Goal: Task Accomplishment & Management: Manage account settings

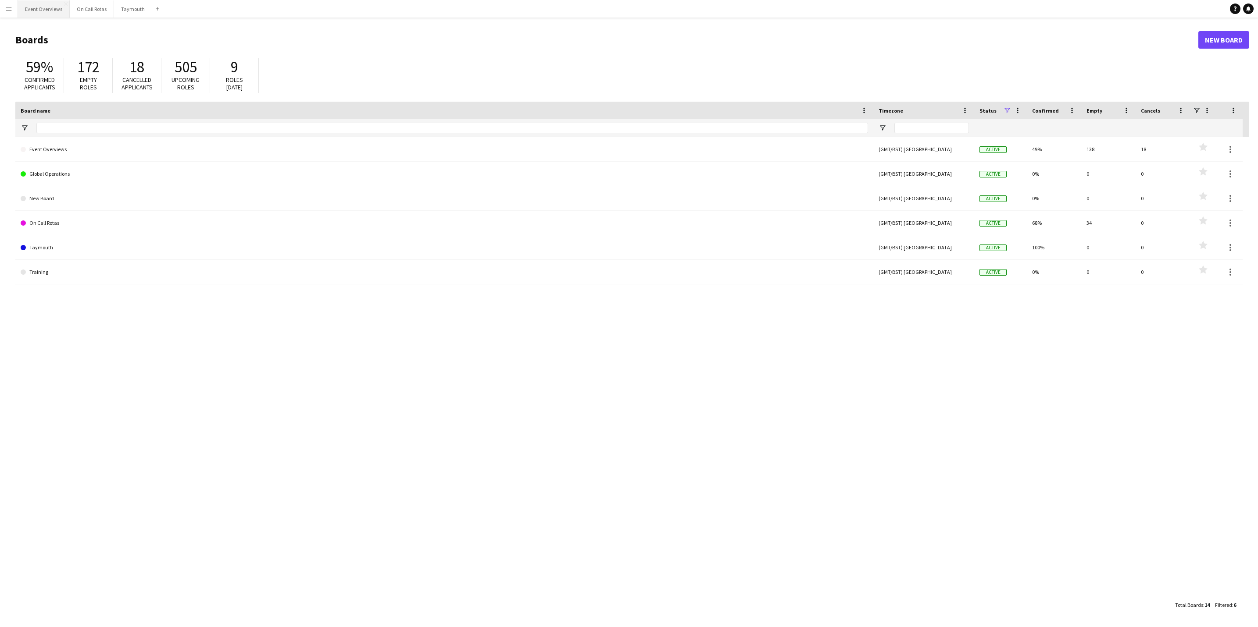
click at [46, 11] on button "Event Overviews Close" at bounding box center [44, 8] width 52 height 17
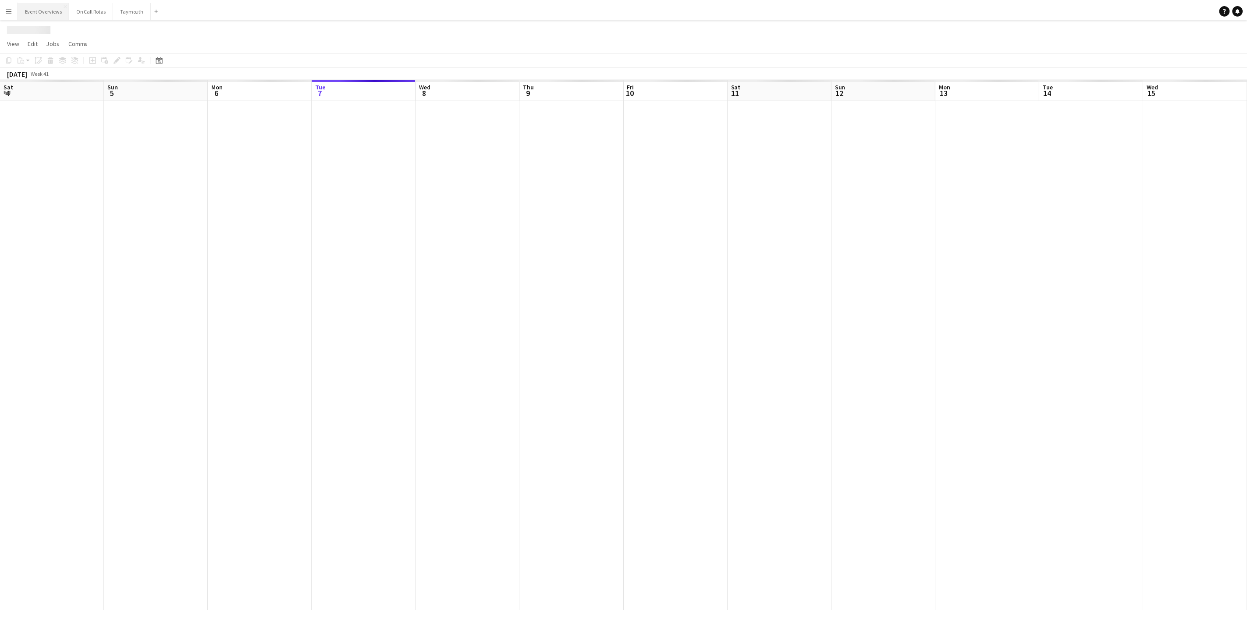
scroll to position [0, 210]
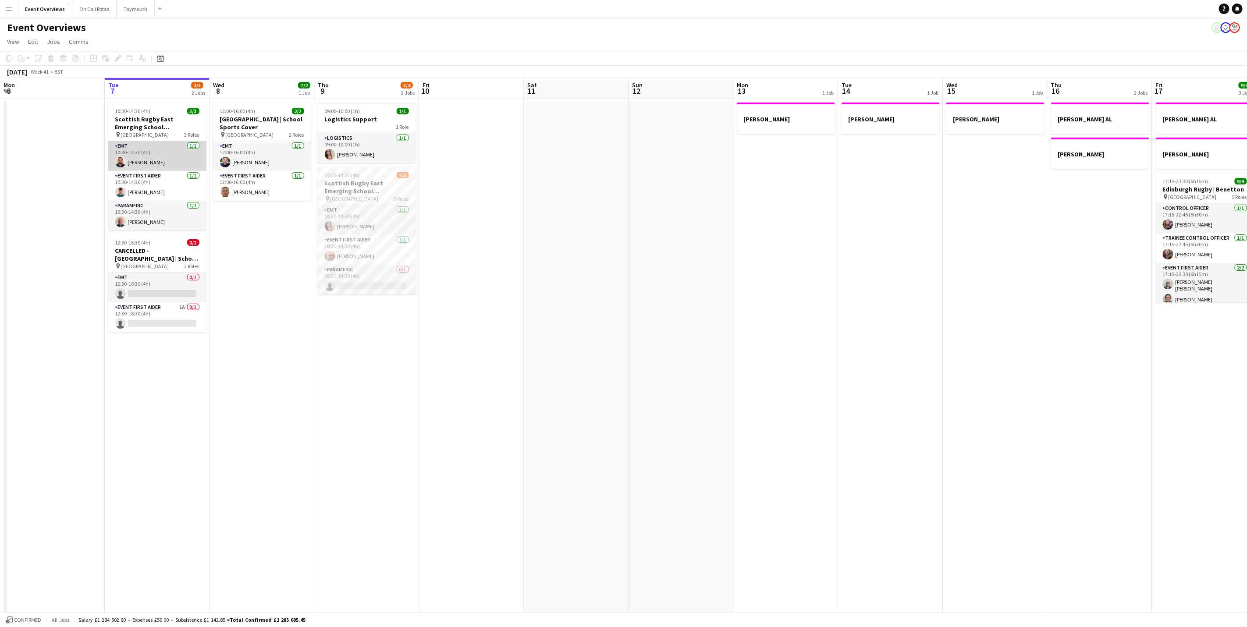
drag, startPoint x: 162, startPoint y: 153, endPoint x: 162, endPoint y: 148, distance: 4.8
click at [162, 153] on app-card-role "EMT [DATE] 10:30-14:30 (4h) [PERSON_NAME]" at bounding box center [157, 156] width 98 height 30
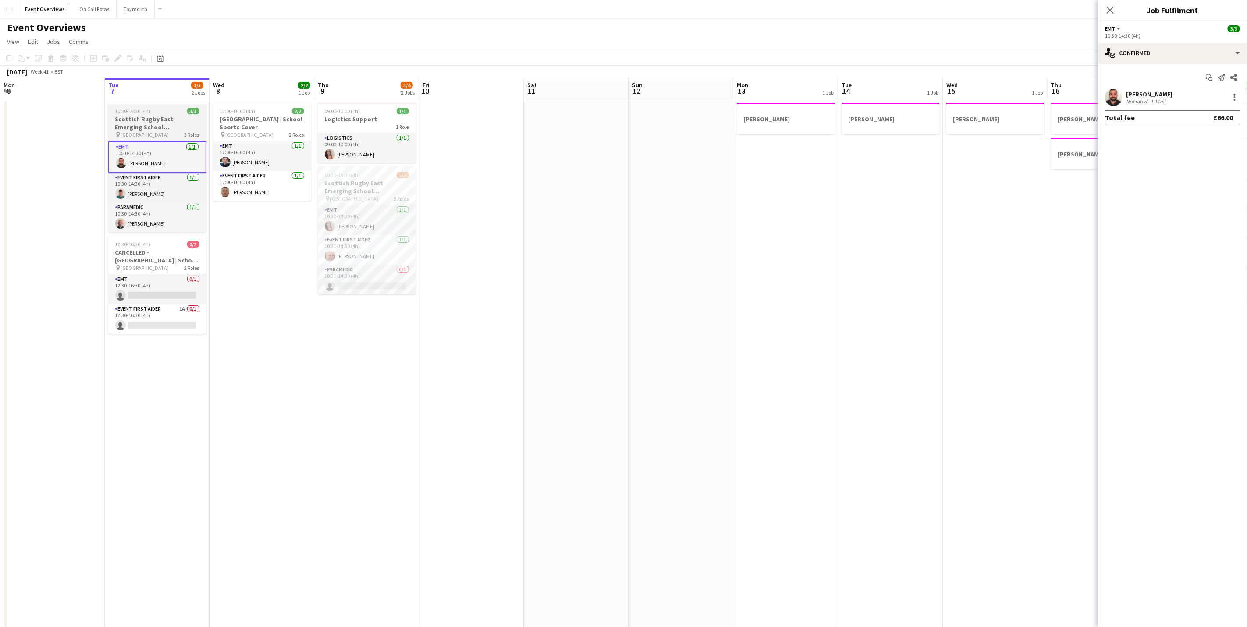
click at [160, 121] on h3 "Scottish Rugby East Emerging School Championships | Newbattle" at bounding box center [157, 123] width 98 height 16
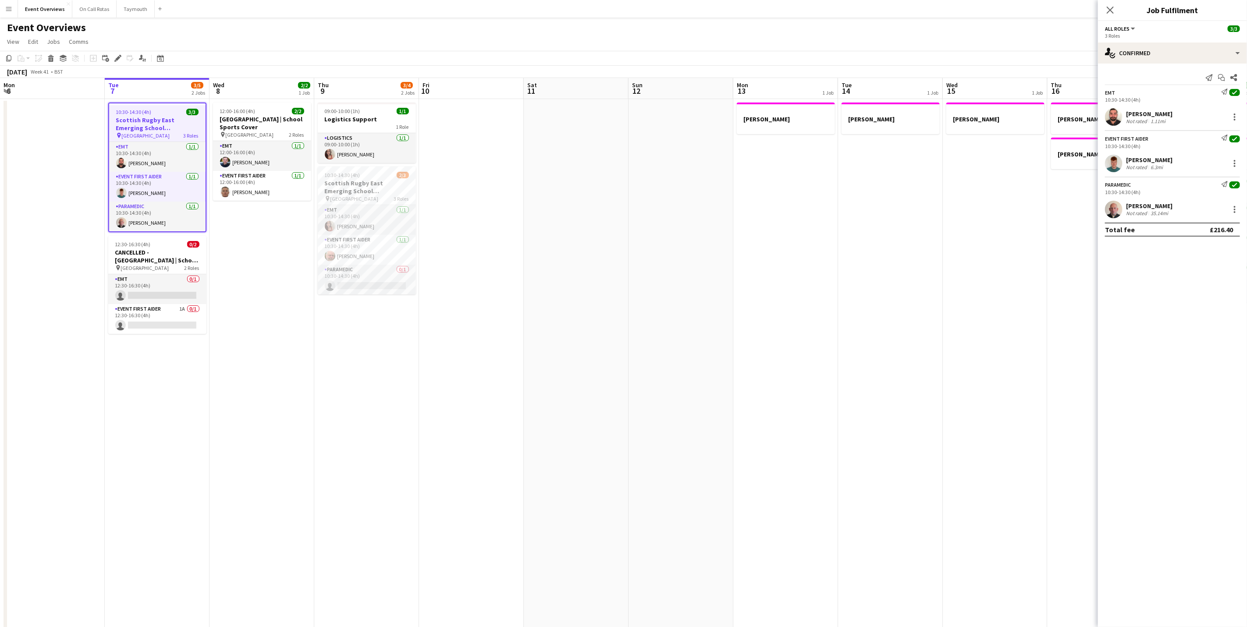
click at [1171, 65] on div "Send notification Start chat Share EMT Send notification check 10:30-14:30 (4h)…" at bounding box center [1172, 154] width 149 height 180
click at [1171, 61] on div "single-neutral-actions-check-2 Confirmed" at bounding box center [1172, 53] width 149 height 21
click at [1170, 100] on div "pen-write Job Details" at bounding box center [1201, 91] width 87 height 18
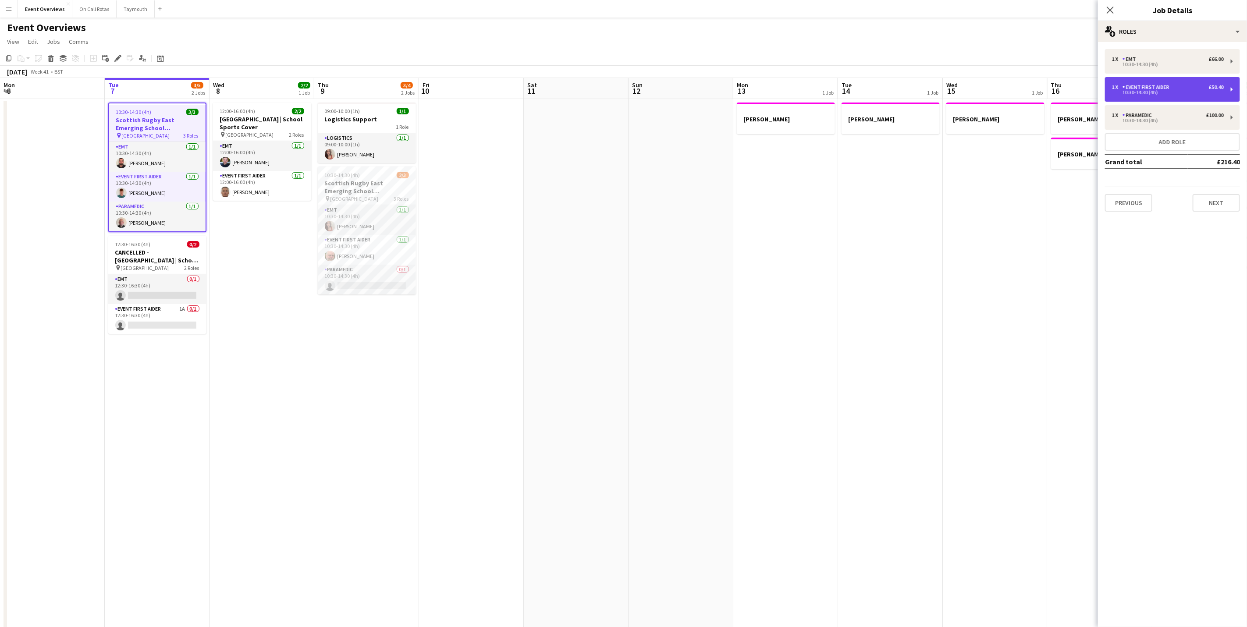
click at [1174, 97] on div "1 x Event First Aider £50.40 10:30-14:30 (4h)" at bounding box center [1172, 89] width 135 height 25
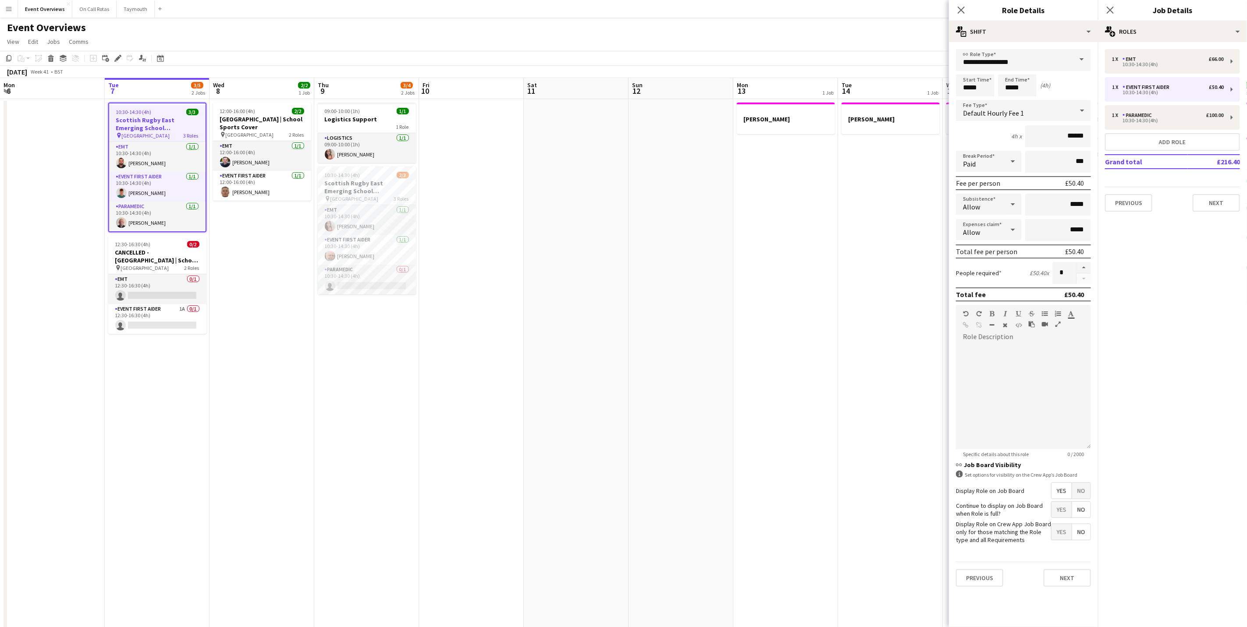
click at [968, 17] on div "Close pop-in" at bounding box center [961, 10] width 25 height 20
click at [1127, 26] on div "multiple-users-add Roles" at bounding box center [1172, 31] width 149 height 21
click at [1186, 77] on div "maps-pin-1 Location" at bounding box center [1201, 69] width 87 height 18
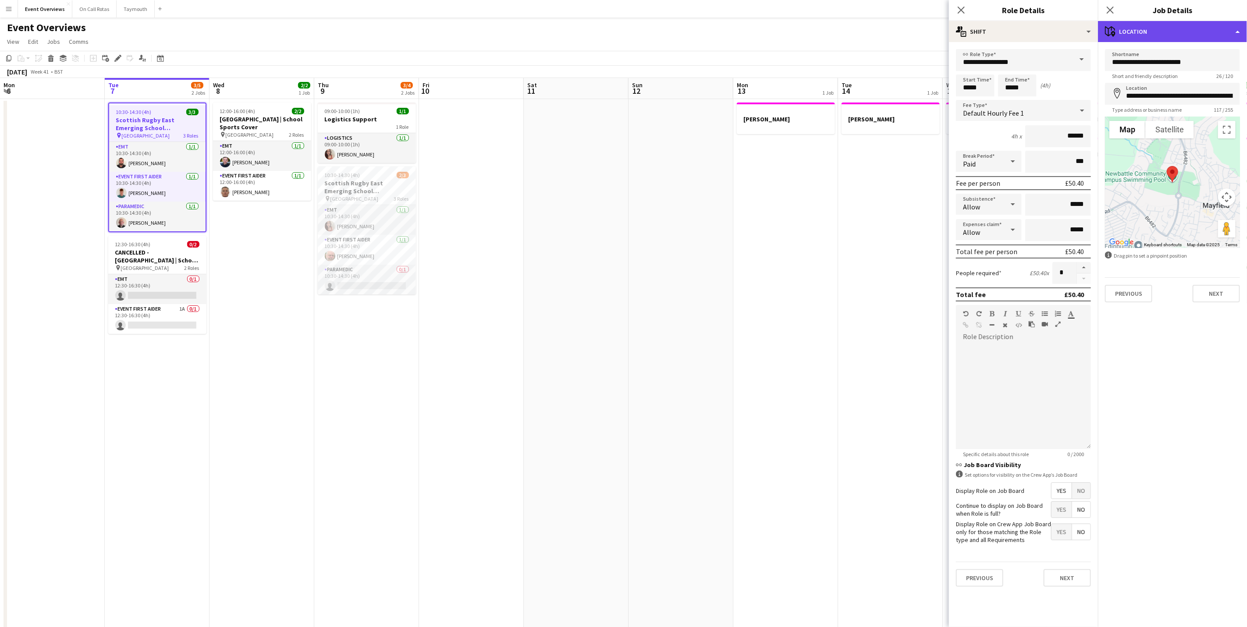
click at [1164, 37] on div "maps-pin-1 Location" at bounding box center [1172, 31] width 149 height 21
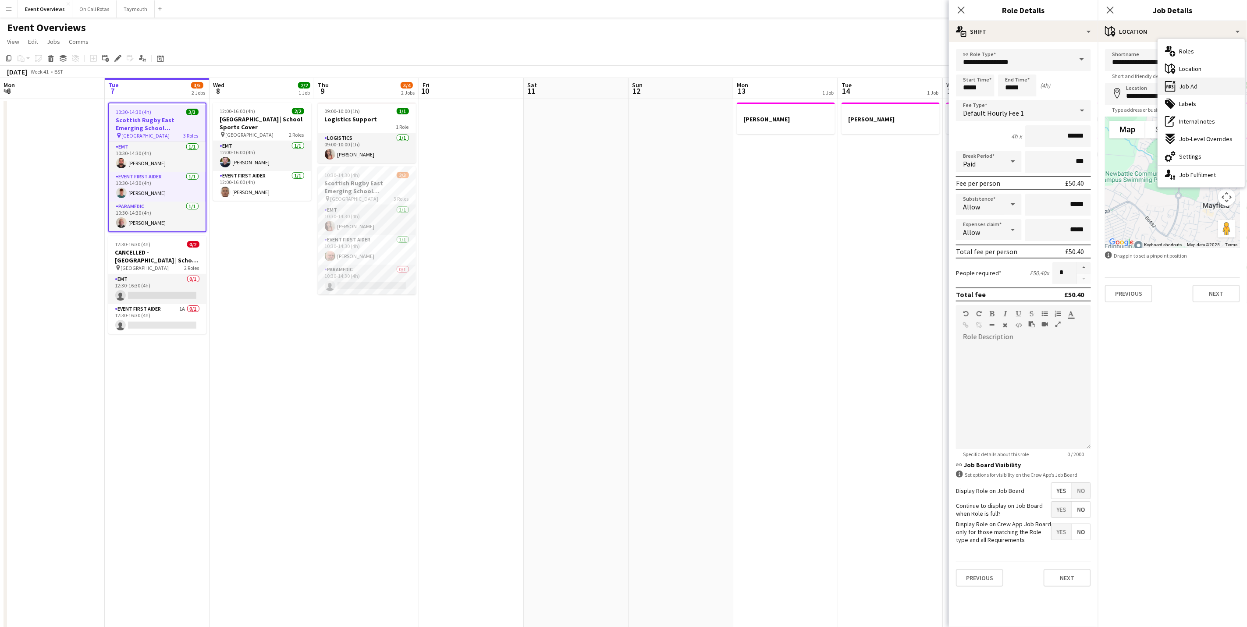
click at [1189, 93] on div "ads-window Job Ad" at bounding box center [1201, 87] width 87 height 18
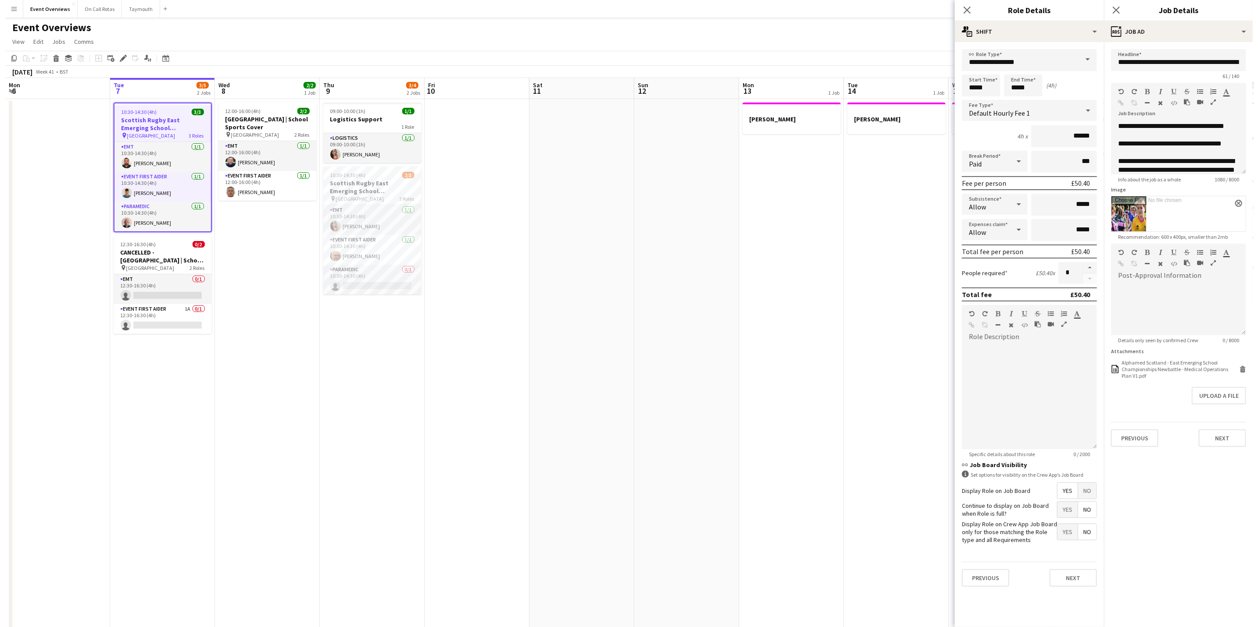
scroll to position [21, 0]
click at [1145, 367] on div "Alphamed Scotland - East Emerging School Championships Newbattle - Medical Oper…" at bounding box center [1174, 370] width 116 height 20
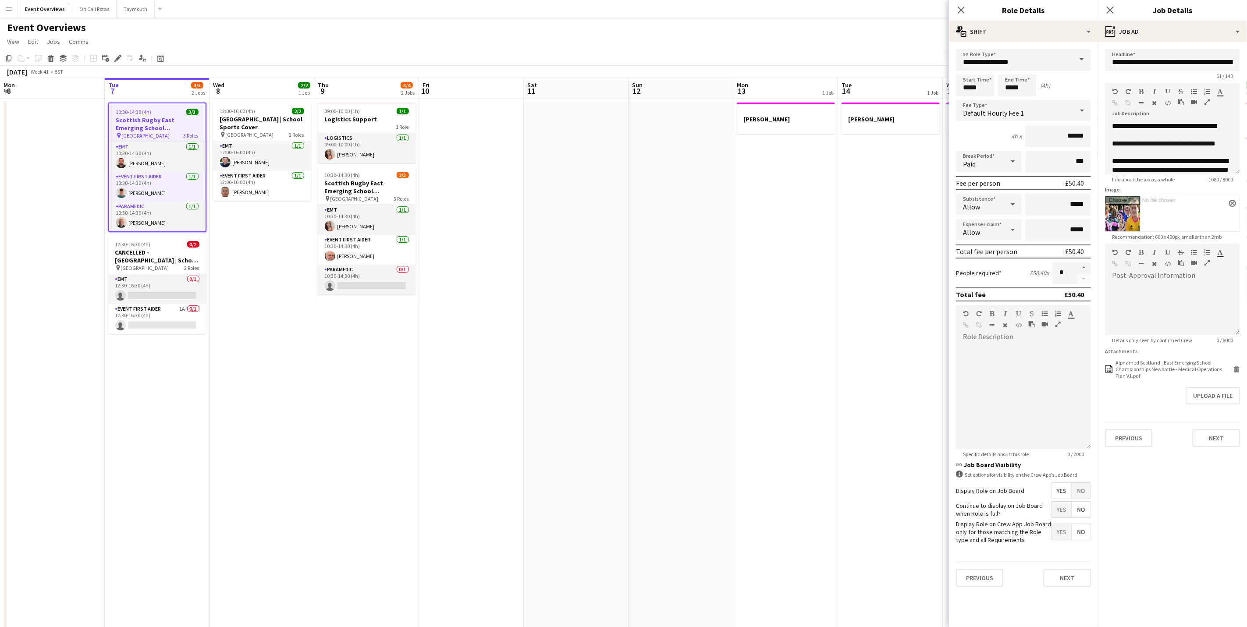
drag, startPoint x: 552, startPoint y: 21, endPoint x: 562, endPoint y: 27, distance: 10.8
click at [554, 21] on div "Event Overviews user user" at bounding box center [623, 26] width 1247 height 17
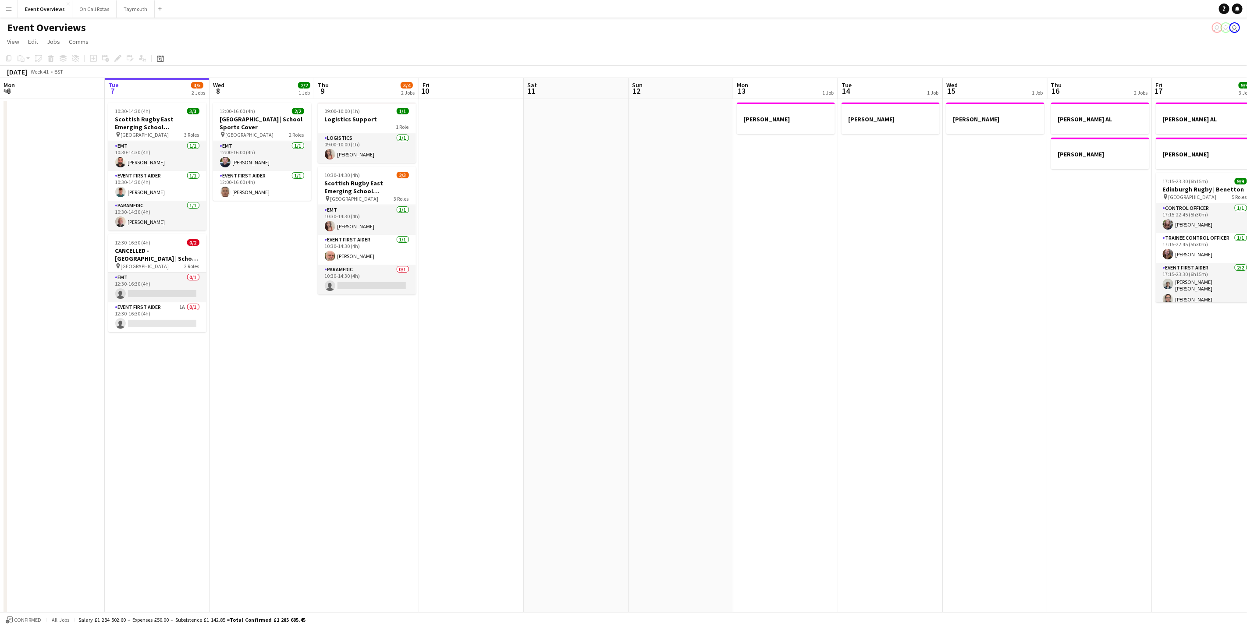
click at [16, 11] on button "Menu" at bounding box center [9, 9] width 18 height 18
click at [125, 45] on link "My Workforce" at bounding box center [132, 48] width 88 height 18
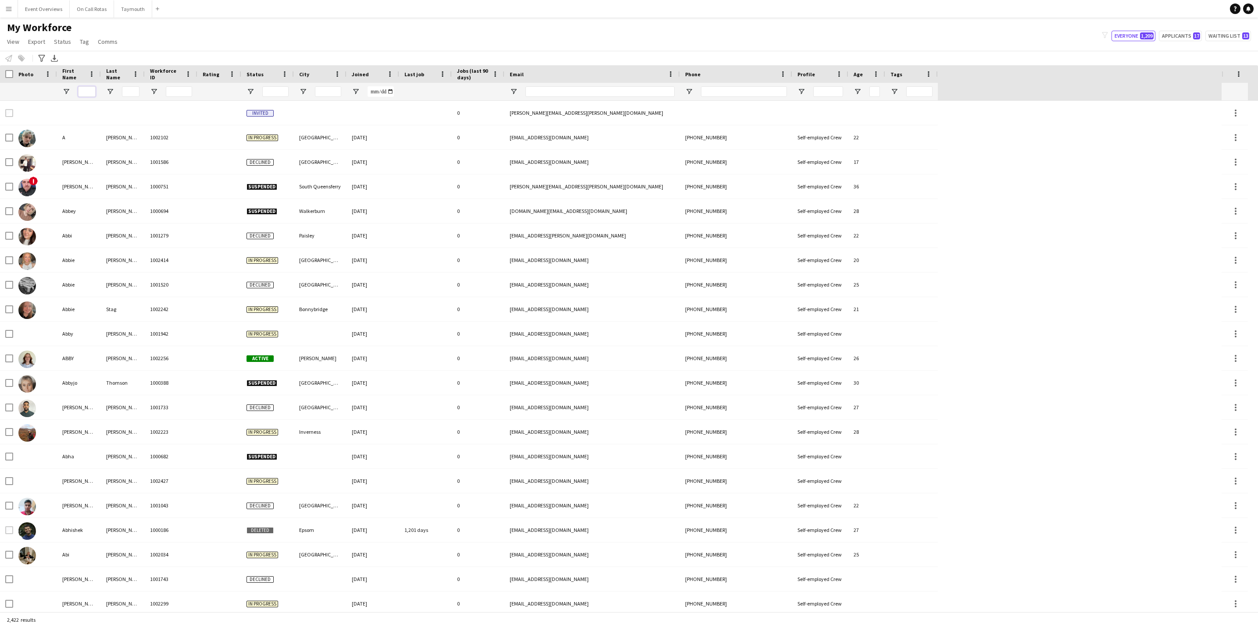
click at [84, 91] on input "First Name Filter Input" at bounding box center [87, 91] width 18 height 11
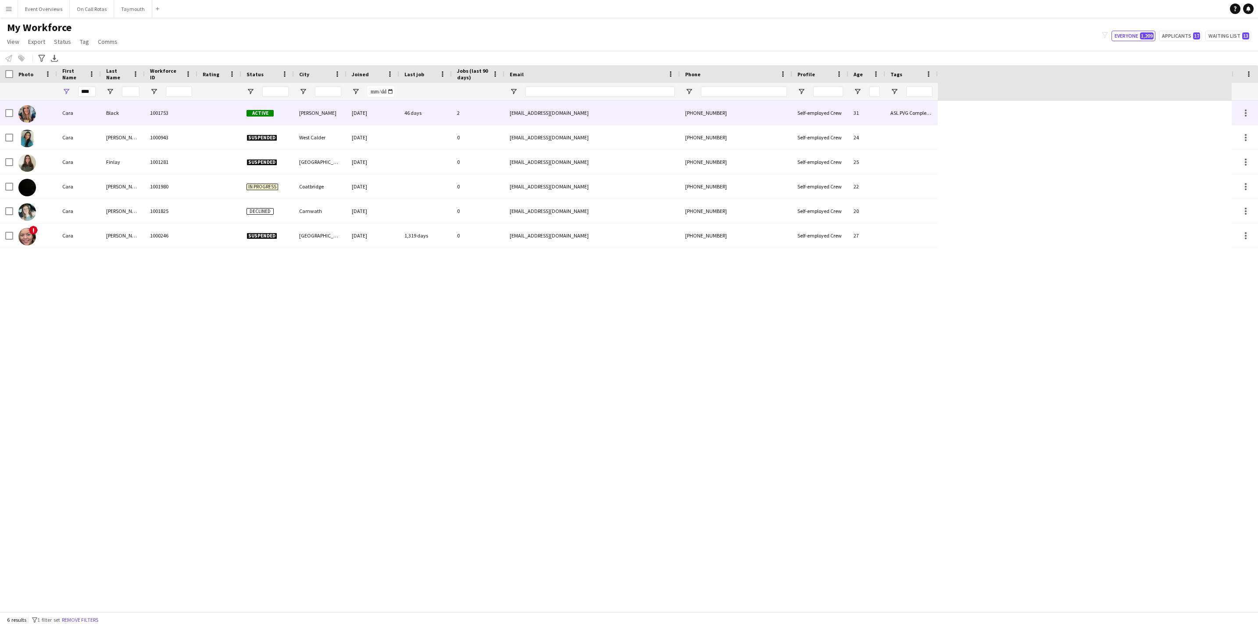
click at [100, 118] on div "Cara" at bounding box center [79, 113] width 44 height 24
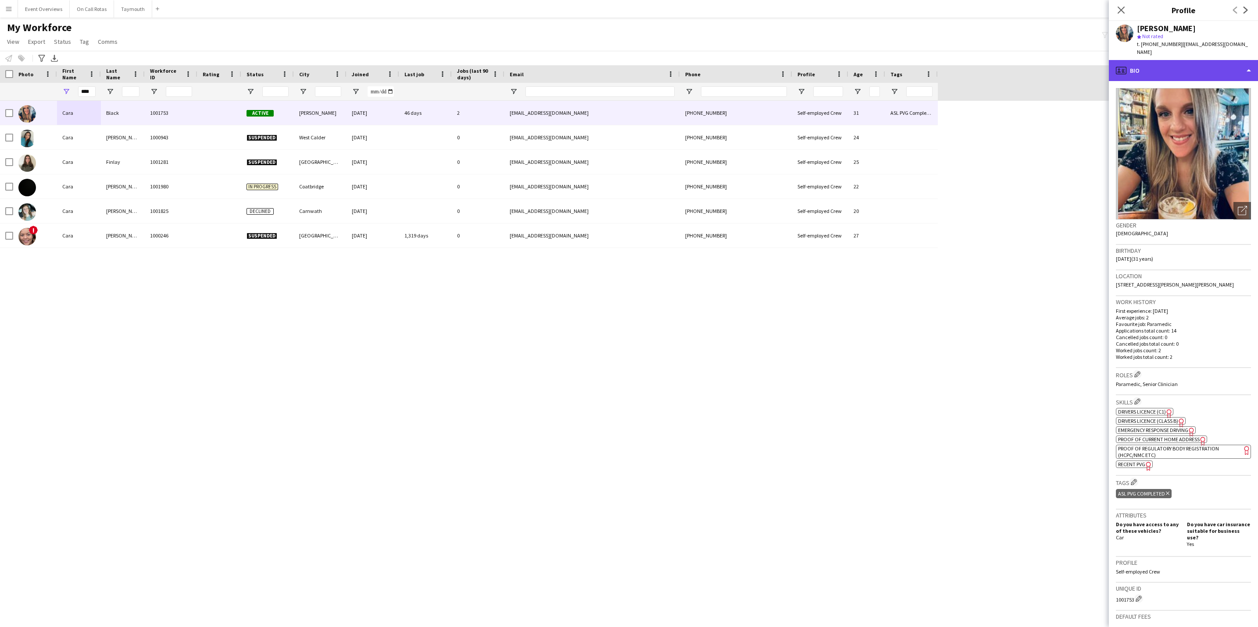
click at [1197, 60] on div "profile Bio" at bounding box center [1182, 70] width 149 height 21
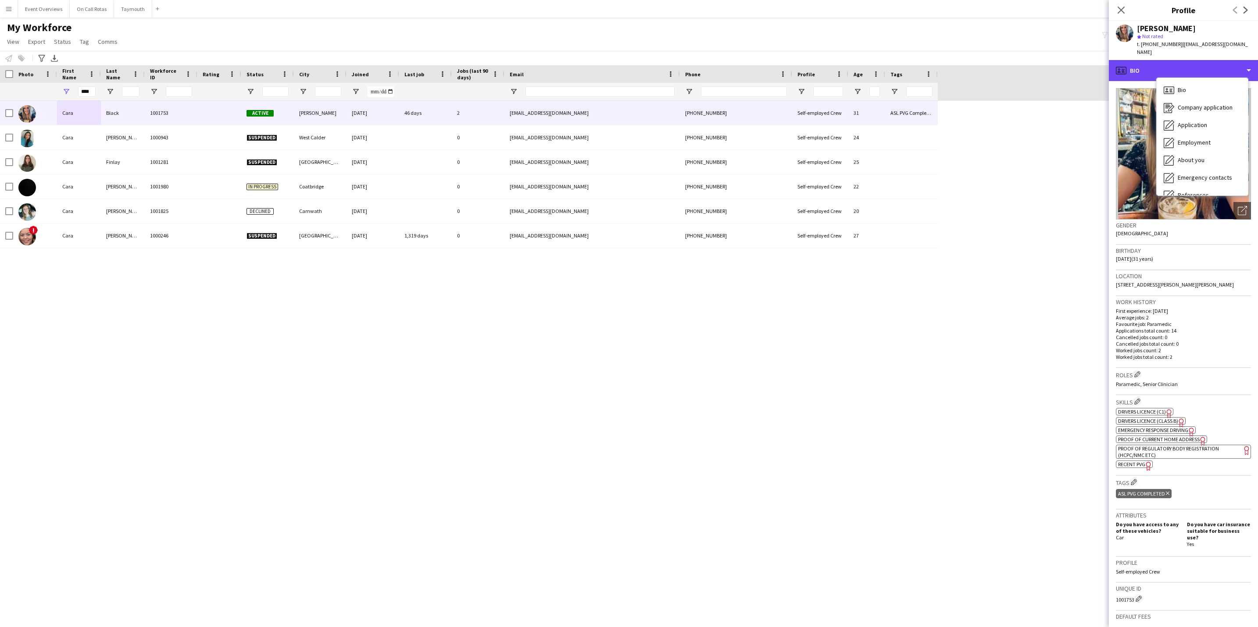
scroll to position [153, 0]
click at [1198, 179] on span "Calendar" at bounding box center [1188, 183] width 23 height 8
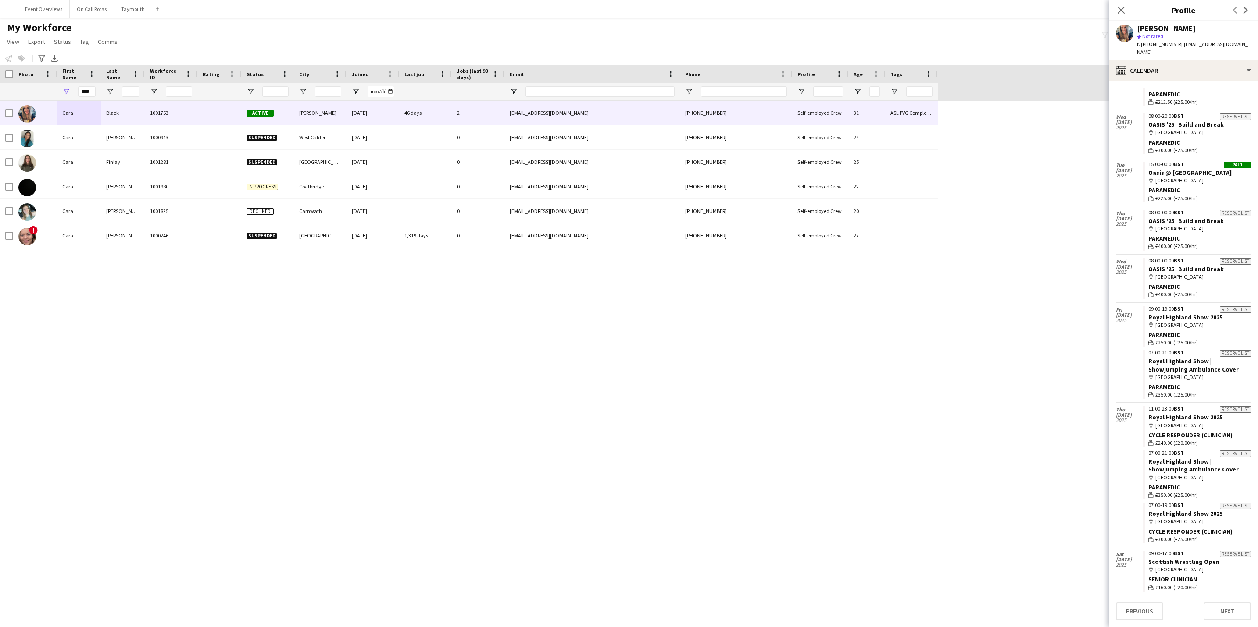
scroll to position [0, 0]
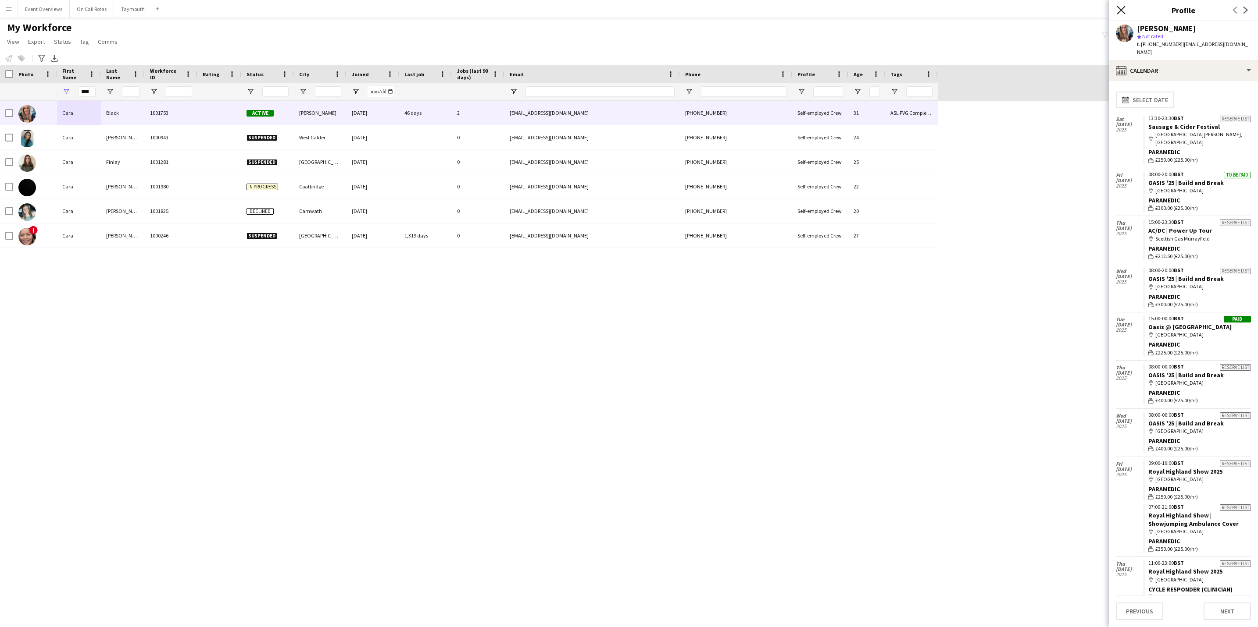
click at [1119, 11] on icon at bounding box center [1120, 10] width 8 height 8
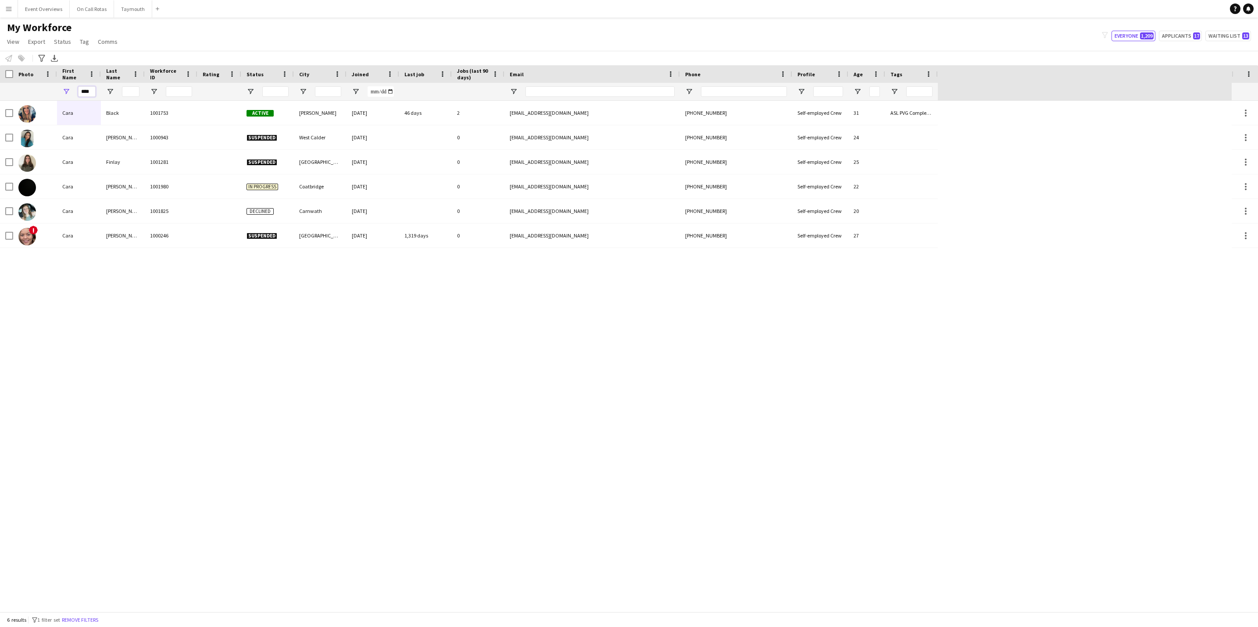
click at [93, 89] on input "****" at bounding box center [87, 91] width 18 height 11
type input "*"
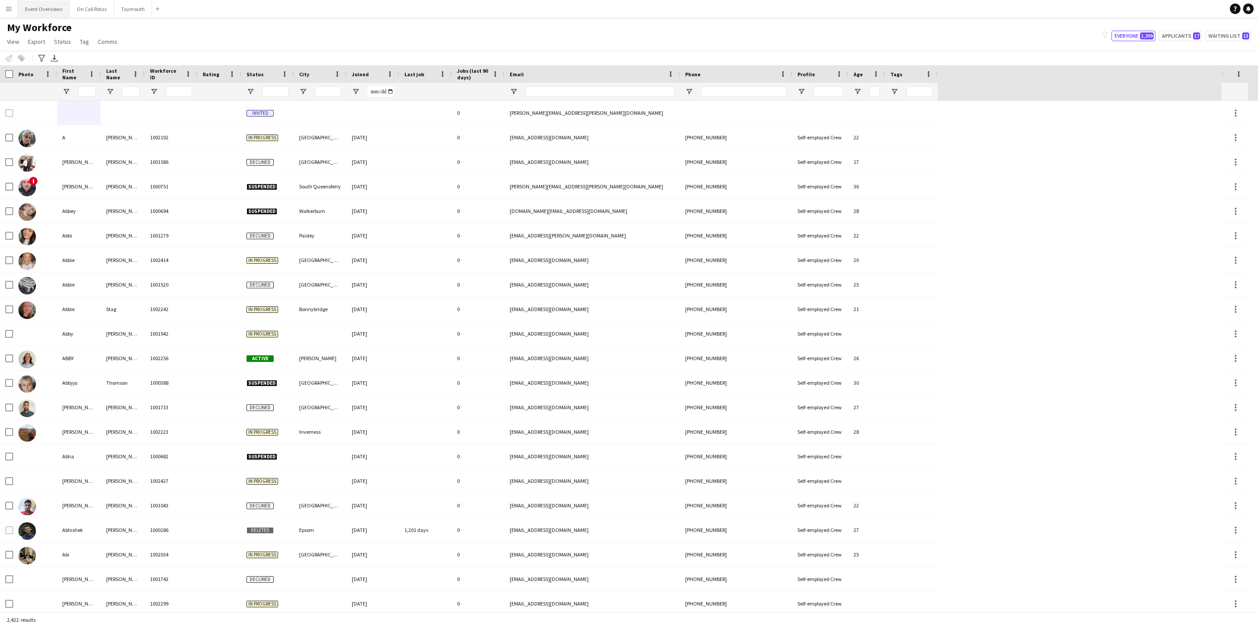
click at [33, 4] on button "Event Overviews Close" at bounding box center [44, 8] width 52 height 17
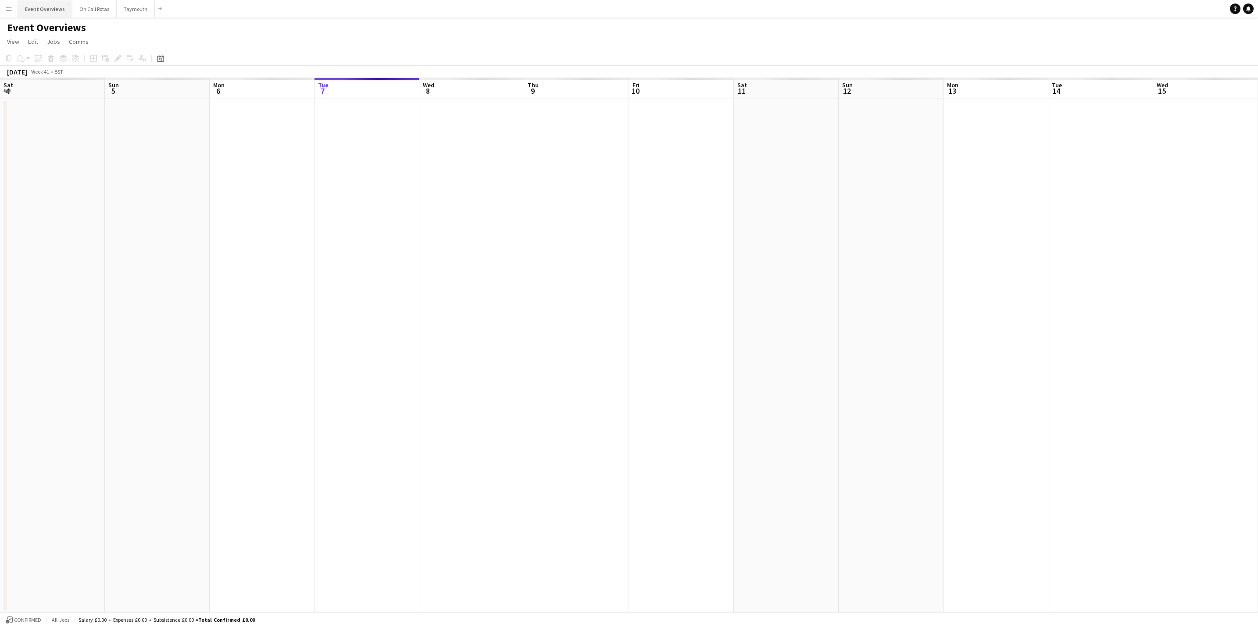
scroll to position [0, 210]
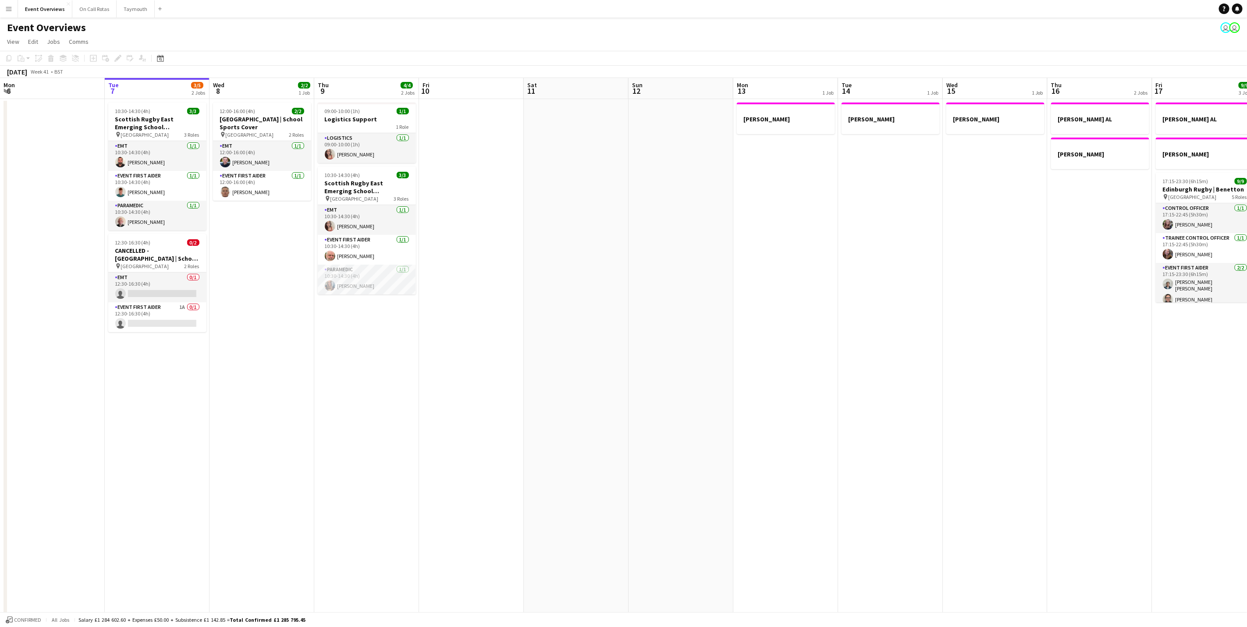
click at [6, 7] on app-icon "Menu" at bounding box center [8, 8] width 7 height 7
click at [120, 46] on link "My Workforce" at bounding box center [132, 48] width 88 height 18
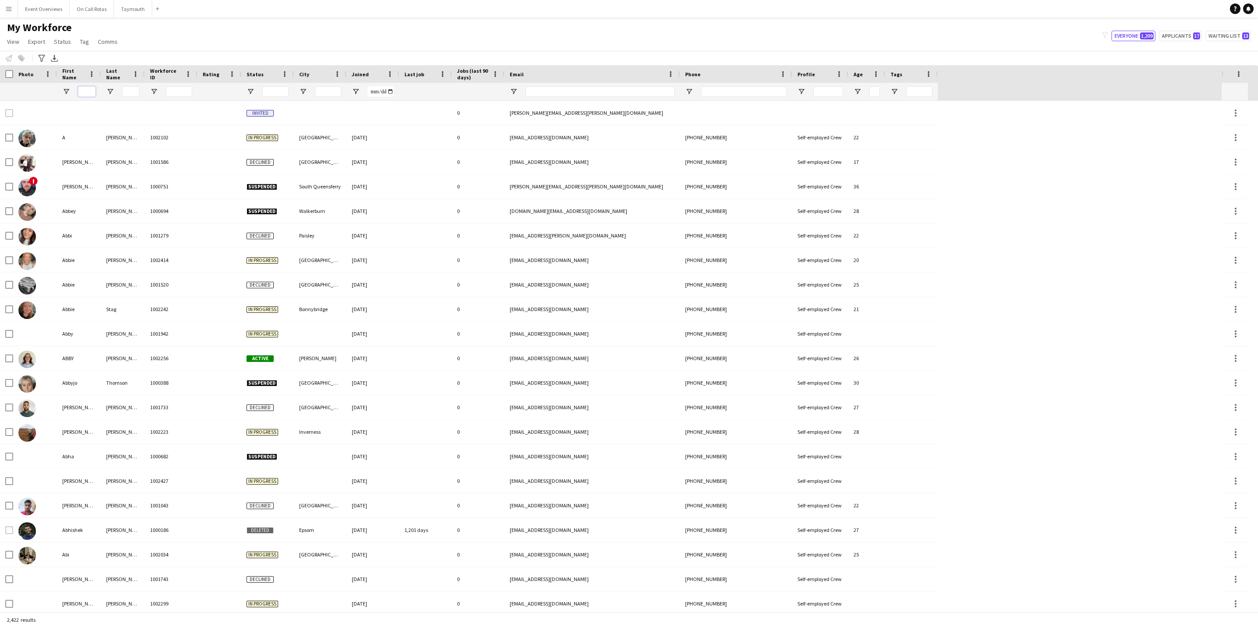
click at [82, 88] on input "First Name Filter Input" at bounding box center [87, 91] width 18 height 11
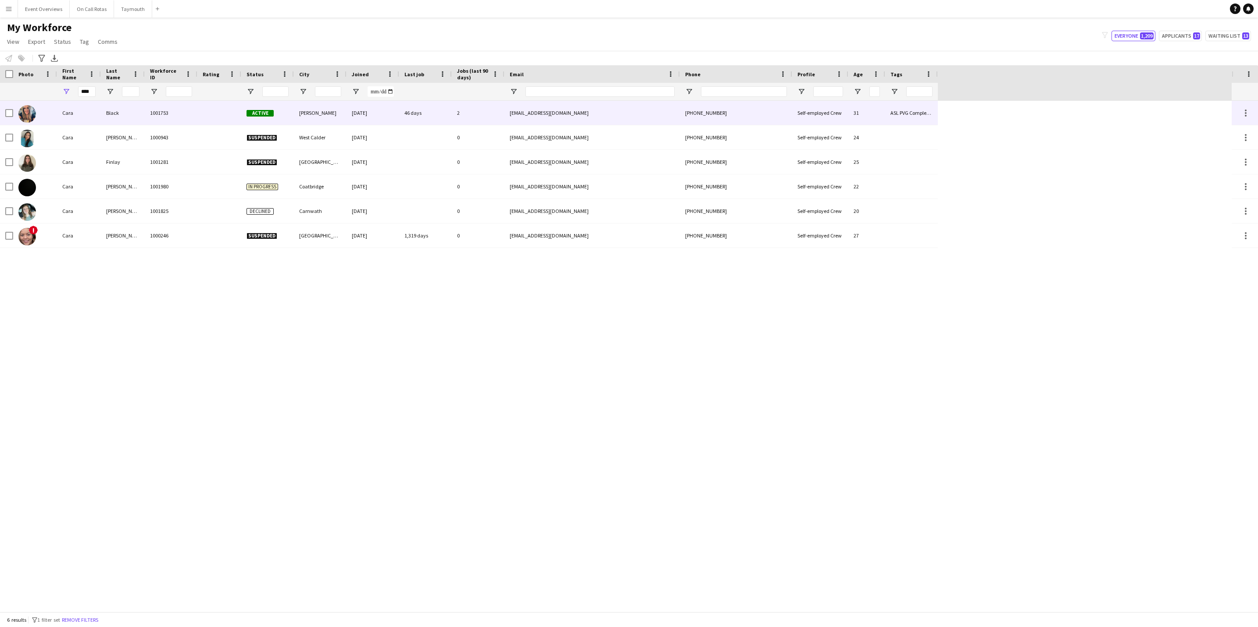
click at [89, 112] on div "Cara" at bounding box center [79, 113] width 44 height 24
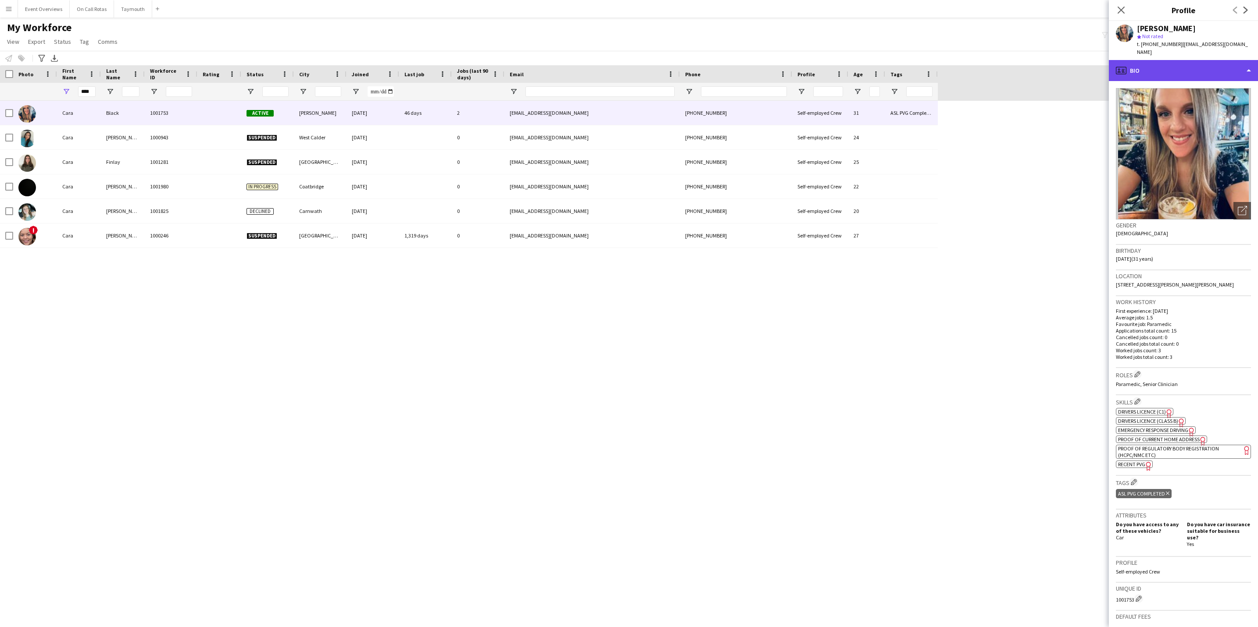
click at [1201, 60] on div "profile Bio" at bounding box center [1182, 70] width 149 height 21
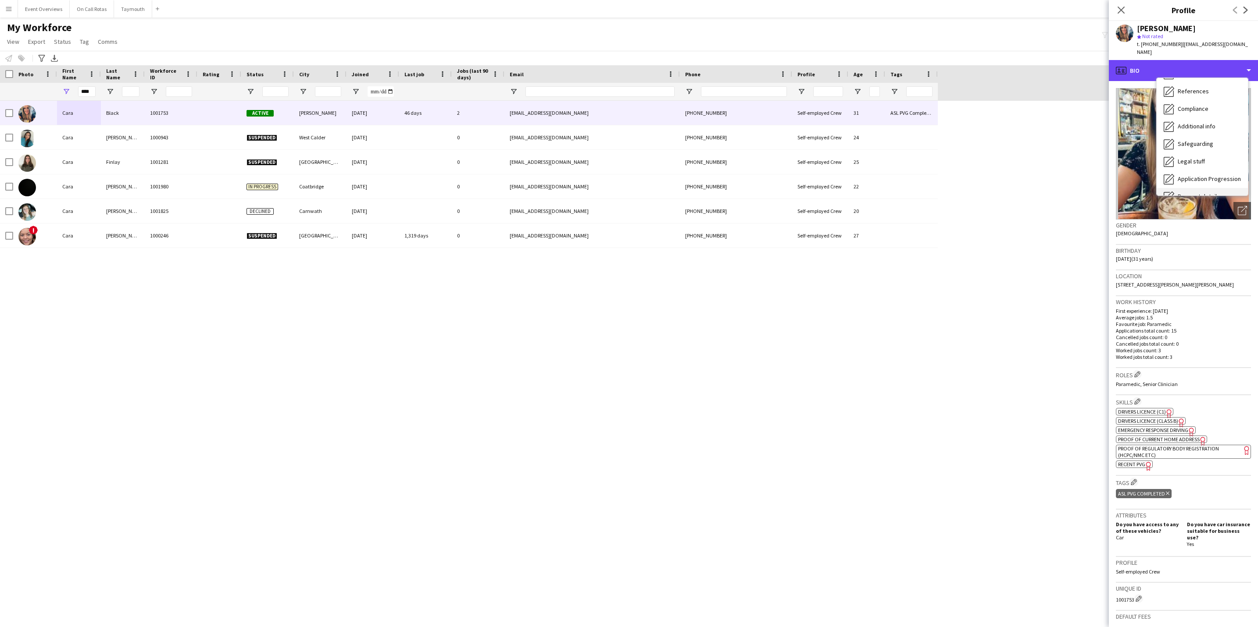
scroll to position [153, 0]
click at [1197, 179] on span "Calendar" at bounding box center [1188, 183] width 23 height 8
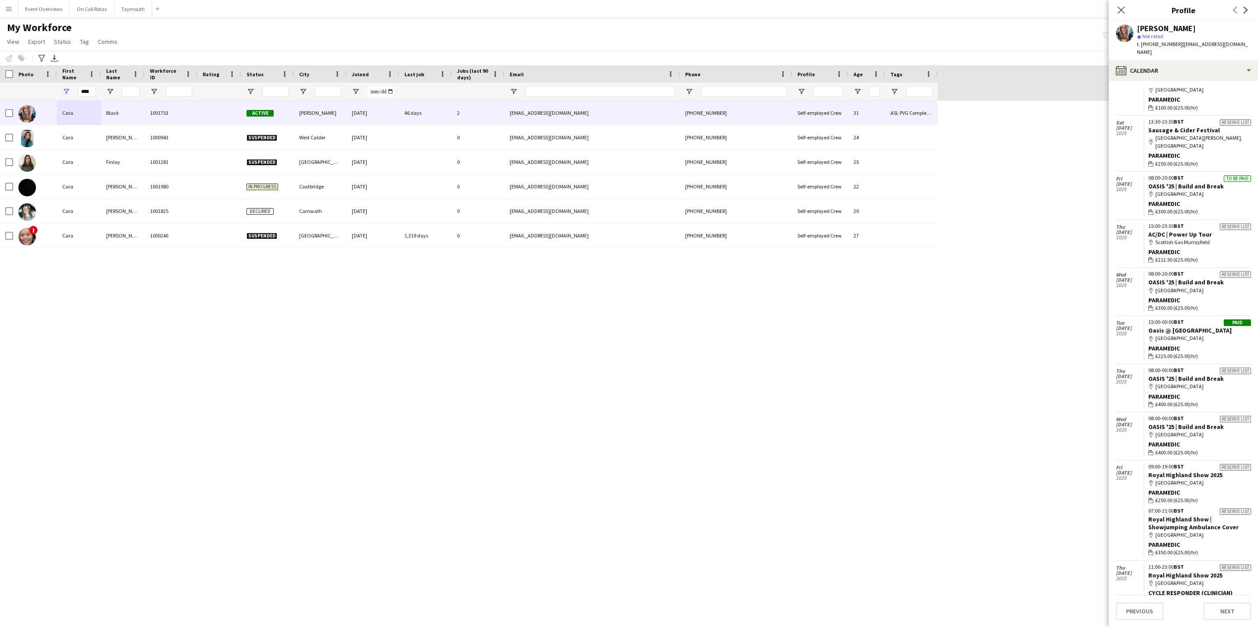
scroll to position [188, 0]
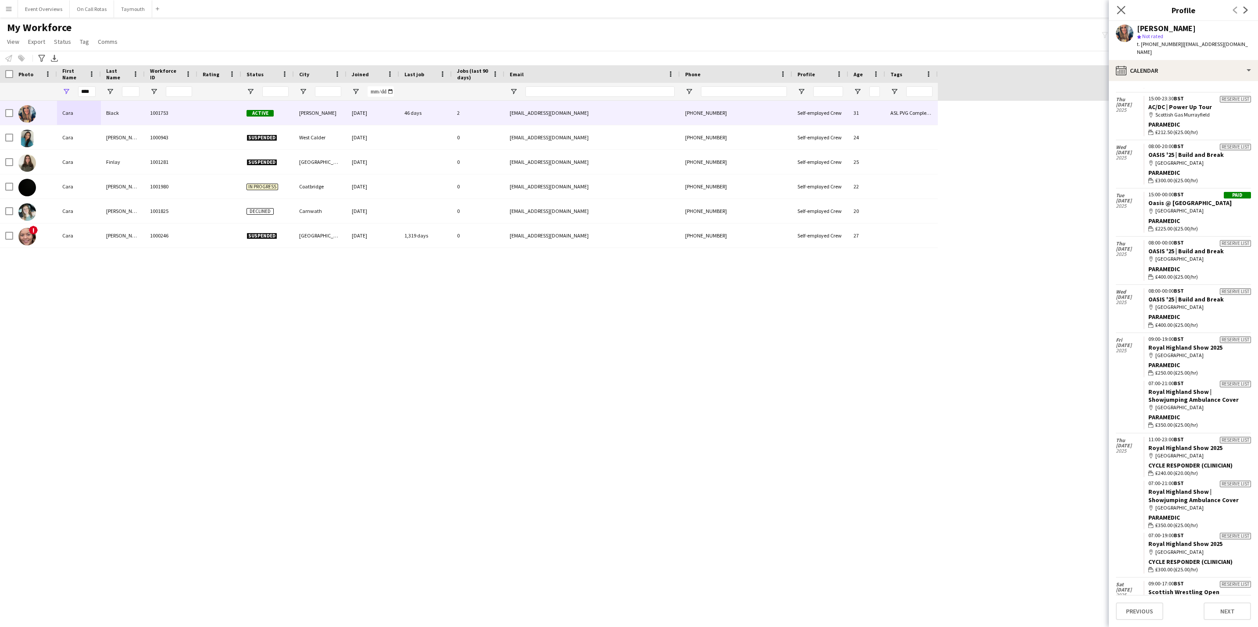
click at [1115, 8] on app-icon "Close pop-in" at bounding box center [1121, 10] width 13 height 13
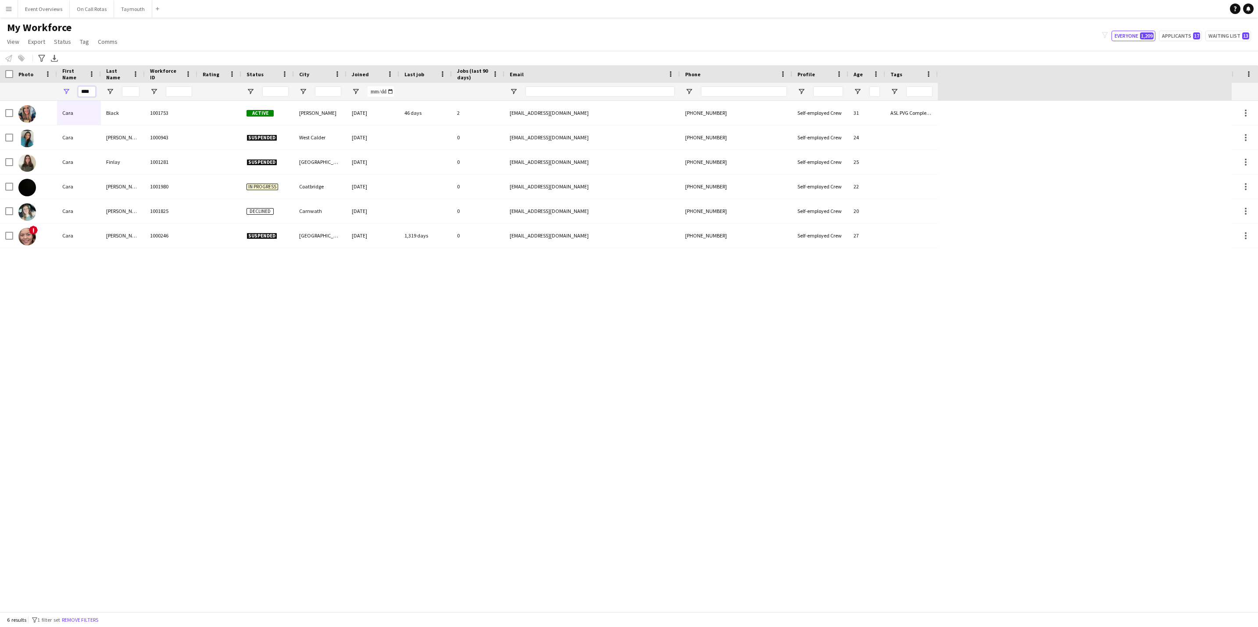
click at [91, 92] on input "****" at bounding box center [87, 91] width 18 height 11
type input "*"
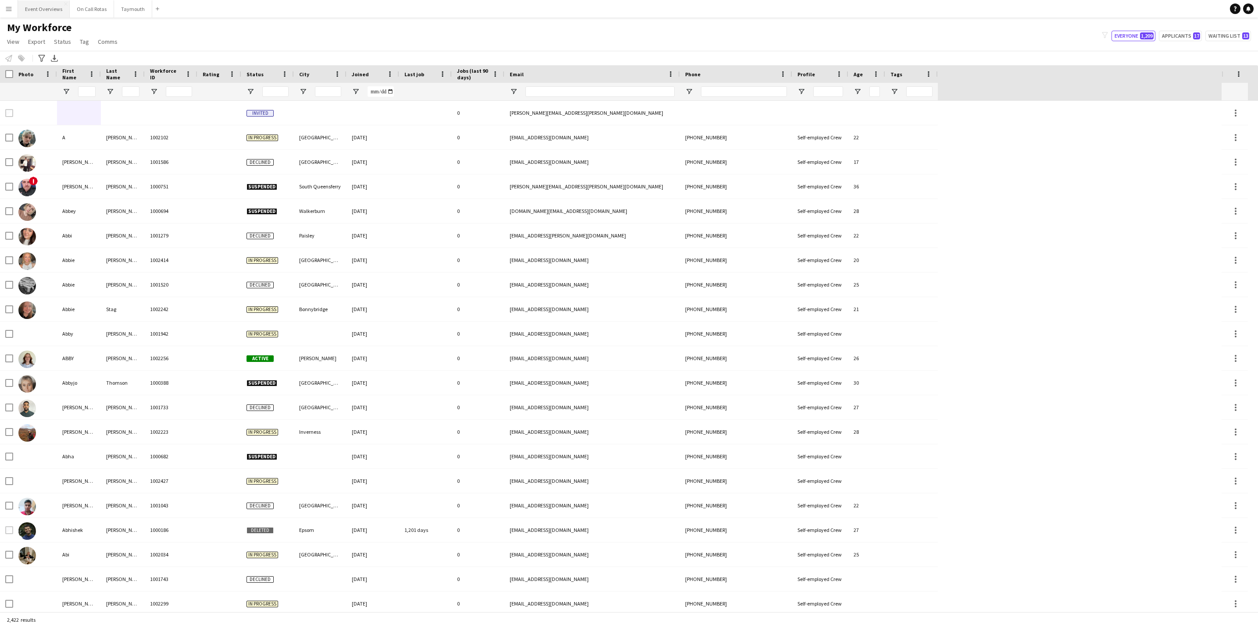
click at [49, 7] on button "Event Overviews Close" at bounding box center [44, 8] width 52 height 17
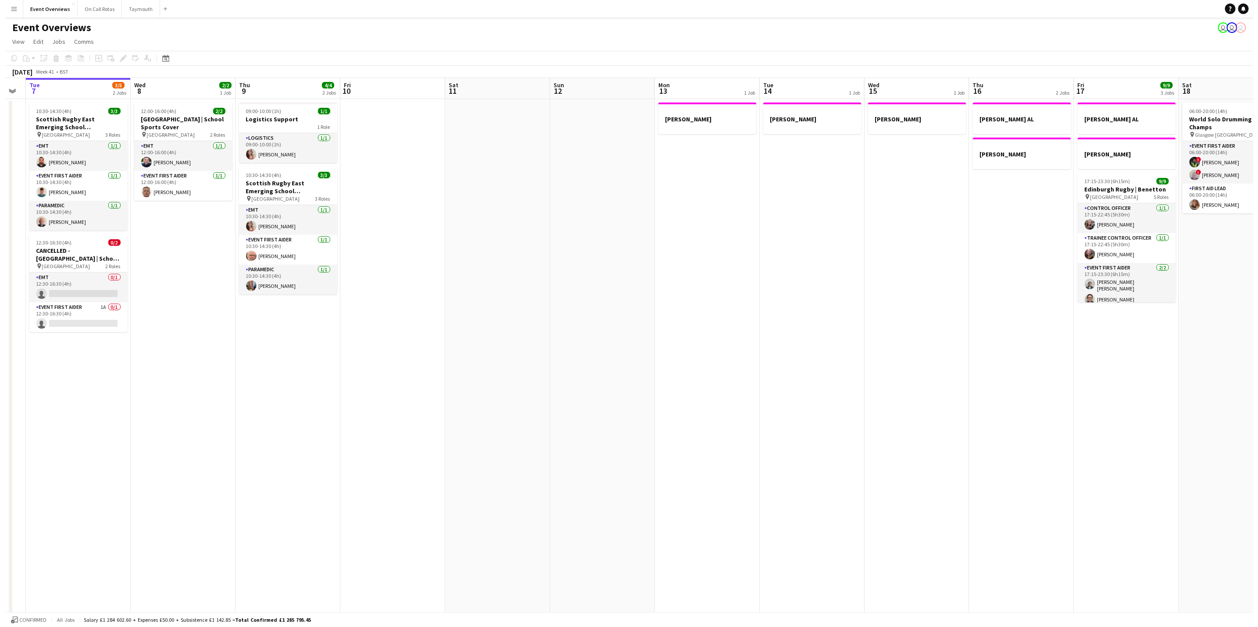
scroll to position [0, 295]
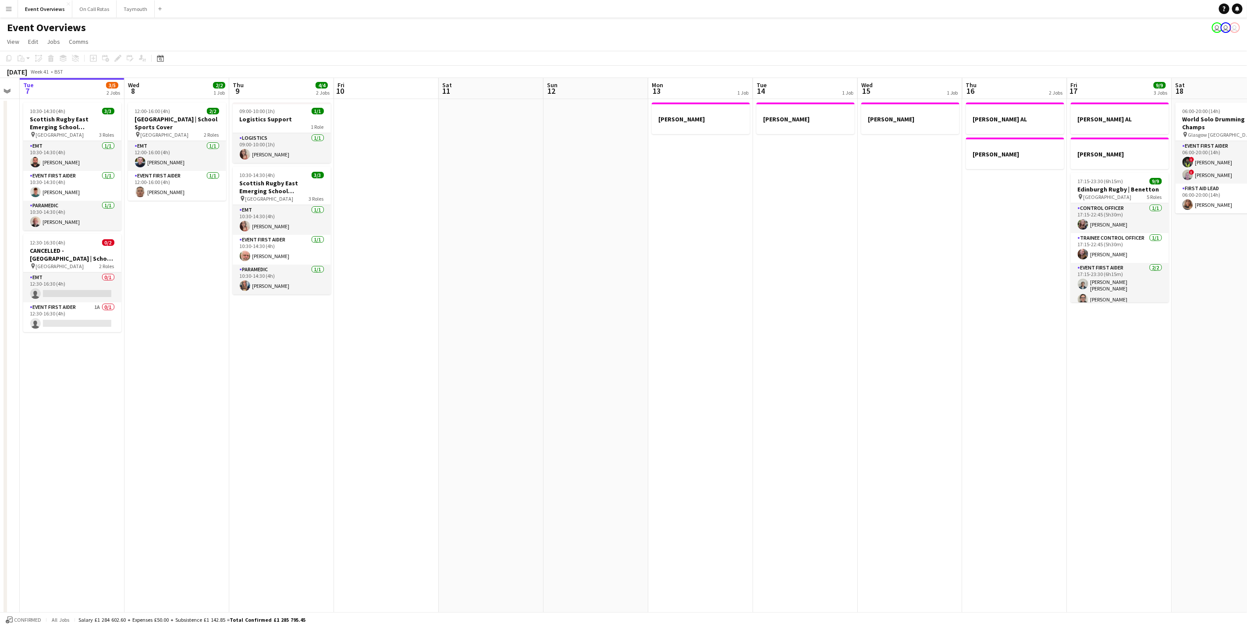
drag, startPoint x: 826, startPoint y: 379, endPoint x: 637, endPoint y: 379, distance: 189.4
click at [637, 379] on app-calendar-viewport "Sat 4 13/13 7 Jobs Sun 5 Mon 6 Tue 7 3/5 2 Jobs Wed 8 2/2 1 Job Thu 9 4/4 2 Job…" at bounding box center [623, 436] width 1247 height 717
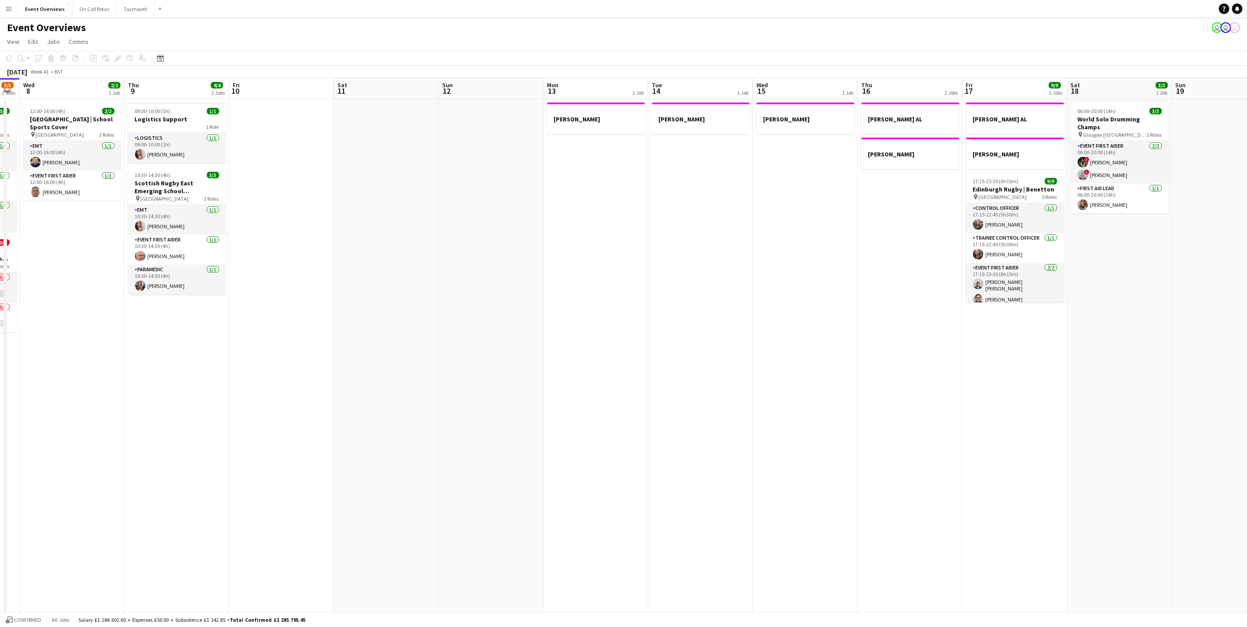
click at [7, 14] on button "Menu" at bounding box center [9, 9] width 18 height 18
click at [107, 45] on link "My Workforce" at bounding box center [132, 48] width 88 height 18
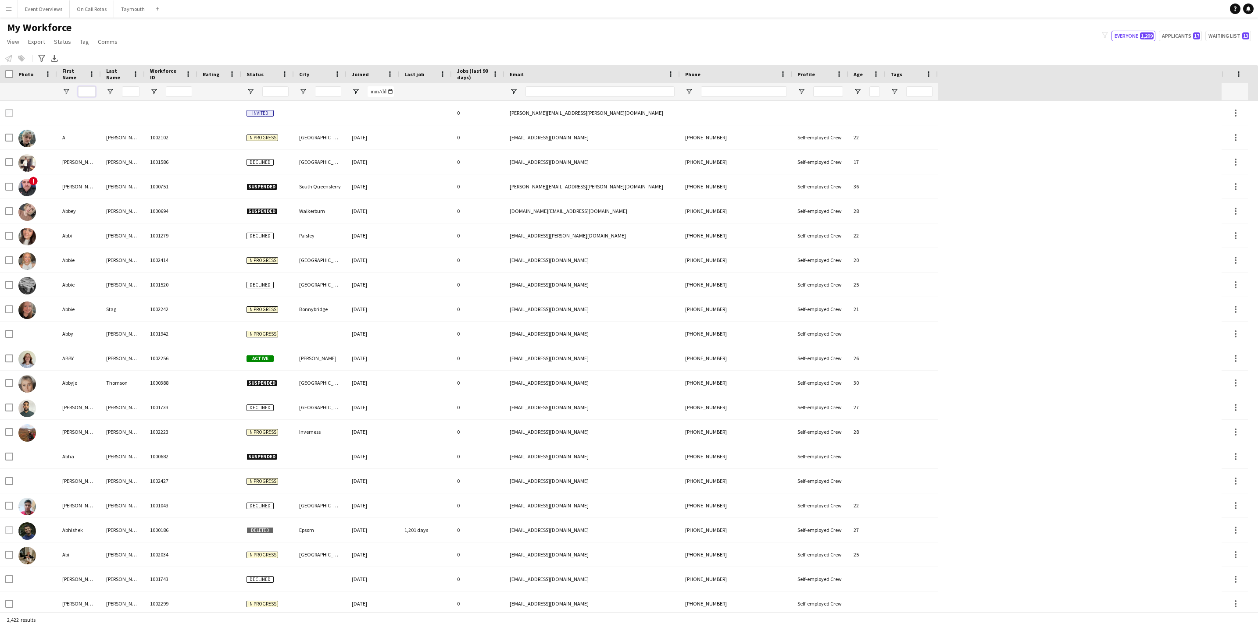
click at [89, 89] on input "First Name Filter Input" at bounding box center [87, 91] width 18 height 11
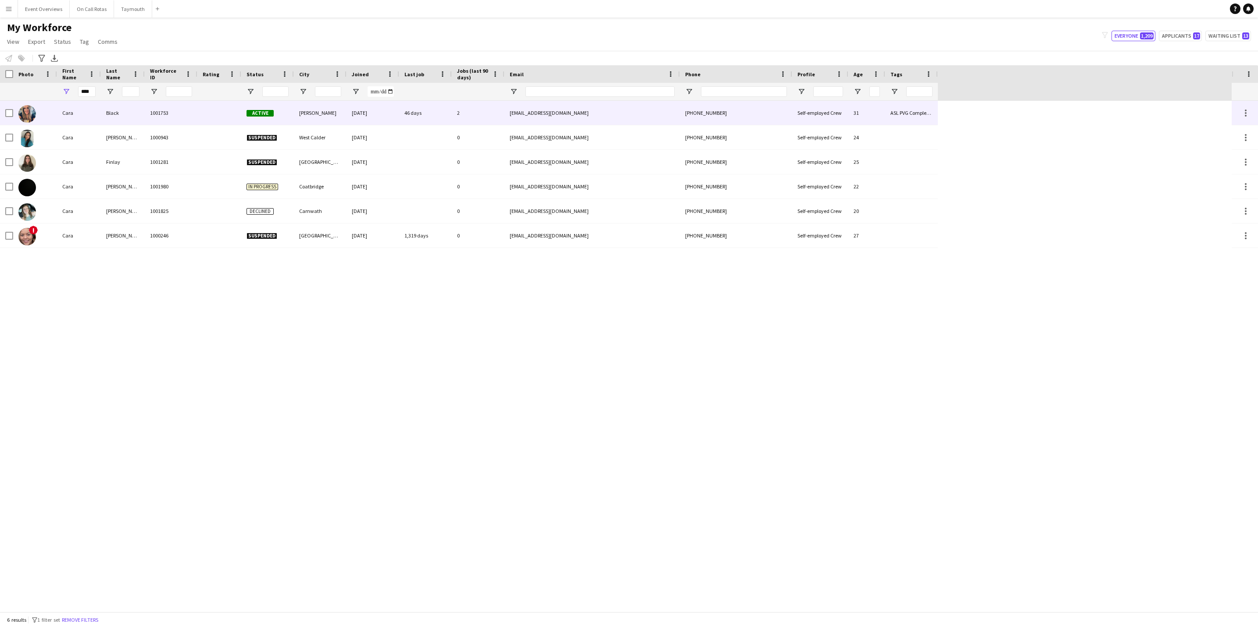
click at [101, 114] on div "Black" at bounding box center [123, 113] width 44 height 24
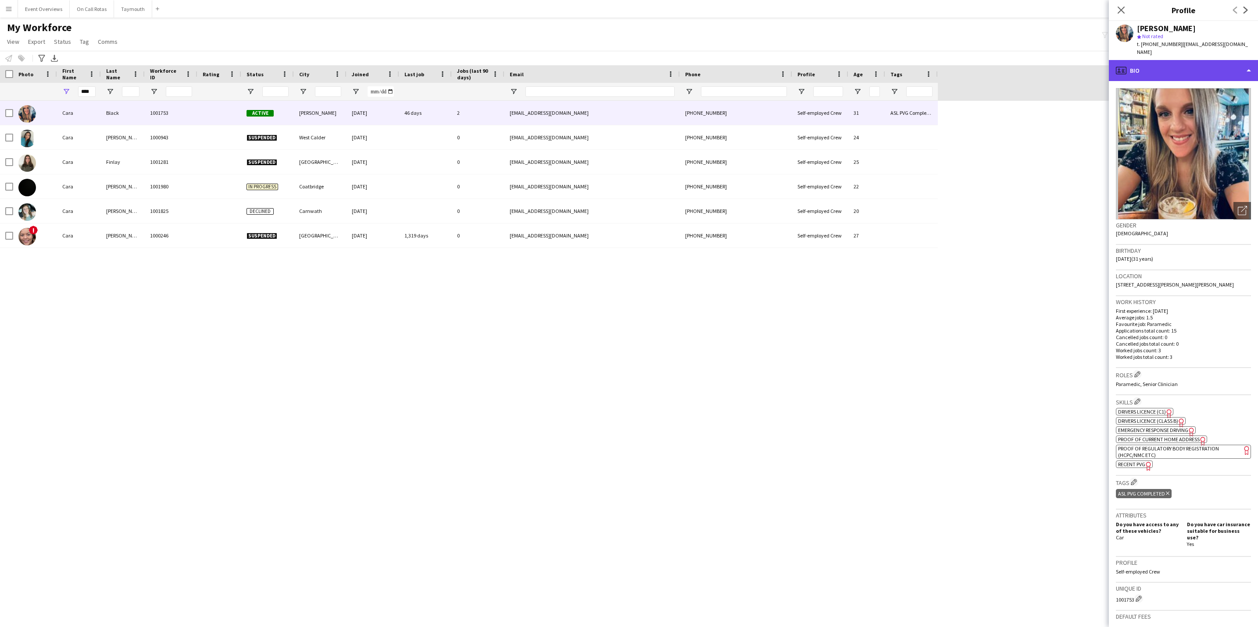
click at [1198, 67] on div "profile Bio" at bounding box center [1182, 70] width 149 height 21
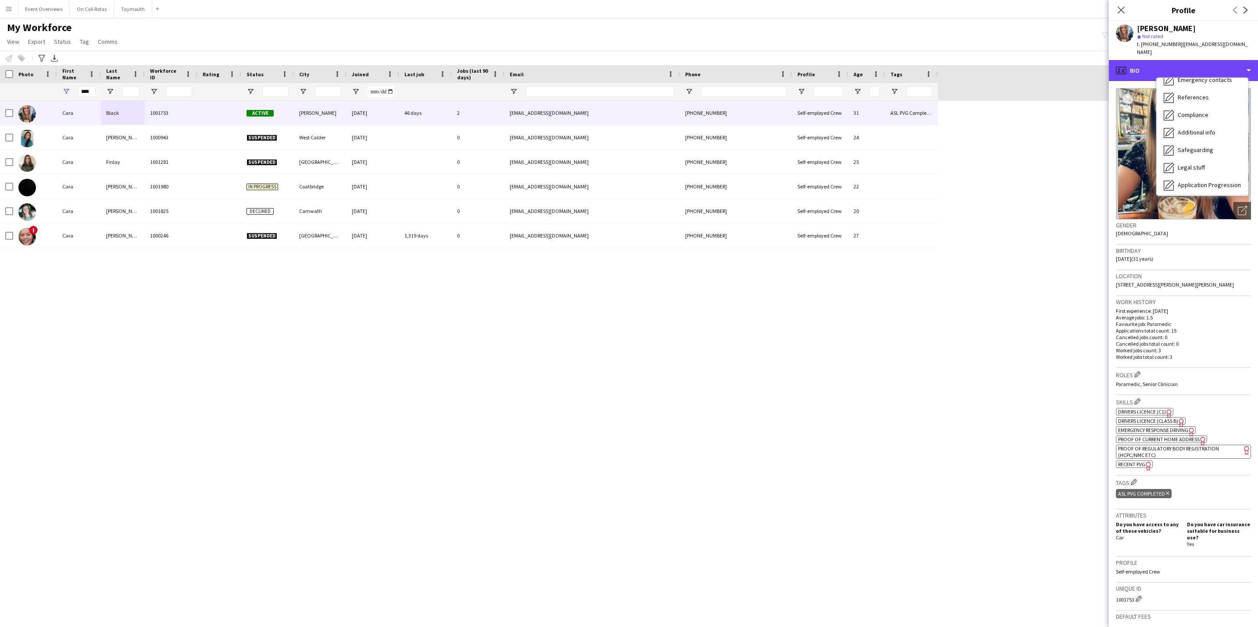
scroll to position [153, 0]
click at [1205, 175] on div "Calendar Calendar" at bounding box center [1201, 184] width 91 height 18
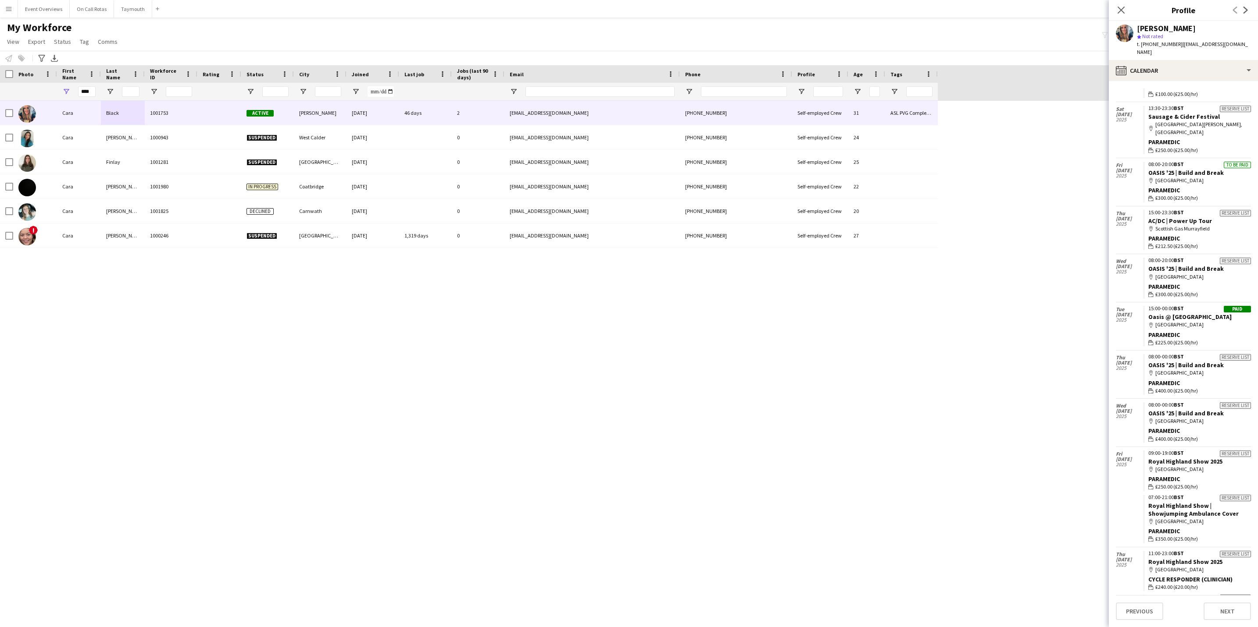
scroll to position [0, 0]
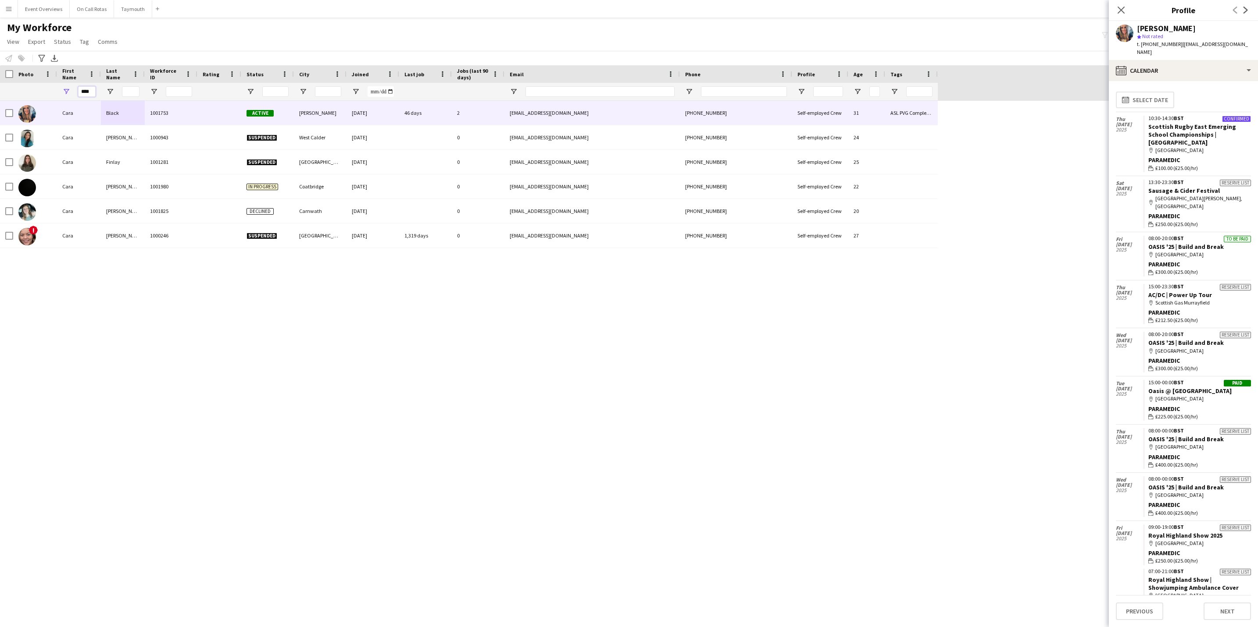
click at [95, 93] on input "****" at bounding box center [87, 91] width 18 height 11
click at [90, 91] on input "****" at bounding box center [87, 91] width 18 height 11
type input "*"
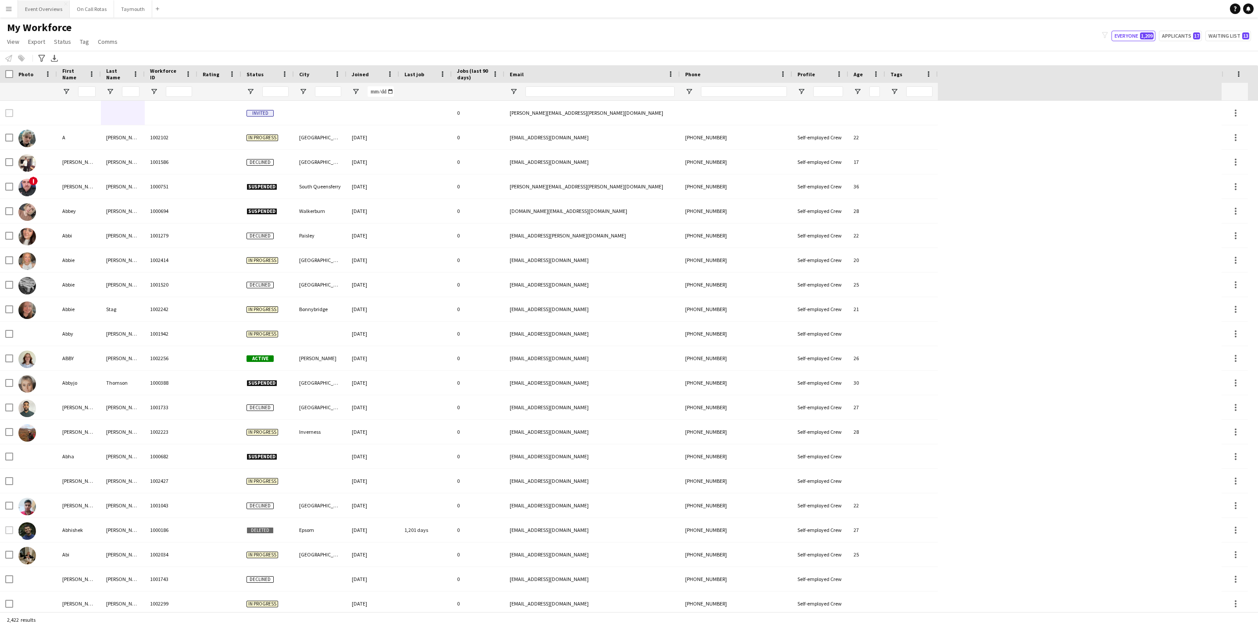
click at [39, 11] on button "Event Overviews Close" at bounding box center [44, 8] width 52 height 17
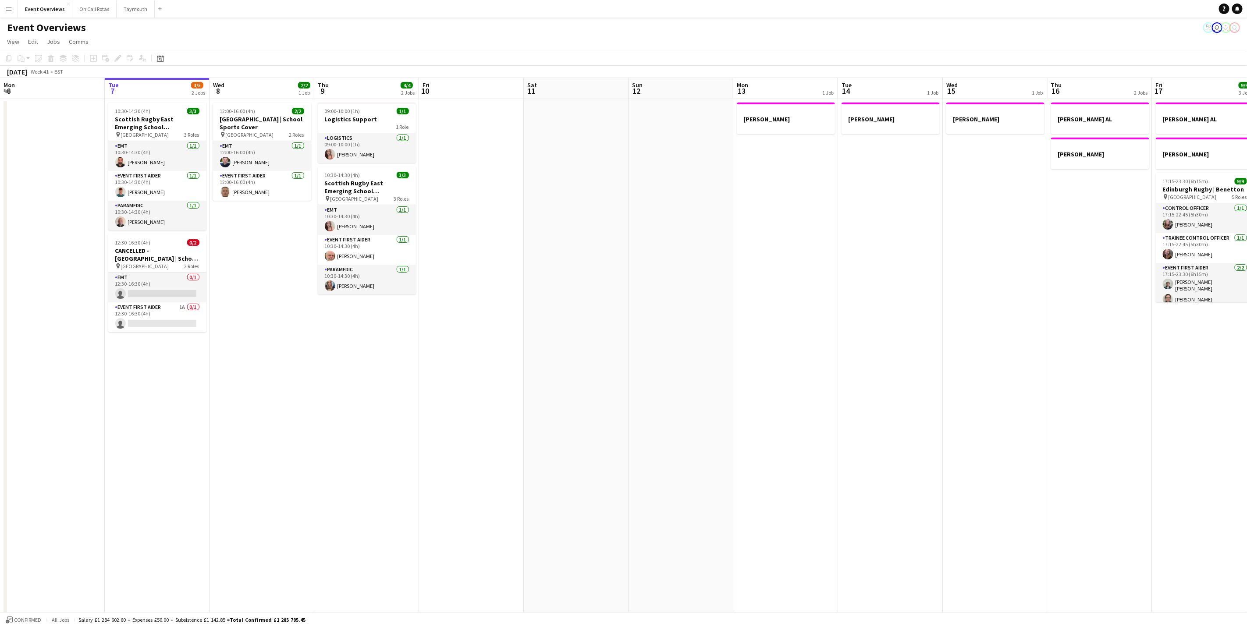
scroll to position [0, 237]
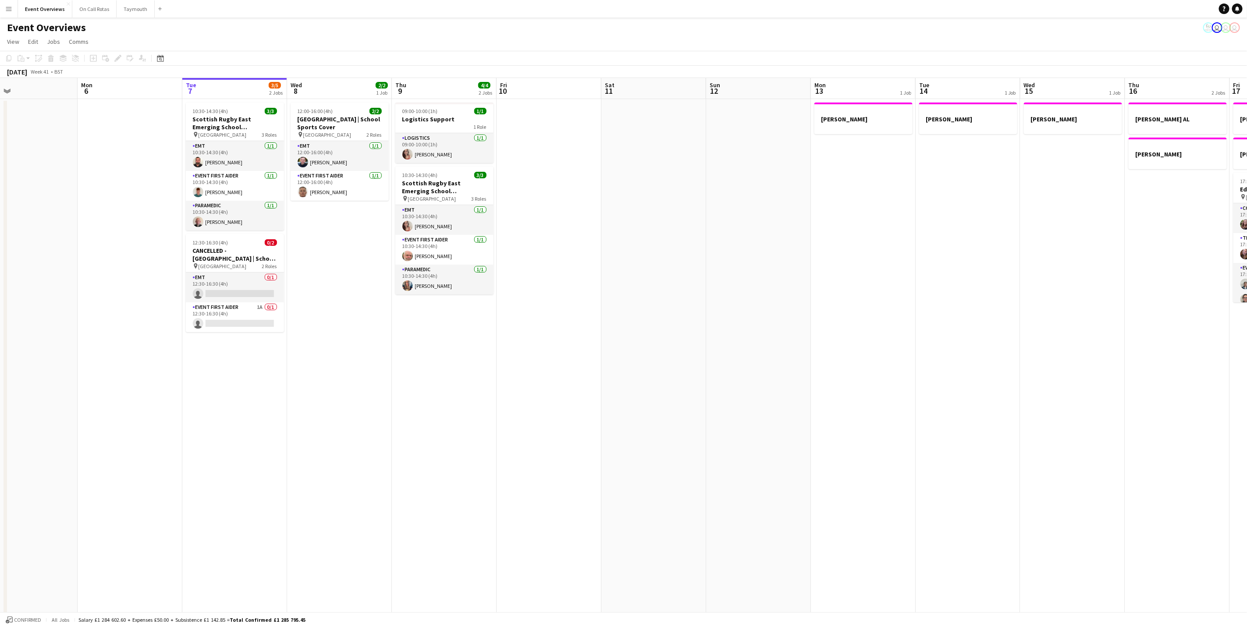
click at [320, 381] on app-calendar-viewport "Fri 3 15/15 3 Jobs Sat 4 13/13 7 Jobs Sun 5 Mon 6 Tue 7 3/5 2 Jobs Wed 8 2/2 1 …" at bounding box center [623, 436] width 1247 height 717
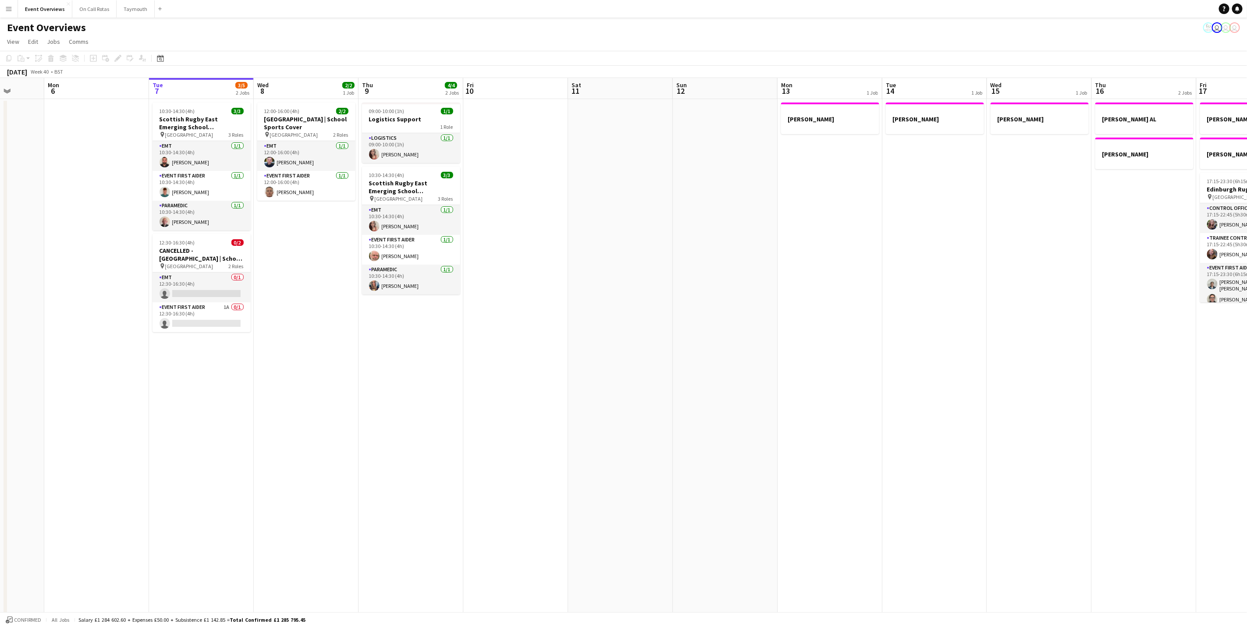
drag, startPoint x: 871, startPoint y: 342, endPoint x: 387, endPoint y: 410, distance: 488.9
click at [387, 410] on app-calendar-viewport "Fri 3 15/15 3 Jobs Sat 4 13/13 7 Jobs Sun 5 Mon 6 Tue 7 3/5 2 Jobs Wed 8 2/2 1 …" at bounding box center [623, 436] width 1247 height 717
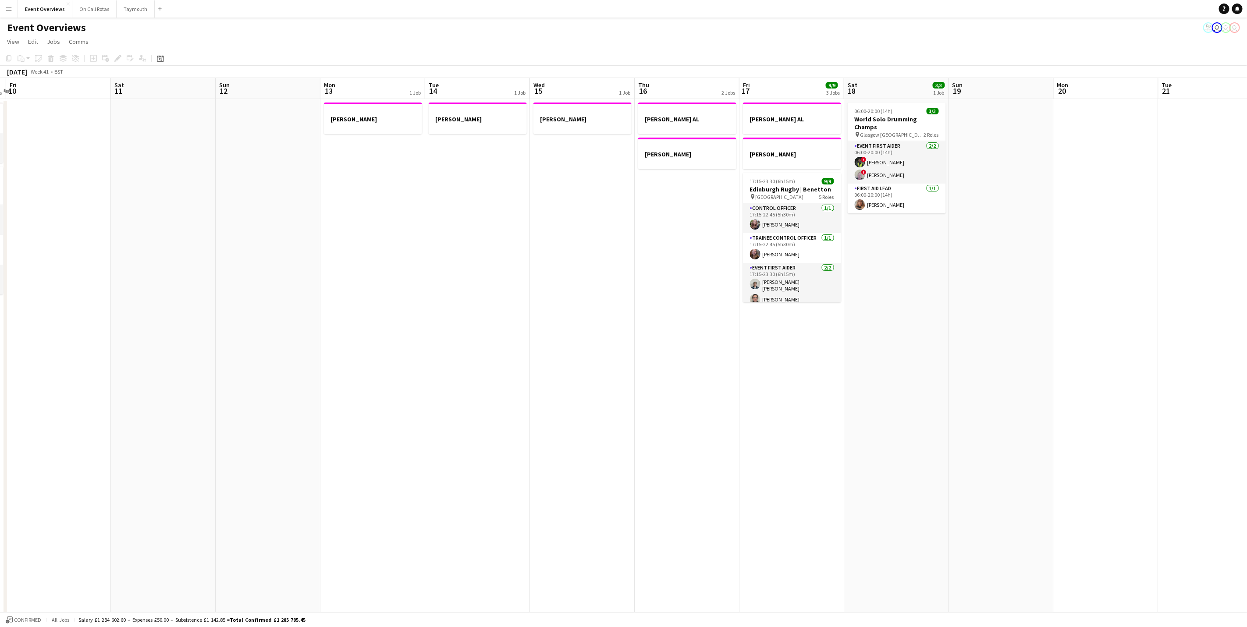
drag, startPoint x: 402, startPoint y: 436, endPoint x: 364, endPoint y: 438, distance: 37.4
click at [364, 438] on app-calendar-viewport "Tue 7 3/5 2 Jobs Wed 8 2/2 1 Job Thu 9 4/4 2 Jobs Fri 10 Sat 11 Sun 12 Mon 13 1…" at bounding box center [623, 436] width 1247 height 717
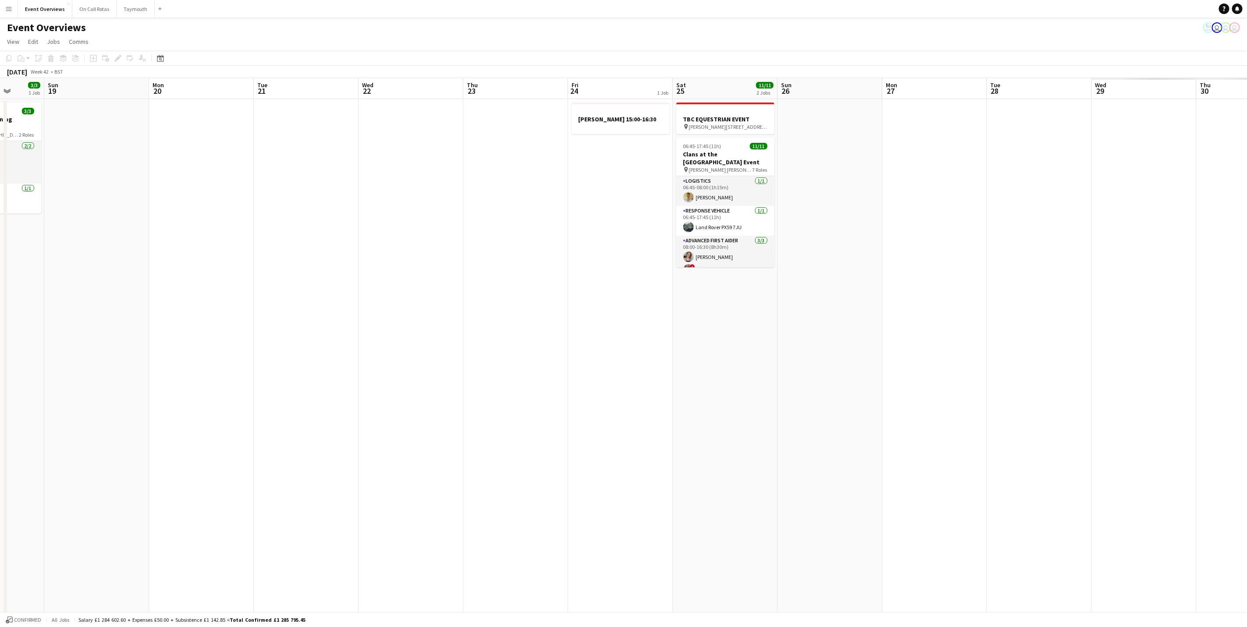
drag, startPoint x: 727, startPoint y: 420, endPoint x: 363, endPoint y: 455, distance: 366.1
click at [363, 455] on app-calendar-viewport "Thu 16 2 Jobs Fri 17 9/9 3 Jobs Sat 18 3/3 1 Job Sun 19 Mon 20 Tue 21 Wed 22 Th…" at bounding box center [623, 436] width 1247 height 717
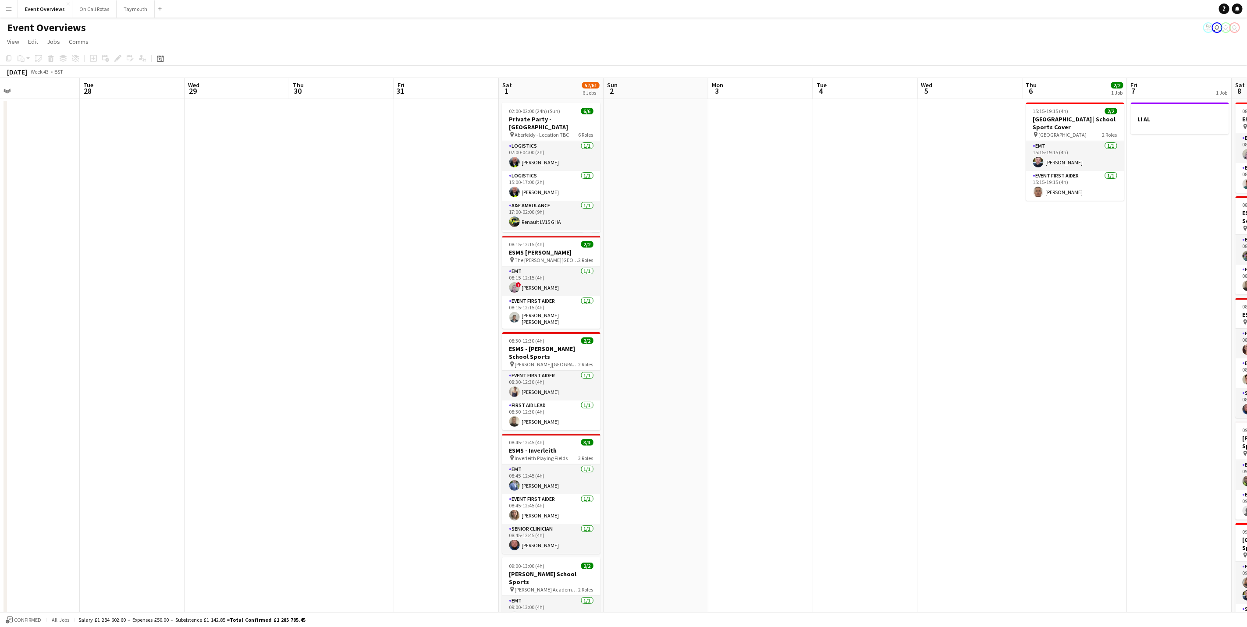
drag, startPoint x: 436, startPoint y: 430, endPoint x: 404, endPoint y: 434, distance: 31.8
click at [404, 434] on app-calendar-viewport "Fri 24 1 Job Sat 25 11/11 2 Jobs Sun 26 Mon 27 Tue 28 Wed 29 Thu 30 Fri 31 Sat …" at bounding box center [623, 442] width 1247 height 729
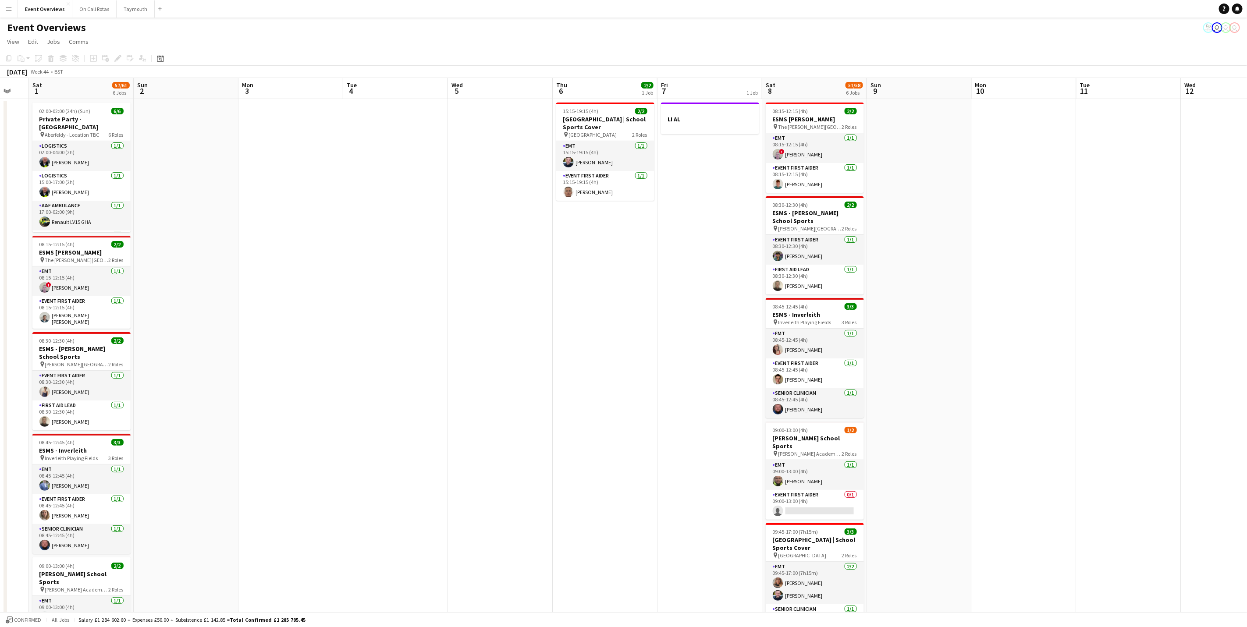
scroll to position [0, 287]
click at [491, 412] on app-calendar-viewport "Wed 29 Thu 30 Fri 31 Sat 1 57/61 6 Jobs Sun 2 Mon 3 Tue 4 Wed 5 Thu 6 2/2 1 Job…" at bounding box center [623, 442] width 1247 height 729
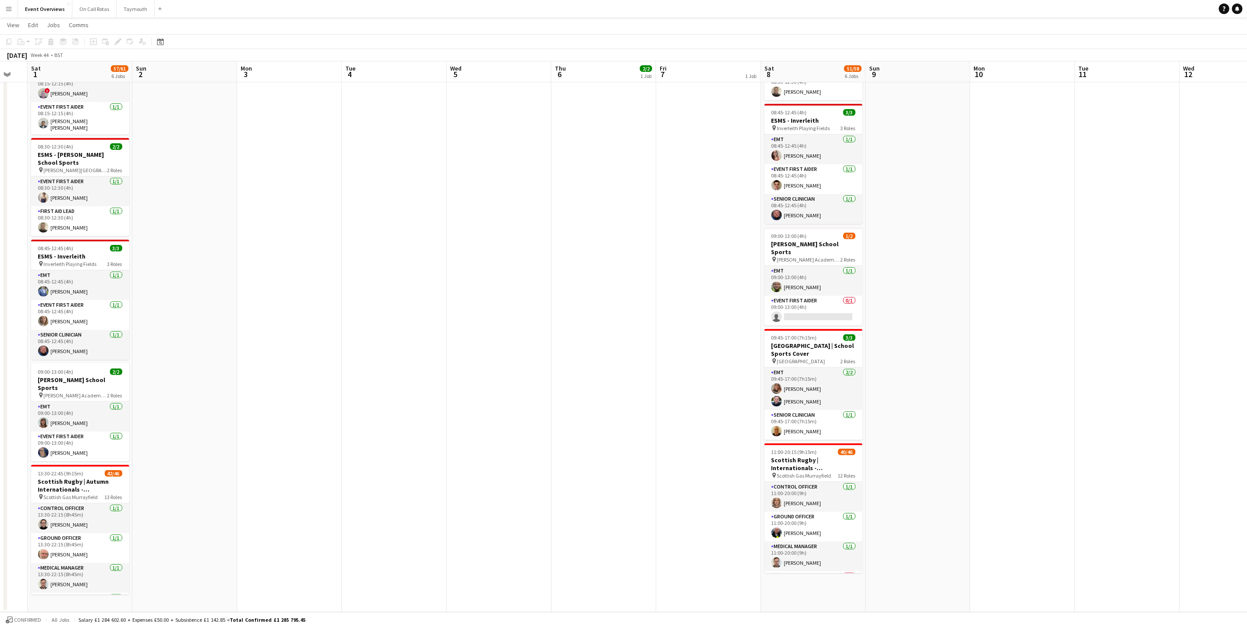
scroll to position [0, 237]
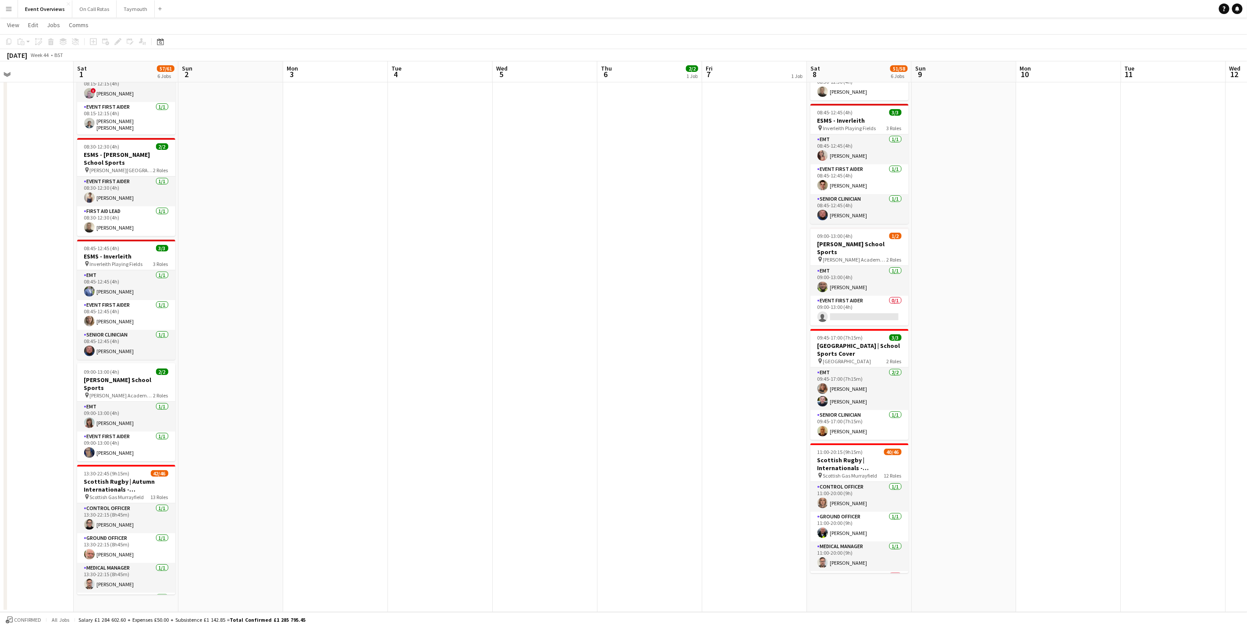
drag, startPoint x: 371, startPoint y: 429, endPoint x: 525, endPoint y: 416, distance: 154.5
click at [525, 416] on app-calendar-viewport "Wed 29 Thu 30 Fri 31 Sat 1 57/61 6 Jobs Sun 2 Mon 3 Tue 4 Wed 5 Thu 6 2/2 1 Job…" at bounding box center [623, 227] width 1247 height 772
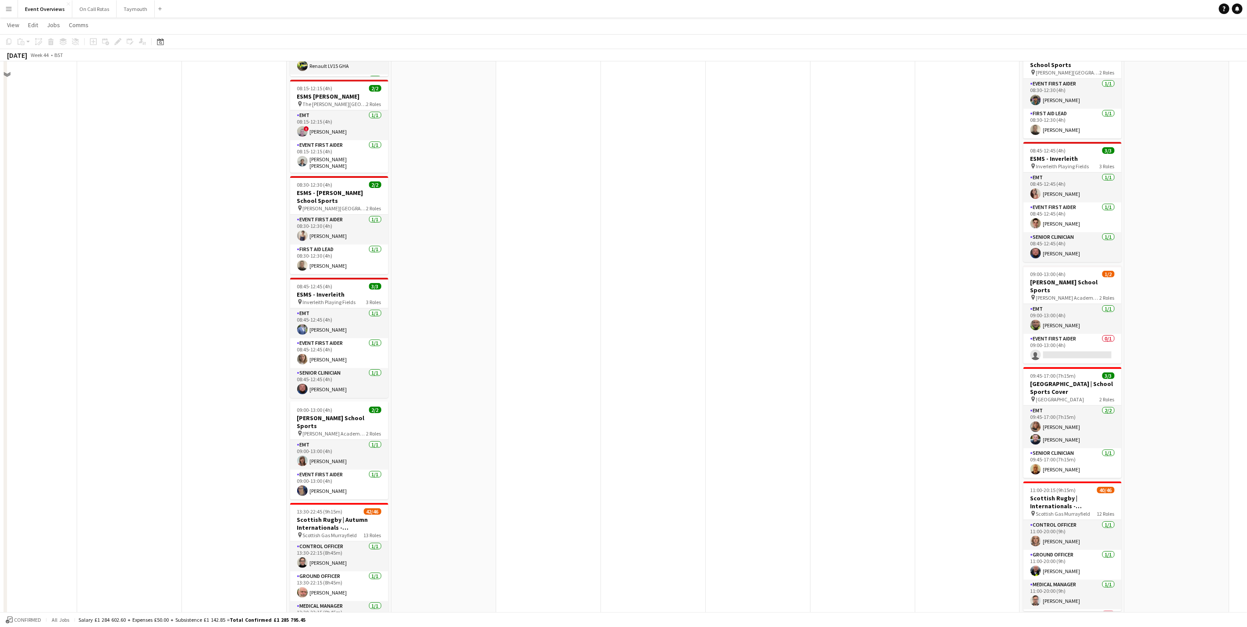
scroll to position [193, 0]
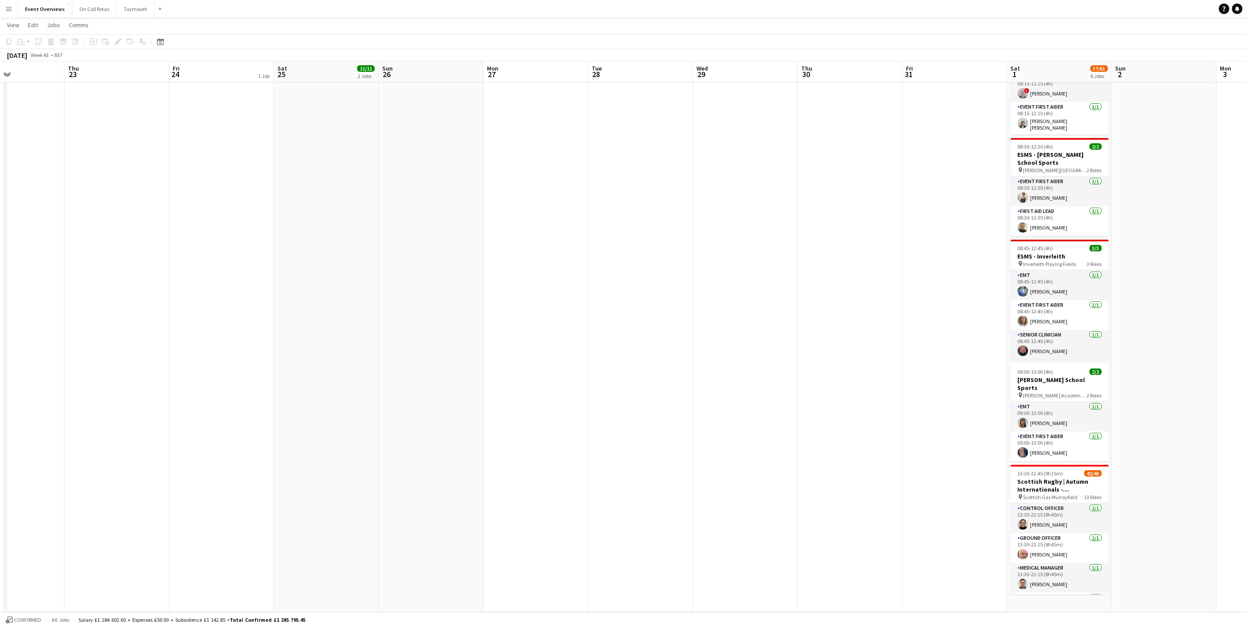
drag, startPoint x: 682, startPoint y: 393, endPoint x: 1169, endPoint y: 159, distance: 540.9
click at [1169, 159] on app-calendar-viewport "Mon 20 Tue 21 Wed 22 Thu 23 Fri 24 1 Job Sat 25 11/11 2 Jobs Sun 26 Mon 27 Tue …" at bounding box center [623, 227] width 1247 height 772
drag, startPoint x: 623, startPoint y: 334, endPoint x: 1279, endPoint y: 306, distance: 655.7
click at [1247, 306] on html "Menu Boards Boards Boards All jobs Status Workforce Workforce My Workforce Recr…" at bounding box center [623, 217] width 1247 height 821
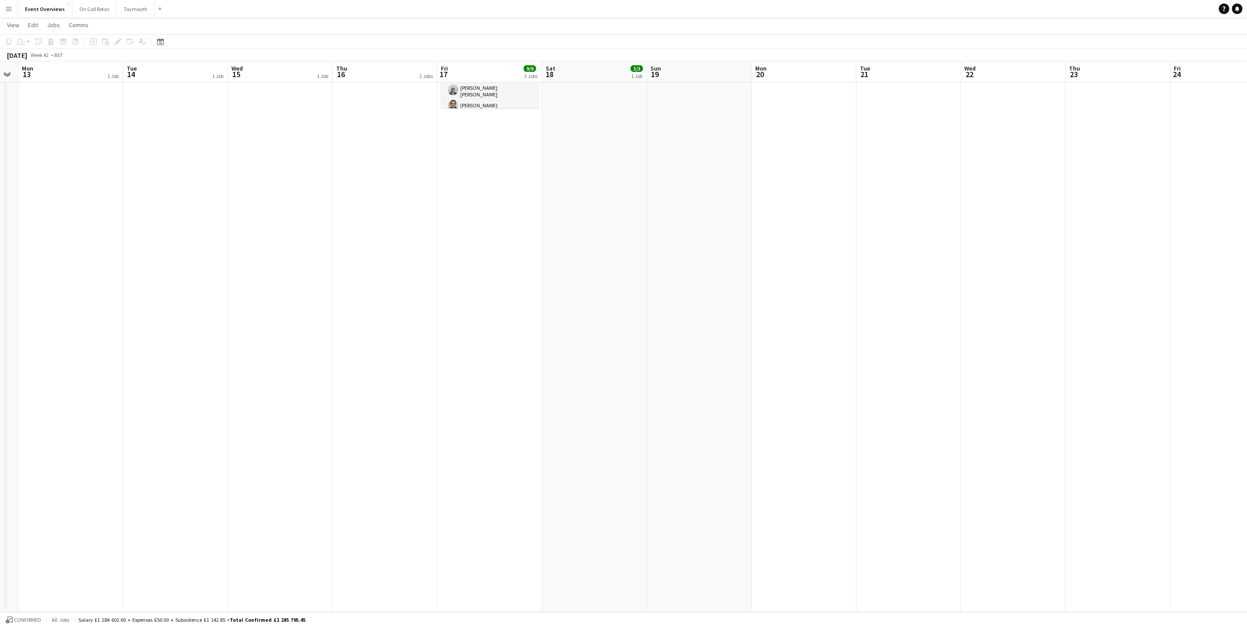
drag, startPoint x: 1080, startPoint y: 363, endPoint x: 695, endPoint y: 397, distance: 387.3
click at [1211, 370] on app-calendar-viewport "Fri 10 Sat 11 Sun 12 Mon 13 1 Job Tue 14 1 Job Wed 15 1 Job Thu 16 2 Jobs Fri 1…" at bounding box center [623, 227] width 1247 height 772
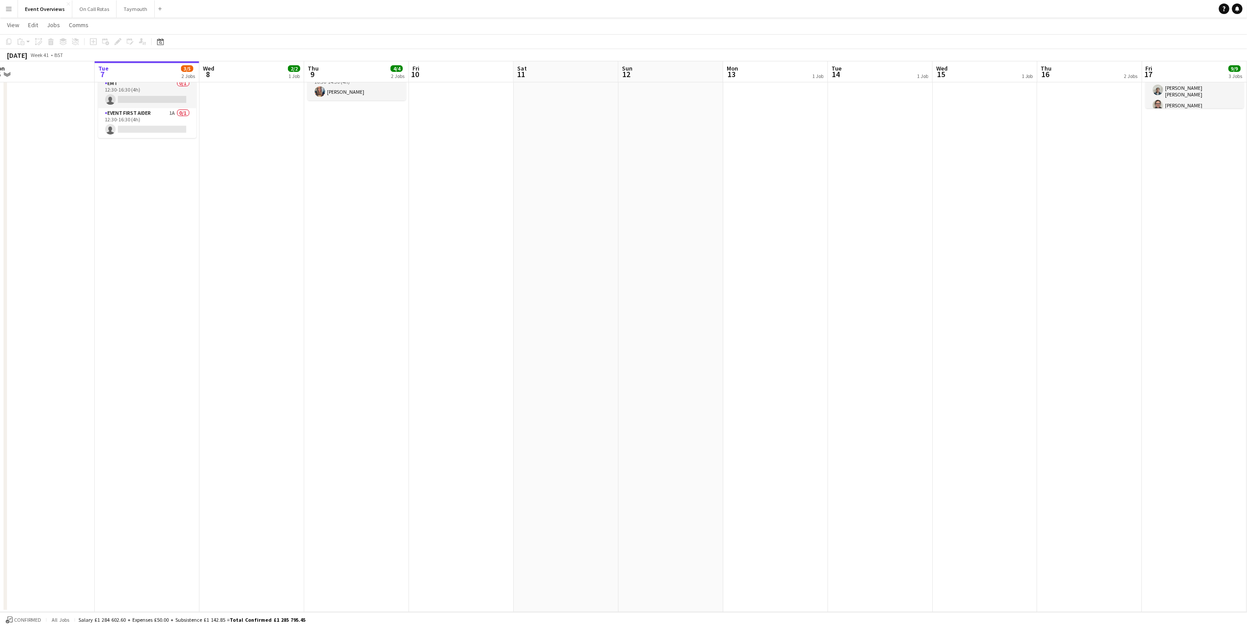
drag, startPoint x: 695, startPoint y: 397, endPoint x: 483, endPoint y: 400, distance: 211.4
click at [181, 372] on app-calendar-viewport "Sat 4 13/13 7 Jobs Sun 5 Mon 6 Tue 7 3/5 2 Jobs Wed 8 2/2 1 Job Thu 9 4/4 2 Job…" at bounding box center [623, 227] width 1247 height 772
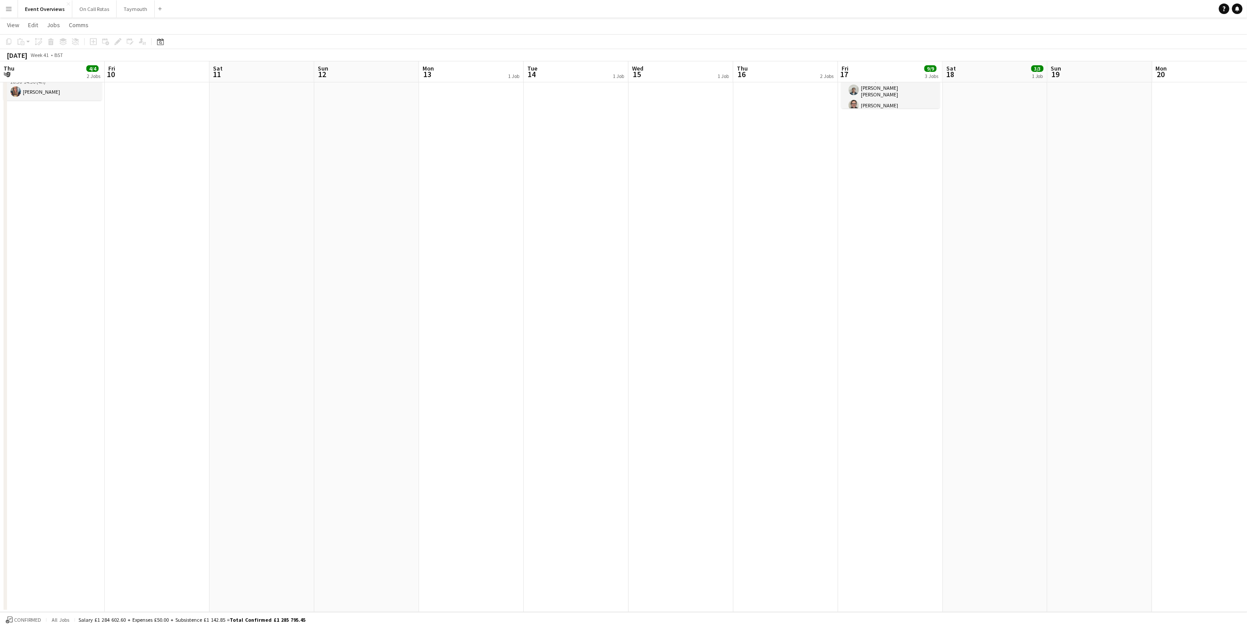
drag, startPoint x: 777, startPoint y: 302, endPoint x: 736, endPoint y: 265, distance: 55.6
click at [1247, 188] on html "Menu Boards Boards Boards All jobs Status Workforce Workforce My Workforce Recr…" at bounding box center [623, 217] width 1247 height 821
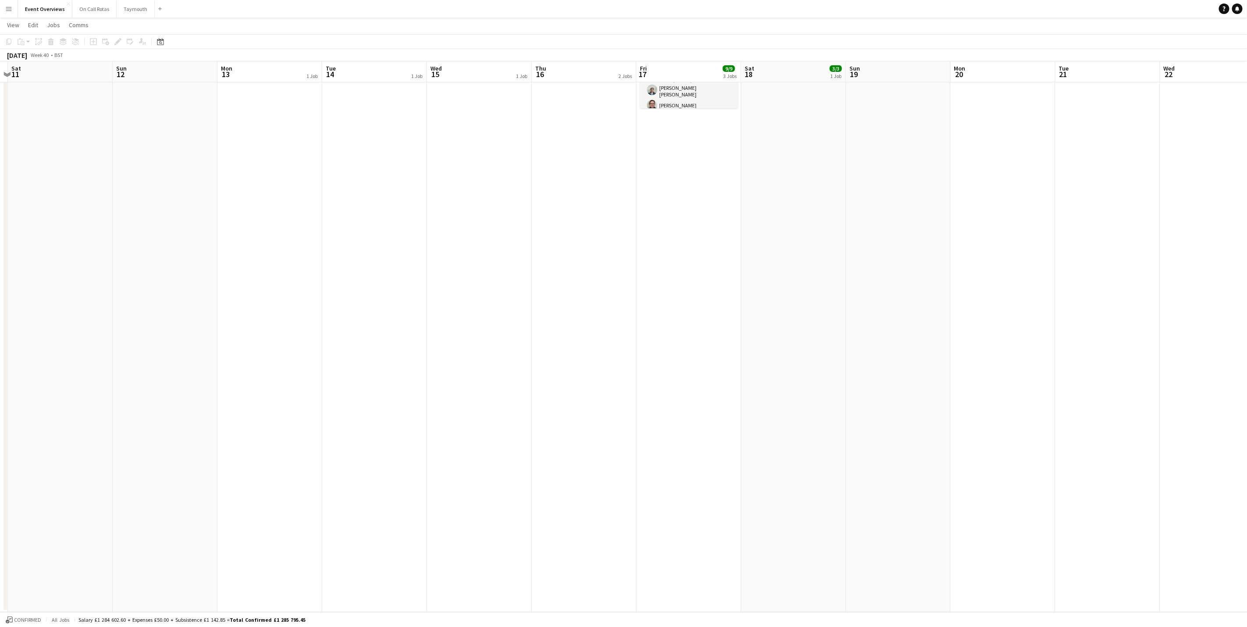
drag, startPoint x: 1001, startPoint y: 232, endPoint x: 101, endPoint y: 356, distance: 908.7
click at [101, 356] on app-calendar-viewport "Wed 8 2/2 1 Job Thu 9 4/4 2 Jobs Fri 10 Sat 11 Sun 12 Mon 13 1 Job Tue 14 1 Job…" at bounding box center [623, 227] width 1247 height 772
drag, startPoint x: 520, startPoint y: 354, endPoint x: 58, endPoint y: 361, distance: 461.3
click at [58, 361] on app-calendar-viewport "Wed 15 1 Job Thu 16 2 Jobs Fri 17 9/9 3 Jobs Sat 18 3/3 1 Job Sun 19 Mon 20 Tue…" at bounding box center [623, 227] width 1247 height 772
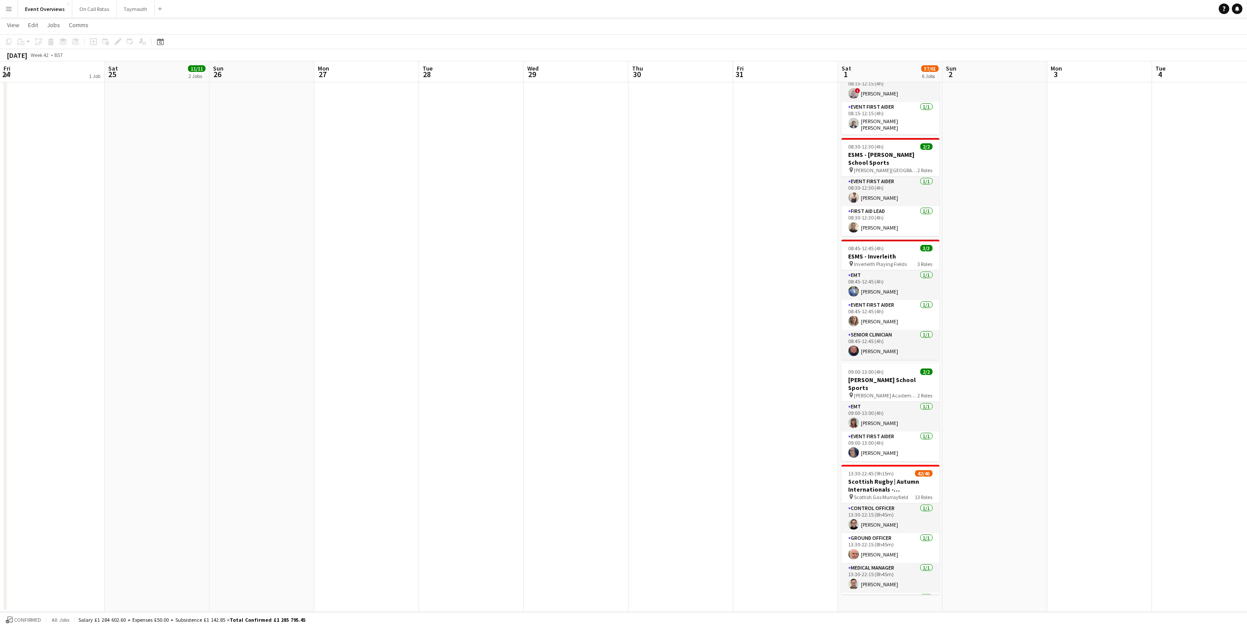
drag, startPoint x: 631, startPoint y: 333, endPoint x: -3, endPoint y: 374, distance: 634.5
click at [0, 374] on html "Menu Boards Boards Boards All jobs Status Workforce Workforce My Workforce Recr…" at bounding box center [623, 217] width 1247 height 821
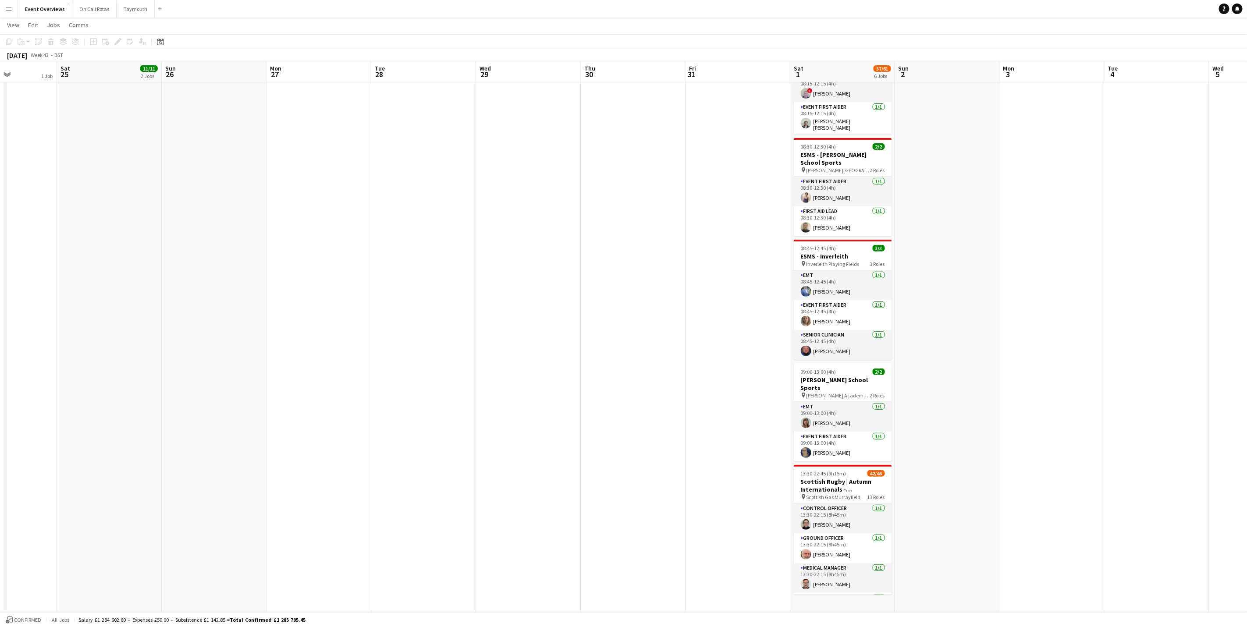
drag, startPoint x: 539, startPoint y: 342, endPoint x: 264, endPoint y: 329, distance: 276.1
click at [264, 329] on app-calendar-viewport "Tue 21 Wed 22 Thu 23 Fri 24 1 Job Sat 25 11/11 2 Jobs Sun 26 Mon 27 Tue 28 Wed …" at bounding box center [623, 227] width 1247 height 772
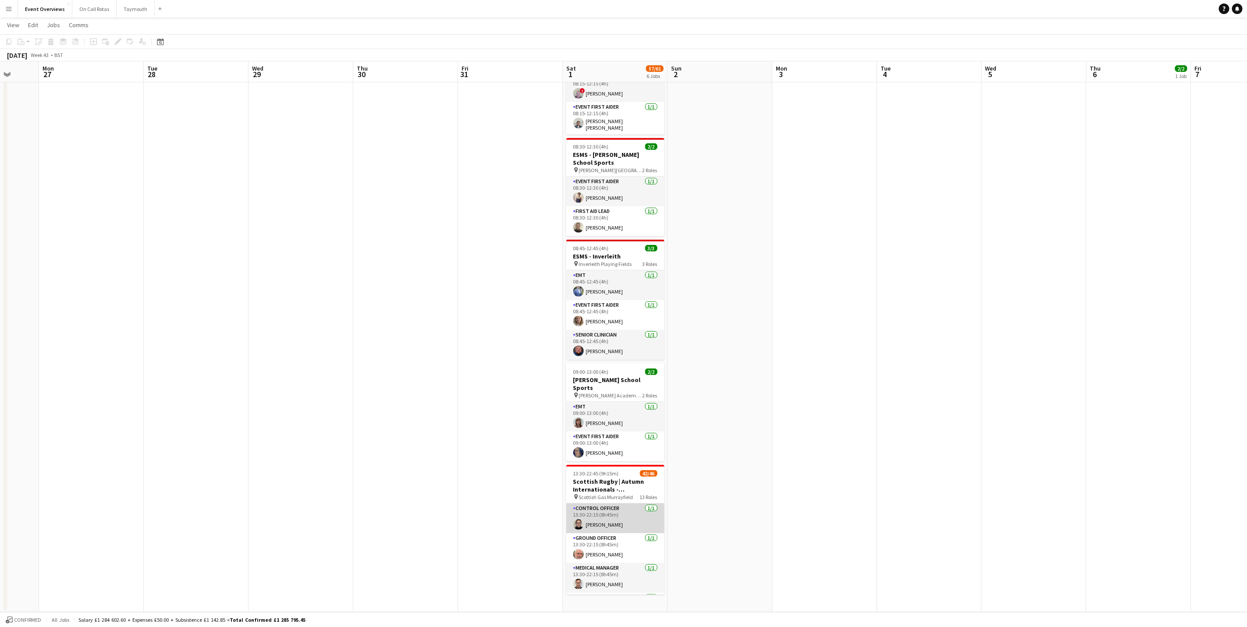
click at [591, 517] on app-card-role "Control Officer [DATE] 13:30-22:15 (8h45m) [PERSON_NAME]" at bounding box center [615, 519] width 98 height 30
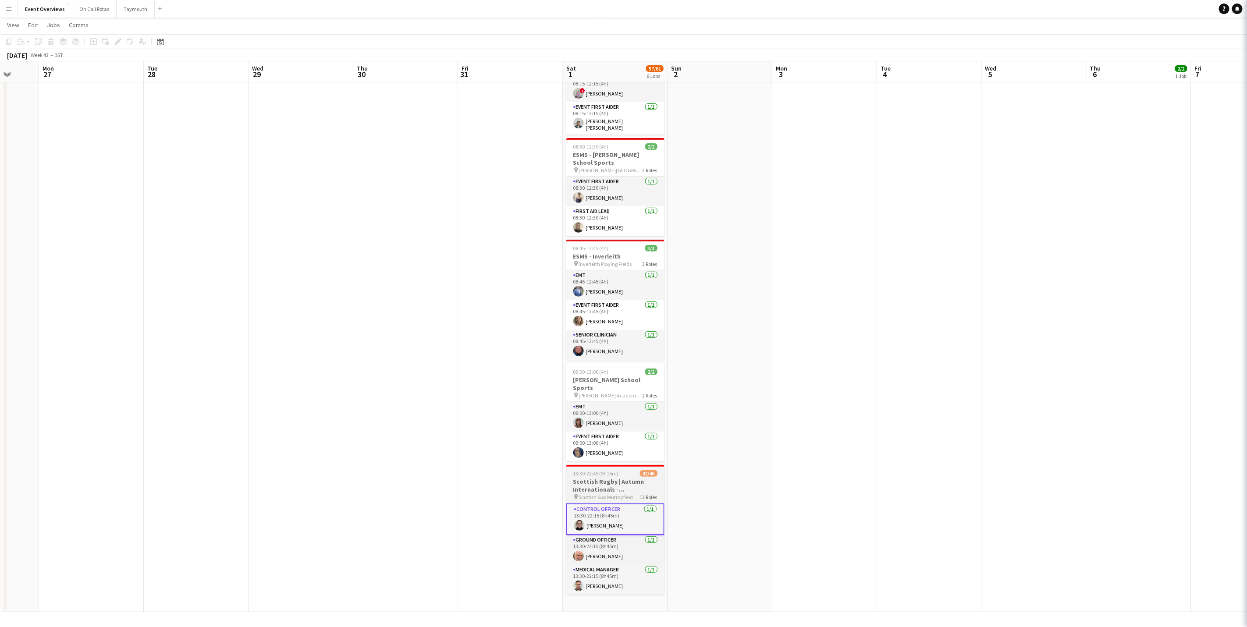
click at [609, 479] on h3 "Scottish Rugby | Autumn Internationals - [GEOGRAPHIC_DATA] v [GEOGRAPHIC_DATA]" at bounding box center [615, 486] width 98 height 16
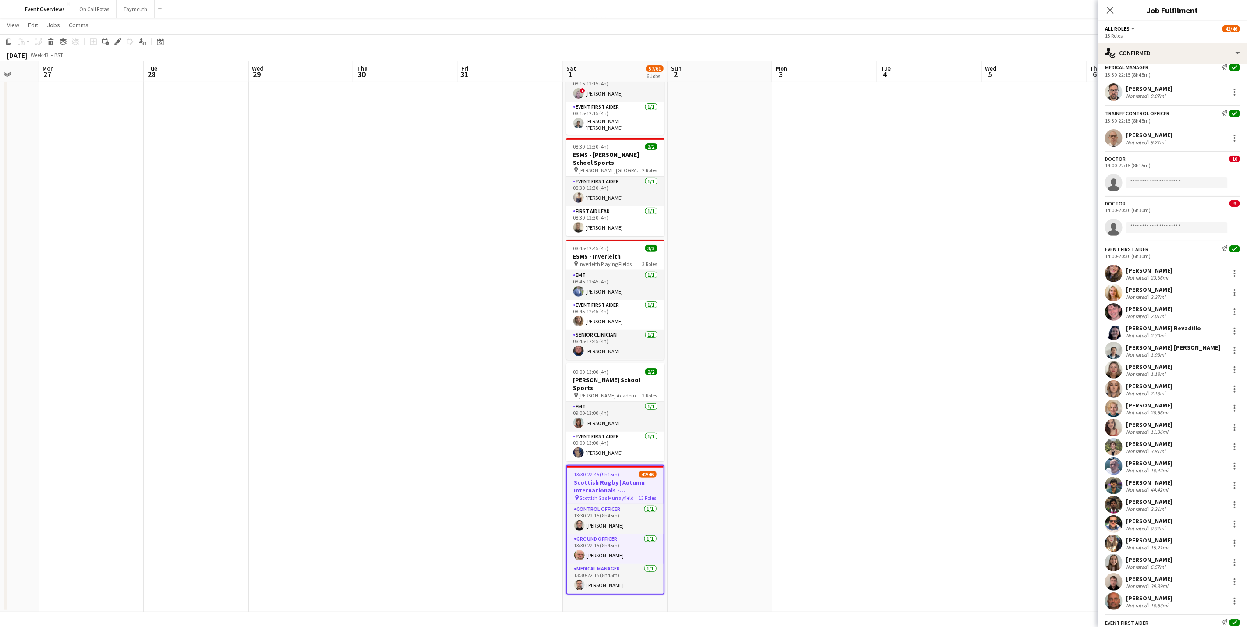
scroll to position [0, 0]
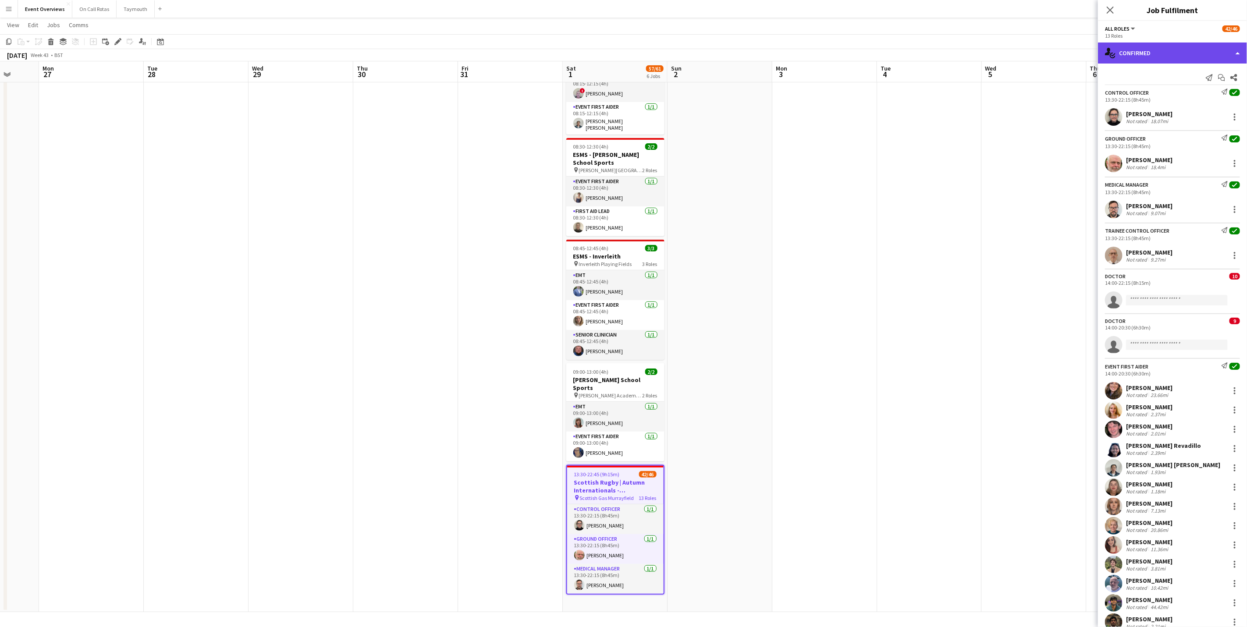
click at [1146, 61] on div "single-neutral-actions-check-2 Confirmed" at bounding box center [1172, 53] width 149 height 21
click at [1109, 12] on icon at bounding box center [1110, 10] width 8 height 8
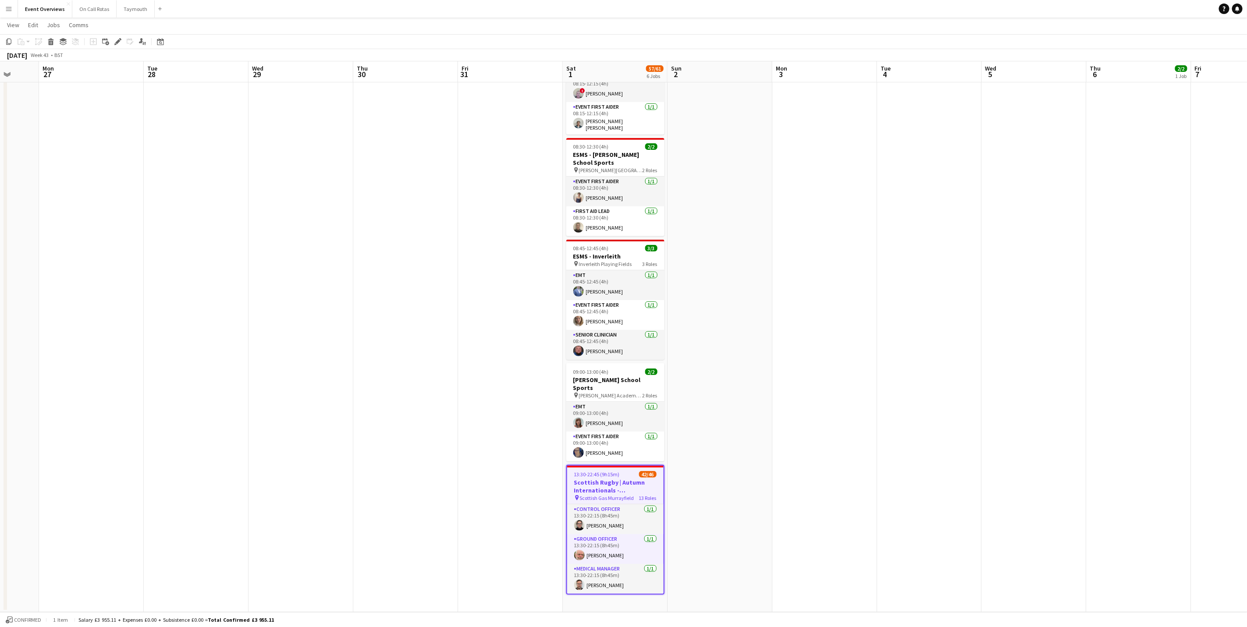
click at [1022, 293] on app-date-cell at bounding box center [1034, 259] width 105 height 708
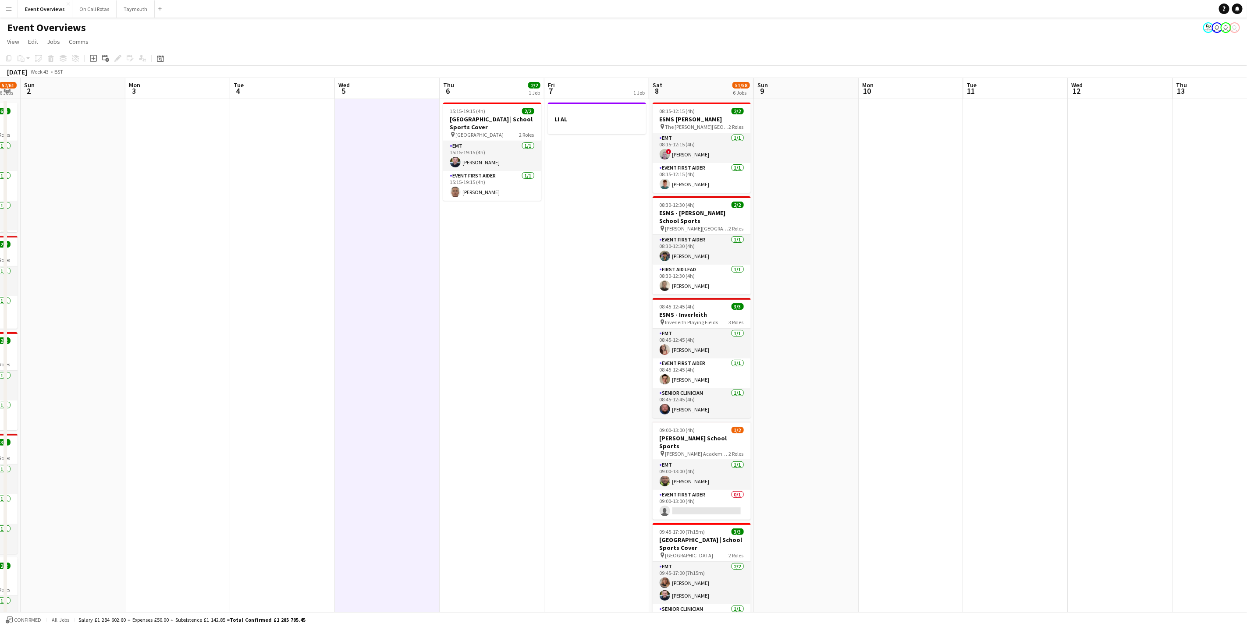
scroll to position [0, 304]
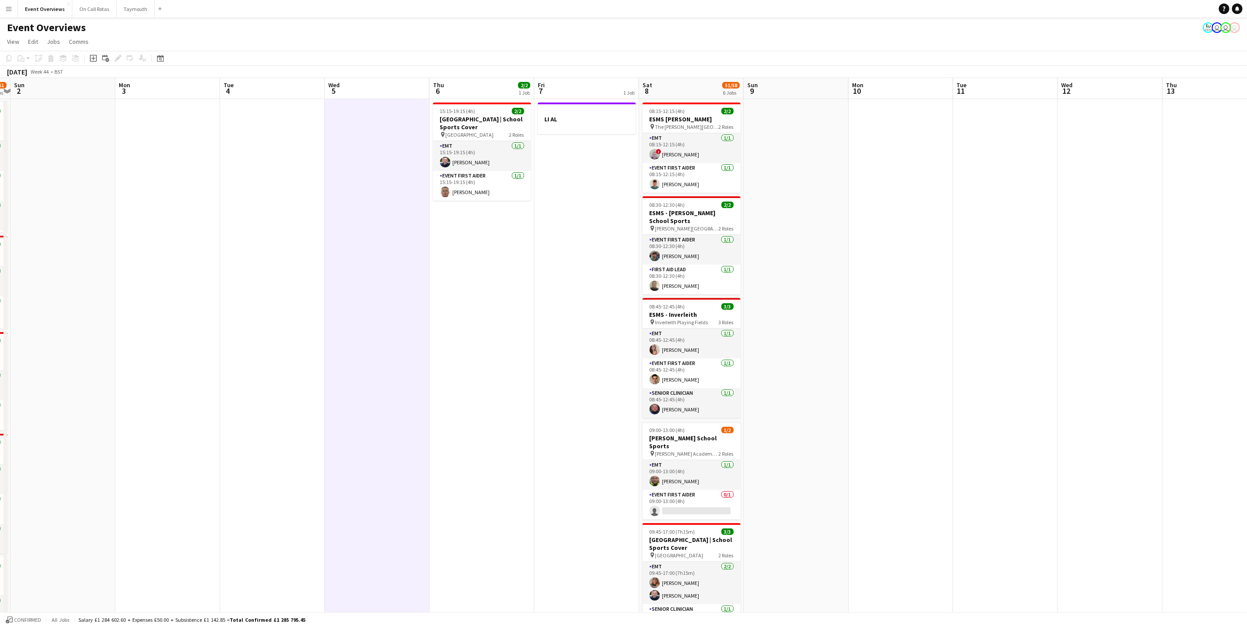
drag, startPoint x: 906, startPoint y: 474, endPoint x: 873, endPoint y: 446, distance: 42.9
click at [416, 504] on app-calendar-viewport "Thu 30 Fri 31 Sat 1 57/61 6 Jobs Sun 2 Mon 3 Tue 4 Wed 5 Thu 6 2/2 1 Job Fri 7 …" at bounding box center [623, 475] width 1247 height 795
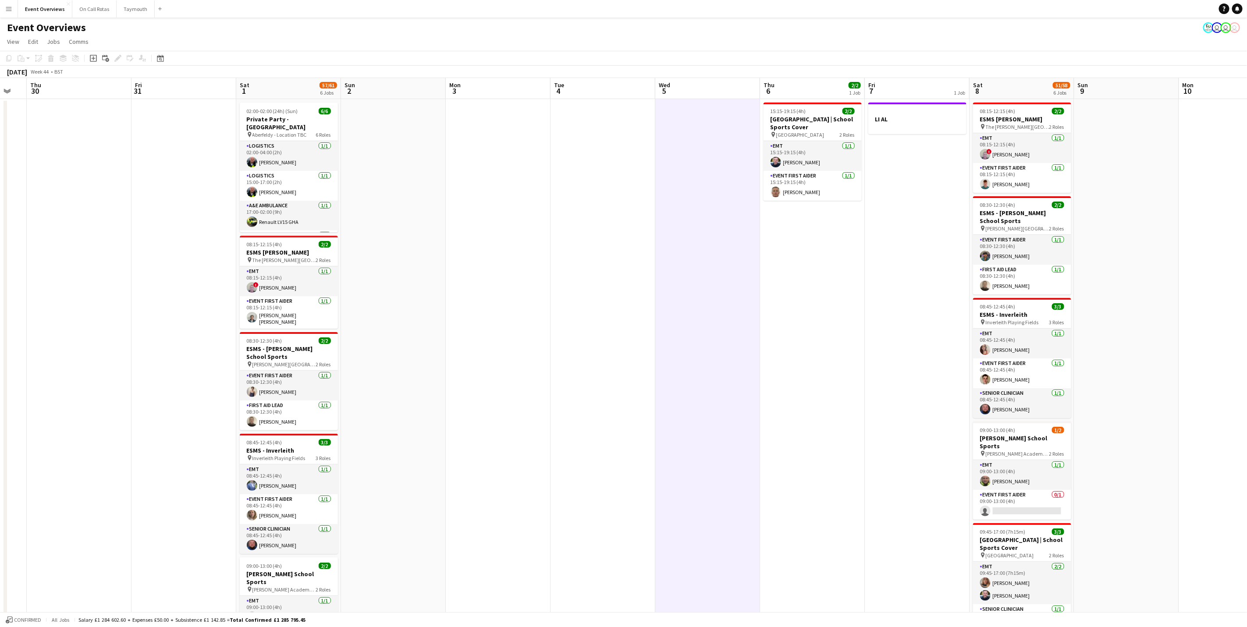
scroll to position [0, 252]
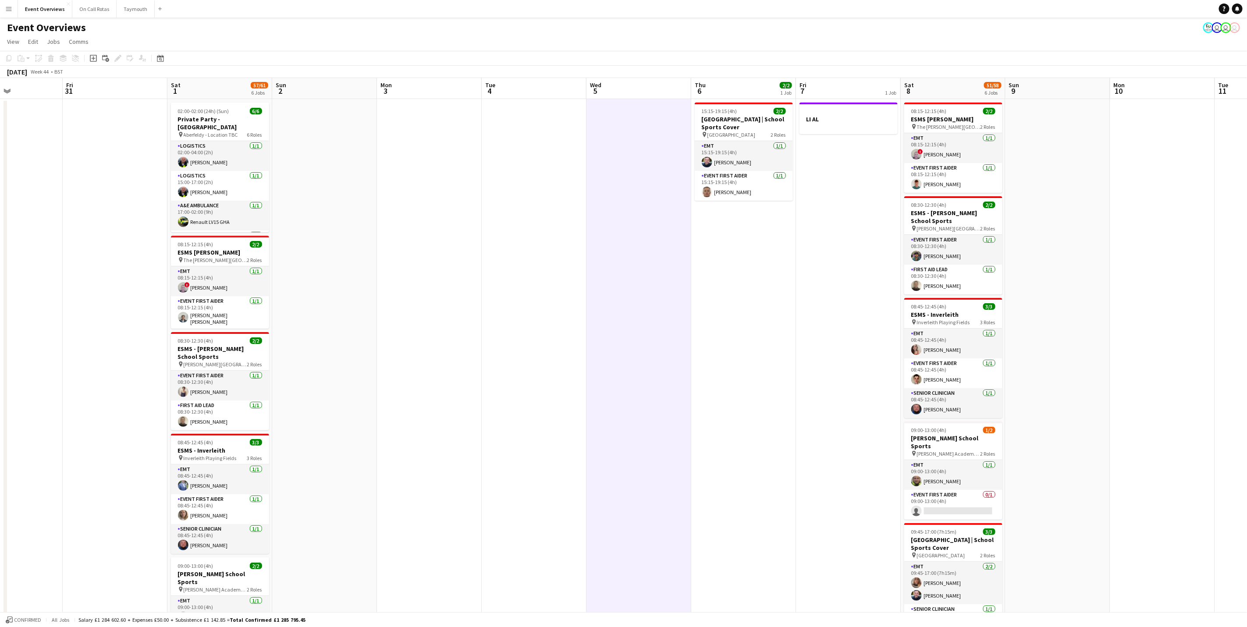
drag, startPoint x: 456, startPoint y: 455, endPoint x: 713, endPoint y: 460, distance: 256.6
click at [713, 460] on app-calendar-viewport "Tue 28 Wed 29 Thu 30 Fri 31 Sat 1 57/61 6 Jobs Sun 2 Mon 3 Tue 4 Wed 5 Thu 6 2/…" at bounding box center [623, 475] width 1247 height 795
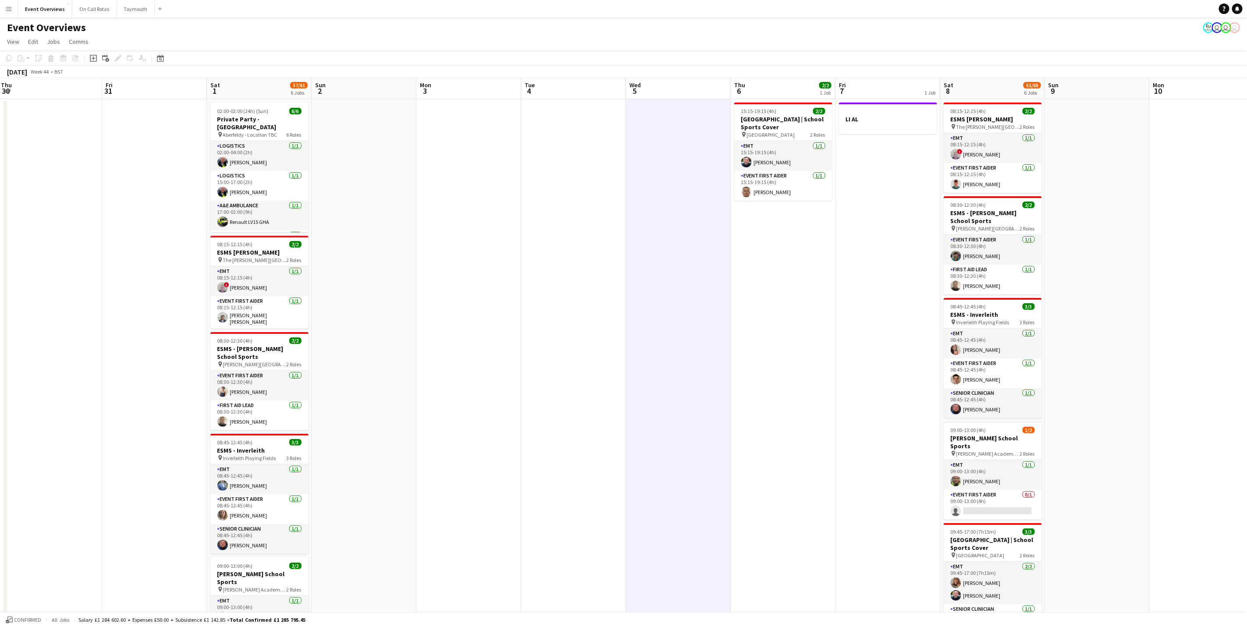
drag, startPoint x: 817, startPoint y: 434, endPoint x: 866, endPoint y: 421, distance: 50.4
click at [866, 421] on app-calendar-viewport "Tue 28 Wed 29 Thu 30 Fri 31 Sat 1 57/61 6 Jobs Sun 2 Mon 3 Tue 4 Wed 5 Thu 6 2/…" at bounding box center [623, 475] width 1247 height 795
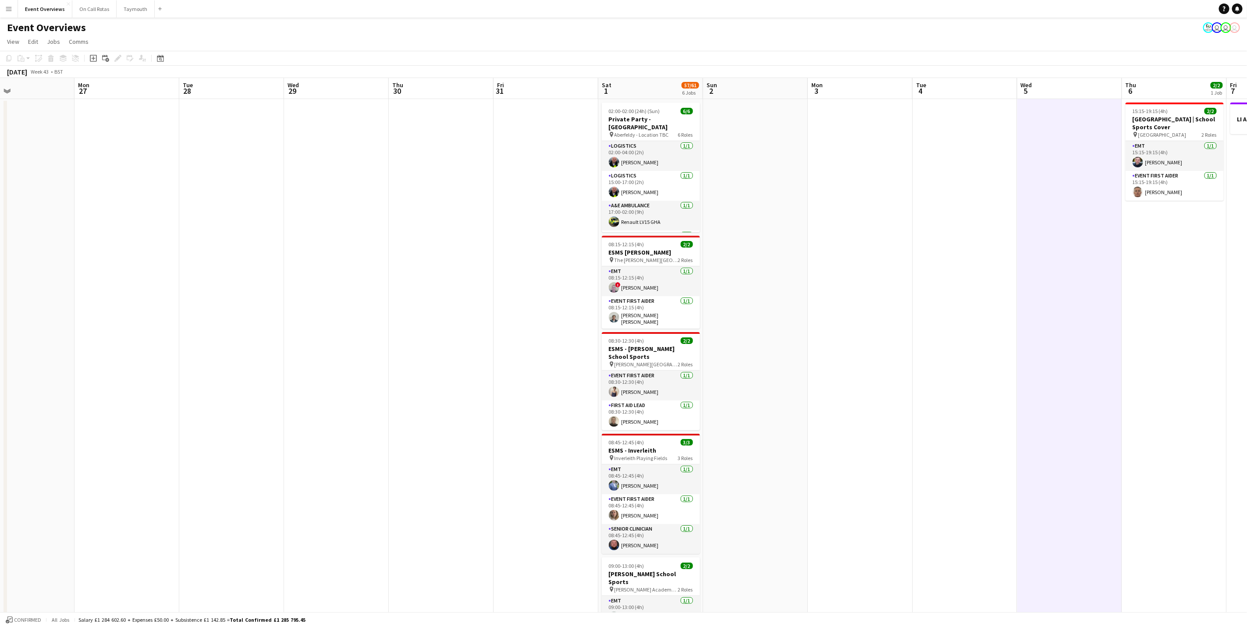
drag, startPoint x: 570, startPoint y: 508, endPoint x: 968, endPoint y: 437, distance: 404.5
click at [968, 437] on app-calendar-viewport "Fri 24 1 Job Sat 25 11/11 2 Jobs Sun 26 Mon 27 Tue 28 Wed 29 Thu 30 Fri 31 Sat …" at bounding box center [623, 475] width 1247 height 795
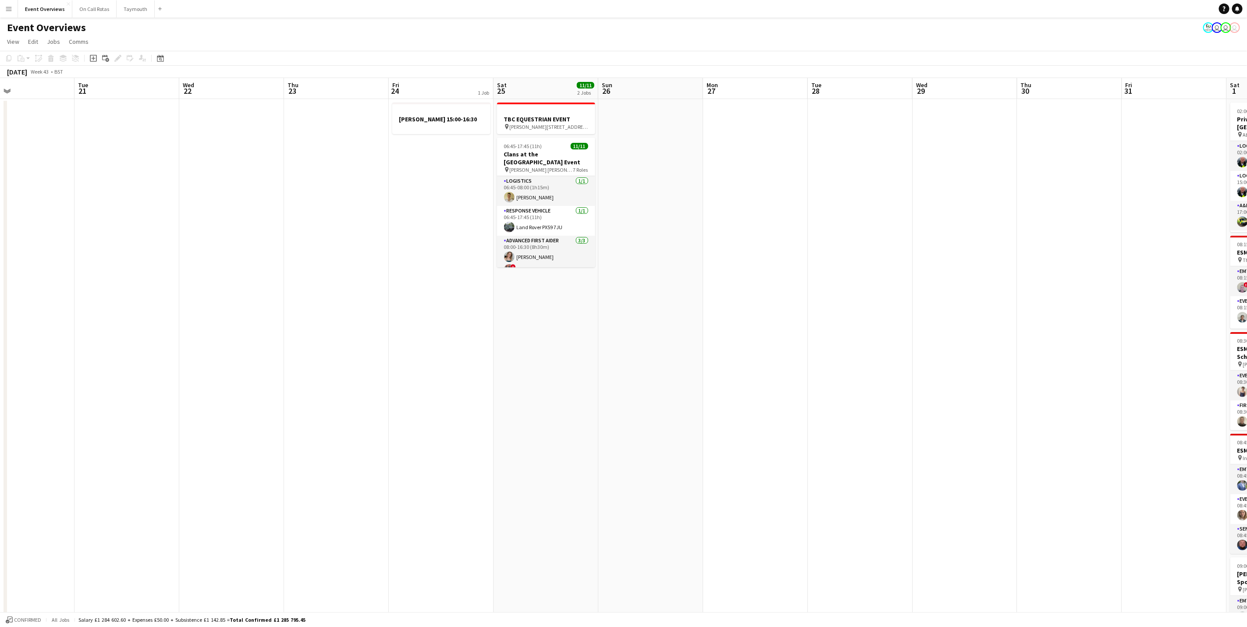
scroll to position [0, 204]
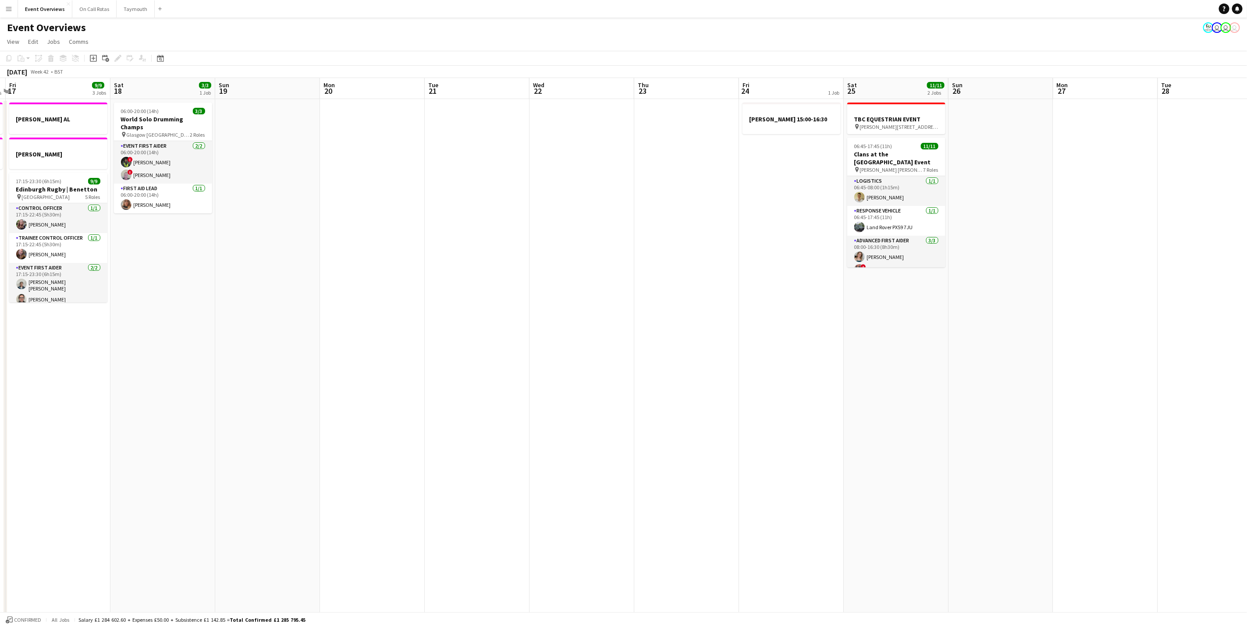
drag, startPoint x: 767, startPoint y: 450, endPoint x: 913, endPoint y: 424, distance: 147.9
click at [913, 424] on app-calendar-viewport "Wed 15 1 Job Thu 16 2 Jobs Fri 17 9/9 3 Jobs Sat 18 3/3 1 Job Sun 19 Mon 20 Tue…" at bounding box center [623, 475] width 1247 height 795
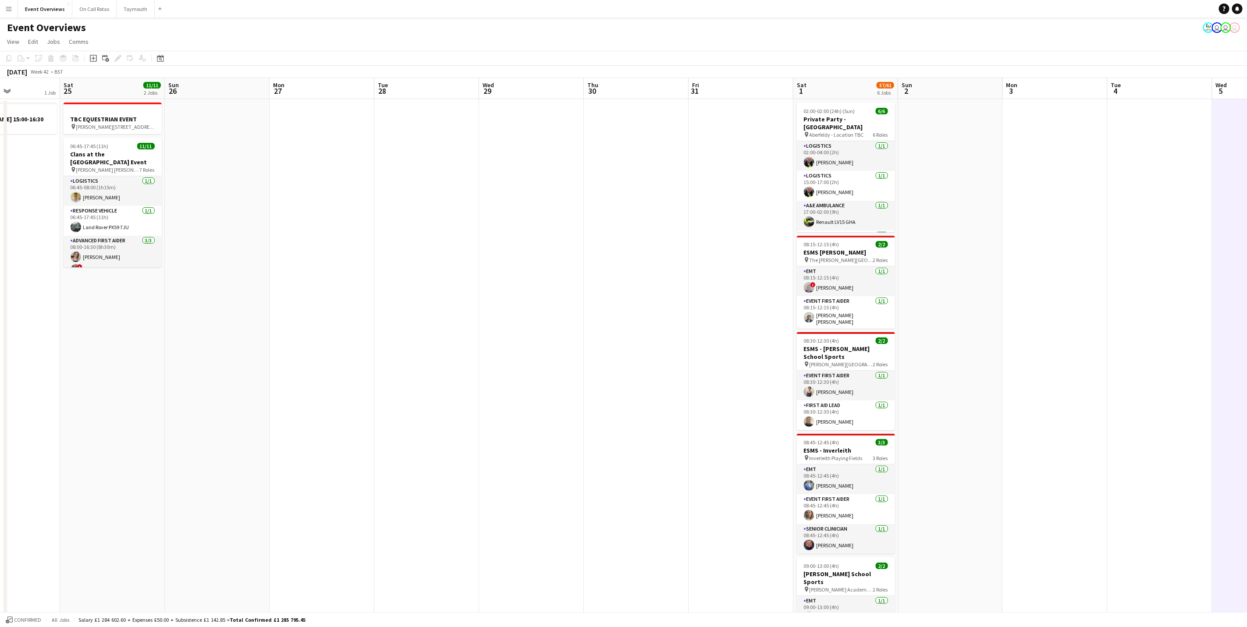
scroll to position [0, 304]
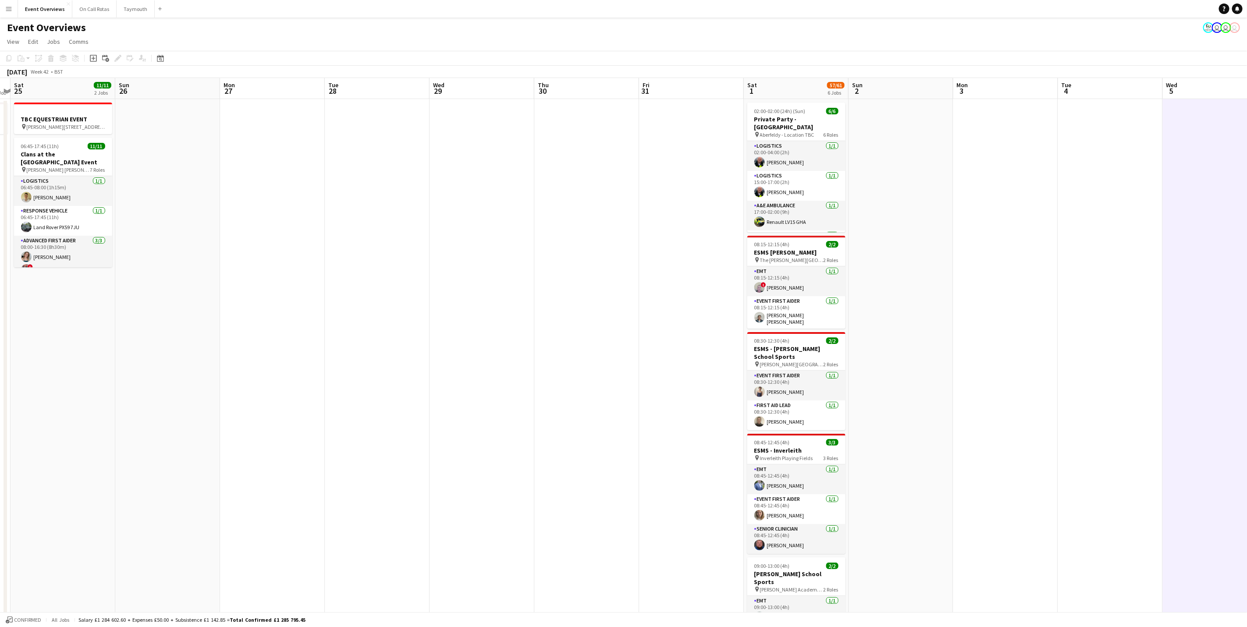
drag, startPoint x: 913, startPoint y: 424, endPoint x: 79, endPoint y: 461, distance: 834.3
click at [79, 461] on app-calendar-viewport "Wed 22 Thu 23 Fri 24 1 Job Sat 25 11/11 2 Jobs Sun 26 Mon 27 Tue 28 Wed 29 Thu …" at bounding box center [623, 475] width 1247 height 795
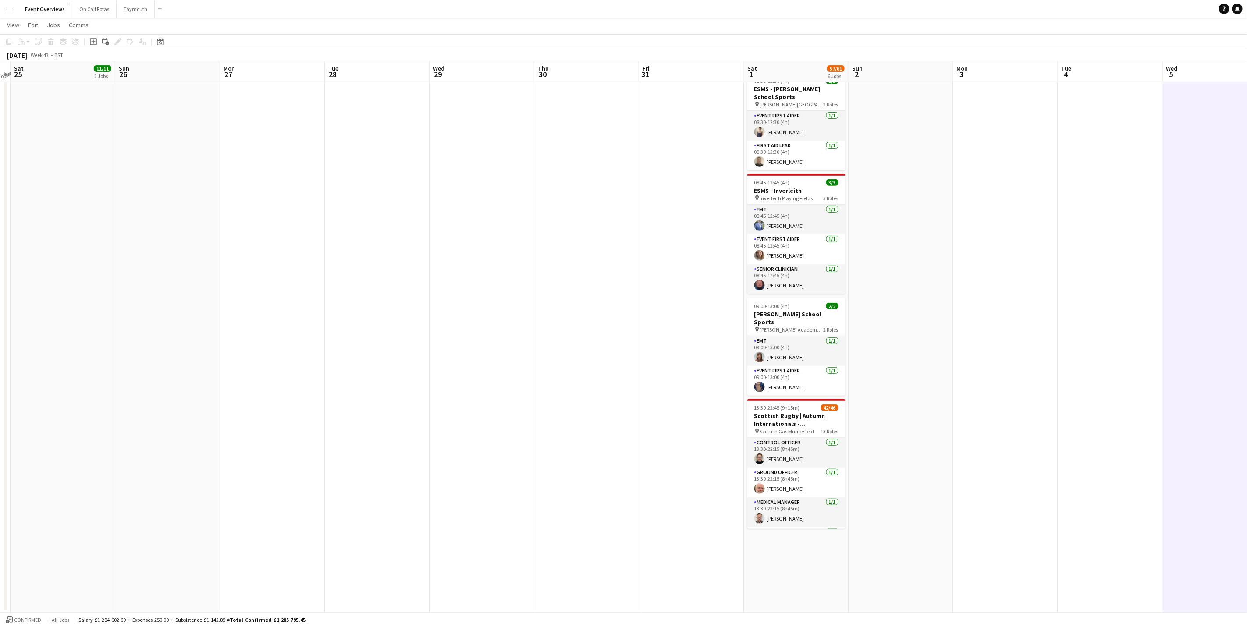
scroll to position [0, 214]
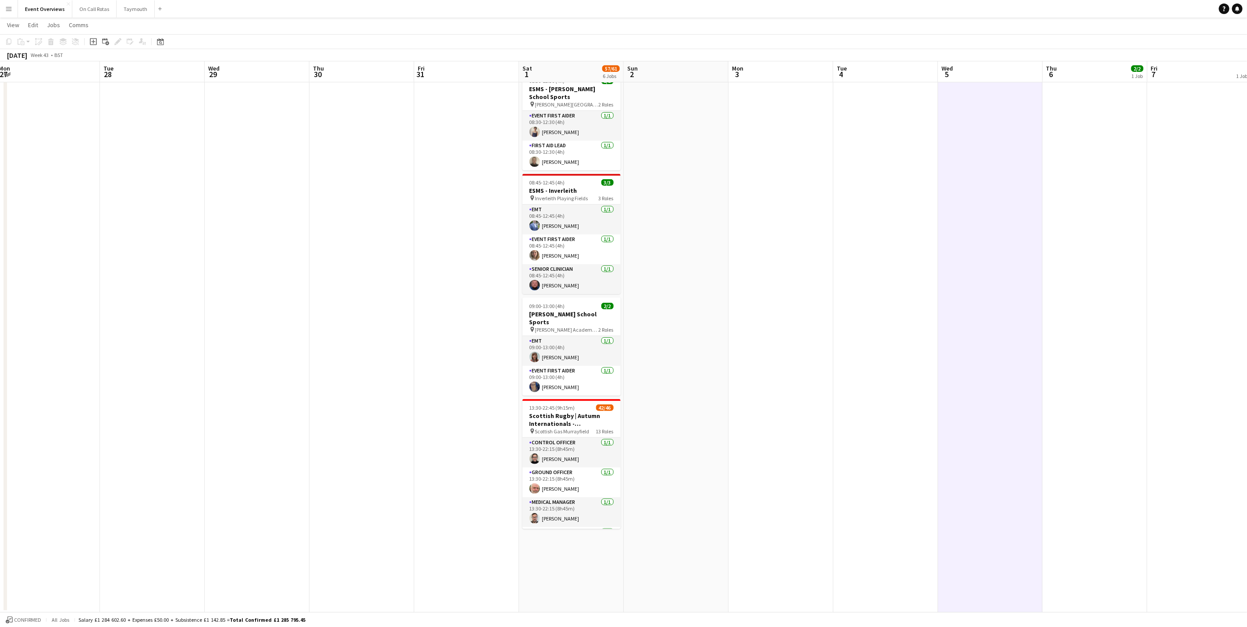
click at [386, 445] on app-calendar-viewport "Sat 25 11/11 2 Jobs Sun 26 Mon 27 Tue 28 Wed 29 Thu 30 Fri 31 Sat 1 57/61 6 Job…" at bounding box center [623, 194] width 1247 height 838
click at [547, 445] on app-card-role "Control Officer [DATE] 13:30-22:15 (8h45m) [PERSON_NAME]" at bounding box center [572, 453] width 98 height 30
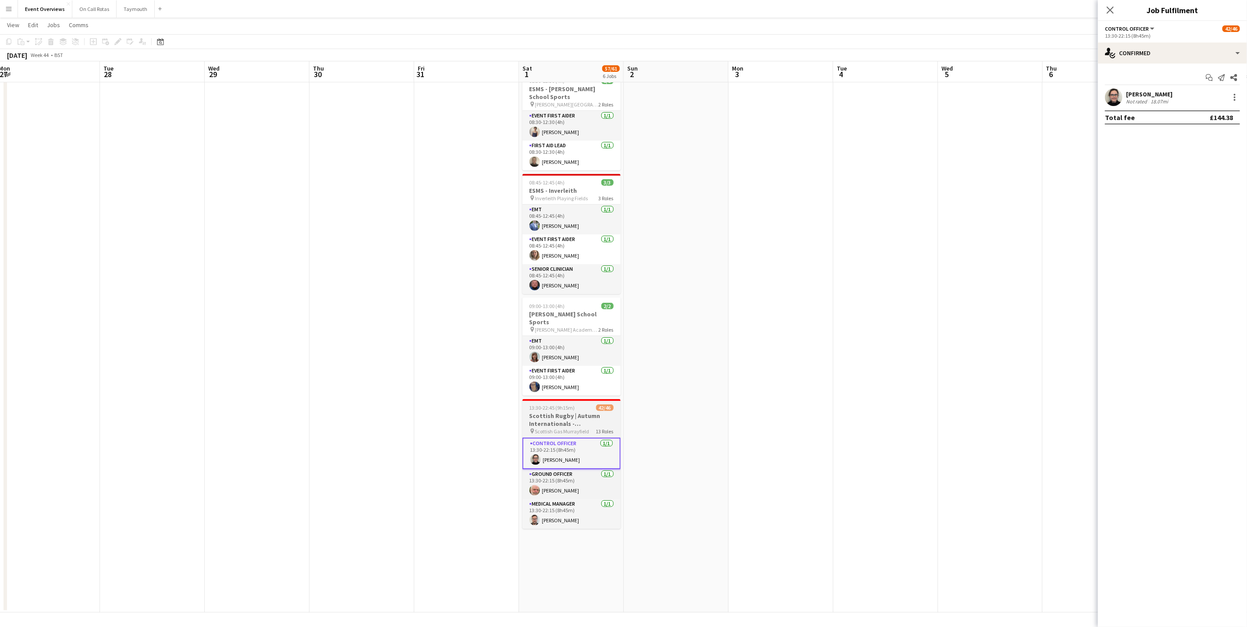
click at [571, 418] on h3 "Scottish Rugby | Autumn Internationals - [GEOGRAPHIC_DATA] v [GEOGRAPHIC_DATA]" at bounding box center [572, 420] width 98 height 16
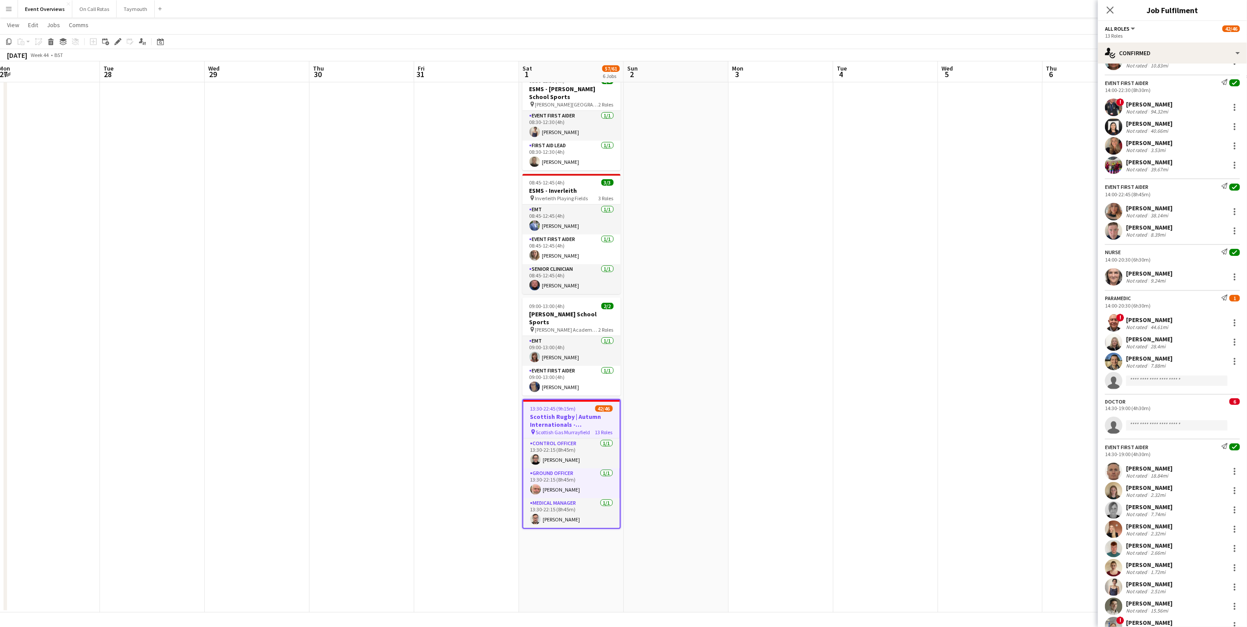
scroll to position [718, 0]
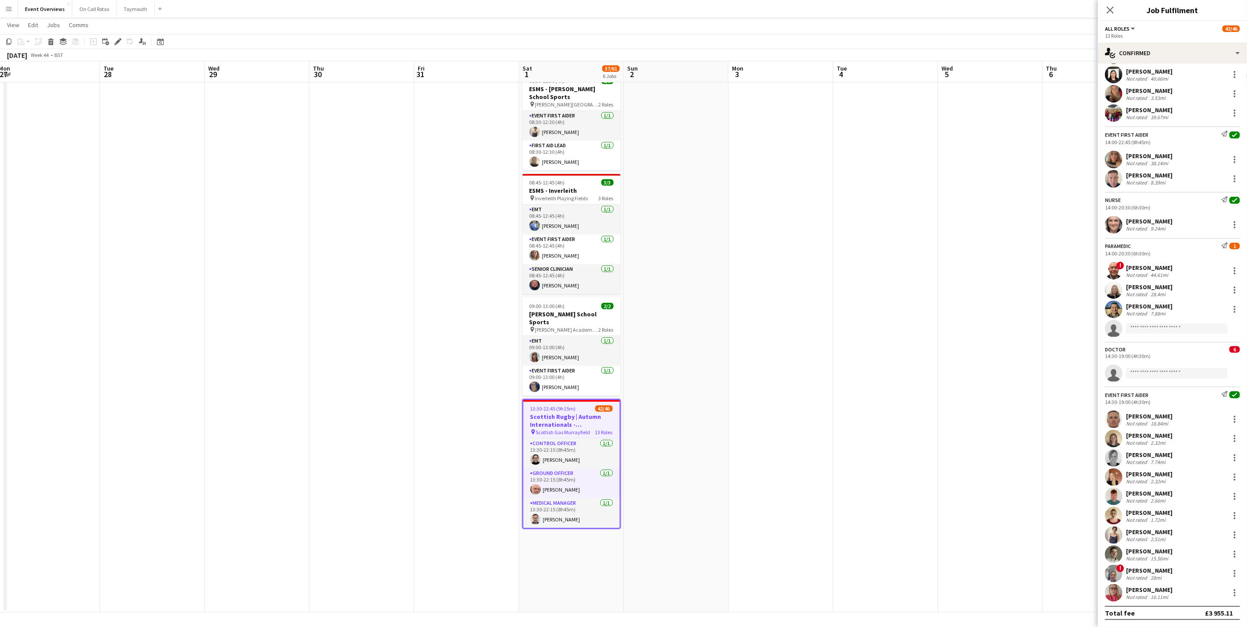
click at [1165, 495] on div "[PERSON_NAME]" at bounding box center [1149, 494] width 46 height 8
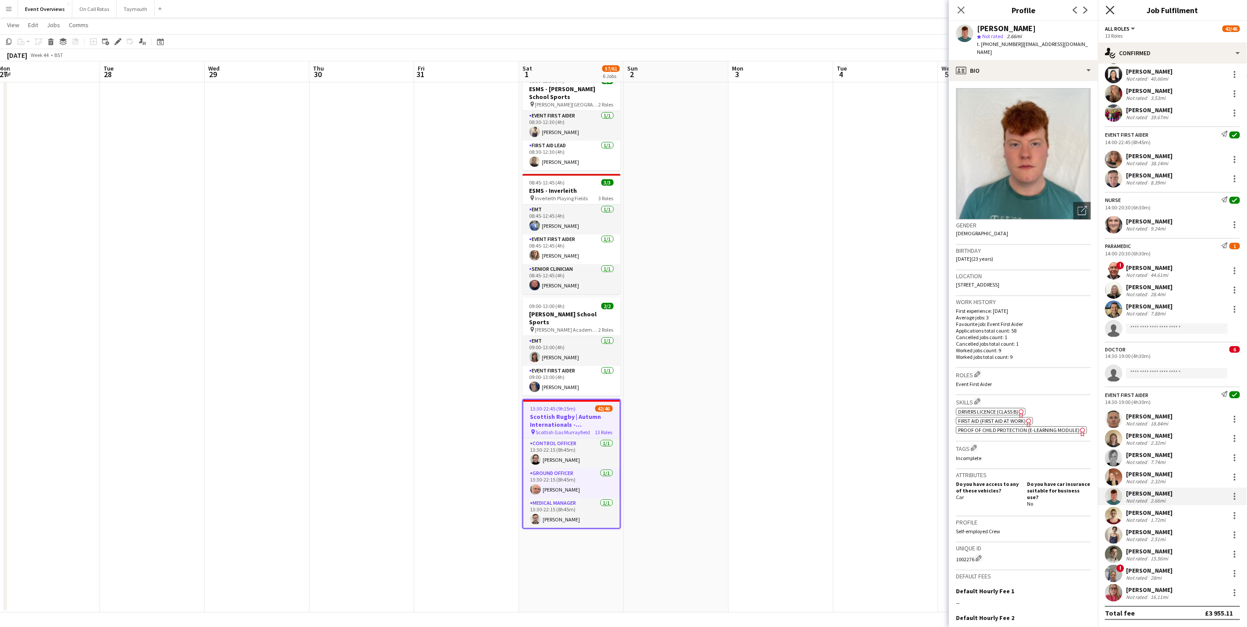
click at [1108, 8] on icon "Close pop-in" at bounding box center [1110, 10] width 8 height 8
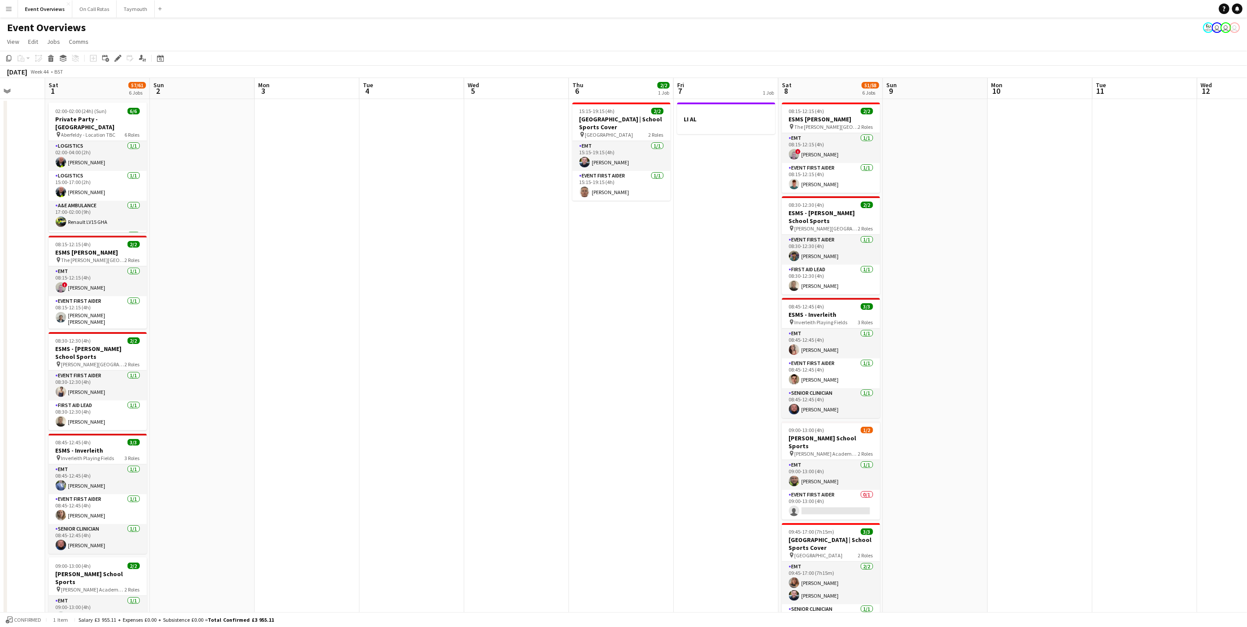
scroll to position [0, 328]
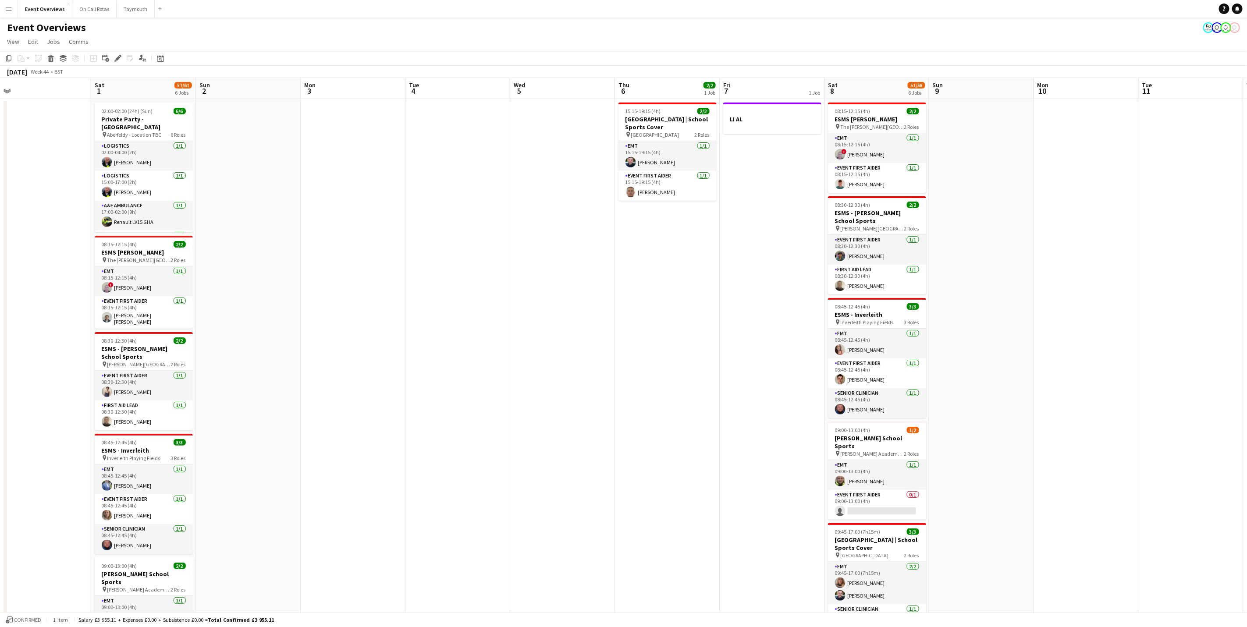
drag, startPoint x: 846, startPoint y: 425, endPoint x: 599, endPoint y: 420, distance: 247.8
click at [599, 420] on app-calendar-viewport "Tue 28 Wed 29 Thu 30 Fri 31 Sat 1 57/61 6 Jobs Sun 2 Mon 3 Tue 4 Wed 5 Thu 6 2/…" at bounding box center [623, 475] width 1247 height 795
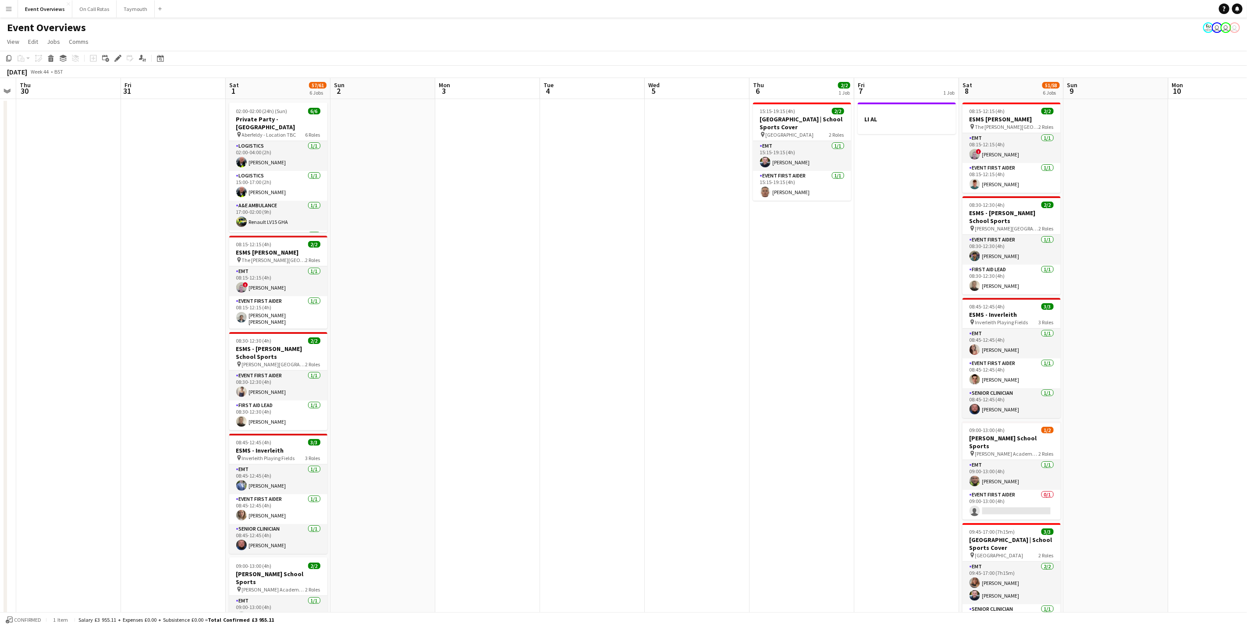
scroll to position [0, 187]
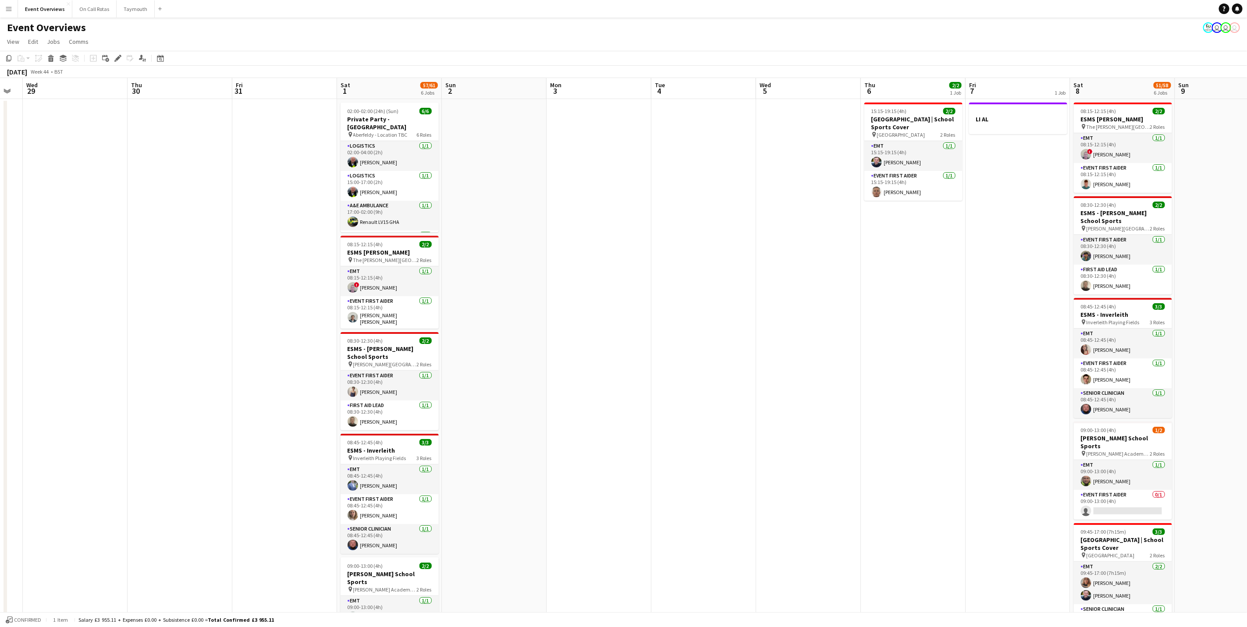
drag, startPoint x: 483, startPoint y: 472, endPoint x: 698, endPoint y: 463, distance: 215.9
click at [698, 463] on app-calendar-viewport "Mon 27 Tue 28 Wed 29 Thu 30 Fri 31 Sat 1 57/61 6 Jobs Sun 2 Mon 3 Tue 4 Wed 5 T…" at bounding box center [623, 475] width 1247 height 795
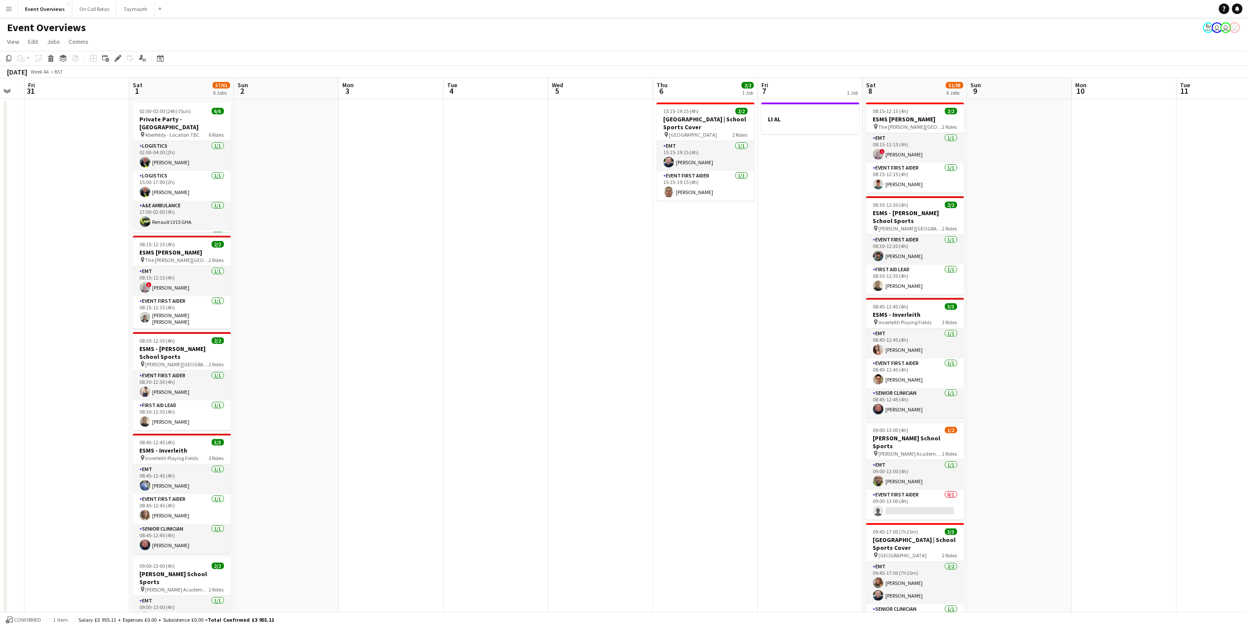
scroll to position [0, 292]
drag, startPoint x: 834, startPoint y: 479, endPoint x: 701, endPoint y: 464, distance: 133.7
click at [701, 464] on app-calendar-viewport "Tue 28 Wed 29 Thu 30 Fri 31 Sat 1 57/61 6 Jobs Sun 2 Mon 3 Tue 4 Wed 5 Thu 6 2/…" at bounding box center [623, 475] width 1247 height 795
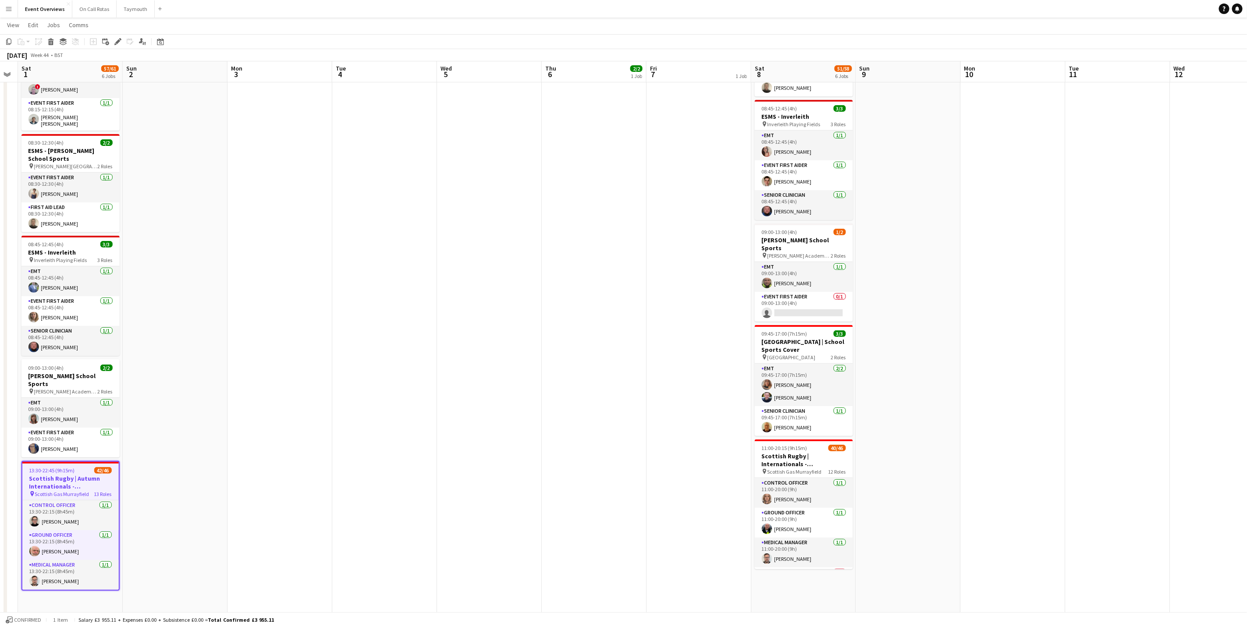
scroll to position [0, 281]
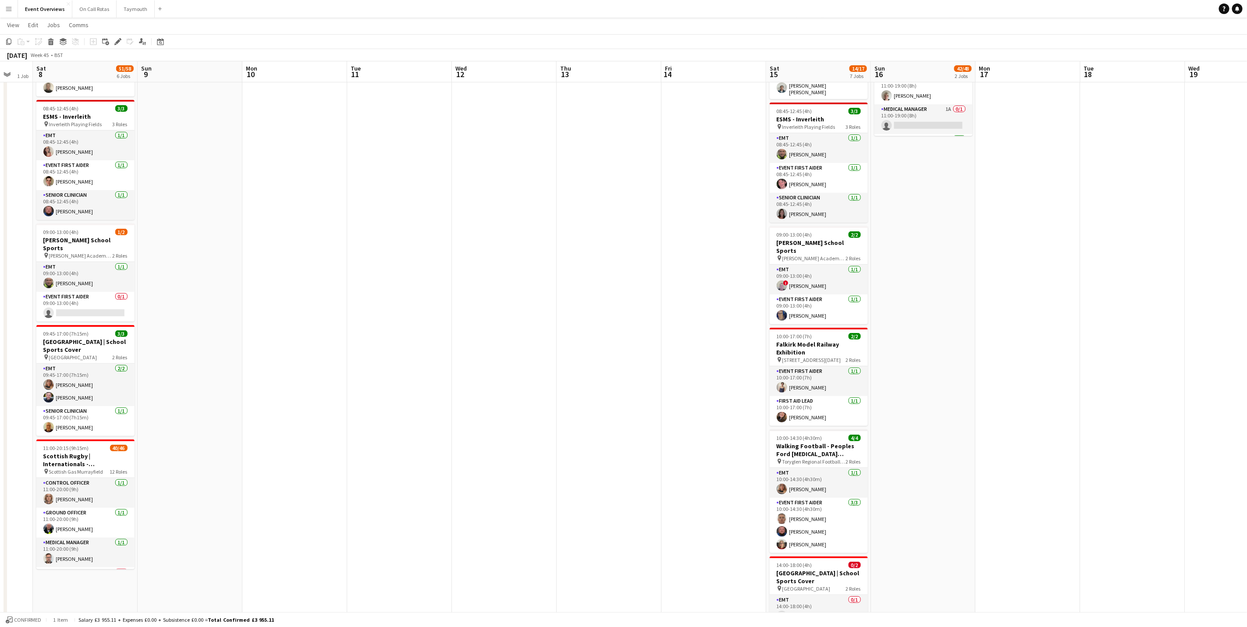
drag, startPoint x: 1080, startPoint y: 447, endPoint x: 253, endPoint y: 445, distance: 827.4
click at [253, 445] on app-calendar-viewport "Wed 5 Thu 6 2/2 1 Job Fri 7 1 Job Sat 8 51/58 6 Jobs Sun 9 Mon 10 Tue 11 Wed 12…" at bounding box center [623, 256] width 1247 height 838
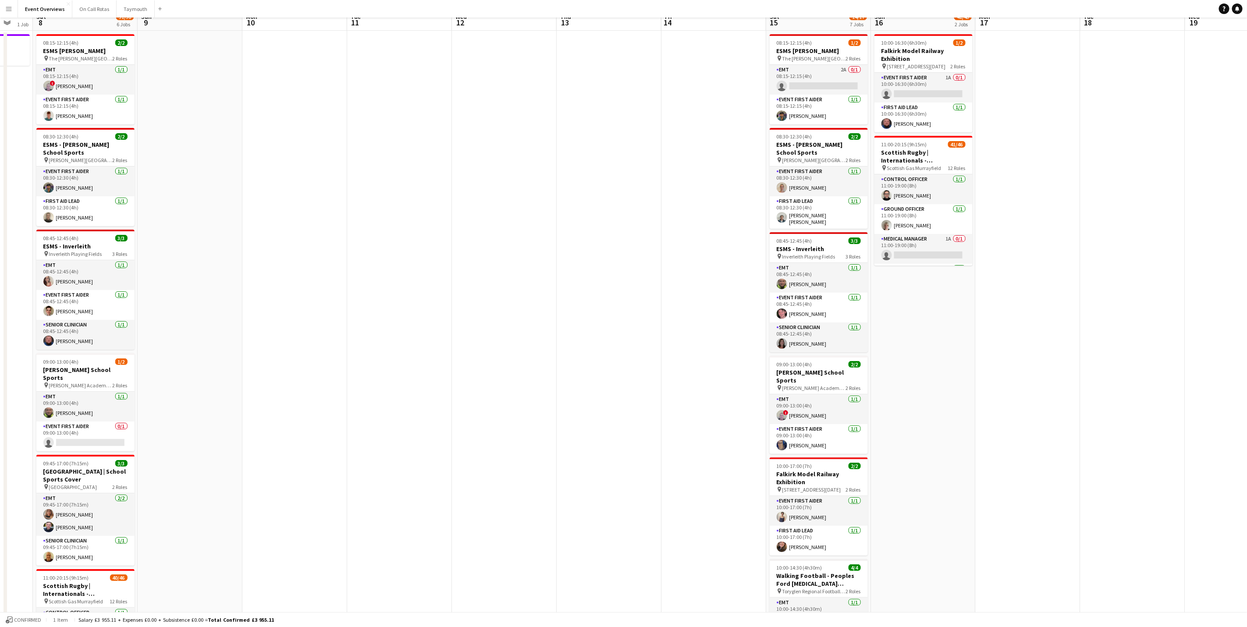
scroll to position [0, 0]
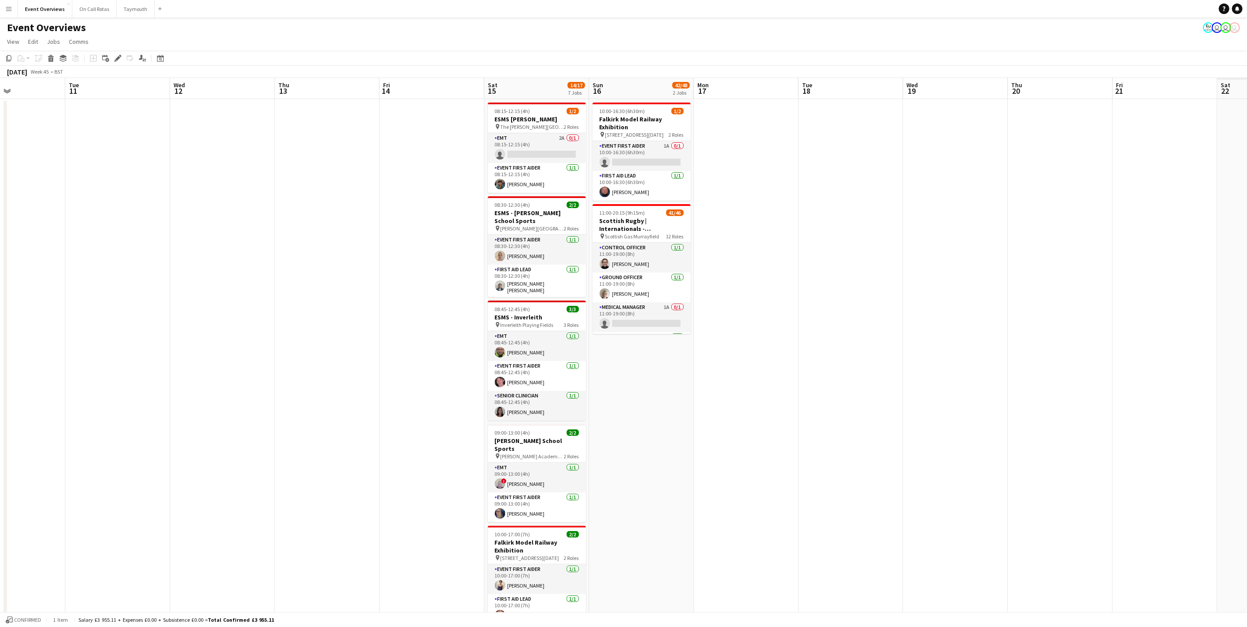
drag, startPoint x: 525, startPoint y: 507, endPoint x: 195, endPoint y: 483, distance: 331.0
click at [195, 483] on app-calendar-viewport "Fri 7 1 Job Sat 8 51/58 6 Jobs Sun 9 Mon 10 Tue 11 Wed 12 Thu 13 Fri 14 Sat 15 …" at bounding box center [623, 475] width 1247 height 795
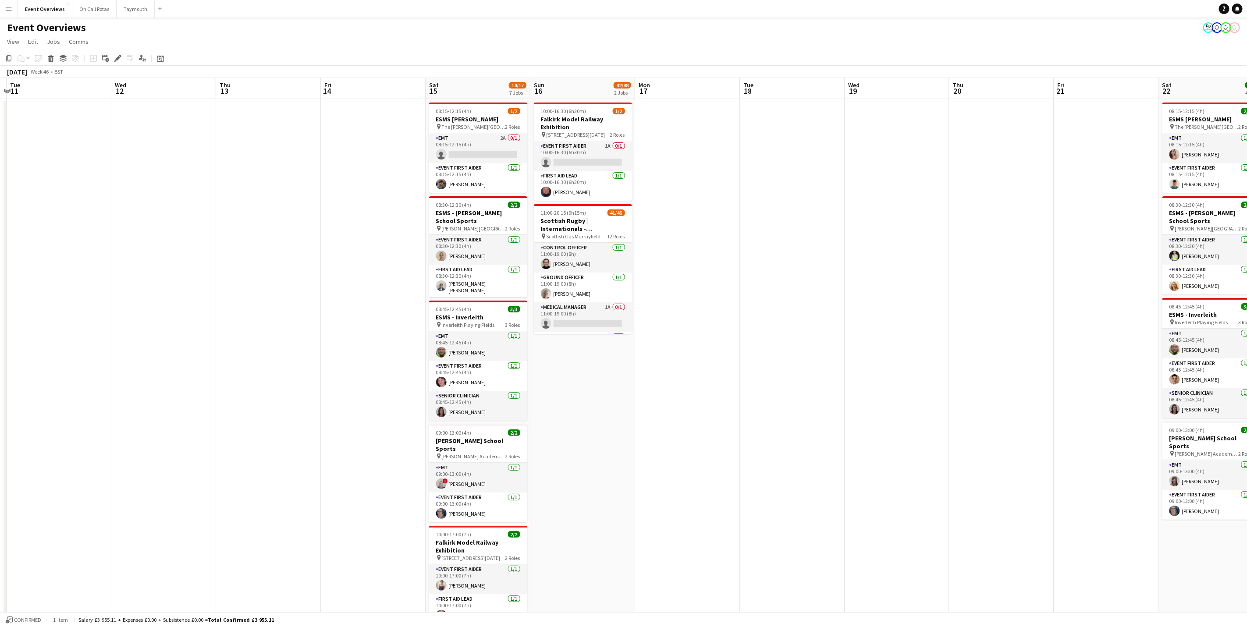
scroll to position [0, 242]
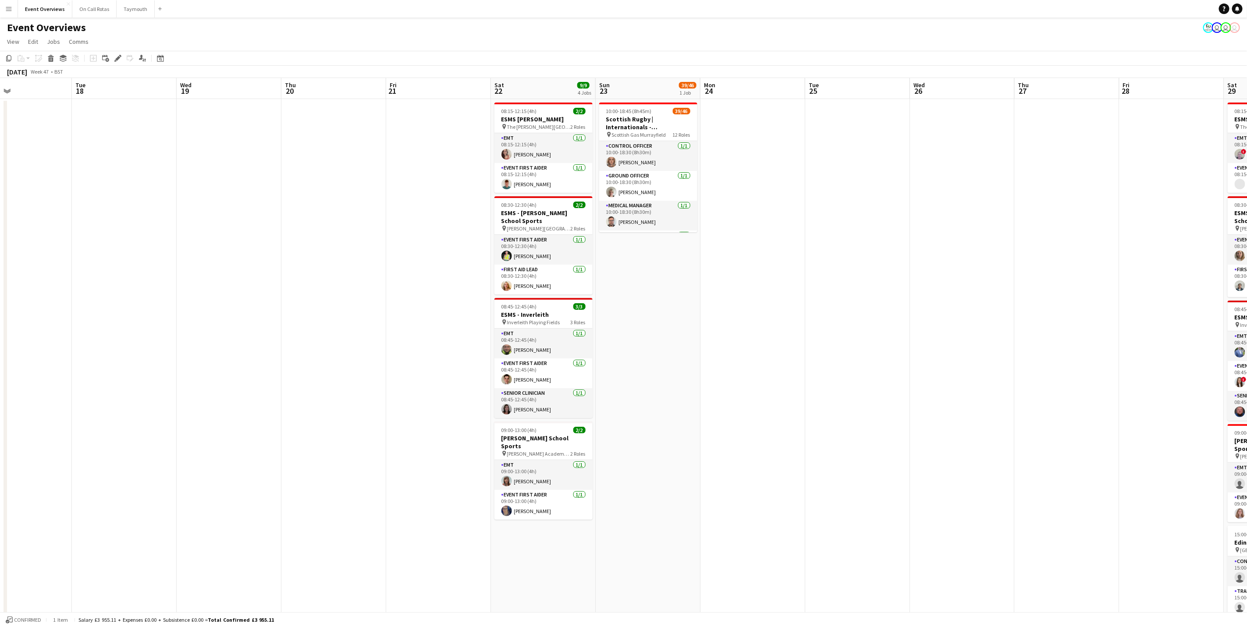
drag, startPoint x: 784, startPoint y: 490, endPoint x: 68, endPoint y: 481, distance: 716.1
click at [68, 481] on app-calendar-viewport "Sat 15 14/17 7 Jobs Sun 16 42/48 2 Jobs Mon 17 Tue 18 Wed 19 Thu 20 Fri 21 Sat …" at bounding box center [623, 475] width 1247 height 795
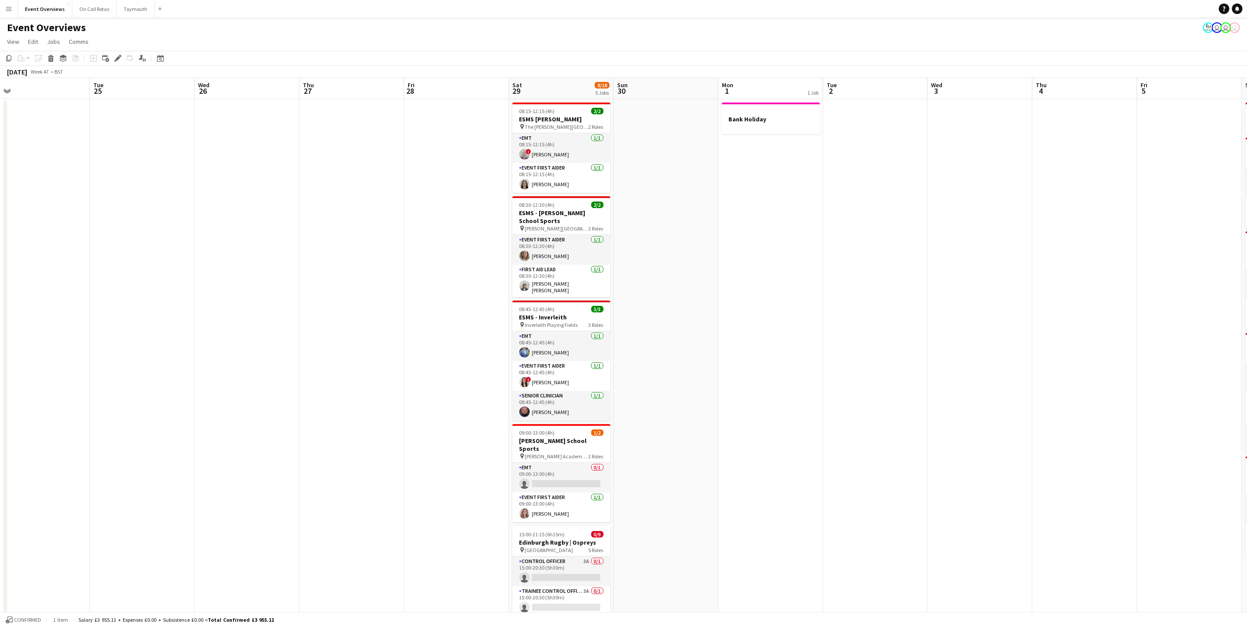
scroll to position [0, 330]
drag, startPoint x: 306, startPoint y: 391, endPoint x: 169, endPoint y: 400, distance: 138.0
click at [169, 400] on app-calendar-viewport "Fri 21 Sat 22 9/9 4 Jobs Sun 23 39/46 1 Job Mon 24 Tue 25 Wed 26 Thu 27 Fri 28 …" at bounding box center [623, 475] width 1247 height 795
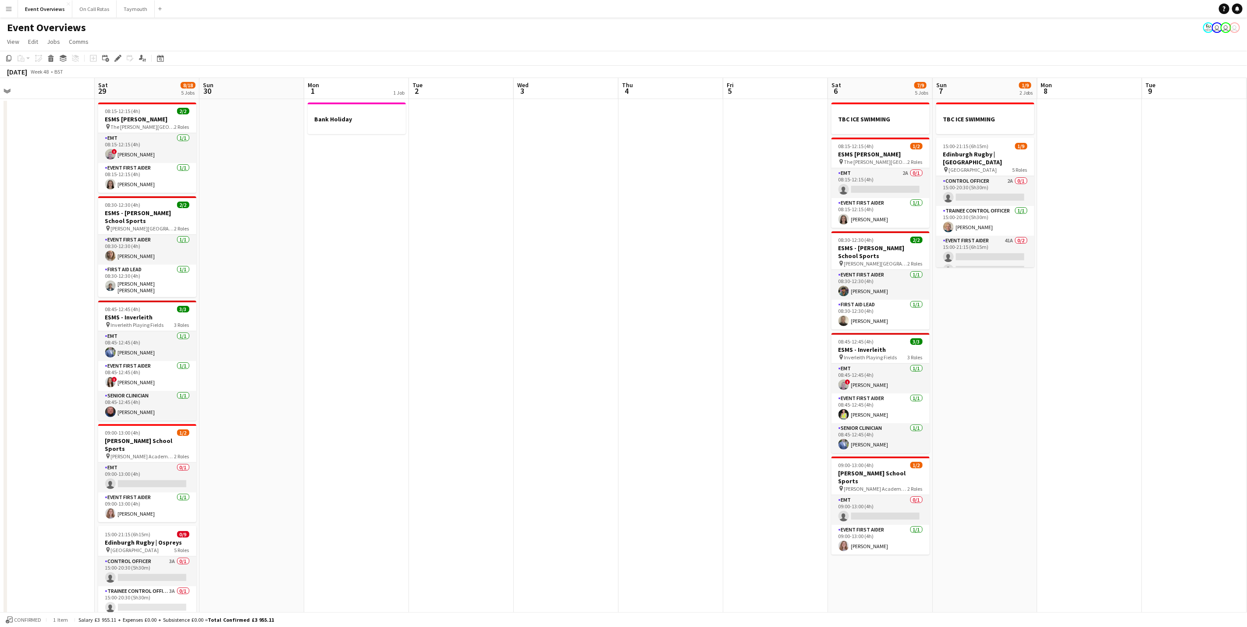
scroll to position [0, 0]
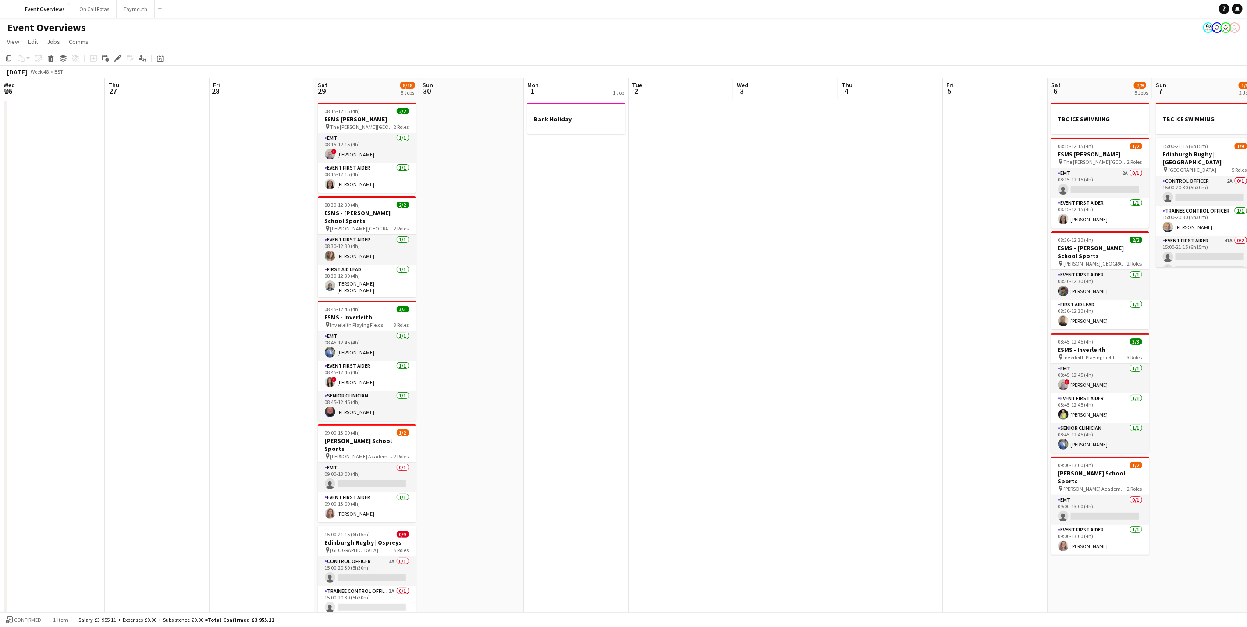
drag, startPoint x: 589, startPoint y: 381, endPoint x: 869, endPoint y: 295, distance: 292.2
click at [869, 295] on app-calendar-viewport "Wed 26 Thu 27 Fri 28 Sat 29 8/18 5 Jobs Sun 30 Mon 1 1 Job Tue 2 Wed 3 Thu 4 Fr…" at bounding box center [623, 475] width 1247 height 795
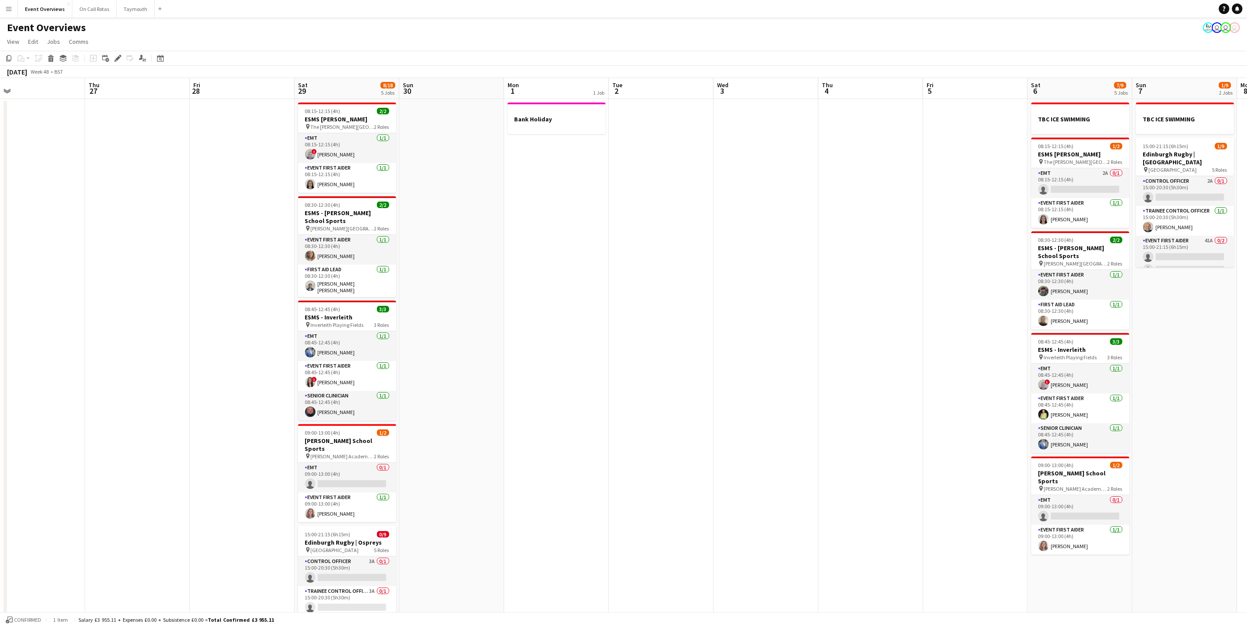
drag, startPoint x: 835, startPoint y: 324, endPoint x: 823, endPoint y: 324, distance: 11.8
click at [829, 324] on app-calendar-viewport "Mon 24 Tue 25 Wed 26 Thu 27 Fri 28 Sat 29 8/18 5 Jobs Sun 30 Mon 1 1 Job Tue 2 …" at bounding box center [623, 475] width 1247 height 795
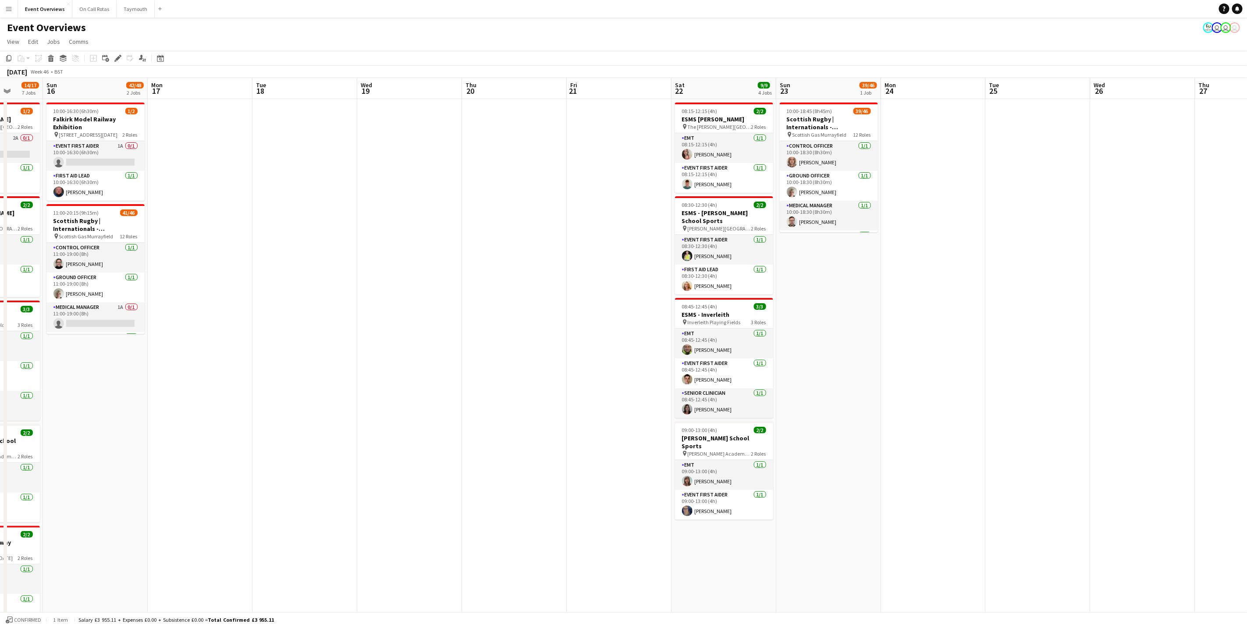
drag, startPoint x: 918, startPoint y: 324, endPoint x: 794, endPoint y: 368, distance: 132.2
click at [977, 320] on app-calendar-viewport "Thu 13 Fri 14 Sat 15 14/17 7 Jobs Sun 16 42/48 2 Jobs Mon 17 Tue 18 Wed 19 Thu …" at bounding box center [623, 475] width 1247 height 795
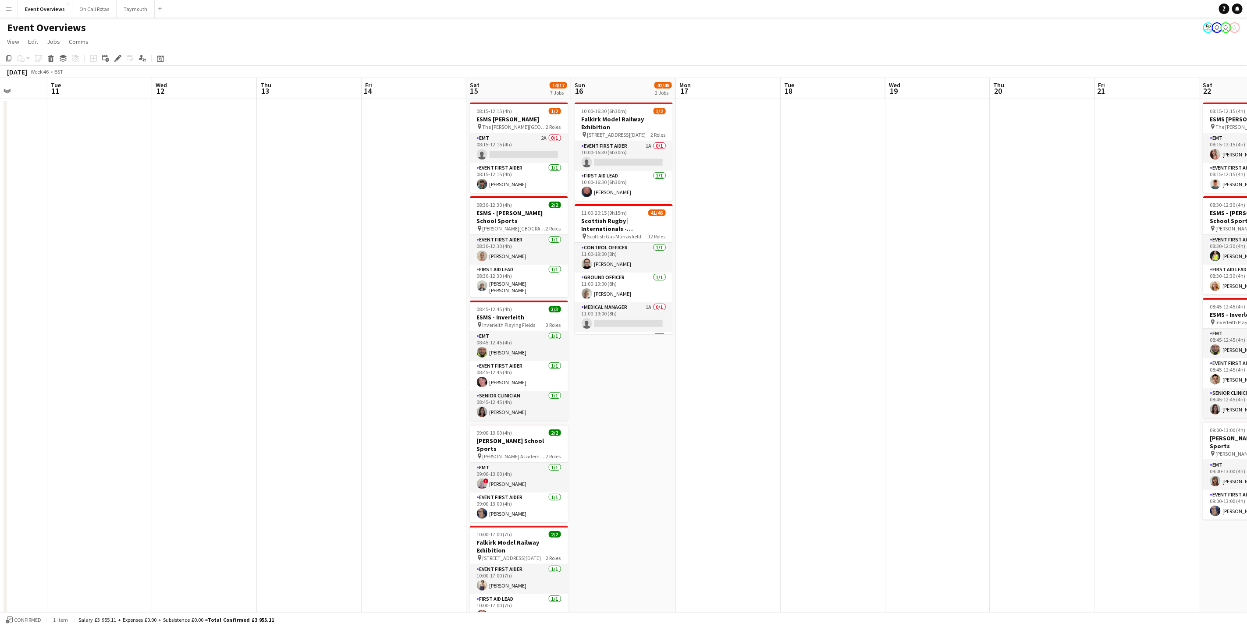
drag, startPoint x: 529, startPoint y: 450, endPoint x: 933, endPoint y: 435, distance: 403.7
click at [941, 435] on app-calendar-viewport "Sat 8 51/58 6 Jobs Sun 9 Mon 10 Tue 11 Wed 12 Thu 13 Fri 14 Sat 15 14/17 7 Jobs…" at bounding box center [623, 475] width 1247 height 795
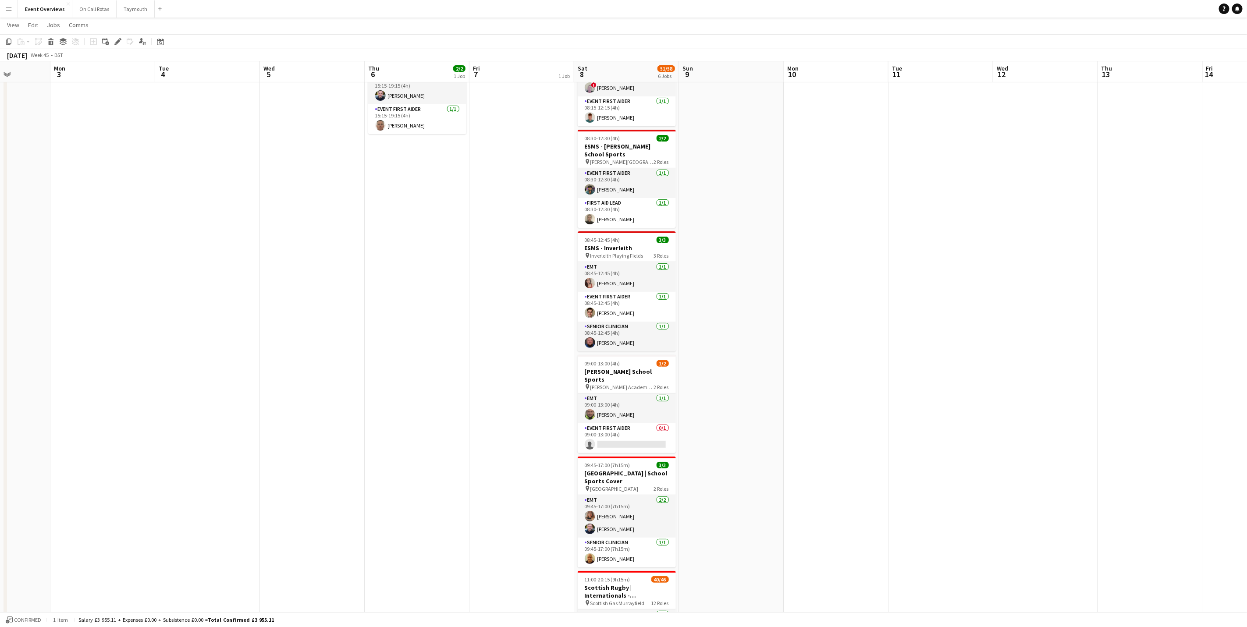
scroll to position [0, 191]
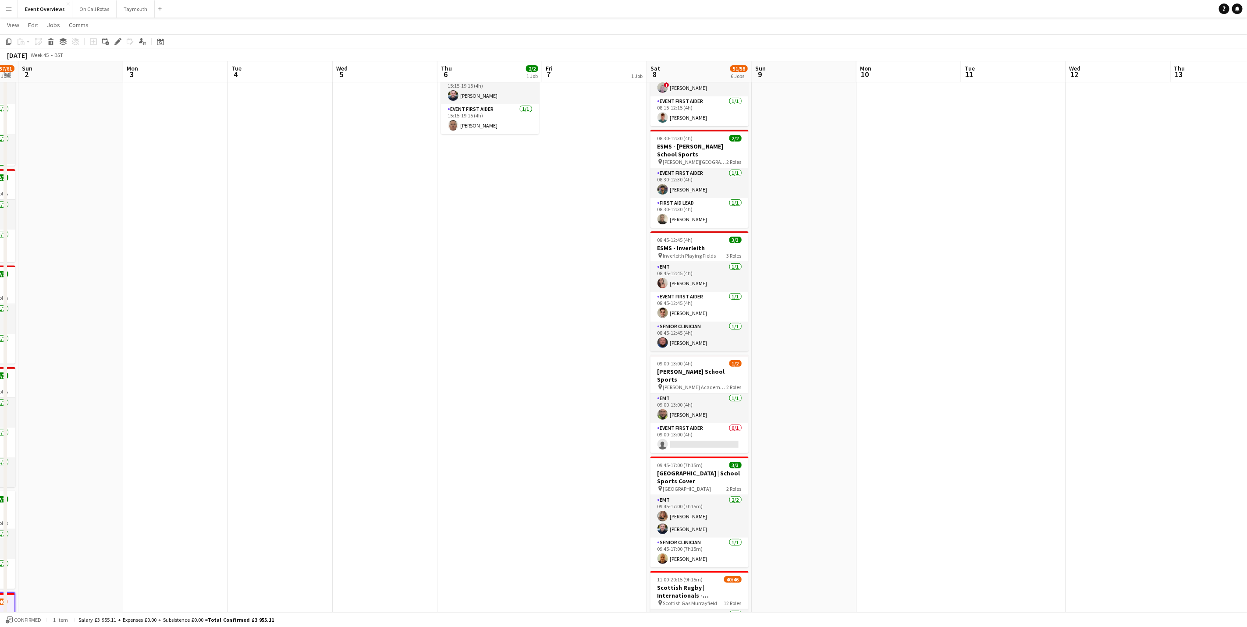
drag, startPoint x: 843, startPoint y: 407, endPoint x: 916, endPoint y: 387, distance: 75.0
click at [916, 387] on app-calendar-viewport "Fri 31 Sat 1 57/61 6 Jobs Sun 2 Mon 3 Tue 4 Wed 5 Thu 6 2/2 1 Job Fri 7 1 Job S…" at bounding box center [623, 387] width 1247 height 838
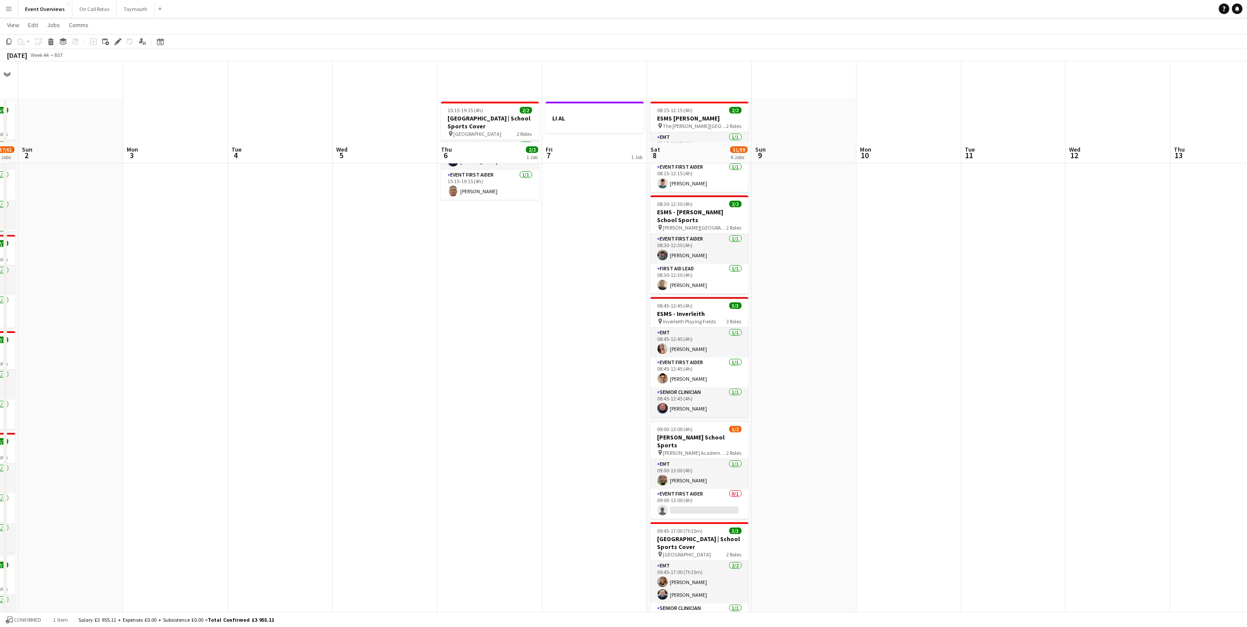
scroll to position [259, 0]
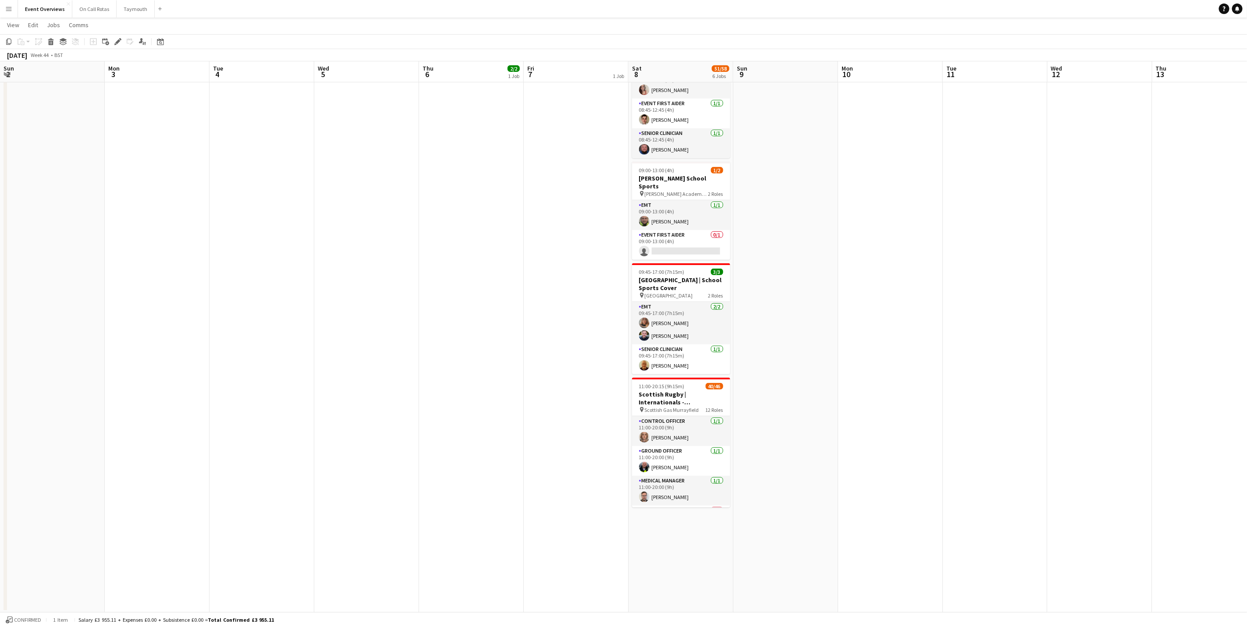
drag, startPoint x: 350, startPoint y: 428, endPoint x: 1076, endPoint y: 317, distance: 734.9
click at [1080, 317] on app-calendar-viewport "Fri 31 Sat 1 57/61 6 Jobs Sun 2 Mon 3 Tue 4 Wed 5 Thu 6 2/2 1 Job Fri 7 1 Job S…" at bounding box center [623, 194] width 1247 height 838
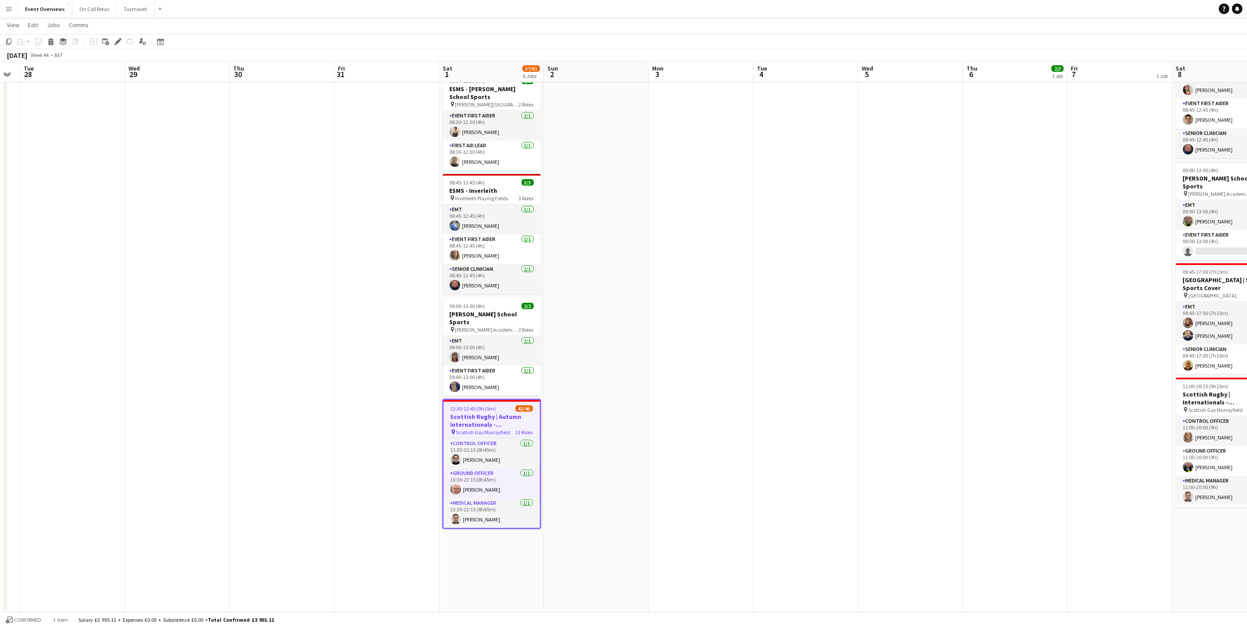
scroll to position [0, 189]
drag, startPoint x: 1059, startPoint y: 436, endPoint x: 867, endPoint y: 440, distance: 191.6
click at [867, 440] on app-calendar-viewport "Sun 26 Mon 27 Tue 28 Wed 29 Thu 30 Fri 31 Sat 1 57/61 6 Jobs Sun 2 Mon 3 Tue 4 …" at bounding box center [623, 194] width 1247 height 838
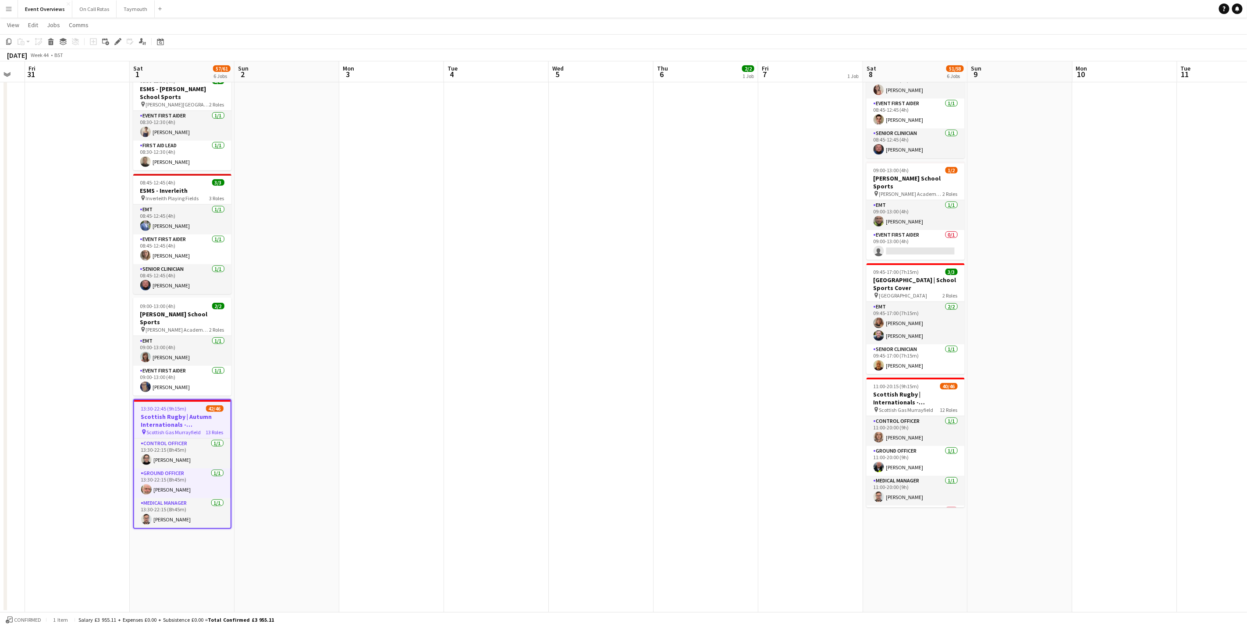
scroll to position [0, 293]
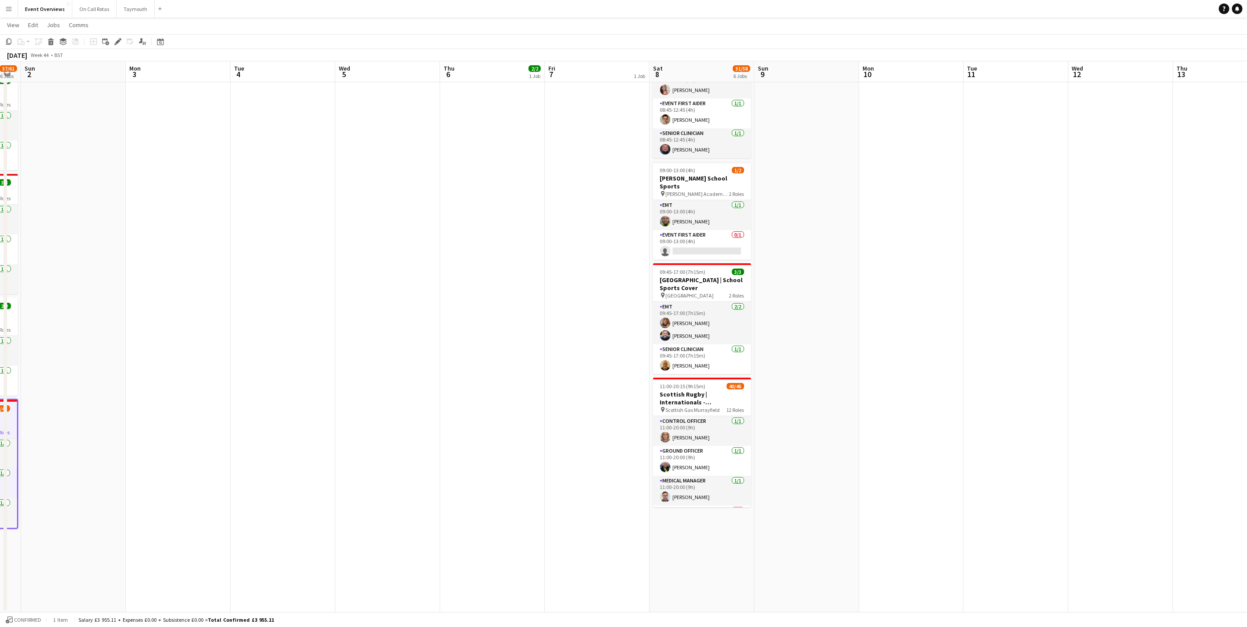
drag, startPoint x: 789, startPoint y: 493, endPoint x: 467, endPoint y: 505, distance: 322.1
click at [467, 505] on app-calendar-viewport "Thu 30 Fri 31 Sat 1 57/61 6 Jobs Sun 2 Mon 3 Tue 4 Wed 5 Thu 6 2/2 1 Job Fri 7 …" at bounding box center [623, 194] width 1247 height 838
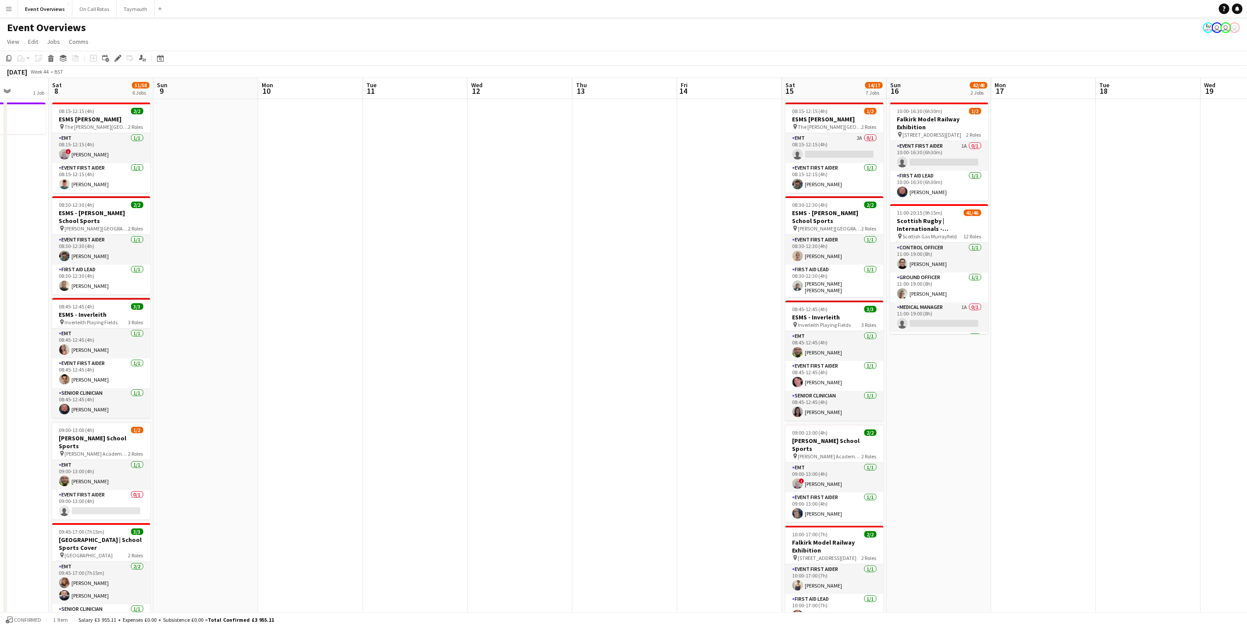
scroll to position [0, 275]
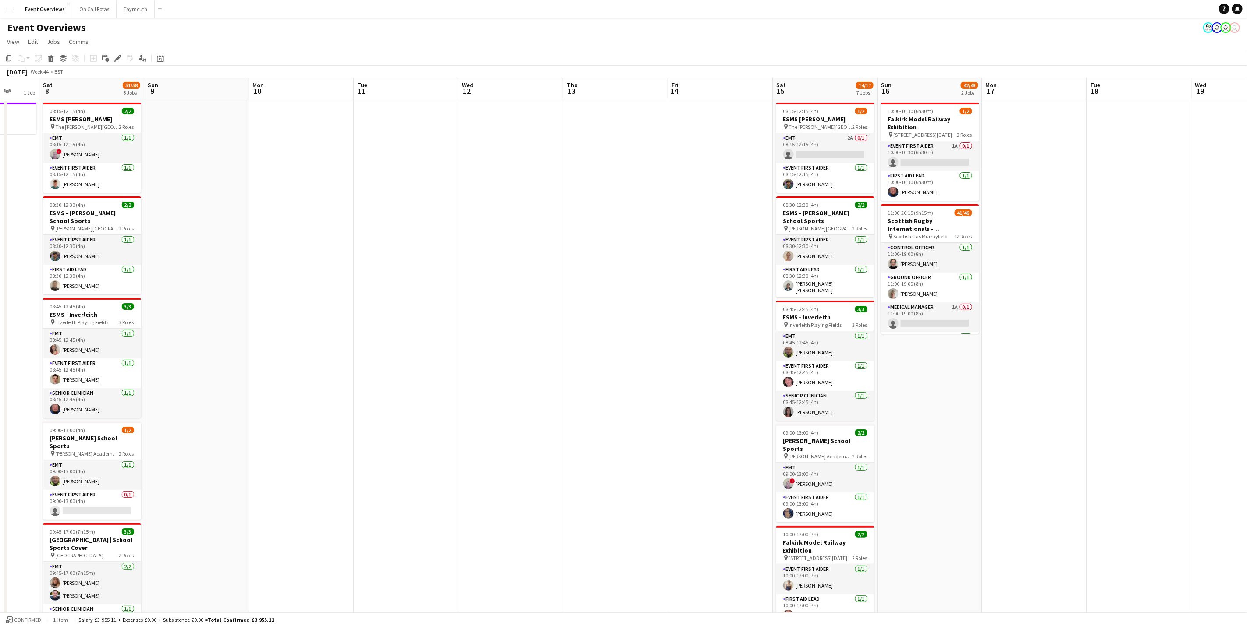
drag, startPoint x: 486, startPoint y: 463, endPoint x: 335, endPoint y: 479, distance: 152.0
click at [335, 479] on app-calendar-viewport "Wed 5 Thu 6 2/2 1 Job Fri 7 1 Job Sat 8 51/58 6 Jobs Sun 9 Mon 10 Tue 11 Wed 12…" at bounding box center [623, 475] width 1247 height 795
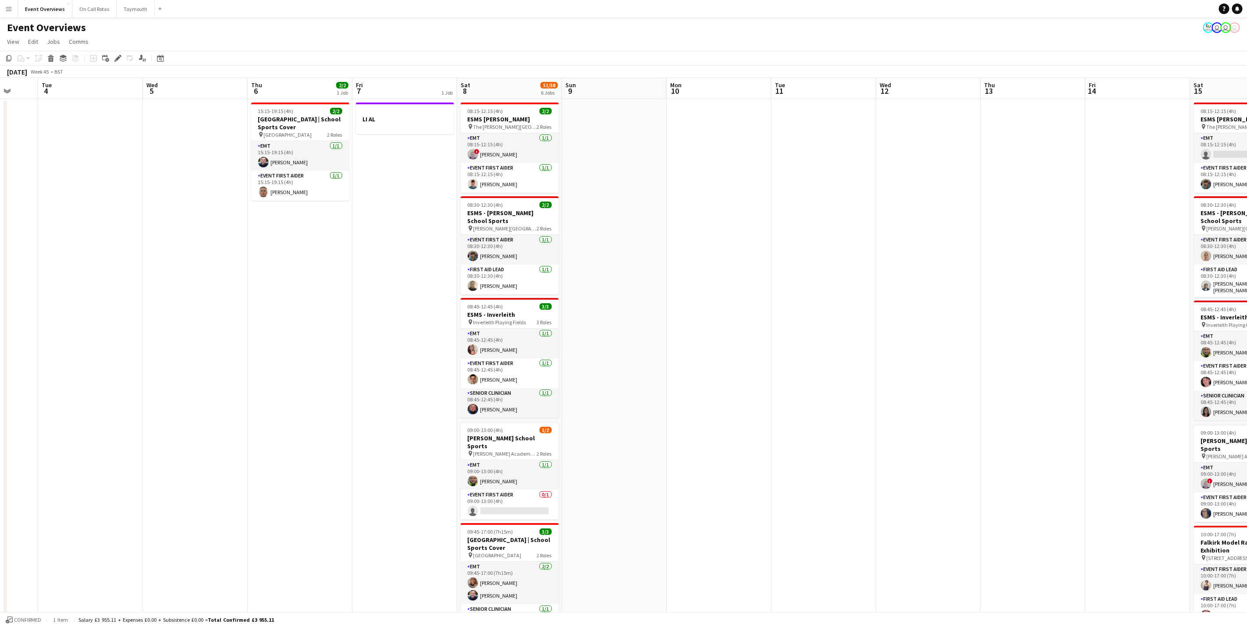
drag, startPoint x: 676, startPoint y: 501, endPoint x: 1021, endPoint y: 404, distance: 358.4
click at [1021, 404] on app-calendar-viewport "Sat 1 57/61 6 Jobs Sun 2 Mon 3 Tue 4 Wed 5 Thu 6 2/2 1 Job Fri 7 1 Job Sat 8 51…" at bounding box center [623, 475] width 1247 height 795
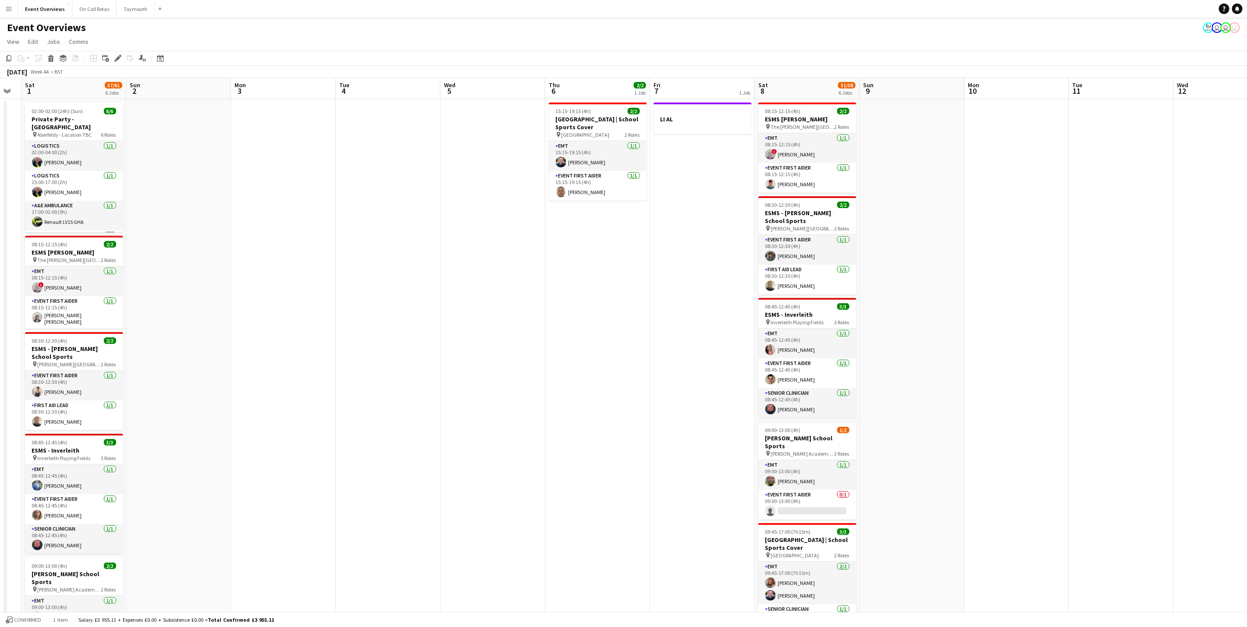
scroll to position [0, 187]
drag, startPoint x: 509, startPoint y: 466, endPoint x: 906, endPoint y: 395, distance: 403.5
click at [906, 395] on app-calendar-viewport "Thu 30 Fri 31 Sat 1 57/61 6 Jobs Sun 2 Mon 3 Tue 4 Wed 5 Thu 6 2/2 1 Job Fri 7 …" at bounding box center [623, 475] width 1247 height 795
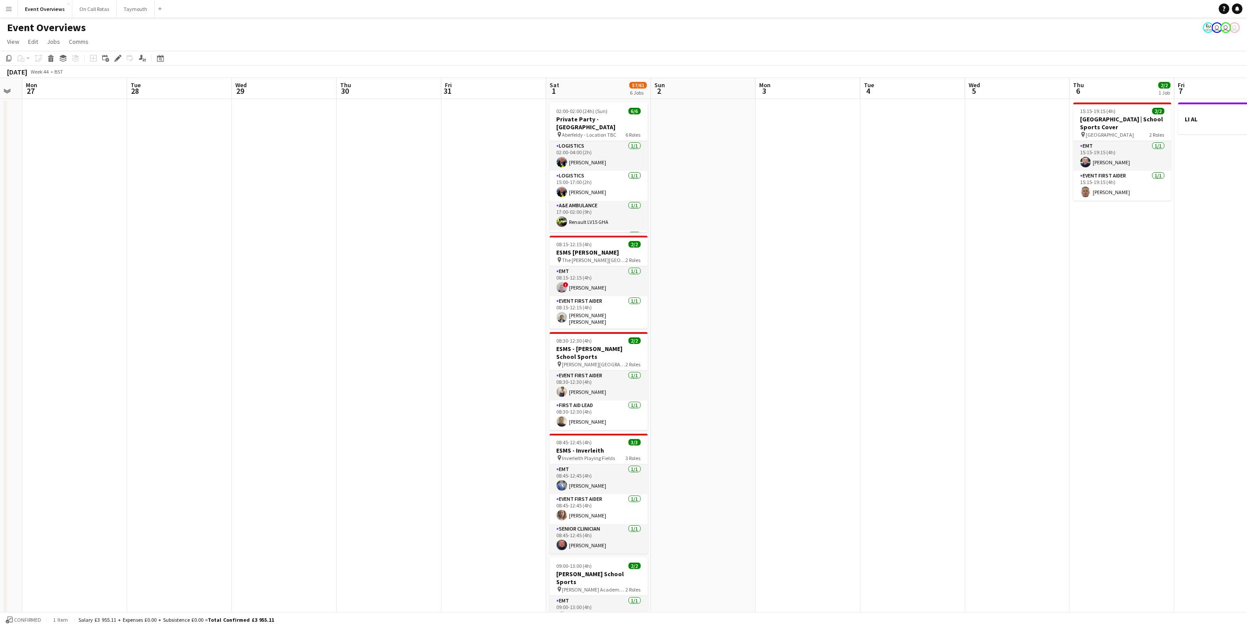
scroll to position [0, 200]
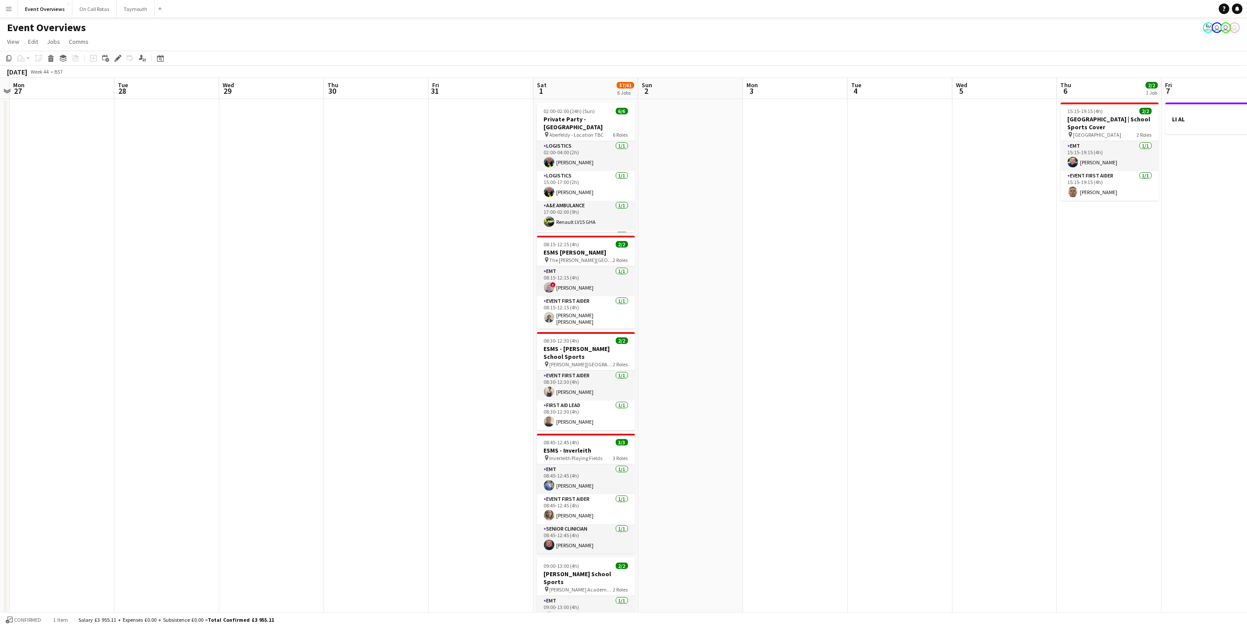
click at [793, 444] on app-calendar-viewport "Sat 25 11/11 2 Jobs Sun 26 Mon 27 Tue 28 Wed 29 Thu 30 Fri 31 Sat 1 57/61 6 Job…" at bounding box center [623, 475] width 1247 height 795
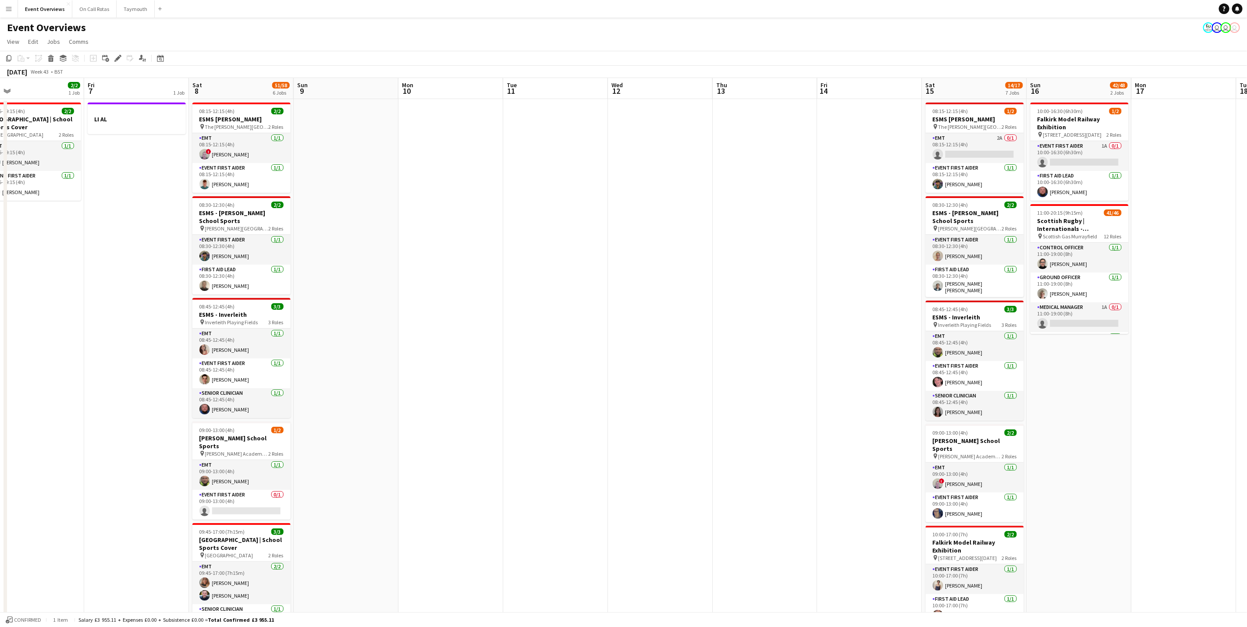
scroll to position [0, 260]
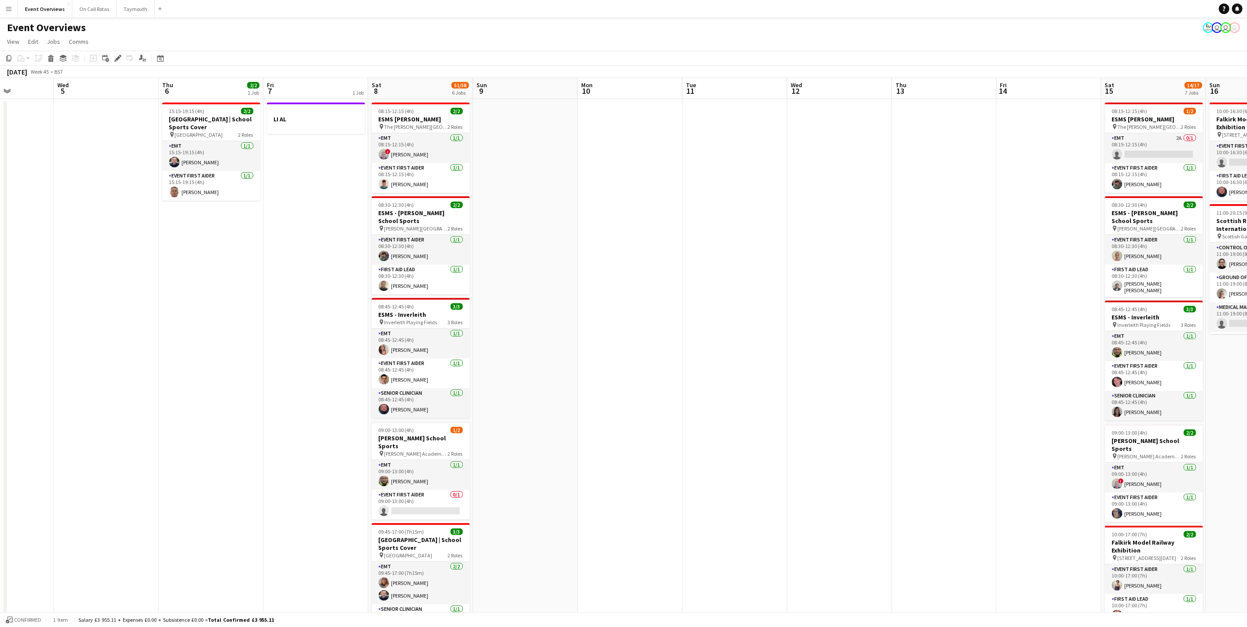
drag, startPoint x: 937, startPoint y: 426, endPoint x: -3, endPoint y: 412, distance: 939.7
click at [0, 412] on html "Menu Boards Boards Boards All jobs Status Workforce Workforce My Workforce Recr…" at bounding box center [623, 444] width 1247 height 888
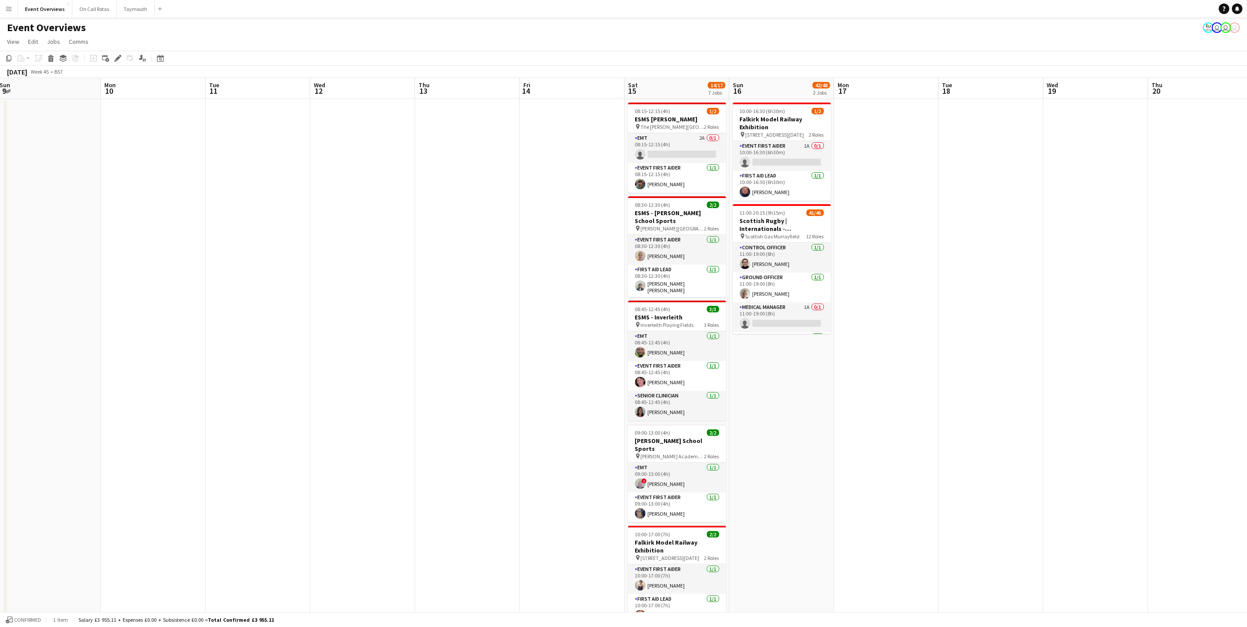
scroll to position [0, 275]
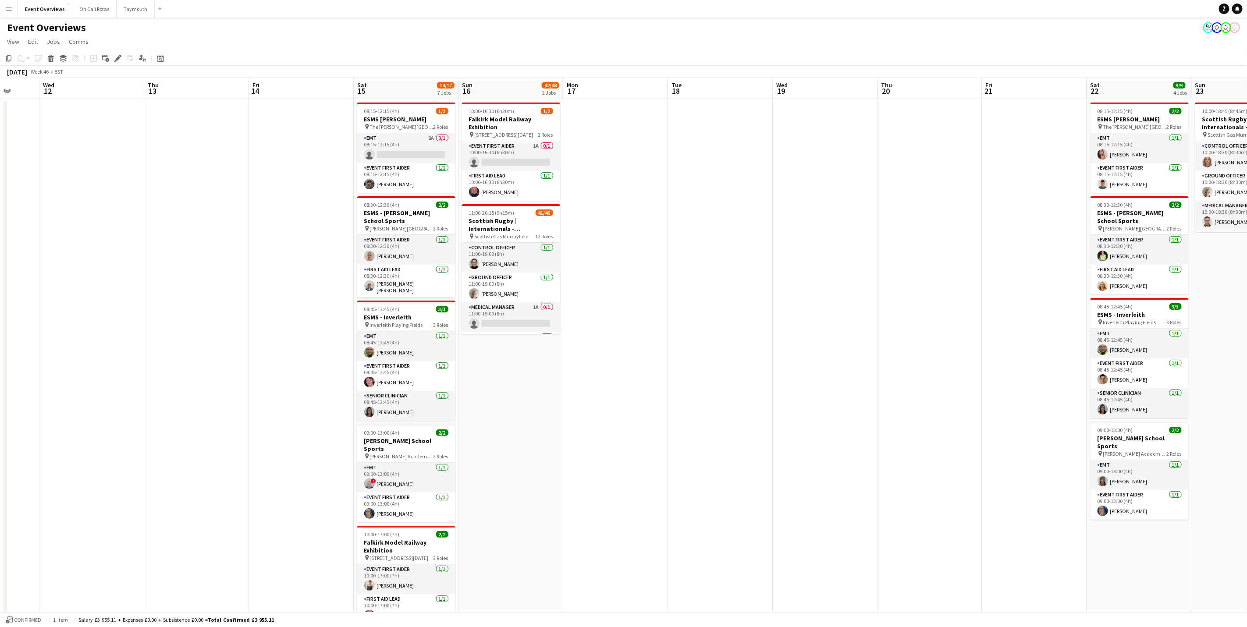
drag, startPoint x: 441, startPoint y: 432, endPoint x: 165, endPoint y: 440, distance: 275.9
click at [165, 440] on app-calendar-viewport "Sun 9 Mon 10 Tue 11 Wed 12 Thu 13 Fri 14 Sat 15 14/17 7 Jobs Sun 16 42/48 2 Job…" at bounding box center [623, 475] width 1247 height 795
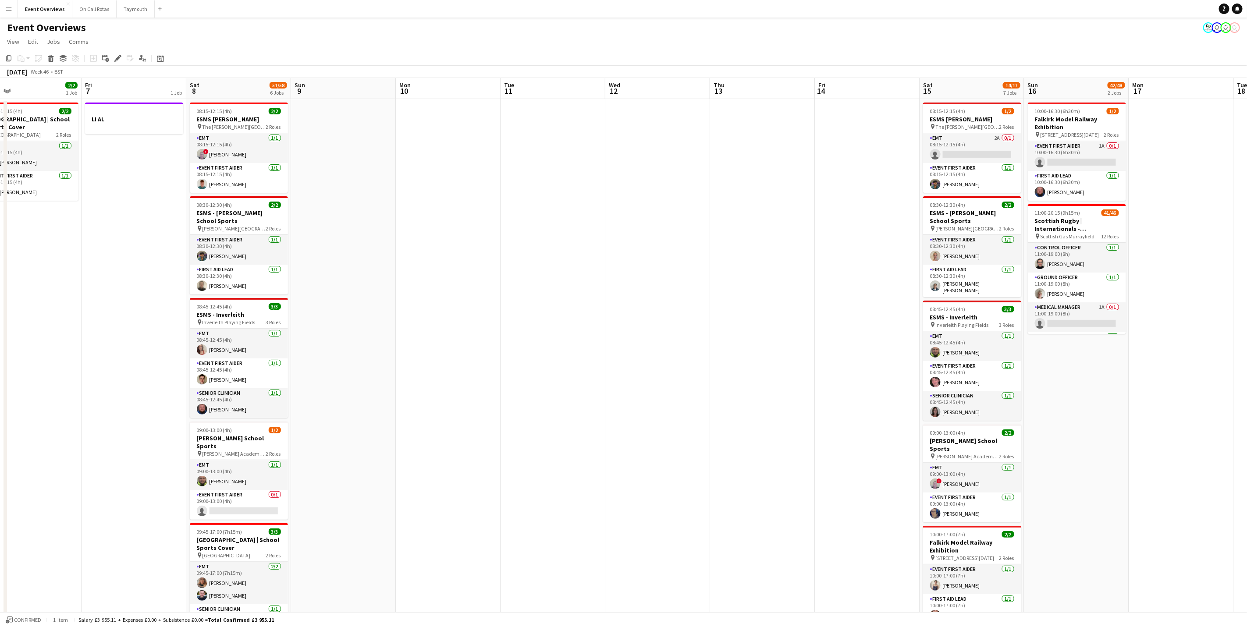
drag, startPoint x: 138, startPoint y: 475, endPoint x: 704, endPoint y: 385, distance: 573.1
click at [704, 385] on app-calendar-viewport "Tue 4 Wed 5 Thu 6 2/2 1 Job Fri 7 1 Job Sat 8 51/58 6 Jobs Sun 9 Mon 10 Tue 11 …" at bounding box center [623, 475] width 1247 height 795
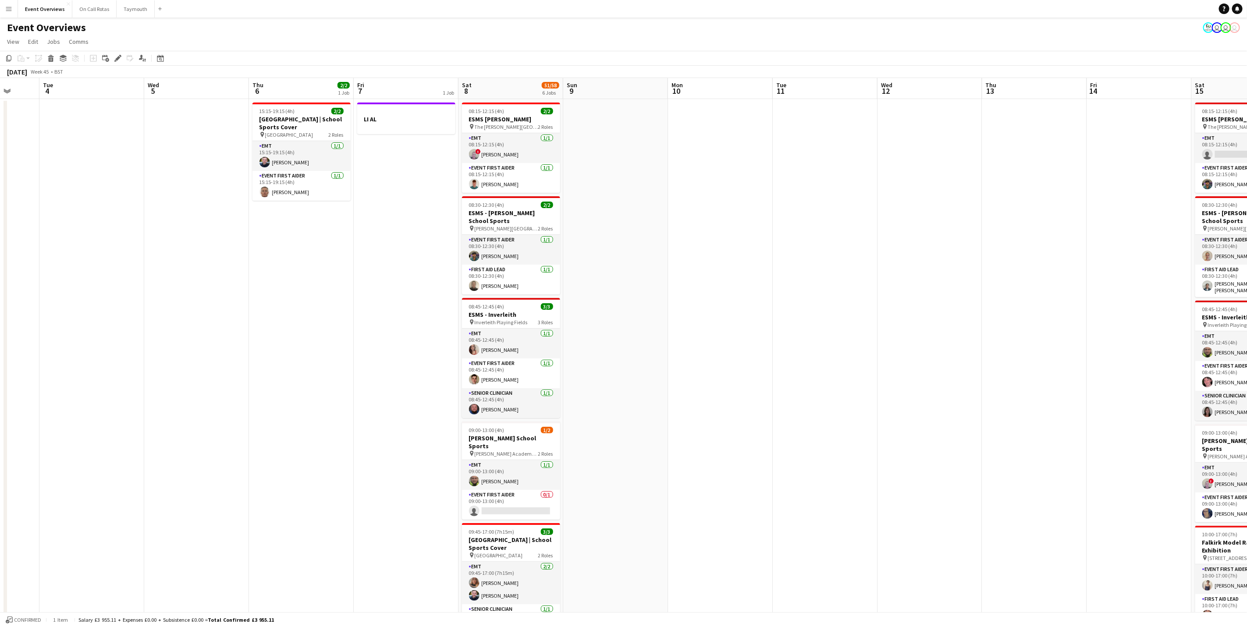
drag, startPoint x: 806, startPoint y: 353, endPoint x: 820, endPoint y: 351, distance: 13.7
click at [820, 351] on app-calendar-viewport "Sat 1 57/61 6 Jobs Sun 2 Mon 3 Tue 4 Wed 5 Thu 6 2/2 1 Job Fri 7 1 Job Sat 8 51…" at bounding box center [623, 475] width 1247 height 795
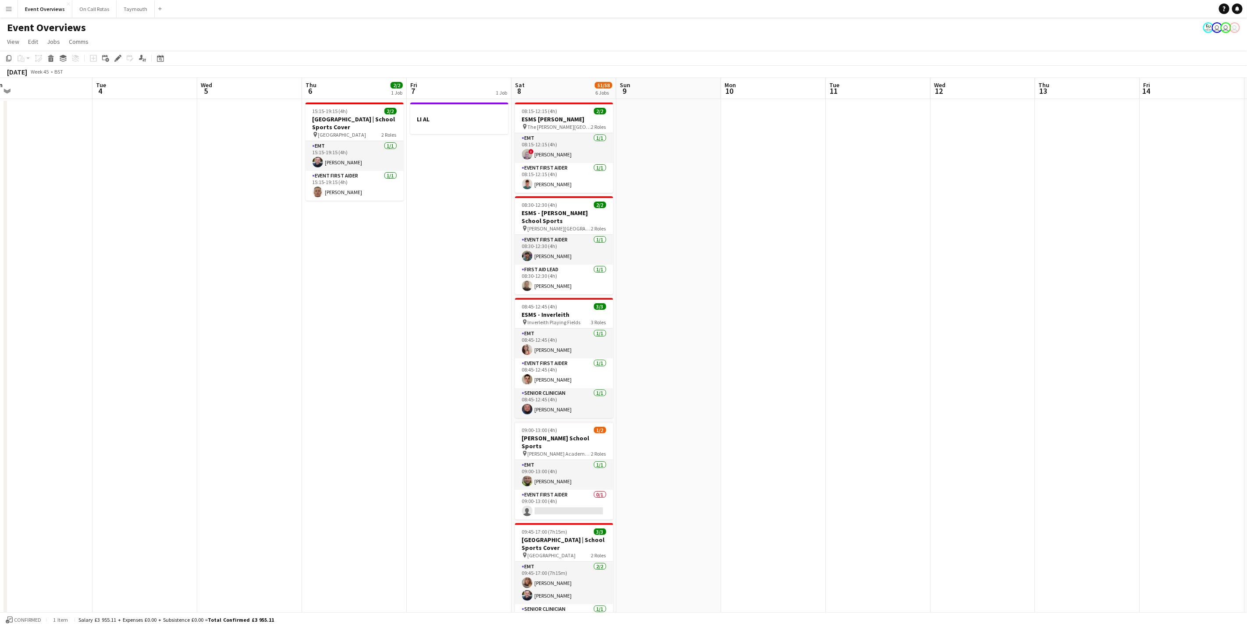
drag, startPoint x: 325, startPoint y: 442, endPoint x: 886, endPoint y: 342, distance: 569.1
click at [886, 342] on app-calendar-viewport "Sat 1 57/61 6 Jobs Sun 2 Mon 3 Tue 4 Wed 5 Thu 6 2/2 1 Job Fri 7 1 Job Sat 8 51…" at bounding box center [623, 475] width 1247 height 795
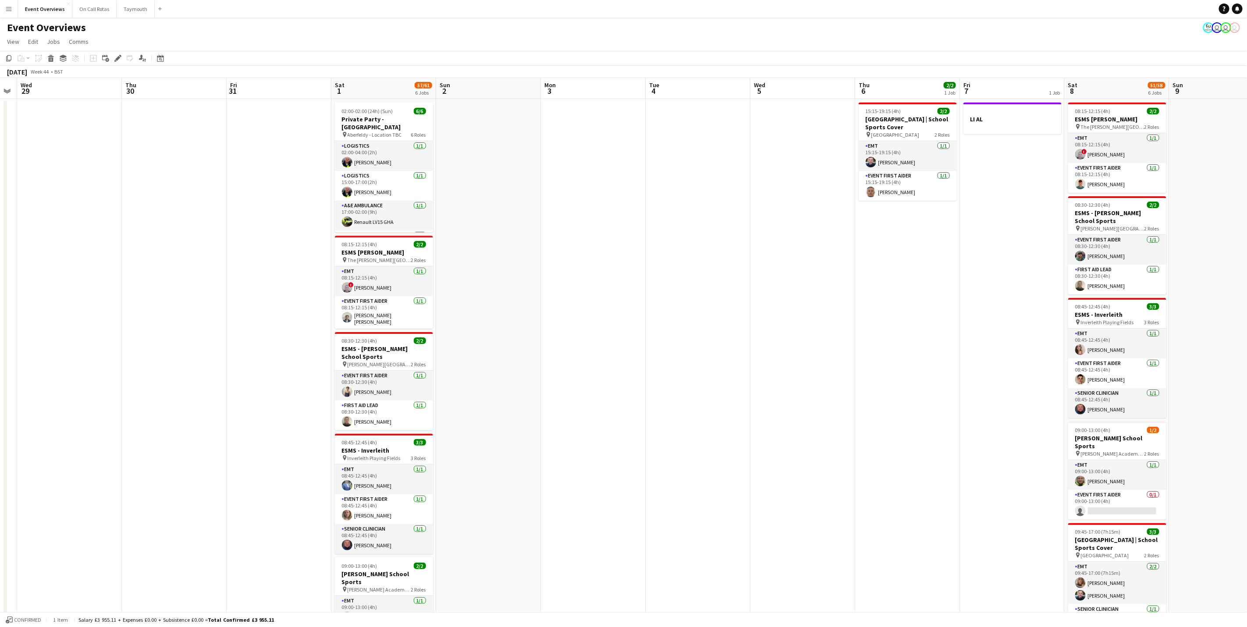
drag, startPoint x: 637, startPoint y: 422, endPoint x: 883, endPoint y: 362, distance: 252.8
click at [883, 362] on app-calendar-viewport "Mon 27 Tue 28 Wed 29 Thu 30 Fri 31 Sat 1 57/61 6 Jobs Sun 2 Mon 3 Tue 4 Wed 5 T…" at bounding box center [623, 475] width 1247 height 795
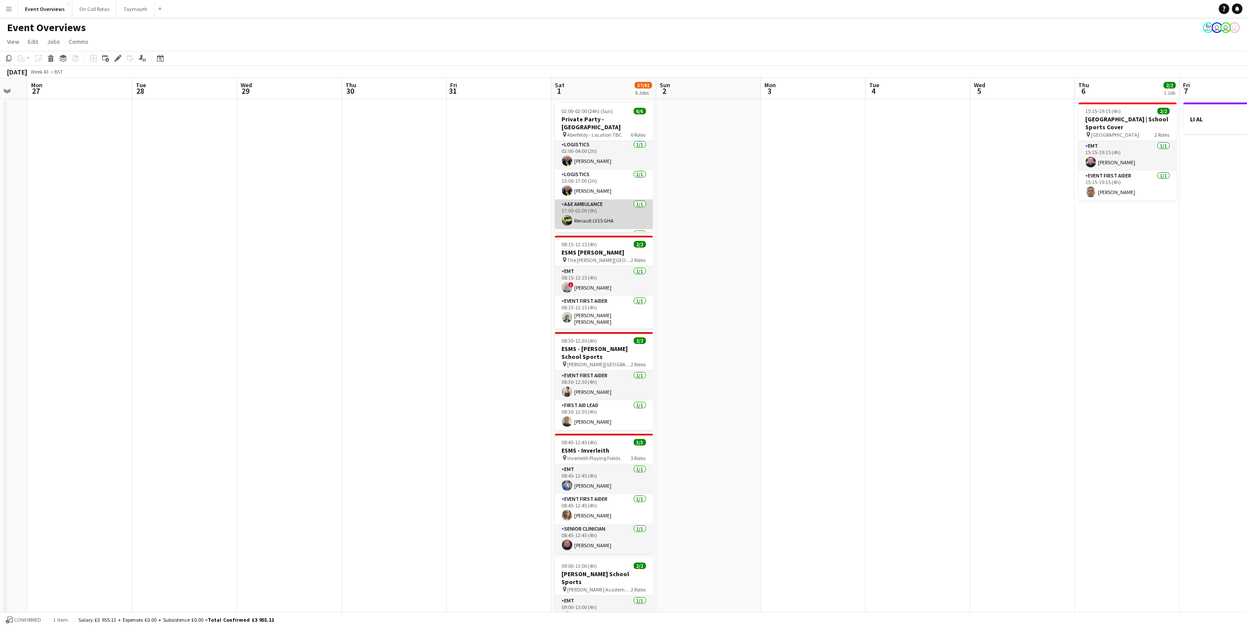
scroll to position [0, 0]
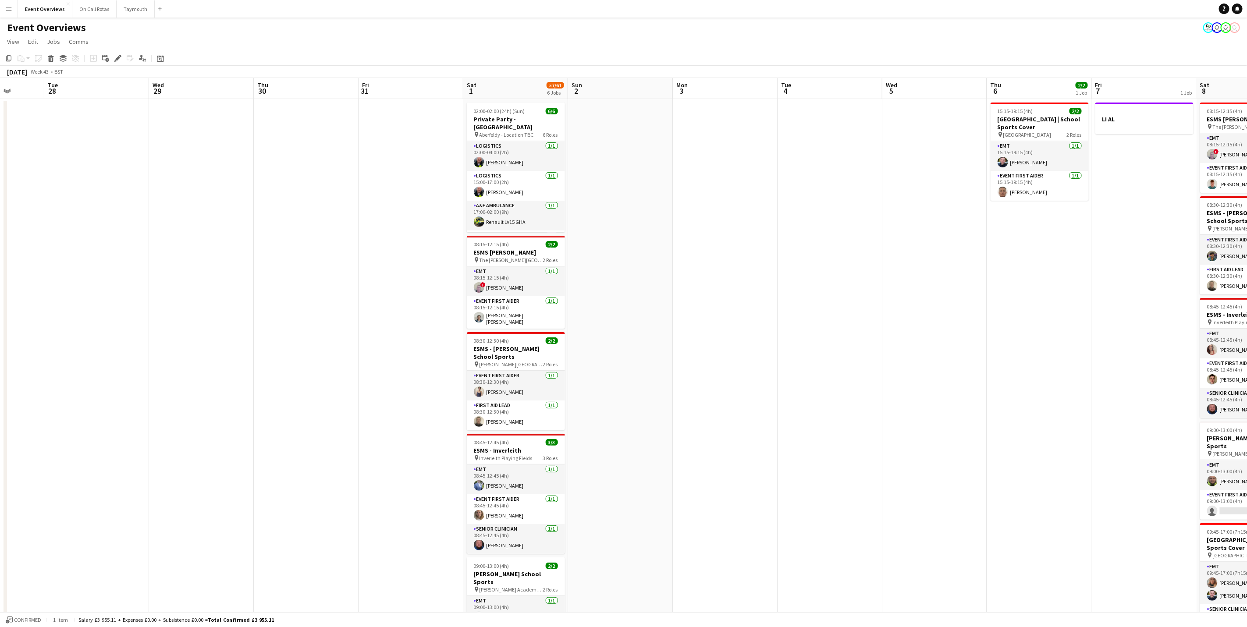
drag, startPoint x: 839, startPoint y: 438, endPoint x: 741, endPoint y: 431, distance: 98.9
click at [741, 431] on app-calendar-viewport "Sat 25 11/11 2 Jobs Sun 26 Mon 27 Tue 28 Wed 29 Thu 30 Fri 31 Sat 1 57/61 6 Job…" at bounding box center [623, 475] width 1247 height 795
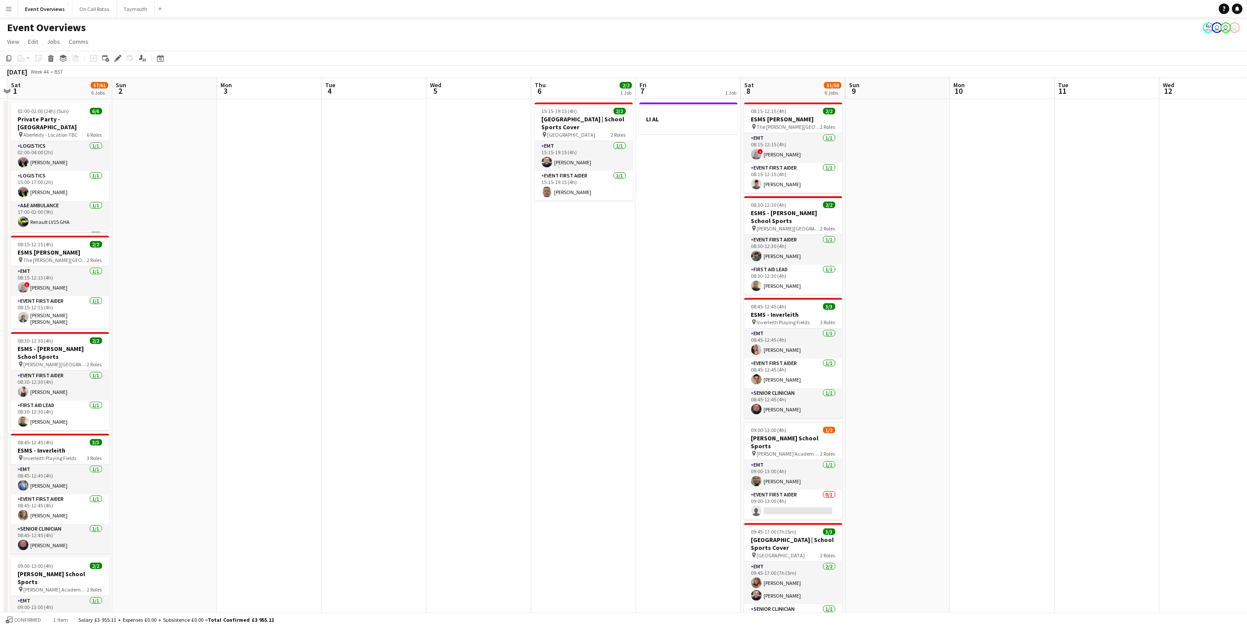
scroll to position [0, 317]
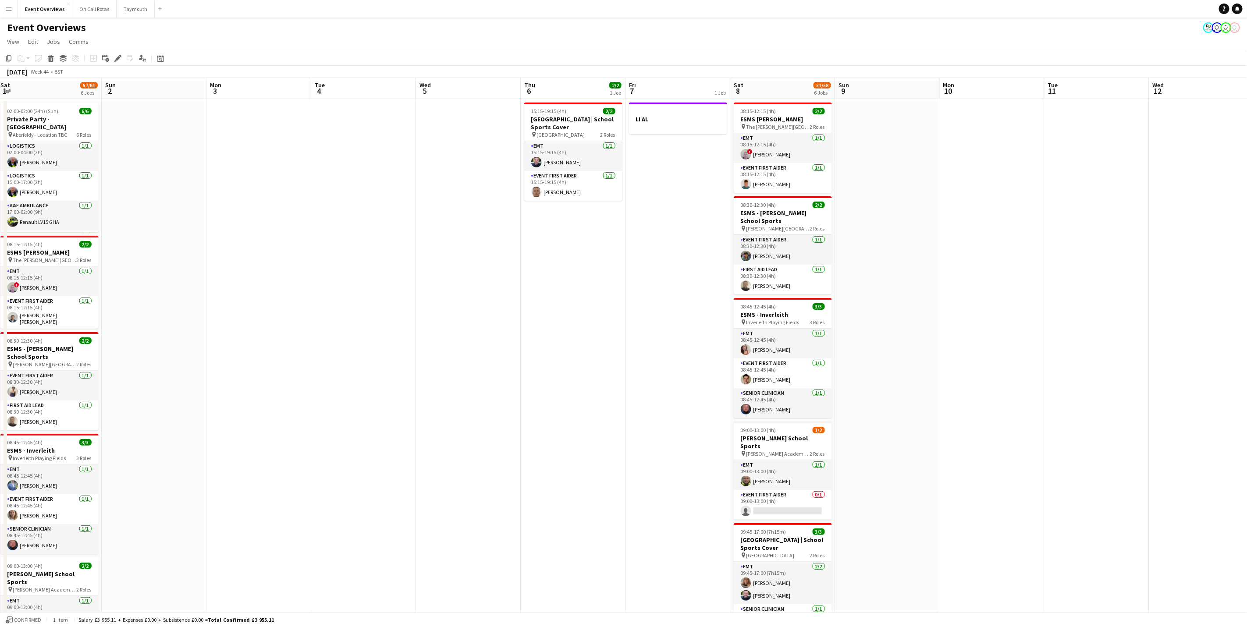
drag, startPoint x: 681, startPoint y: 419, endPoint x: 628, endPoint y: 420, distance: 53.5
click at [628, 420] on app-calendar-viewport "Wed 29 Thu 30 Fri 31 Sat 1 57/61 6 Jobs Sun 2 Mon 3 Tue 4 Wed 5 Thu 6 2/2 1 Job…" at bounding box center [623, 475] width 1247 height 795
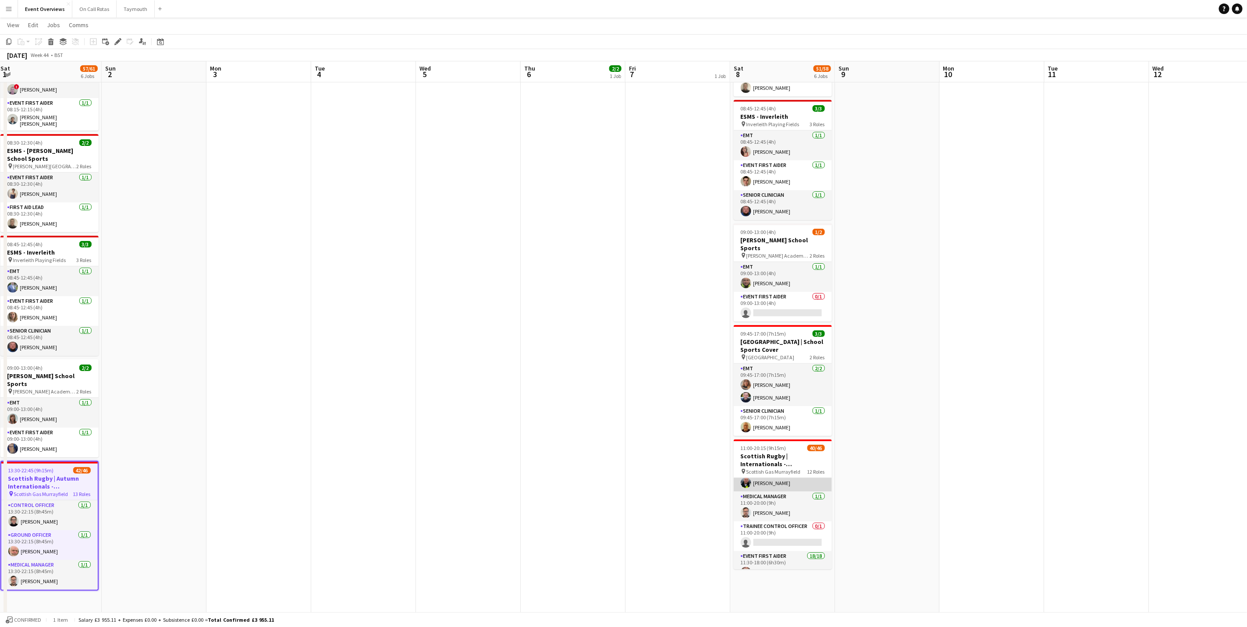
scroll to position [66, 0]
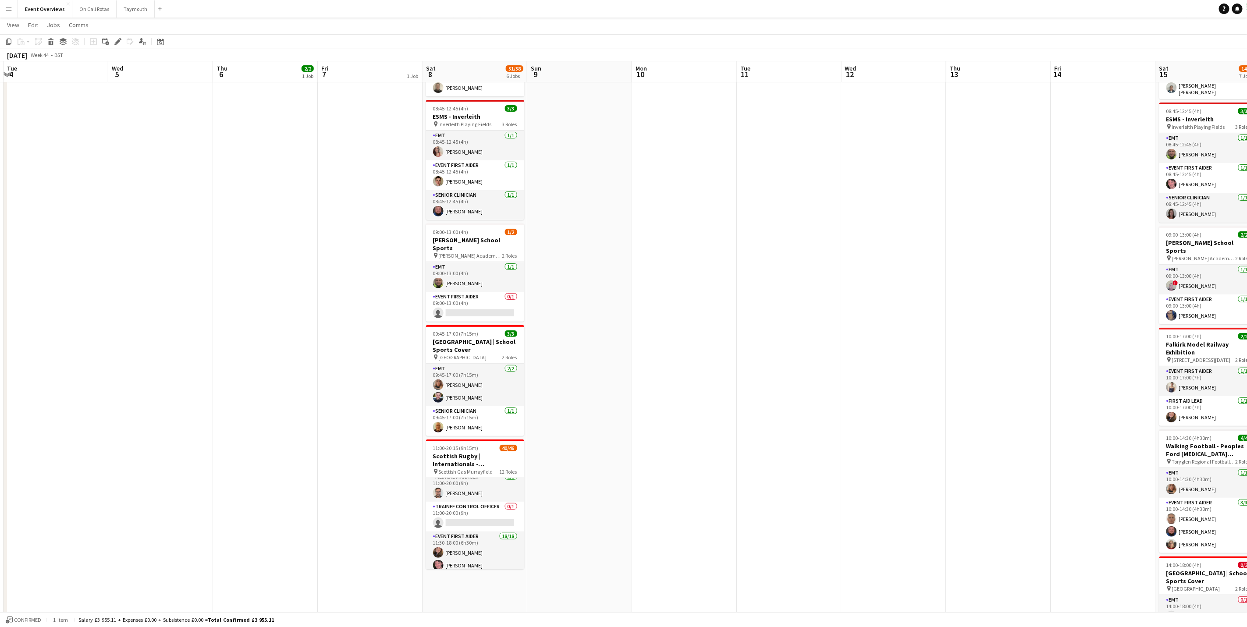
drag, startPoint x: 584, startPoint y: 425, endPoint x: 336, endPoint y: 412, distance: 248.5
click at [336, 412] on app-calendar-viewport "Fri 31 Sat 1 57/61 6 Jobs Sun 2 Mon 3 Tue 4 Wed 5 Thu 6 2/2 1 Job Fri 7 1 Job S…" at bounding box center [623, 256] width 1247 height 838
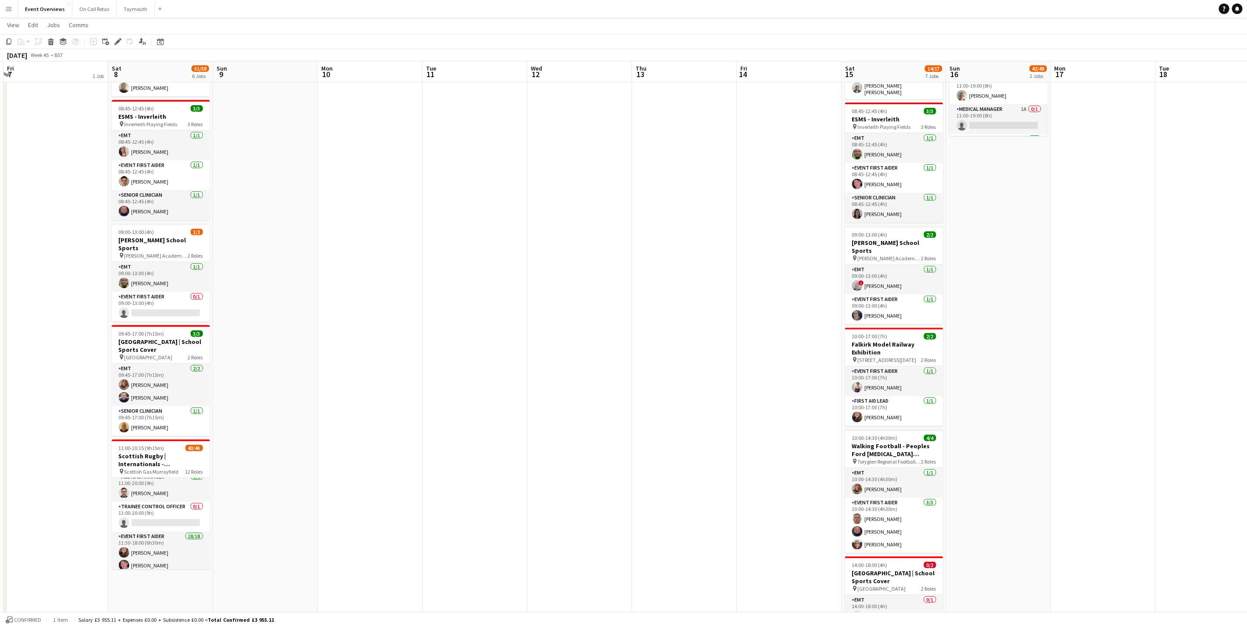
scroll to position [0, 271]
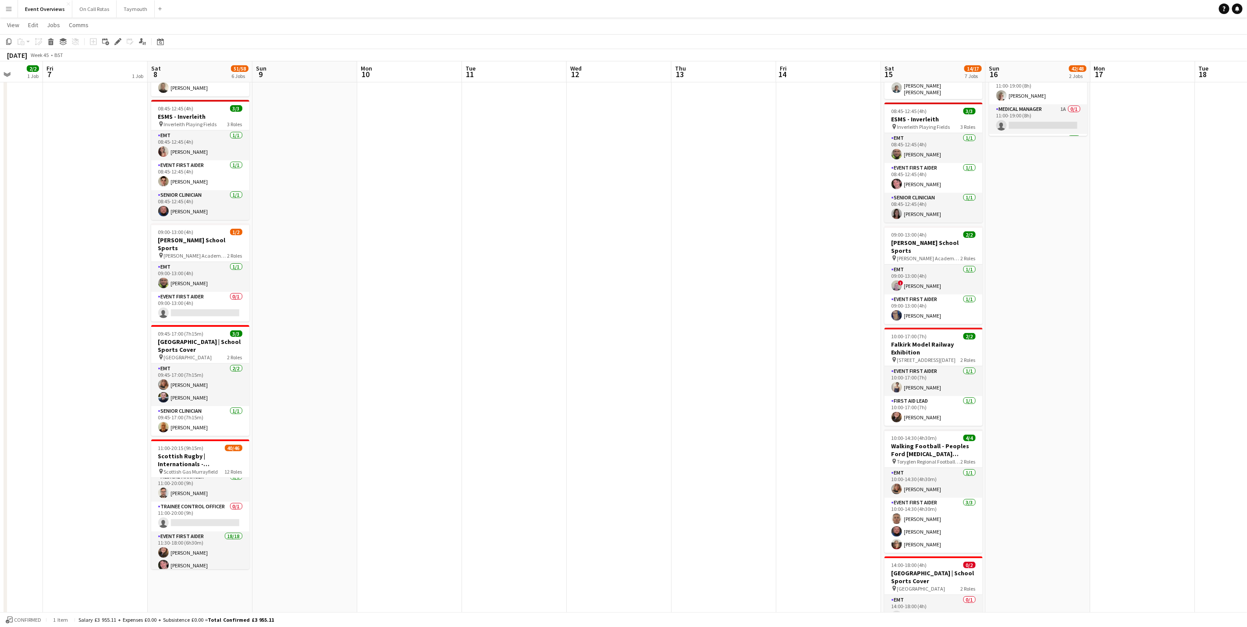
drag, startPoint x: 605, startPoint y: 431, endPoint x: 333, endPoint y: 450, distance: 272.9
click at [333, 450] on app-calendar-viewport "Tue 4 Wed 5 Thu 6 2/2 1 Job Fri 7 1 Job Sat 8 51/58 6 Jobs Sun 9 Mon 10 Tue 11 …" at bounding box center [623, 256] width 1247 height 838
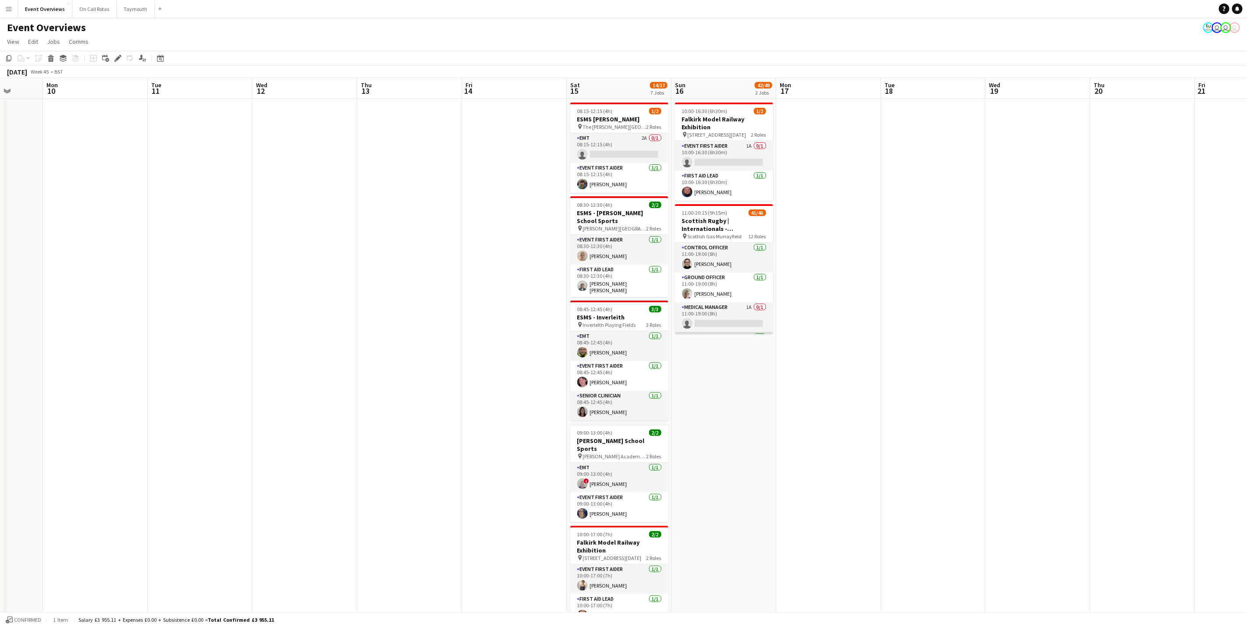
scroll to position [66, 0]
click at [705, 253] on app-card-role "Medical Manager 1A 0/1 11:00-19:00 (8h) single-neutral-actions" at bounding box center [724, 252] width 98 height 30
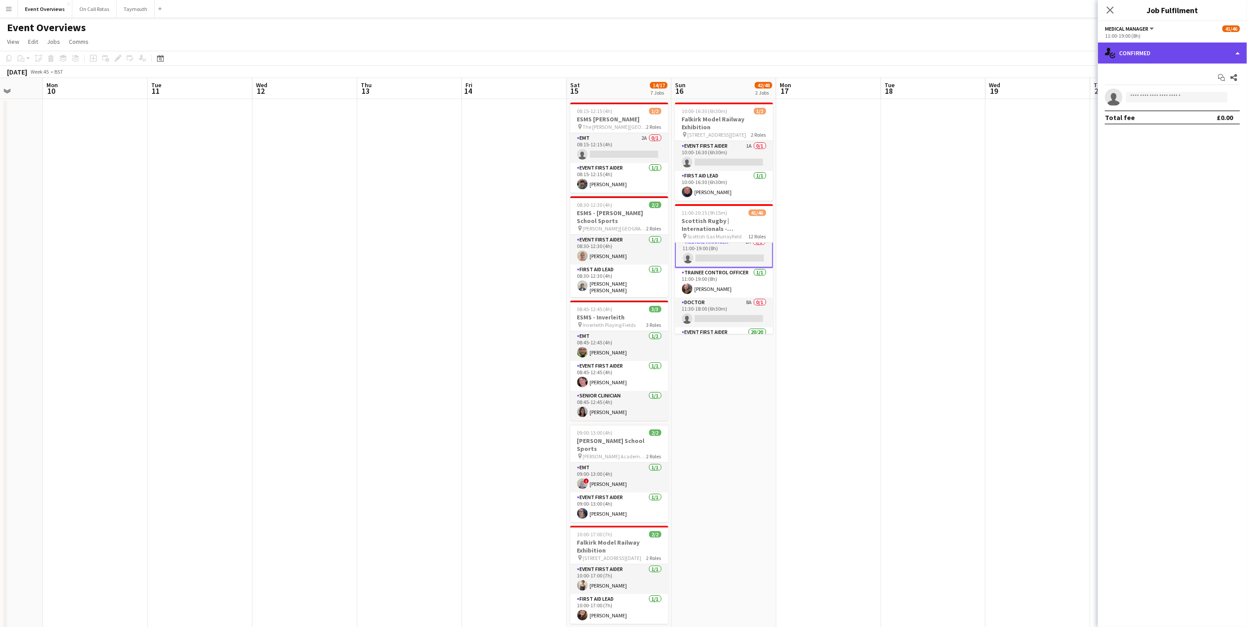
click at [1139, 60] on div "single-neutral-actions-check-2 Confirmed" at bounding box center [1172, 53] width 149 height 21
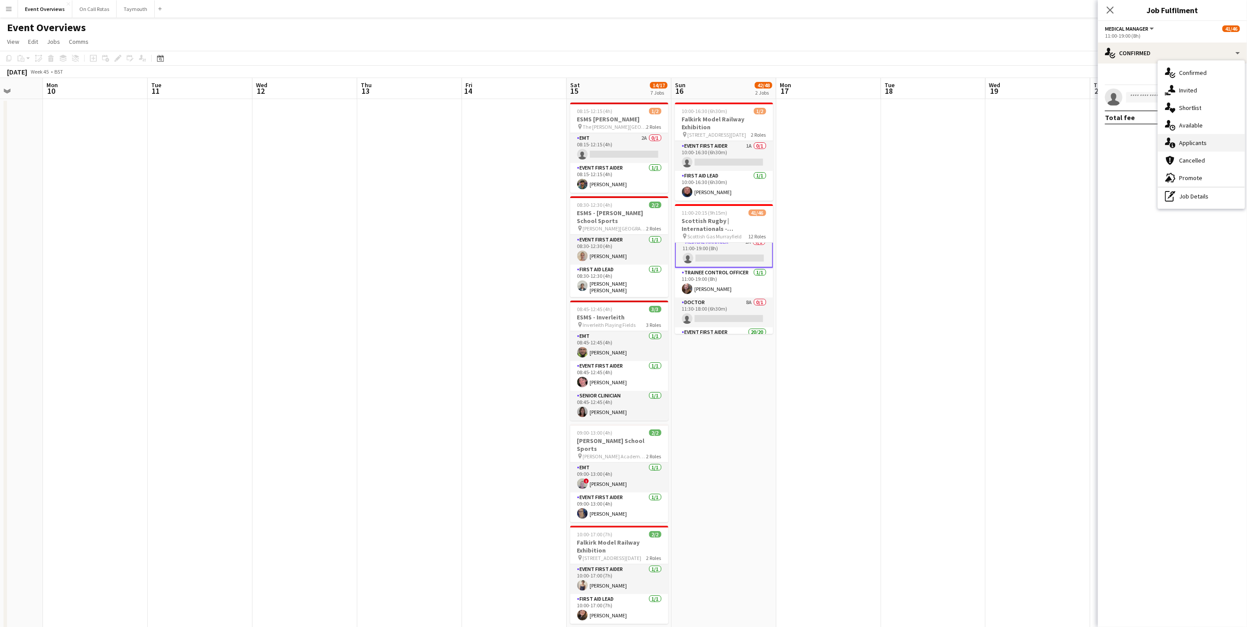
click at [1198, 145] on span "Applicants" at bounding box center [1193, 143] width 28 height 8
click at [1112, 2] on div "Close pop-in" at bounding box center [1110, 10] width 25 height 20
click at [1112, 4] on div "Close pop-in" at bounding box center [1110, 10] width 25 height 20
click at [1111, 8] on icon "Close pop-in" at bounding box center [1110, 10] width 8 height 8
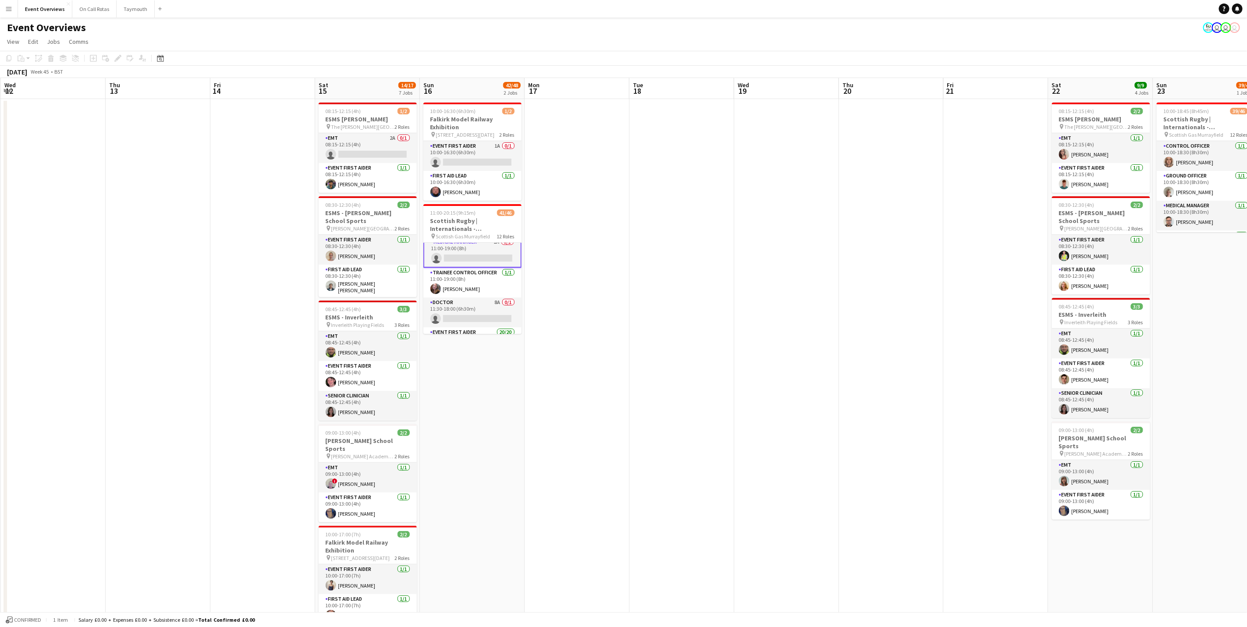
drag, startPoint x: 1090, startPoint y: 380, endPoint x: 746, endPoint y: 371, distance: 343.4
click at [743, 379] on app-calendar-viewport "Sun 9 Mon 10 Tue 11 Wed 12 Thu 13 Fri 14 Sat 15 14/17 7 Jobs Sun 16 42/48 2 Job…" at bounding box center [623, 475] width 1247 height 795
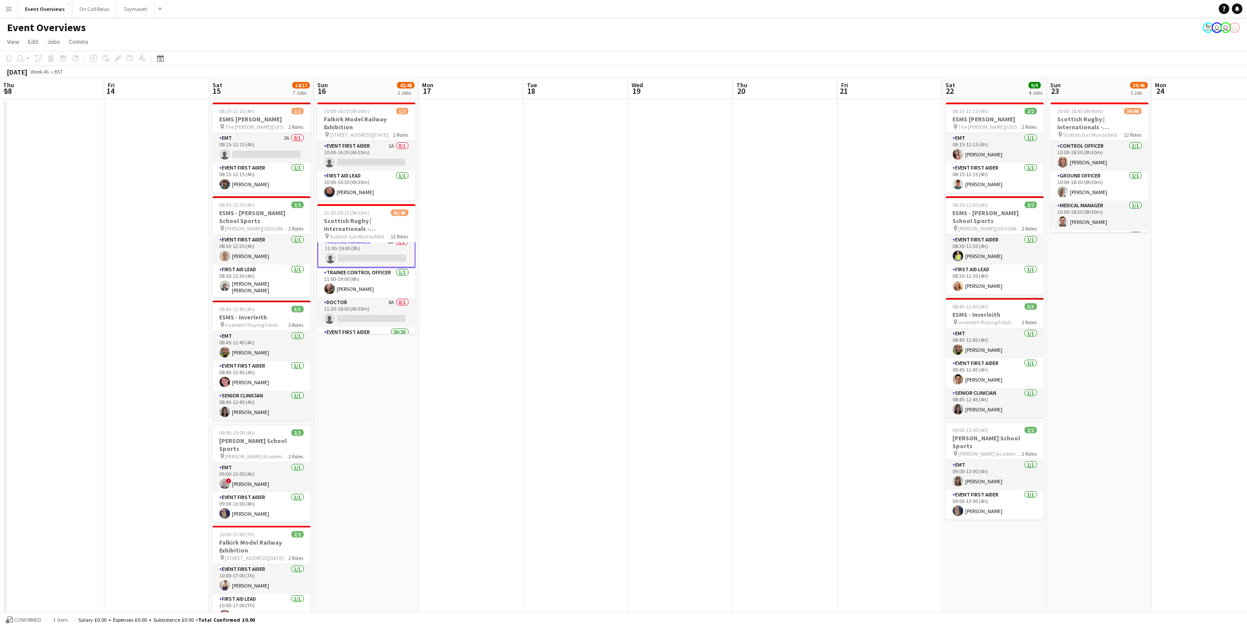
scroll to position [0, 322]
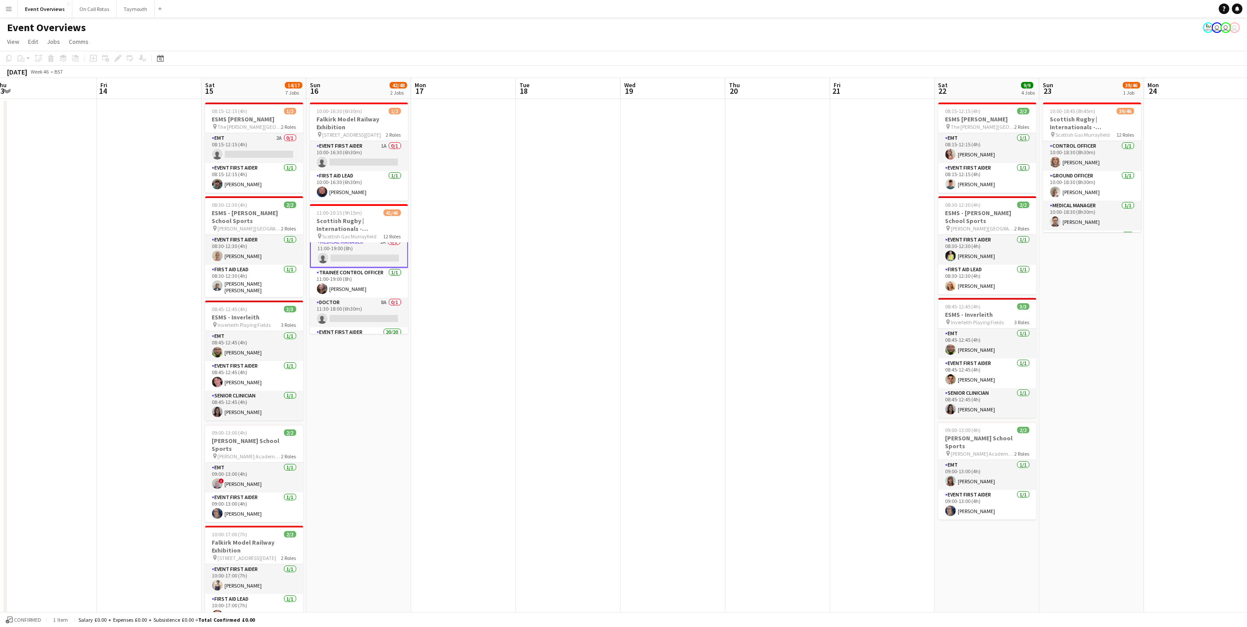
drag, startPoint x: 695, startPoint y: 354, endPoint x: 545, endPoint y: 358, distance: 150.4
click at [545, 358] on app-calendar-viewport "Mon 10 Tue 11 Wed 12 Thu 13 Fri 14 Sat 15 14/17 7 Jobs Sun 16 42/48 2 Jobs Mon …" at bounding box center [623, 475] width 1247 height 795
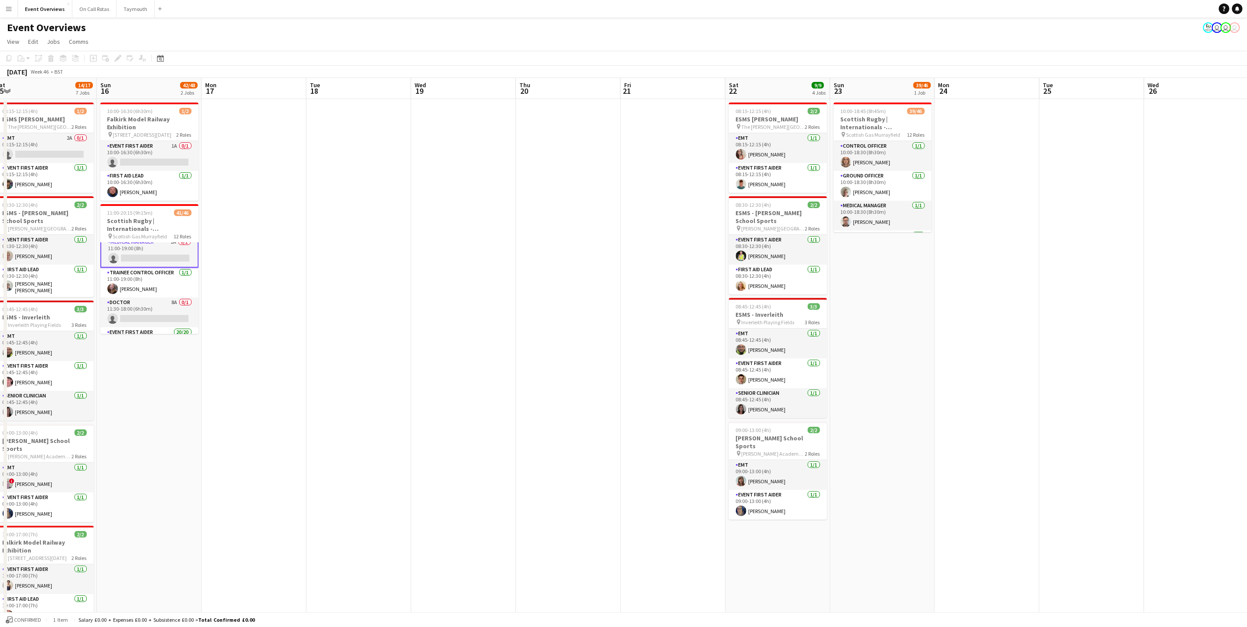
click at [99, 279] on app-date-cell "10:00-16:30 (6h30m) 1/2 Falkirk Model Railway Exhibition pin [STREET_ADDRESS][D…" at bounding box center [149, 486] width 105 height 774
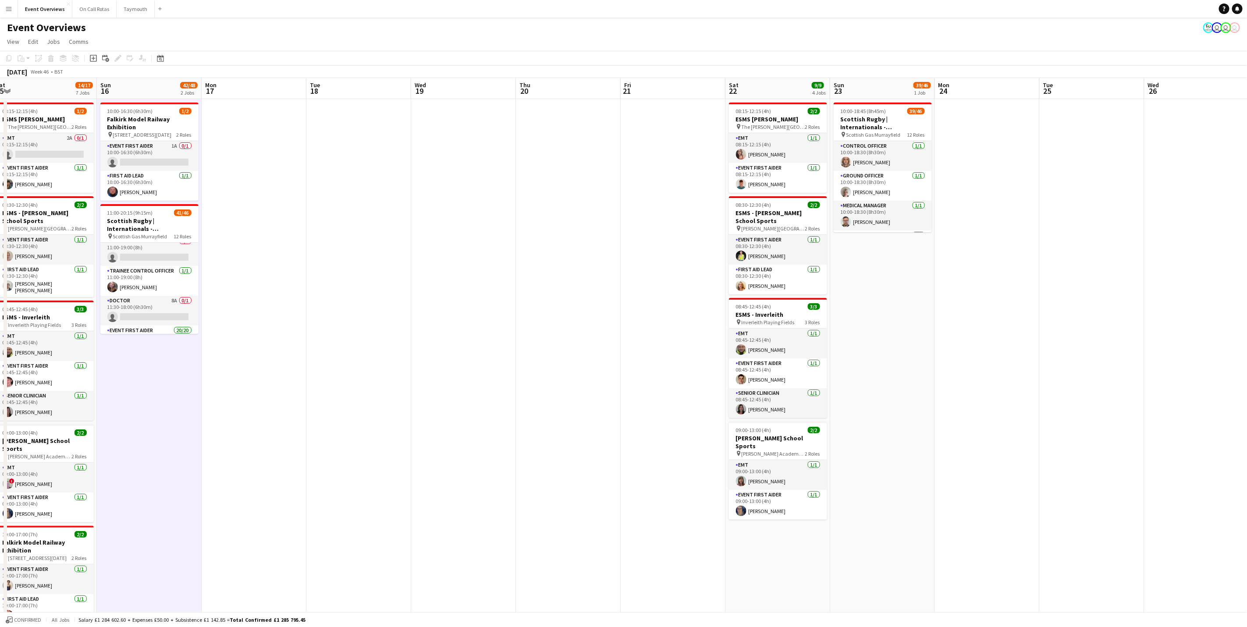
scroll to position [66, 0]
click at [137, 285] on app-card-role "Trainee Control Officer [DATE] 11:00-19:00 (8h) [PERSON_NAME]" at bounding box center [149, 282] width 98 height 30
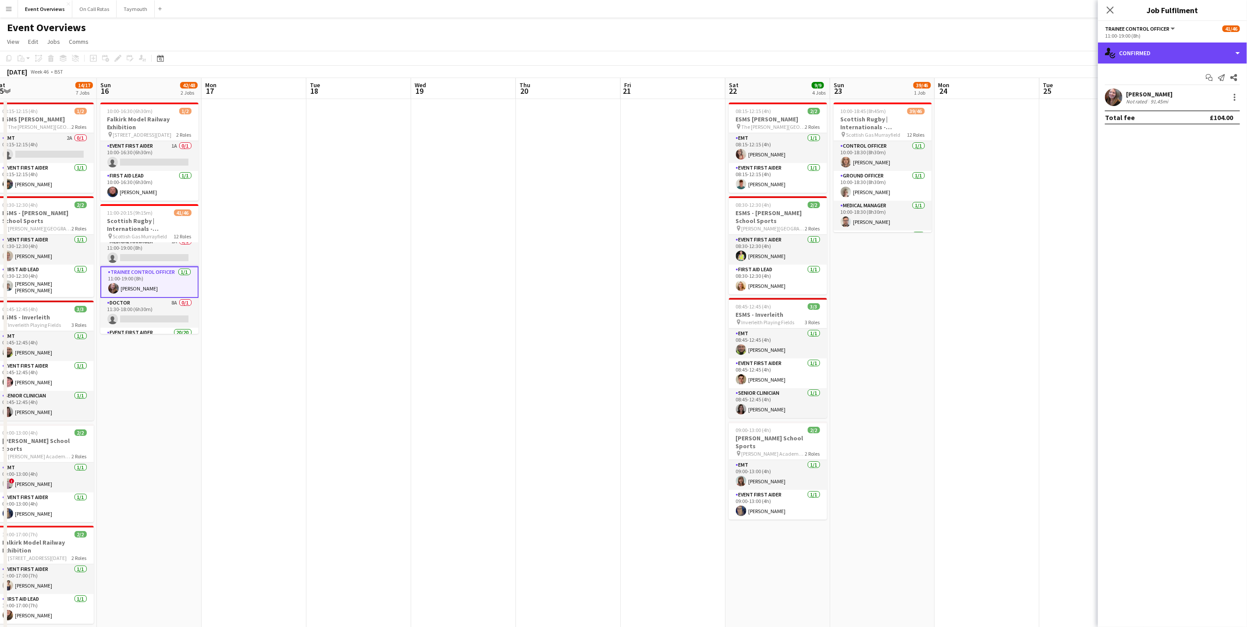
drag, startPoint x: 1169, startPoint y: 47, endPoint x: 1151, endPoint y: 68, distance: 26.7
click at [1168, 48] on div "single-neutral-actions-check-2 Confirmed" at bounding box center [1172, 53] width 149 height 21
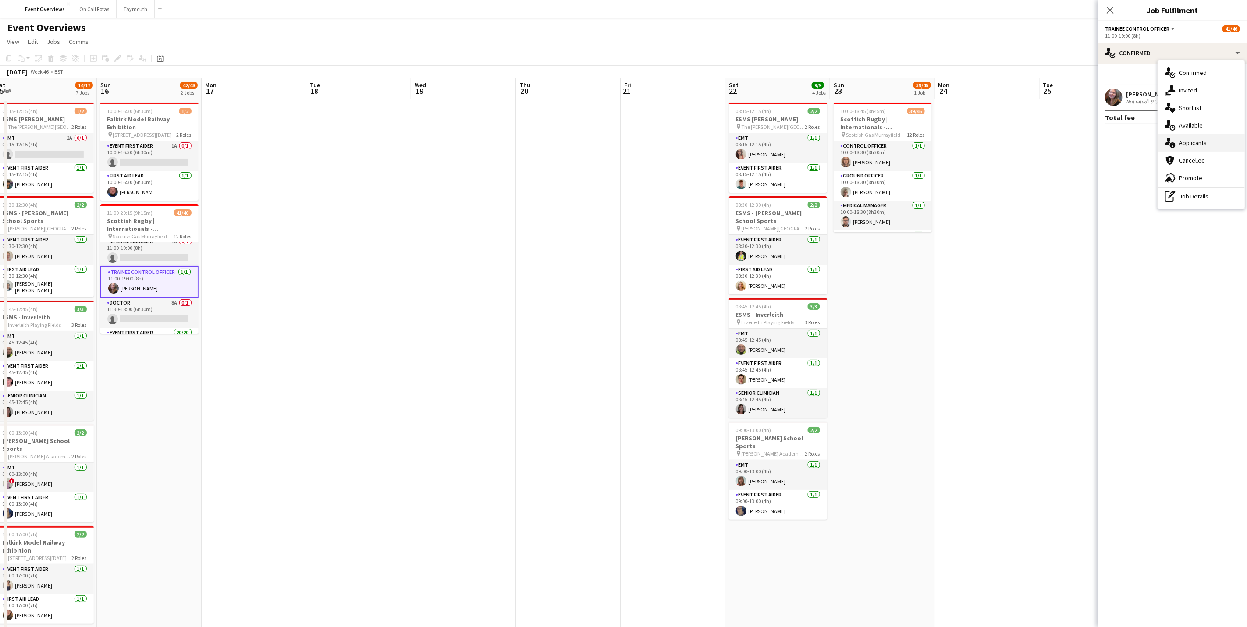
click at [1193, 135] on div "single-neutral-actions-information Applicants" at bounding box center [1201, 143] width 87 height 18
click at [1113, 7] on icon at bounding box center [1110, 10] width 8 height 8
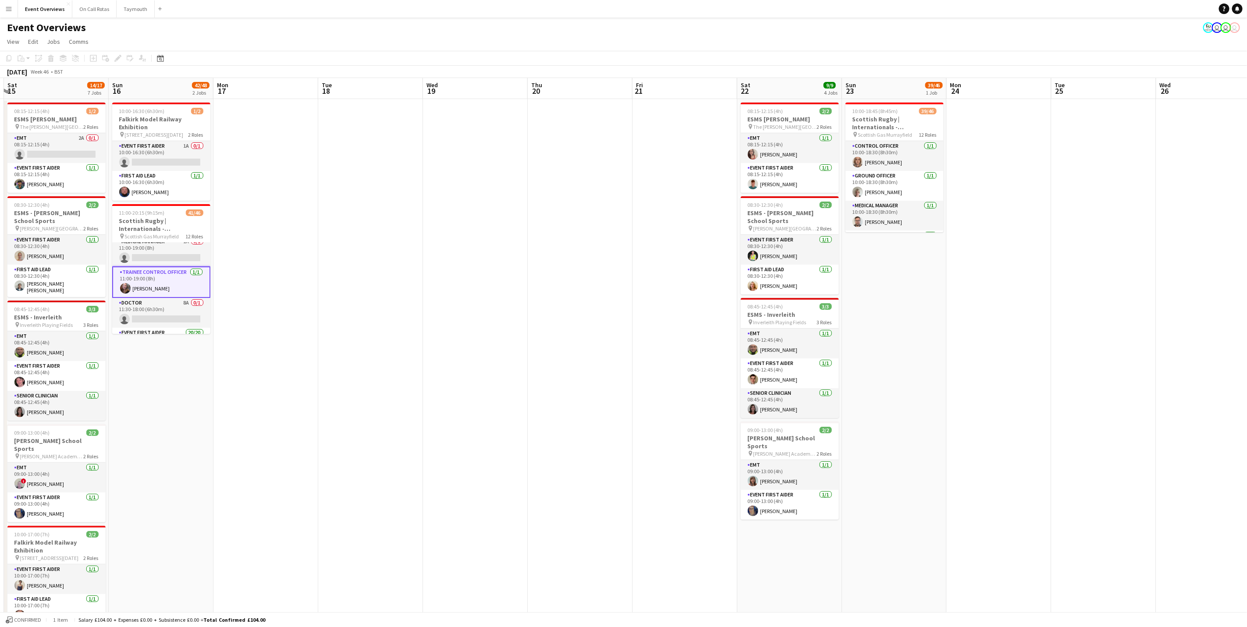
drag, startPoint x: 1065, startPoint y: 328, endPoint x: 931, endPoint y: 267, distance: 146.4
click at [973, 312] on app-calendar-viewport "Wed 12 Thu 13 Fri 14 Sat 15 14/17 7 Jobs Sun 16 42/48 2 Jobs Mon 17 Tue 18 Wed …" at bounding box center [623, 475] width 1247 height 795
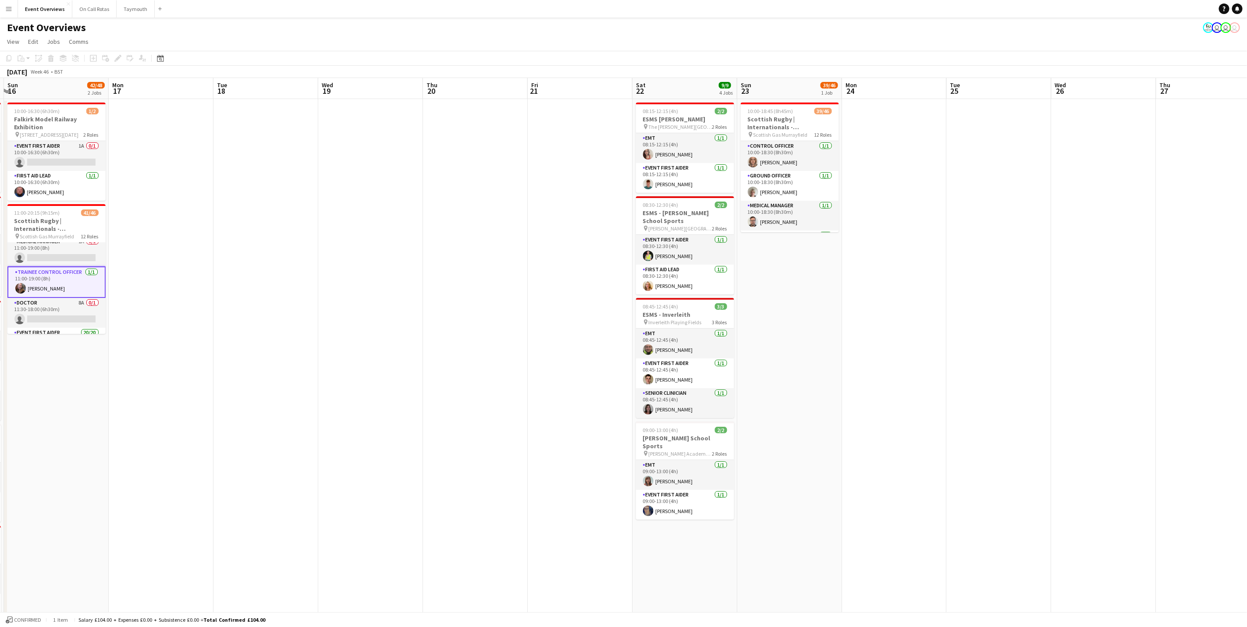
scroll to position [0, 314]
click at [762, 216] on app-card-role "Medical Manager [DATE] 10:00-18:30 (8h30m) [PERSON_NAME]" at bounding box center [786, 216] width 98 height 30
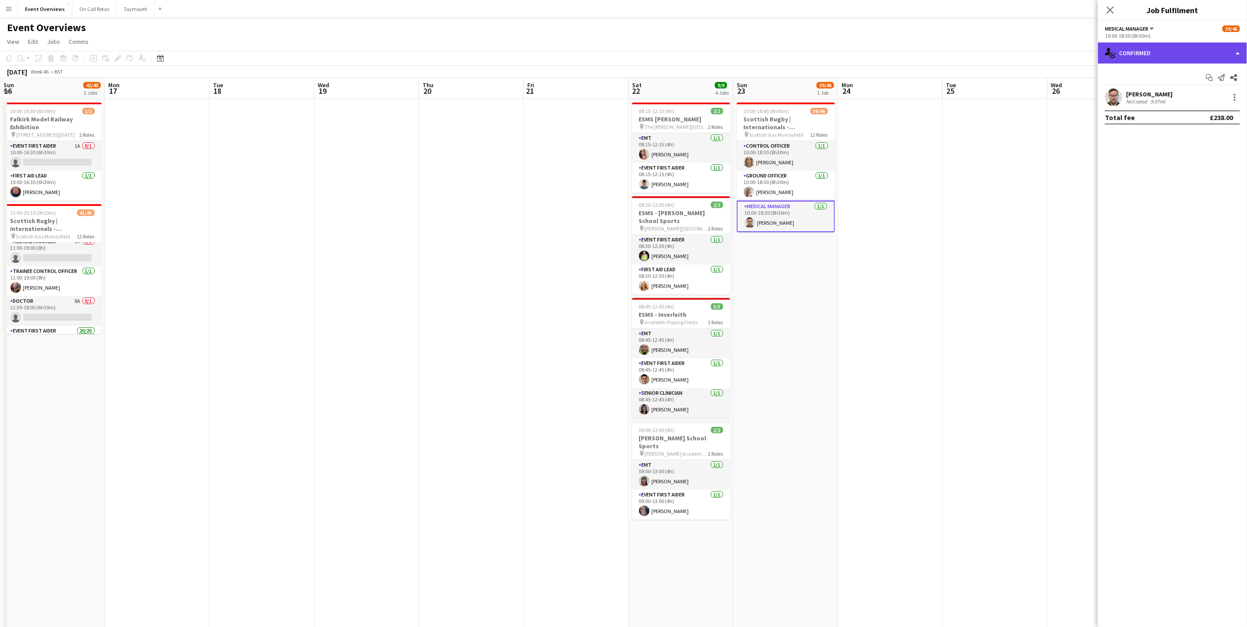
click at [1157, 54] on div "single-neutral-actions-check-2 Confirmed" at bounding box center [1172, 53] width 149 height 21
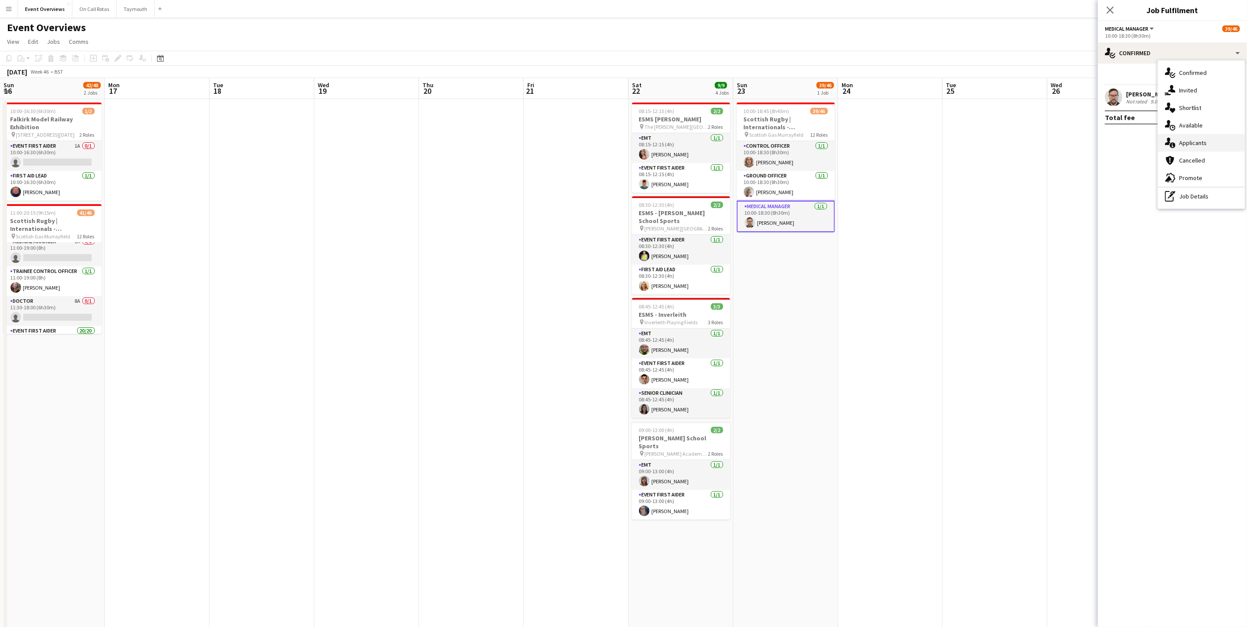
click at [1180, 143] on span "Applicants" at bounding box center [1193, 143] width 28 height 8
click at [1109, 11] on icon "Close pop-in" at bounding box center [1110, 10] width 8 height 8
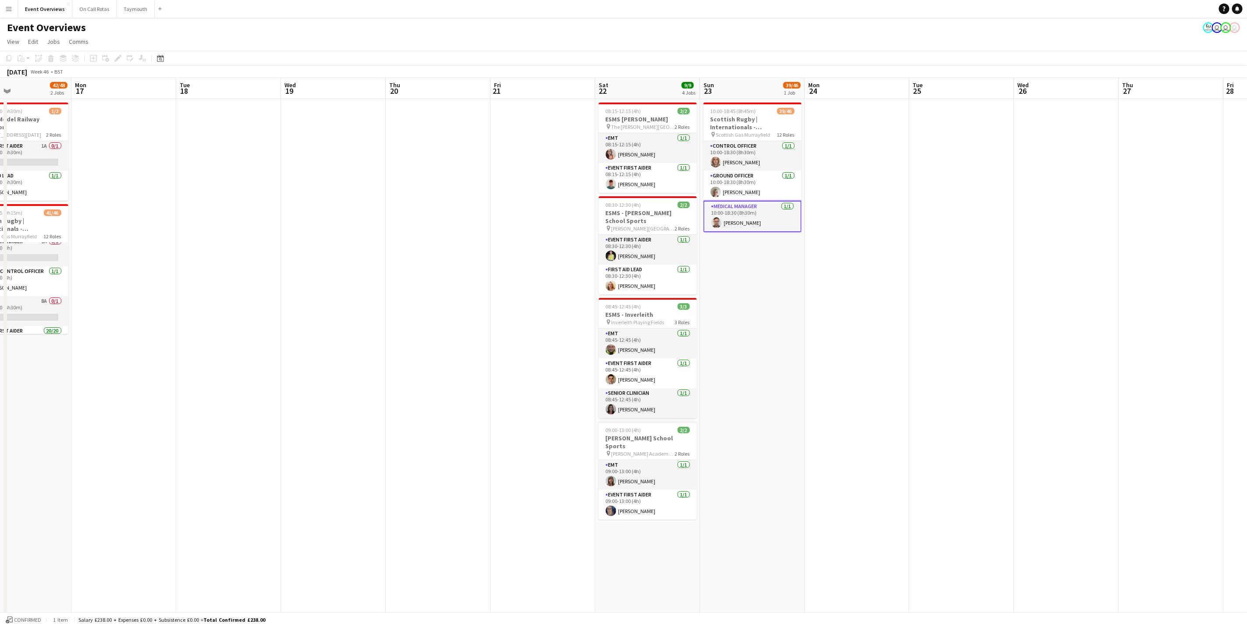
drag, startPoint x: 758, startPoint y: 380, endPoint x: 715, endPoint y: 380, distance: 43.0
click at [715, 380] on app-calendar-viewport "Thu 13 Fri 14 Sat 15 14/17 7 Jobs Sun 16 42/48 2 Jobs Mon 17 Tue 18 Wed 19 Thu …" at bounding box center [623, 475] width 1247 height 795
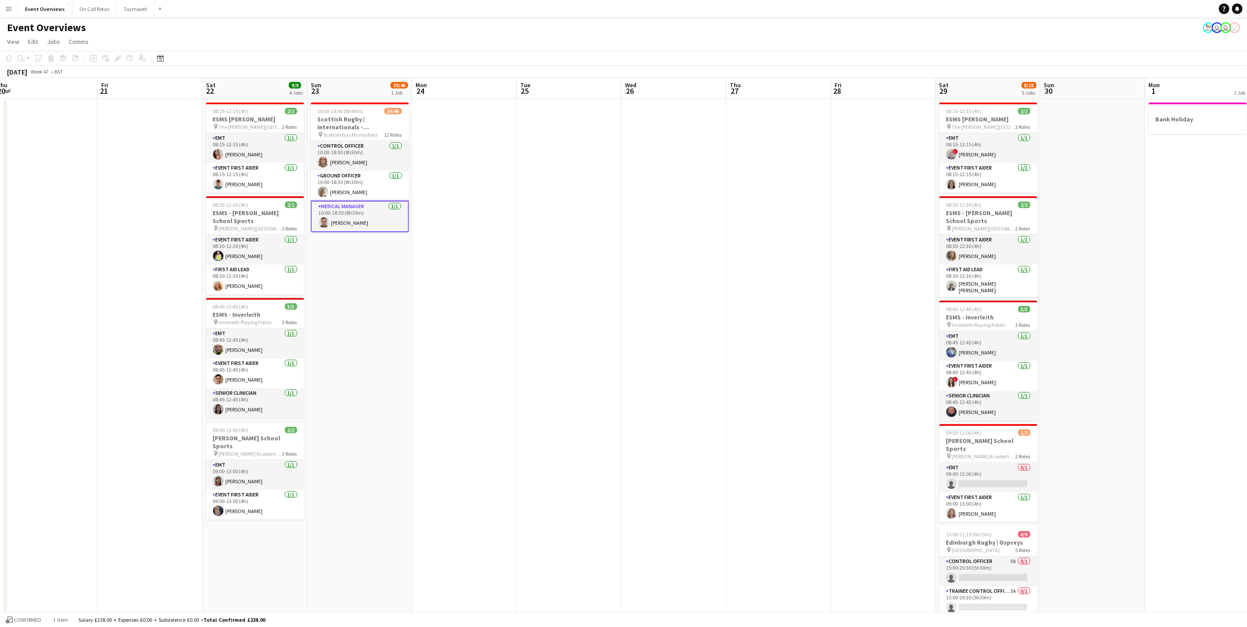
drag, startPoint x: 616, startPoint y: 404, endPoint x: 609, endPoint y: 399, distance: 9.0
click at [608, 404] on app-calendar-viewport "Mon 17 Tue 18 Wed 19 Thu 20 Fri 21 Sat 22 9/9 4 Jobs Sun 23 39/46 1 Job Mon 24 …" at bounding box center [623, 475] width 1247 height 795
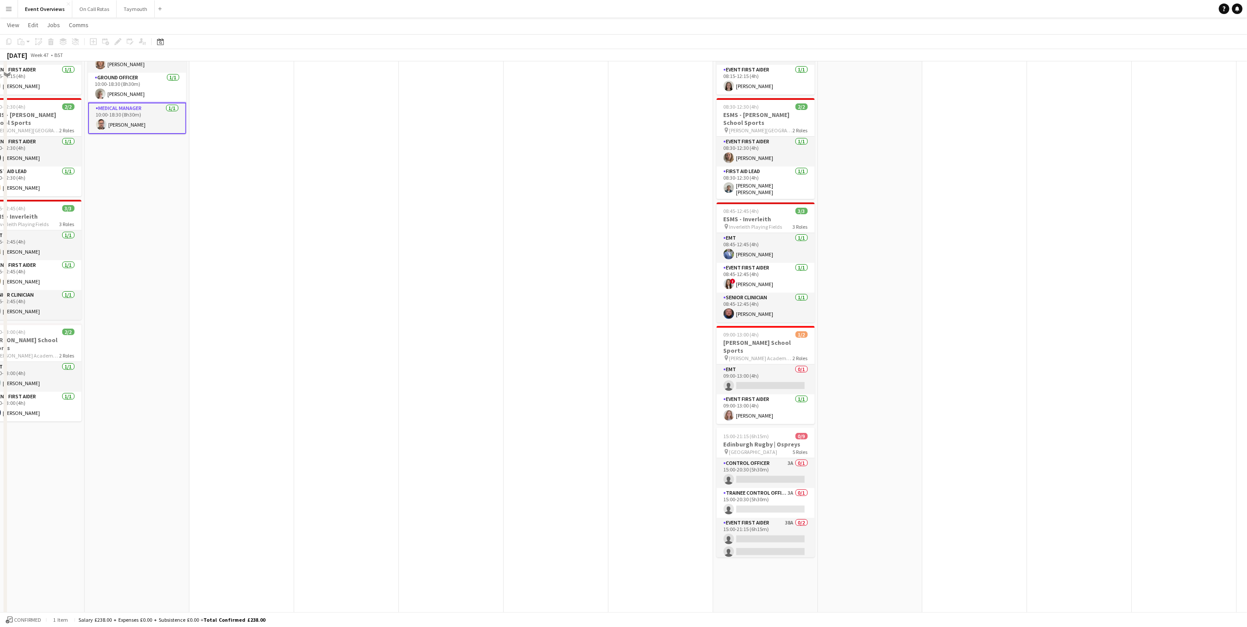
scroll to position [132, 0]
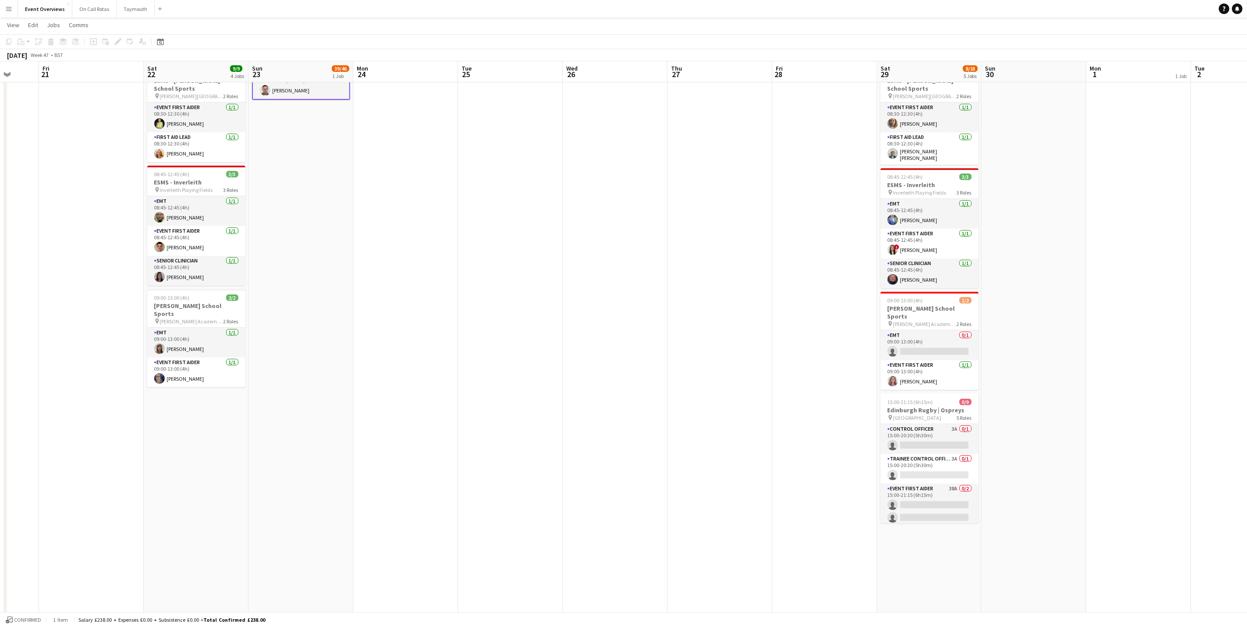
drag, startPoint x: 498, startPoint y: 253, endPoint x: 531, endPoint y: 252, distance: 33.8
click at [523, 253] on app-calendar-viewport "Tue 18 Wed 19 Thu 20 Fri 21 Sat 22 9/9 4 Jobs Sun 23 39/46 1 Job Mon 24 Tue 25 …" at bounding box center [623, 322] width 1247 height 838
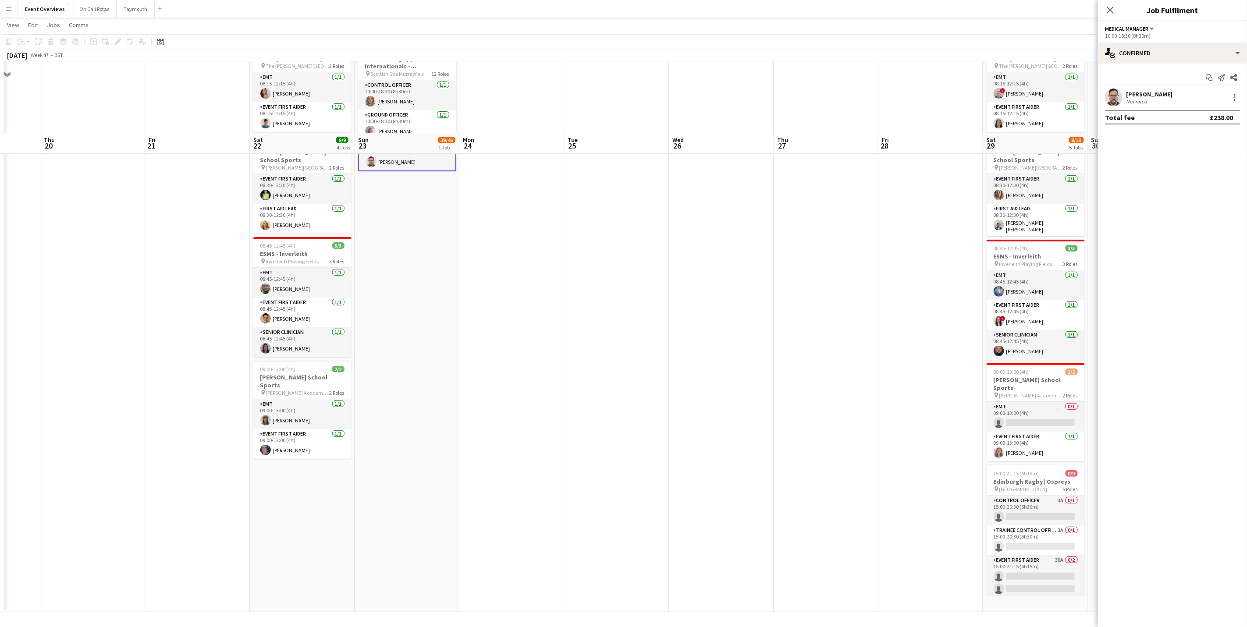
scroll to position [0, 0]
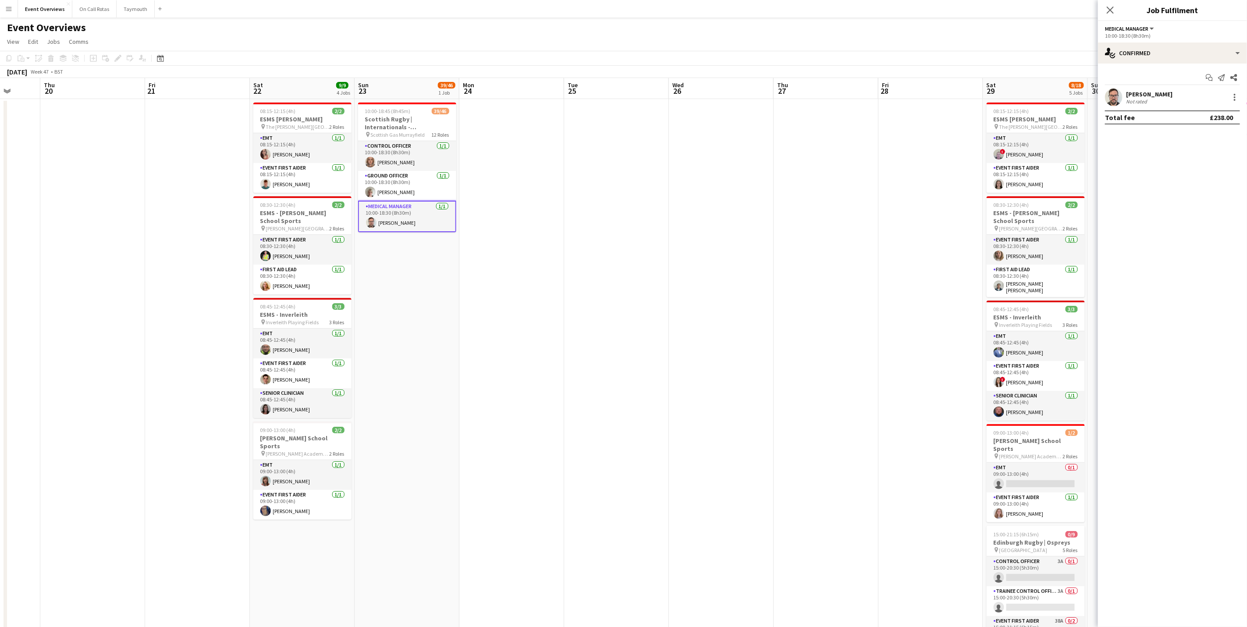
click at [1111, 16] on div "Close pop-in" at bounding box center [1110, 10] width 25 height 20
click at [1112, 13] on icon "Close pop-in" at bounding box center [1110, 10] width 8 height 8
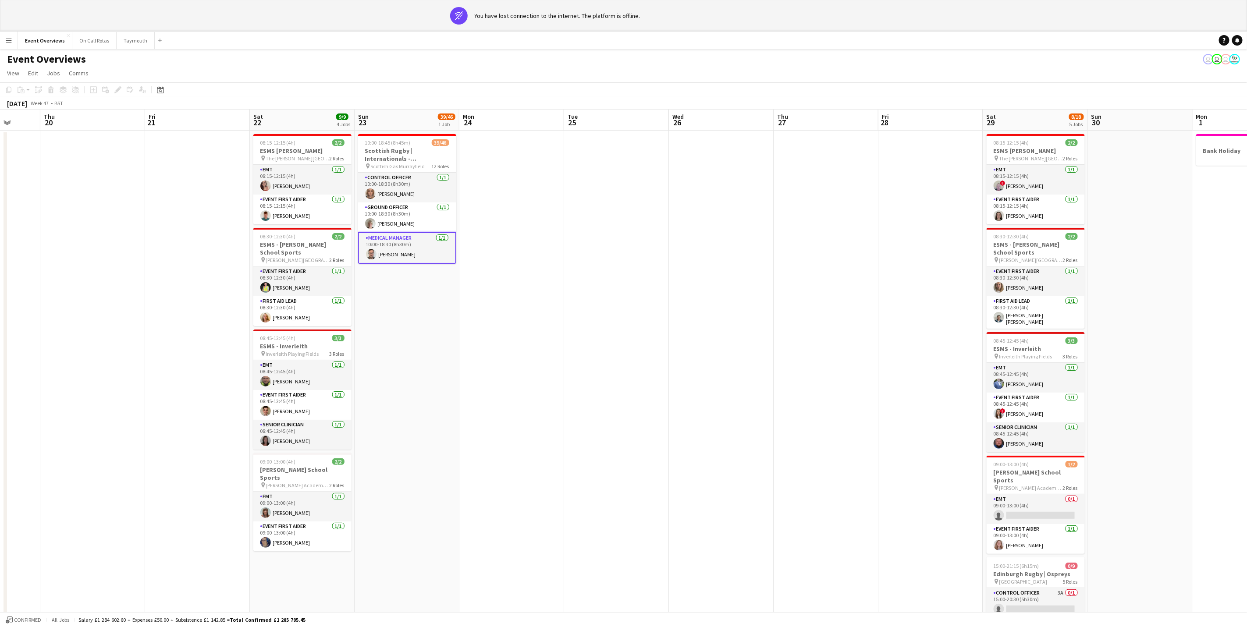
click at [588, 55] on div "Event Overviews user user user" at bounding box center [623, 57] width 1247 height 17
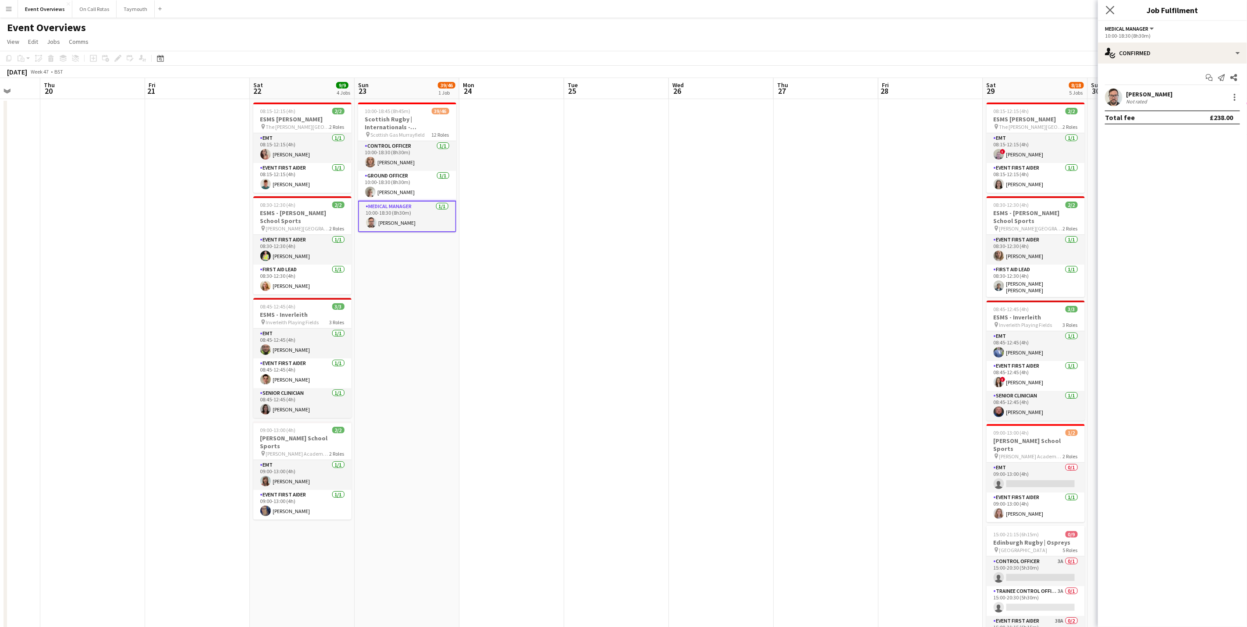
click at [1112, 15] on app-icon "Close pop-in" at bounding box center [1110, 10] width 13 height 13
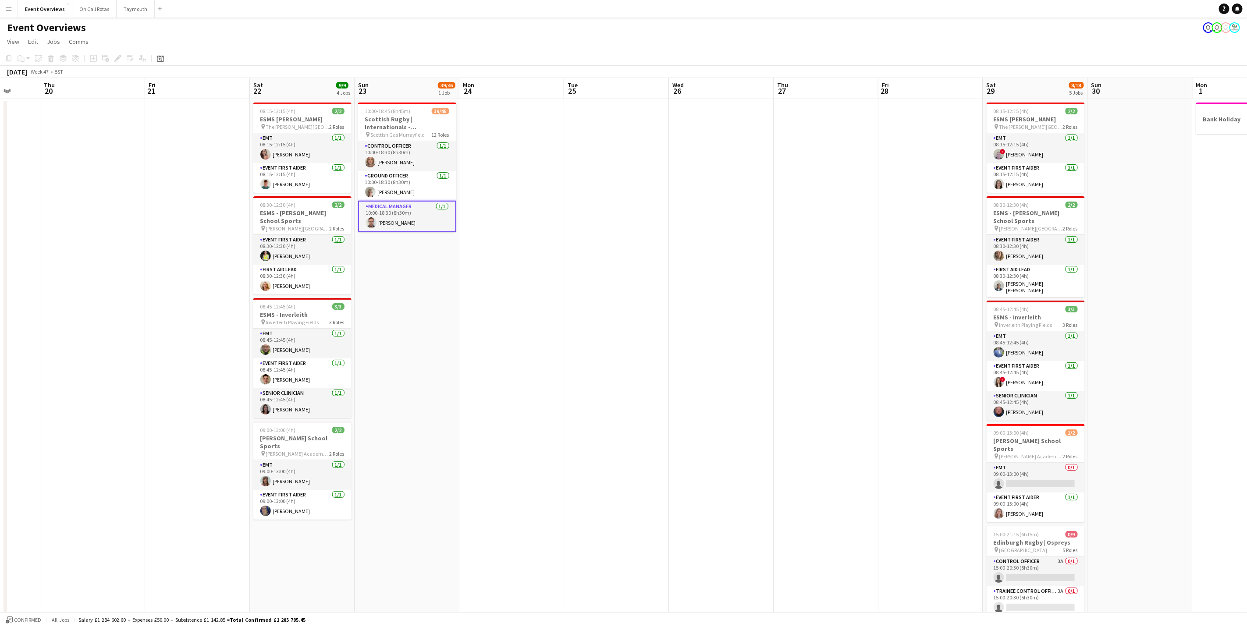
click at [557, 28] on div "Event Overviews user user user" at bounding box center [623, 26] width 1247 height 17
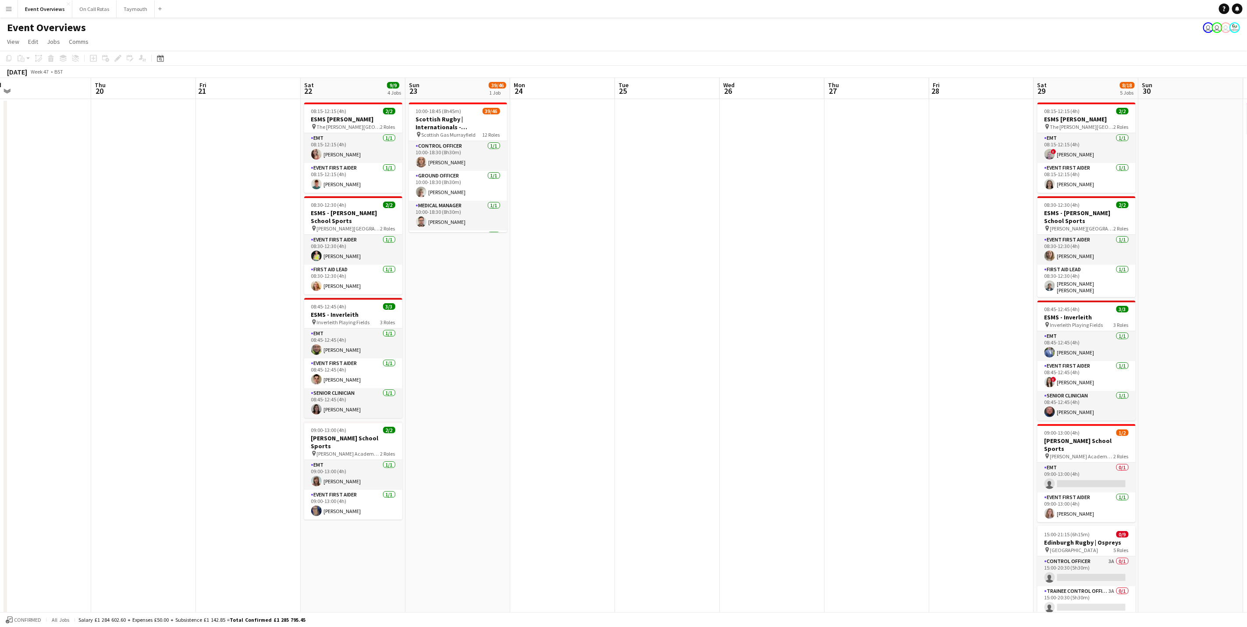
drag, startPoint x: 584, startPoint y: 400, endPoint x: 766, endPoint y: 331, distance: 194.5
click at [1105, 373] on app-calendar-viewport "Mon 17 Tue 18 Wed 19 Thu 20 Fri 21 Sat 22 9/9 4 Jobs Sun 23 39/46 1 Job Mon 24 …" at bounding box center [623, 375] width 1247 height 595
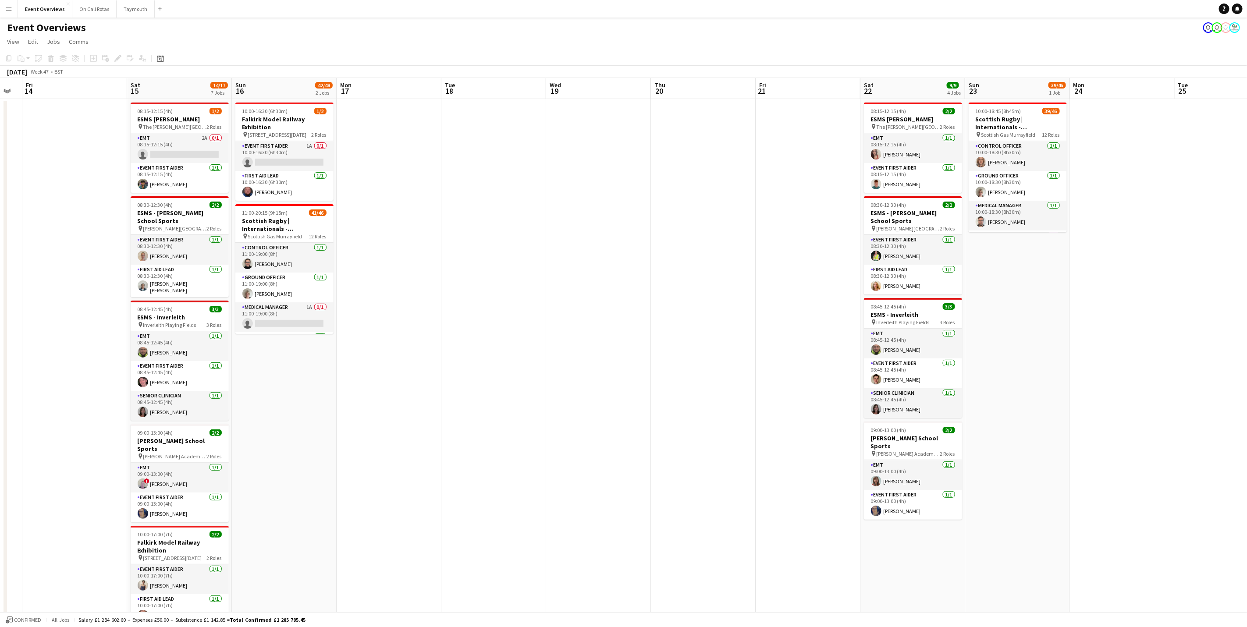
drag, startPoint x: 606, startPoint y: 321, endPoint x: 884, endPoint y: 326, distance: 278.9
click at [894, 324] on app-calendar-viewport "Wed 12 Thu 13 Fri 14 Sat 15 14/17 7 Jobs Sun 16 42/48 2 Jobs Mon 17 Tue 18 Wed …" at bounding box center [623, 475] width 1247 height 795
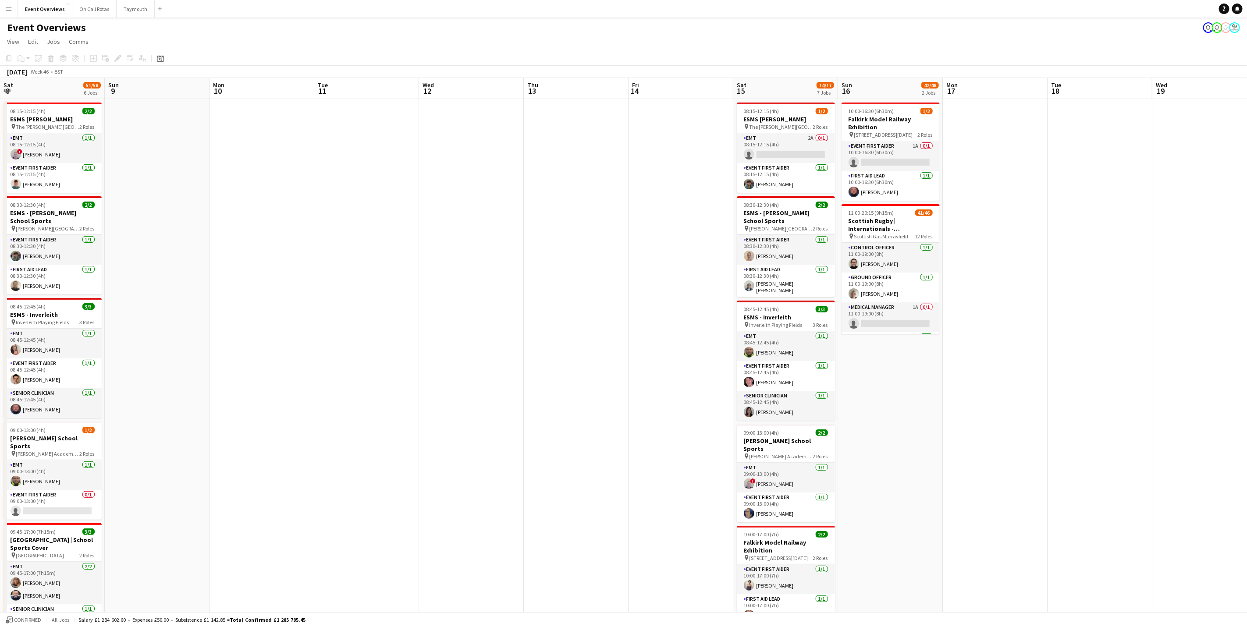
drag, startPoint x: 358, startPoint y: 341, endPoint x: 1075, endPoint y: 338, distance: 717.3
click at [1075, 338] on app-calendar-viewport "Sat 8 51/58 6 Jobs Sun 9 Mon 10 Tue 11 Wed 12 Thu 13 Fri 14 Sat 15 14/17 7 Jobs…" at bounding box center [623, 475] width 1247 height 795
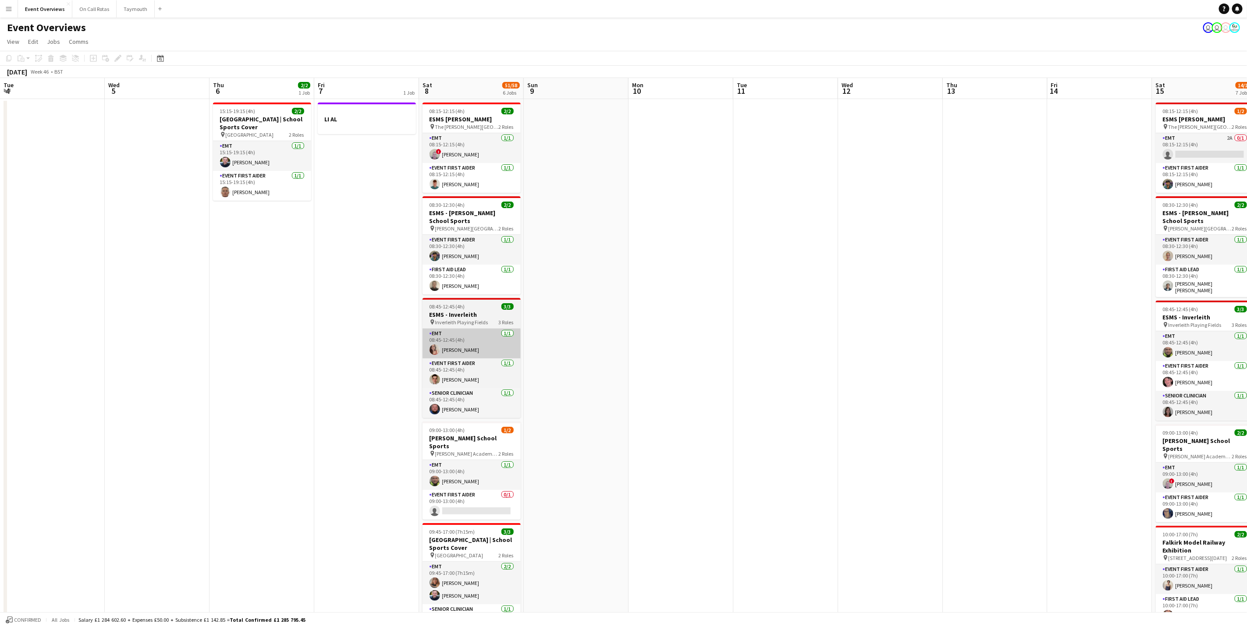
drag, startPoint x: 589, startPoint y: 341, endPoint x: 919, endPoint y: 360, distance: 330.7
click at [1087, 356] on app-calendar-viewport "Sun 2 Mon 3 Tue 4 Wed 5 Thu 6 2/2 1 Job Fri 7 1 Job Sat 8 51/58 6 Jobs Sun 9 Mo…" at bounding box center [623, 475] width 1247 height 795
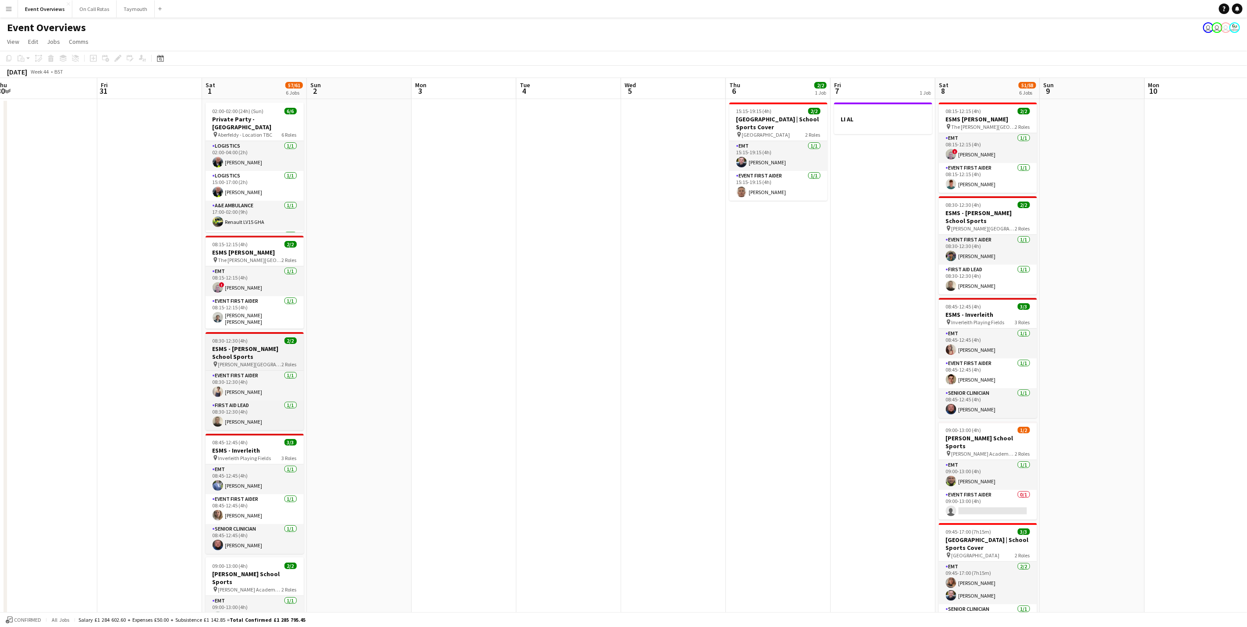
drag, startPoint x: 609, startPoint y: 345, endPoint x: 773, endPoint y: 350, distance: 164.5
click at [1160, 358] on app-calendar-viewport "Tue 28 Wed 29 Thu 30 Fri 31 Sat 1 57/61 6 Jobs Sun 2 Mon 3 Tue 4 Wed 5 Thu 6 2/…" at bounding box center [623, 475] width 1247 height 795
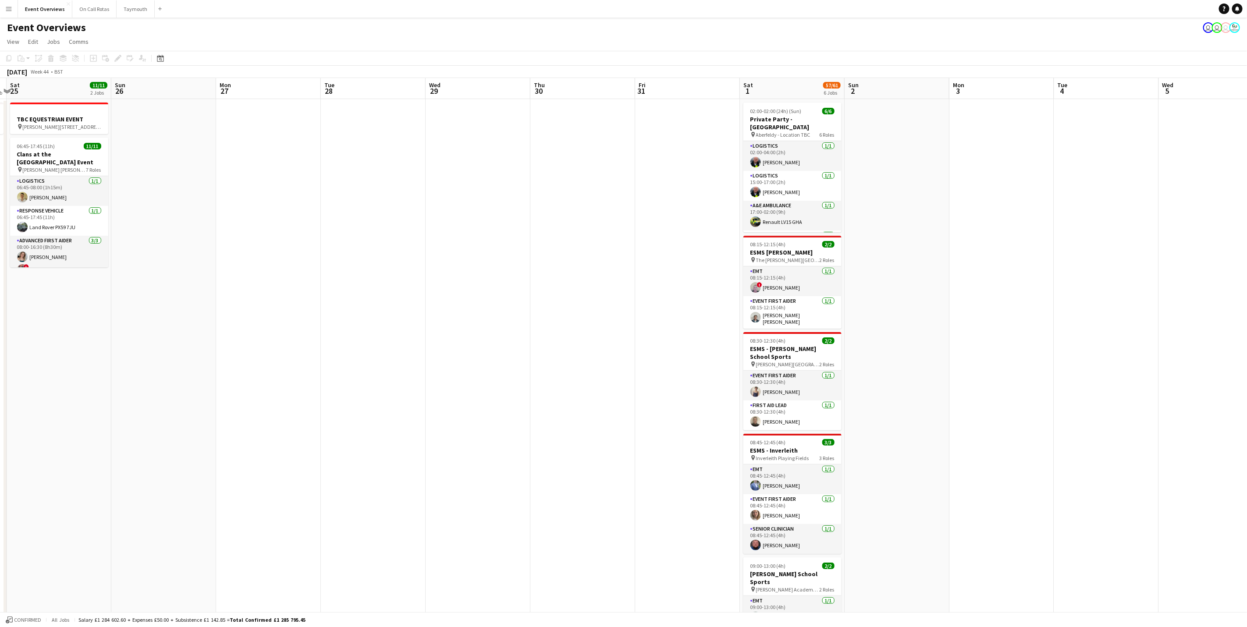
drag, startPoint x: 1109, startPoint y: 322, endPoint x: 1215, endPoint y: 333, distance: 106.2
click at [1213, 325] on app-calendar-viewport "Thu 23 Fri 24 1 Job Sat 25 11/11 2 Jobs Sun 26 Mon 27 Tue 28 Wed 29 Thu 30 Fri …" at bounding box center [623, 475] width 1247 height 795
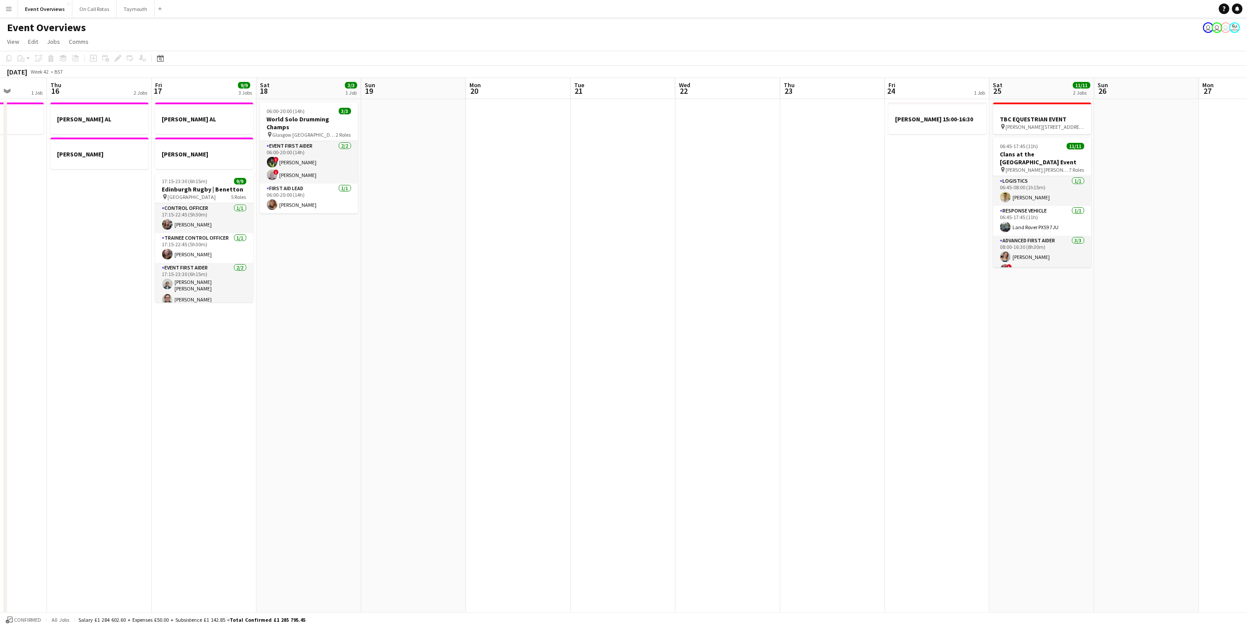
drag, startPoint x: 1244, startPoint y: 348, endPoint x: 1297, endPoint y: 348, distance: 53.1
click at [1247, 348] on html "Menu Boards Boards Boards All jobs Status Workforce Workforce My Workforce Recr…" at bounding box center [623, 444] width 1247 height 888
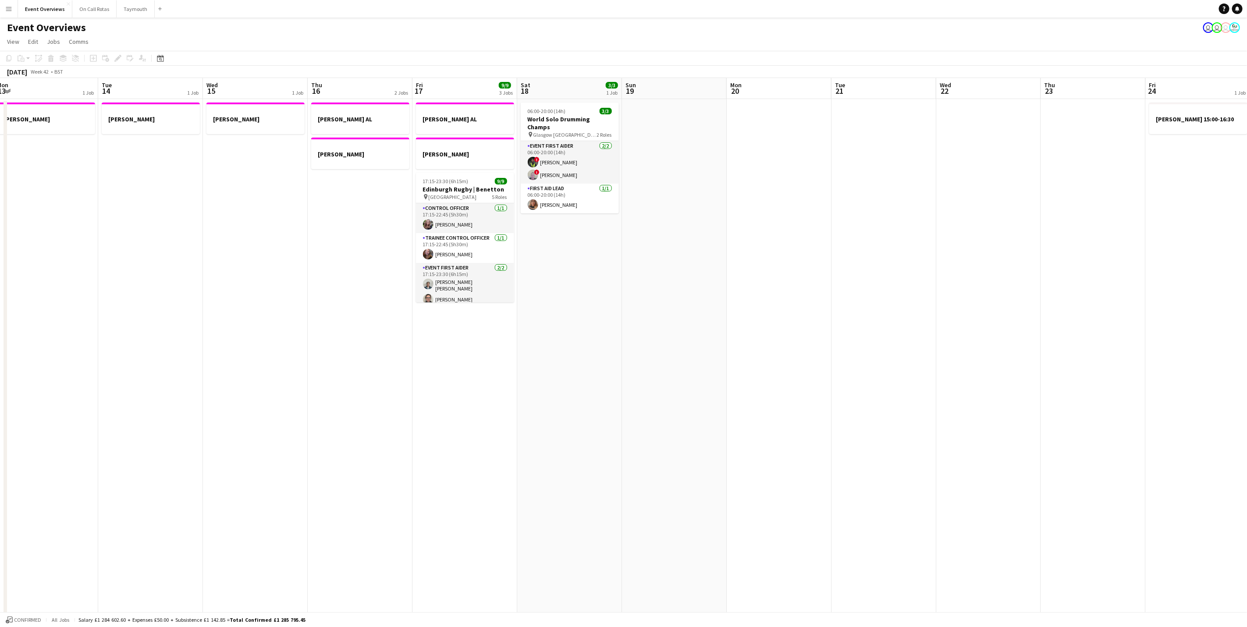
drag, startPoint x: 1076, startPoint y: 346, endPoint x: 807, endPoint y: 356, distance: 269.4
click at [1247, 345] on html "Menu Boards Boards Boards All jobs Status Workforce Workforce My Workforce Recr…" at bounding box center [623, 444] width 1247 height 888
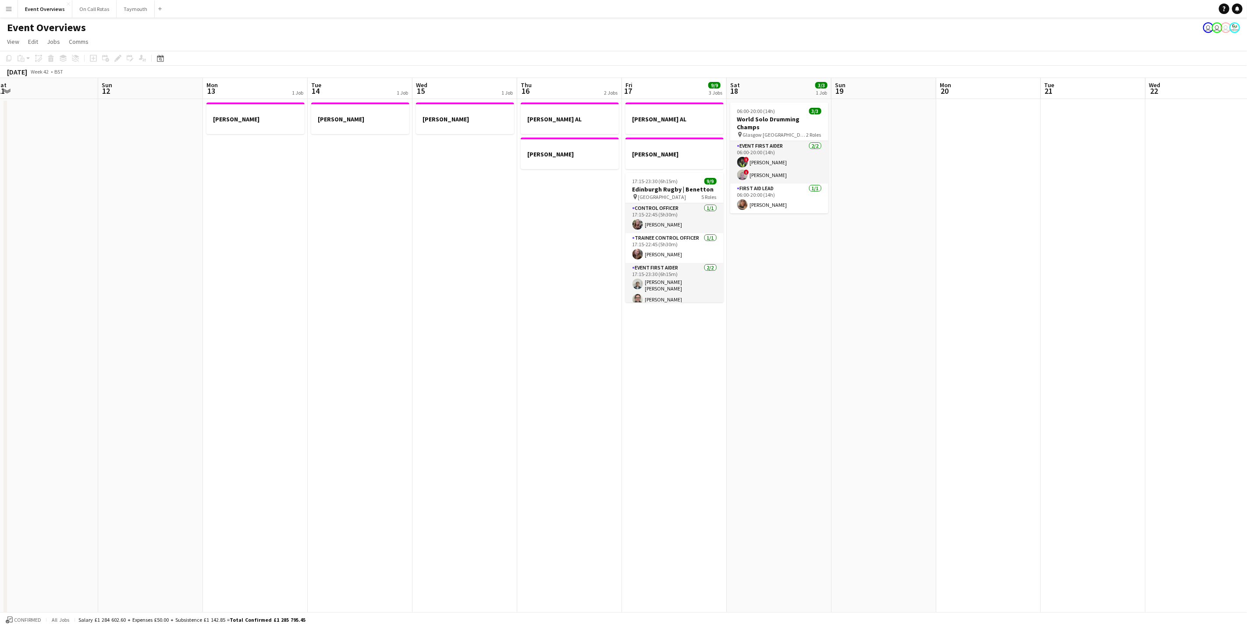
drag, startPoint x: 851, startPoint y: 358, endPoint x: 1223, endPoint y: 363, distance: 372.3
click at [1247, 359] on html "Menu Boards Boards Boards All jobs Status Workforce Workforce My Workforce Recr…" at bounding box center [623, 444] width 1247 height 888
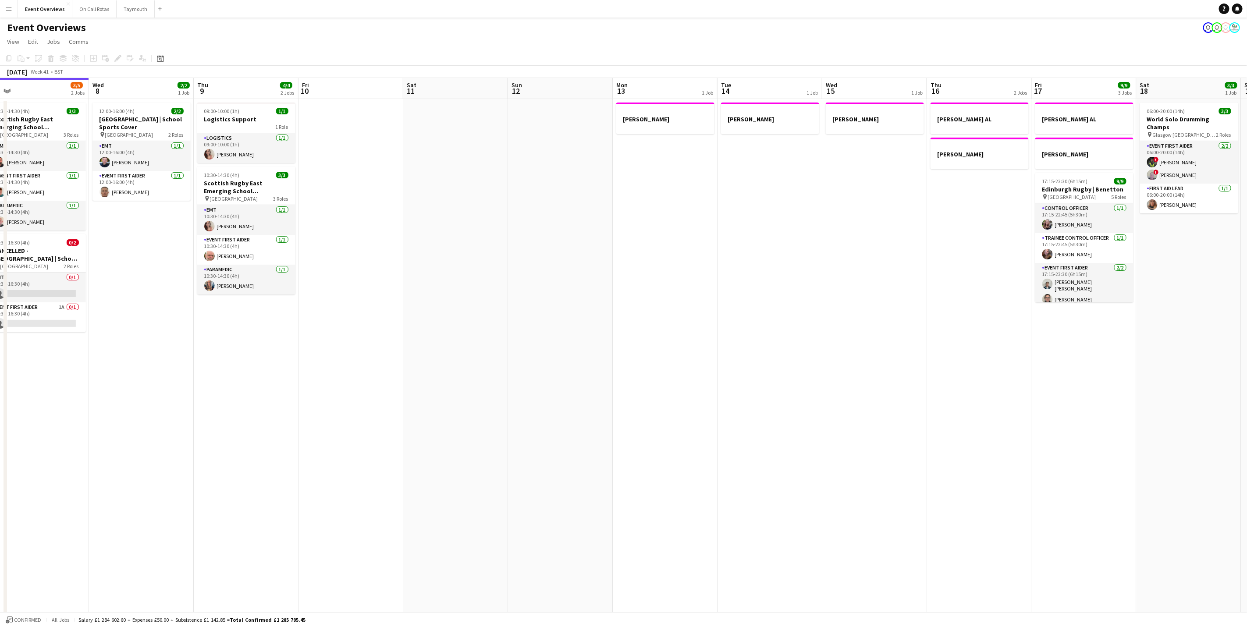
drag, startPoint x: 747, startPoint y: 338, endPoint x: 1048, endPoint y: 324, distance: 301.6
click at [1201, 319] on app-calendar-viewport "Sun 5 Mon 6 Tue 7 3/5 2 Jobs Wed 8 2/2 1 Job Thu 9 4/4 2 Jobs Fri 10 Sat 11 Sun…" at bounding box center [623, 475] width 1247 height 795
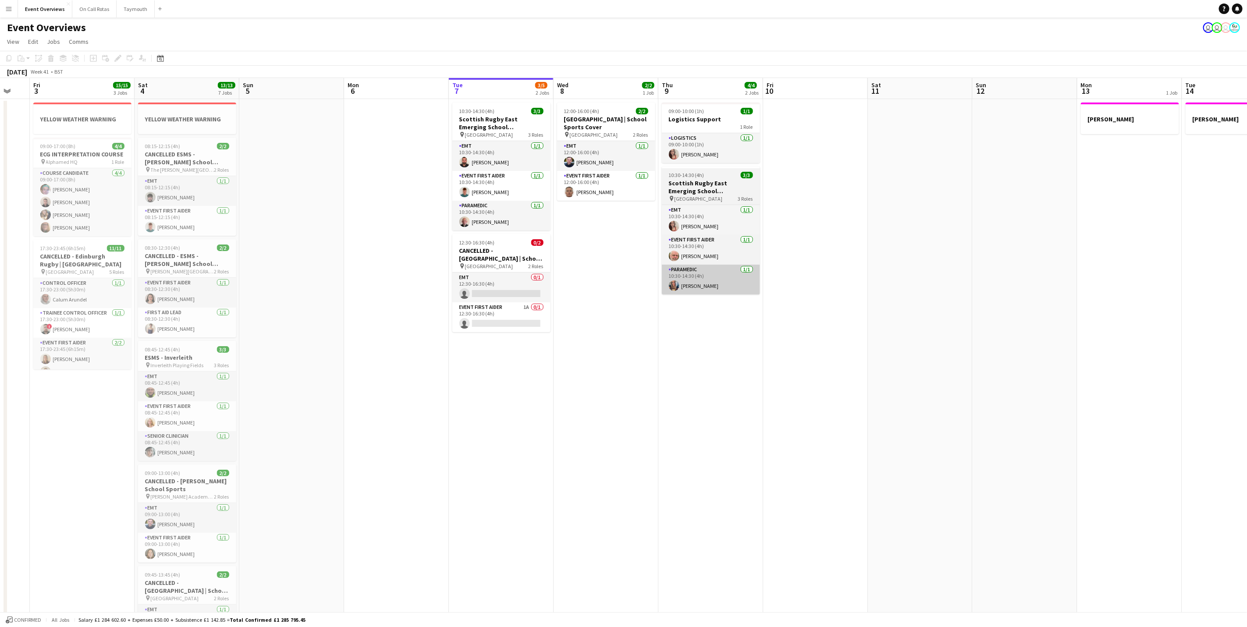
drag, startPoint x: 736, startPoint y: 303, endPoint x: 1024, endPoint y: 291, distance: 288.3
click at [1087, 282] on app-calendar-viewport "Tue 30 Wed 1 Thu 2 Fri 3 15/15 3 Jobs Sat 4 13/13 7 Jobs Sun 5 Mon 6 Tue 7 3/5 …" at bounding box center [623, 475] width 1247 height 795
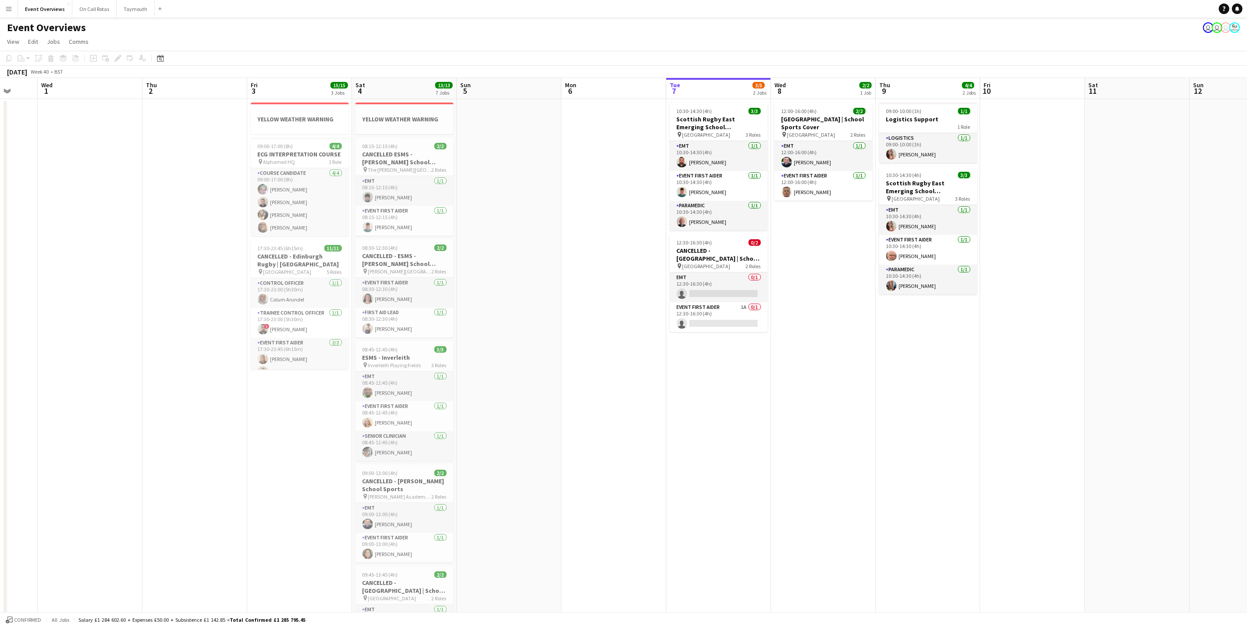
drag, startPoint x: 1039, startPoint y: 316, endPoint x: 969, endPoint y: 317, distance: 70.6
click at [971, 317] on app-calendar-viewport "Sun 28 2/2 1 Job Mon 29 Tue 30 Wed 1 Thu 2 Fri 3 15/15 3 Jobs Sat 4 13/13 7 Job…" at bounding box center [623, 475] width 1247 height 795
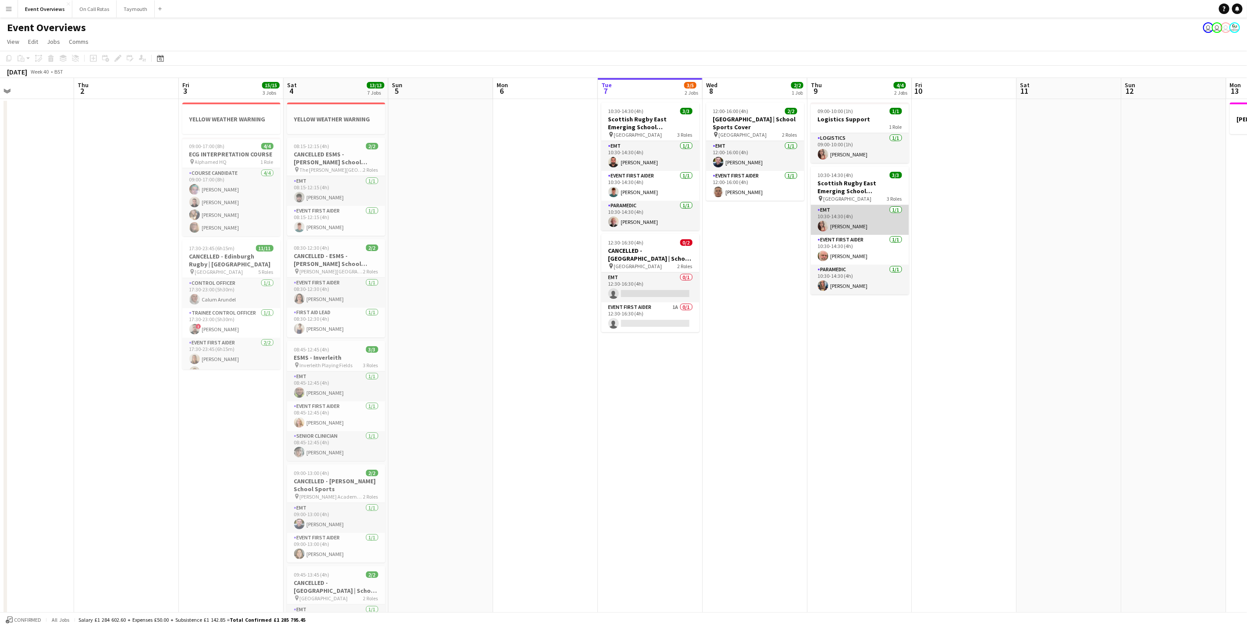
click at [866, 220] on app-card-role "EMT [DATE] 10:30-14:30 (4h) [PERSON_NAME]" at bounding box center [860, 220] width 98 height 30
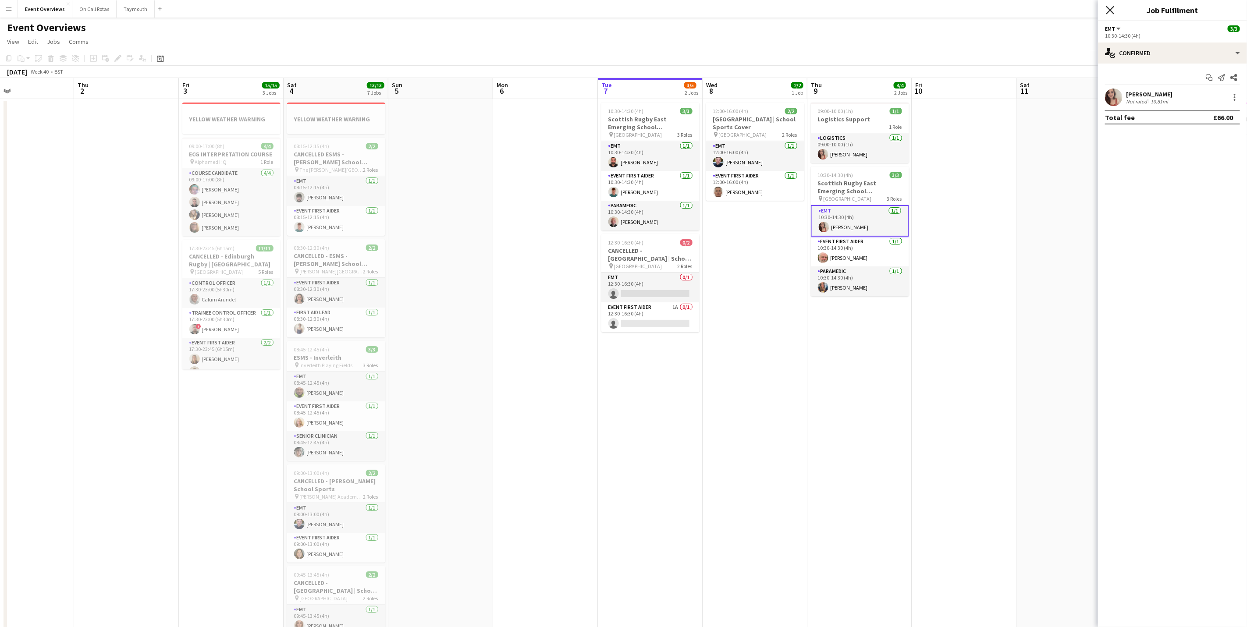
click at [1112, 11] on icon "Close pop-in" at bounding box center [1110, 10] width 8 height 8
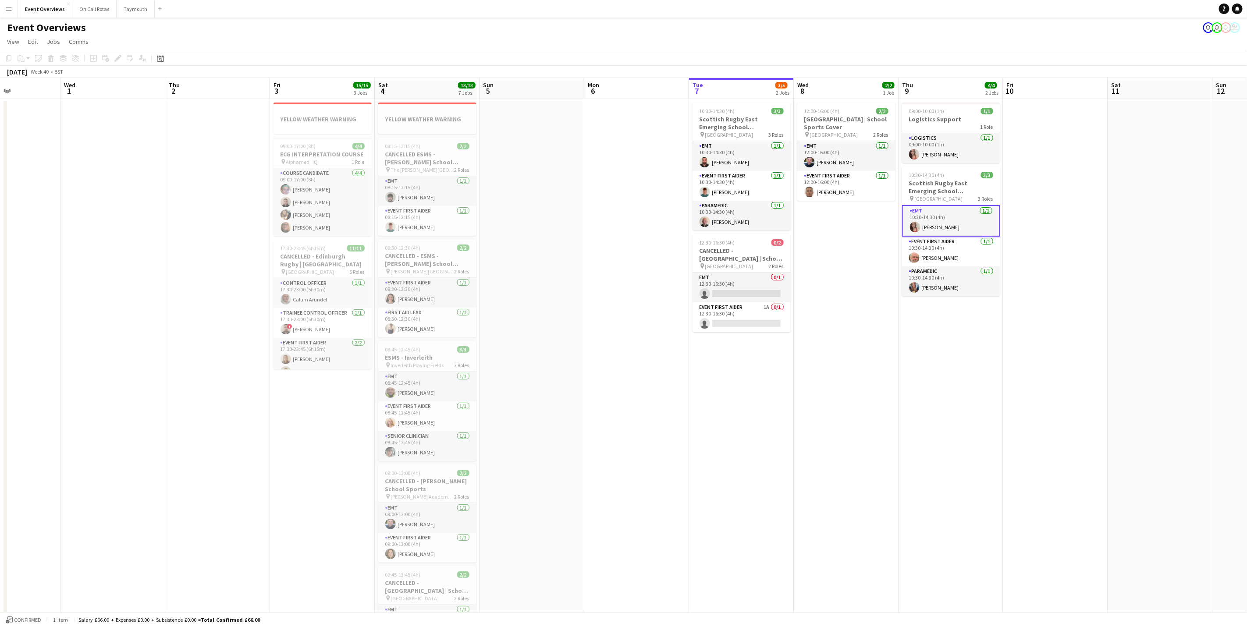
drag, startPoint x: 1136, startPoint y: 393, endPoint x: 717, endPoint y: 405, distance: 418.5
click at [717, 405] on app-calendar-viewport "Sun 28 2/2 1 Job Mon 29 Tue 30 Wed 1 Thu 2 Fri 3 15/15 3 Jobs Sat 4 13/13 7 Job…" at bounding box center [623, 475] width 1247 height 795
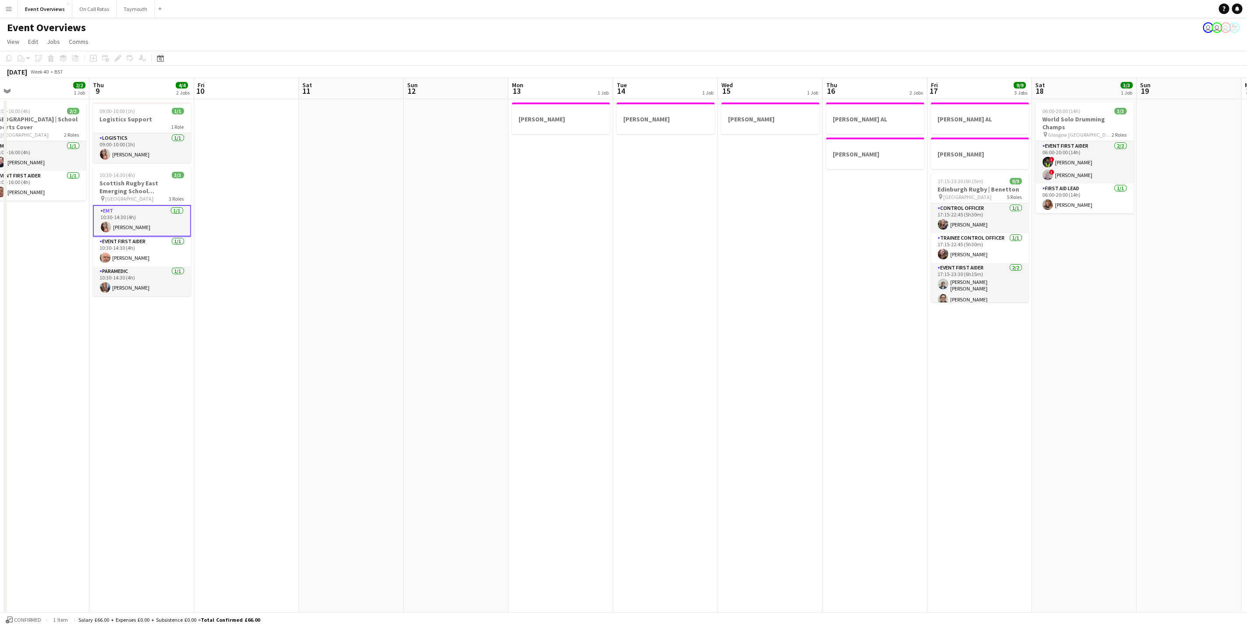
scroll to position [0, 289]
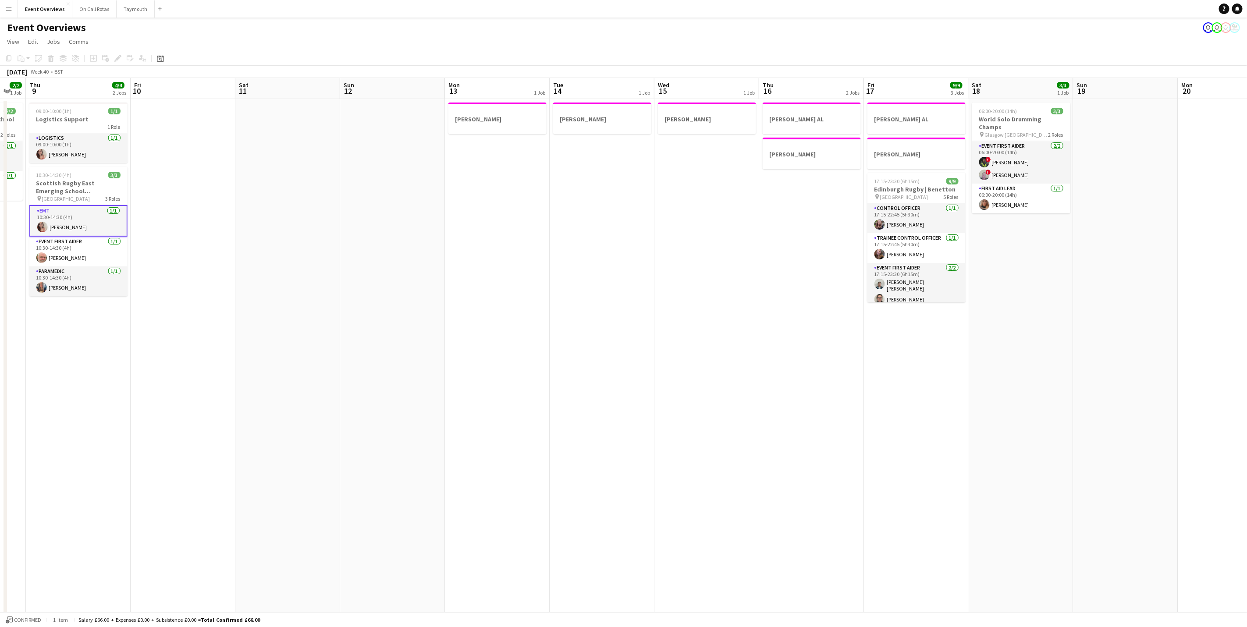
drag, startPoint x: 924, startPoint y: 383, endPoint x: 670, endPoint y: 383, distance: 254.3
click at [670, 383] on app-calendar-viewport "Mon 6 Tue 7 3/5 2 Jobs Wed 8 2/2 1 Job Thu 9 4/4 2 Jobs Fri 10 Sat 11 Sun 12 Mo…" at bounding box center [623, 475] width 1247 height 795
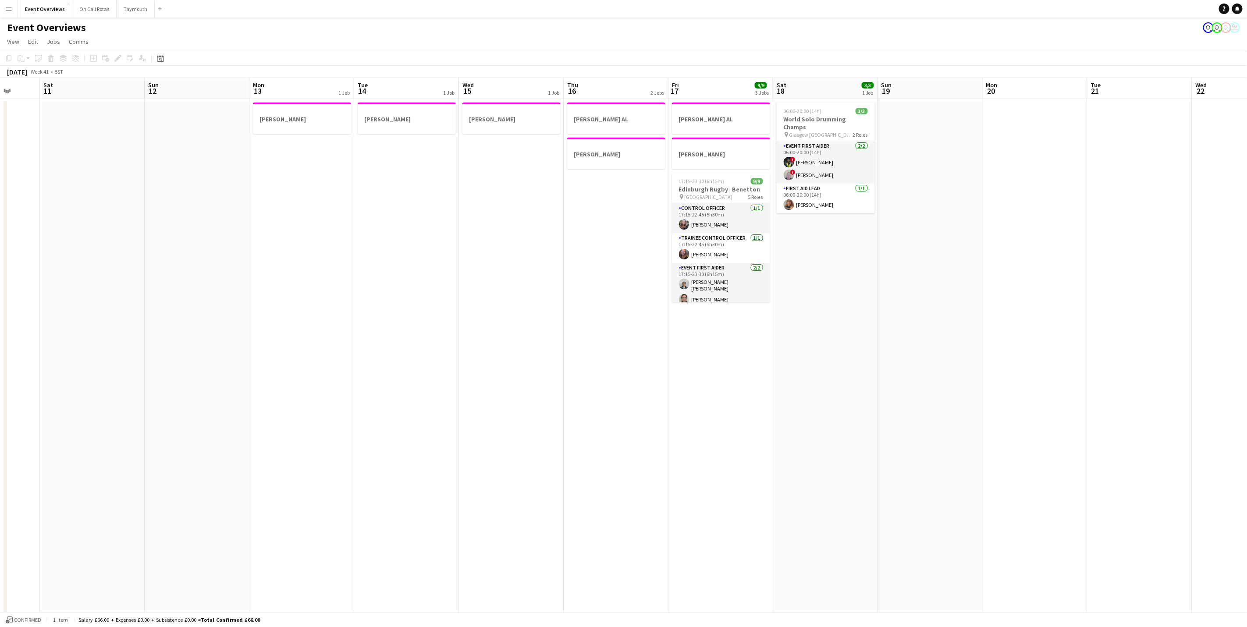
scroll to position [0, 217]
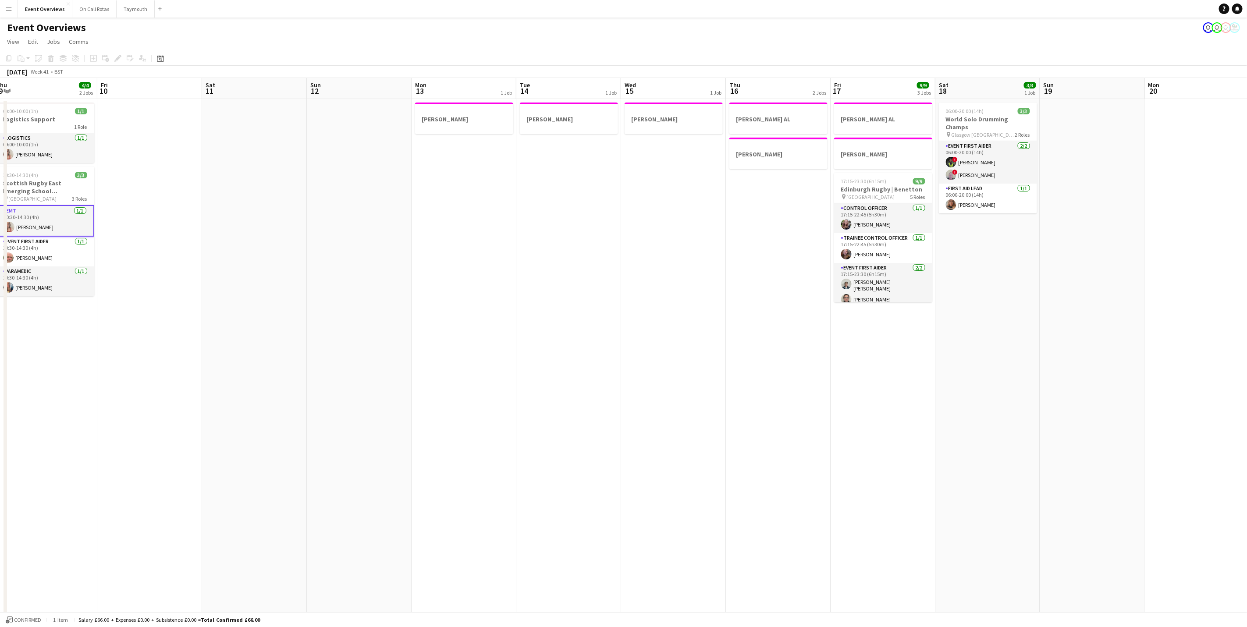
drag, startPoint x: 937, startPoint y: 379, endPoint x: 485, endPoint y: 399, distance: 452.9
click at [485, 399] on app-calendar-viewport "Tue 7 3/5 2 Jobs Wed 8 2/2 1 Job Thu 9 4/4 2 Jobs Fri 10 Sat 11 Sun 12 Mon 13 1…" at bounding box center [623, 475] width 1247 height 795
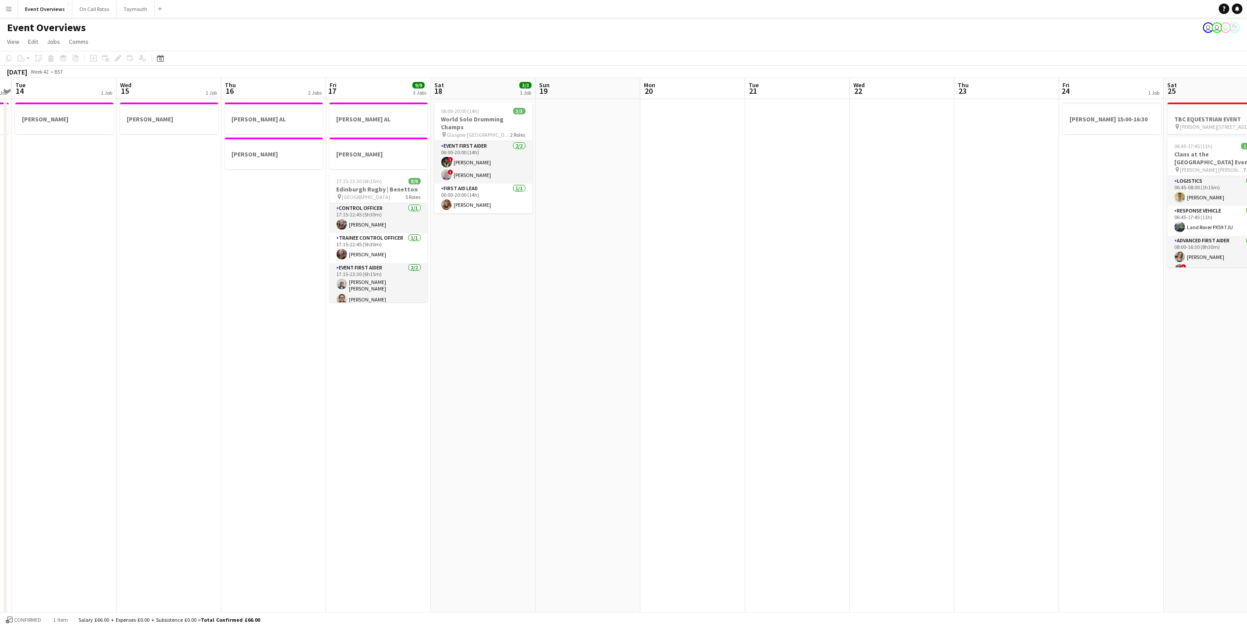
drag, startPoint x: 815, startPoint y: 320, endPoint x: 520, endPoint y: 354, distance: 297.1
click at [520, 354] on app-calendar-viewport "Sat 11 Sun 12 Mon 13 1 Job Tue 14 1 Job Wed 15 1 Job Thu 16 2 Jobs Fri 17 9/9 3…" at bounding box center [623, 475] width 1247 height 795
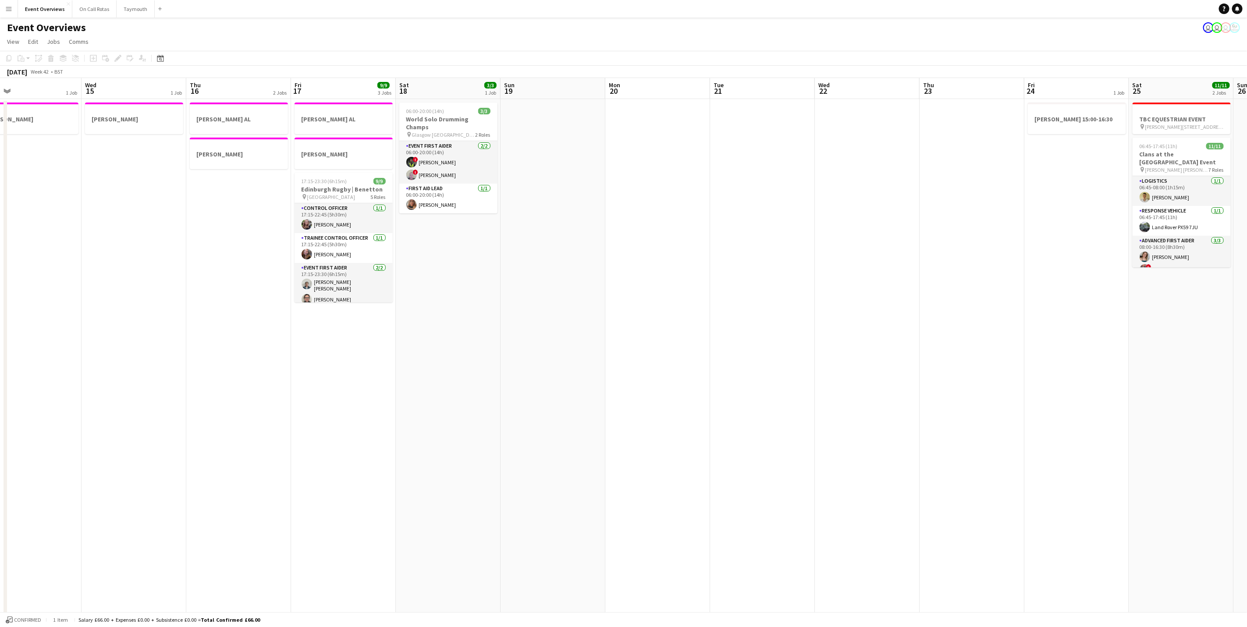
drag, startPoint x: 610, startPoint y: 350, endPoint x: 1093, endPoint y: 292, distance: 486.2
click at [1093, 292] on app-calendar-viewport "Mon 13 1 Job Tue 14 1 Job Wed 15 1 Job Thu 16 2 Jobs Fri 17 9/9 3 Jobs Sat 18 3…" at bounding box center [623, 475] width 1247 height 795
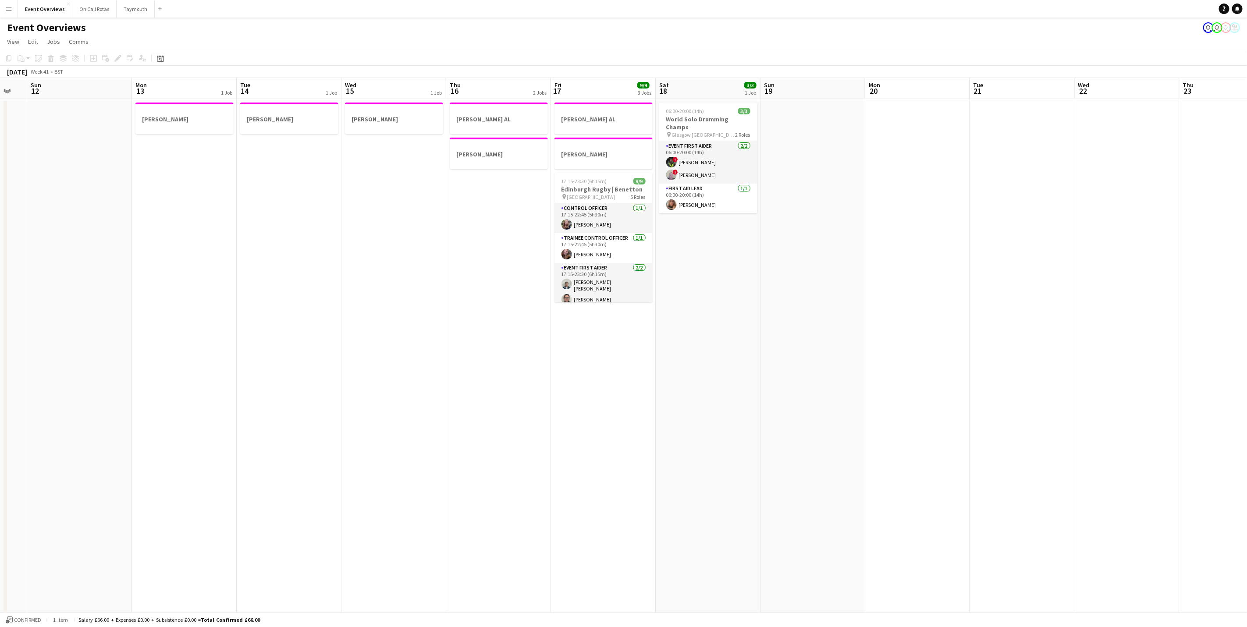
drag, startPoint x: 399, startPoint y: 401, endPoint x: 758, endPoint y: 367, distance: 361.1
click at [765, 363] on app-calendar-viewport "Thu 9 4/4 2 Jobs Fri 10 Sat 11 Sun 12 Mon 13 1 Job Tue 14 1 Job Wed 15 1 Job Th…" at bounding box center [623, 475] width 1247 height 795
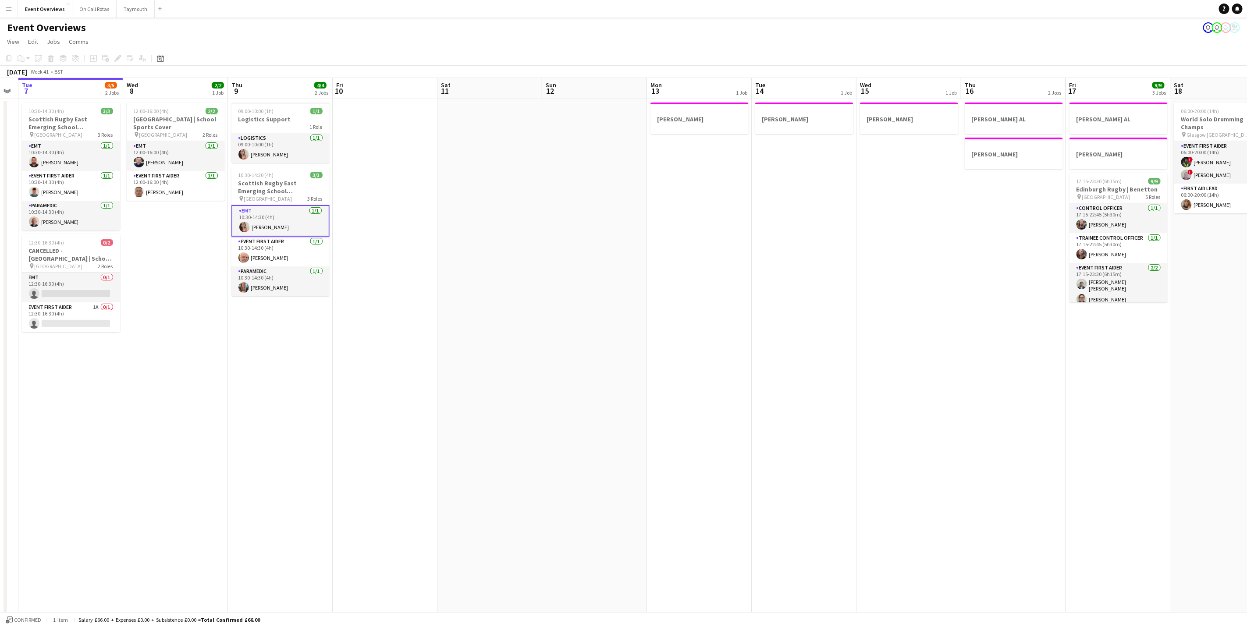
click at [667, 356] on app-calendar-viewport "Sun 5 Mon 6 Tue 7 3/5 2 Jobs Wed 8 2/2 1 Job Thu 9 4/4 2 Jobs Fri 10 Sat 11 Sun…" at bounding box center [623, 475] width 1247 height 795
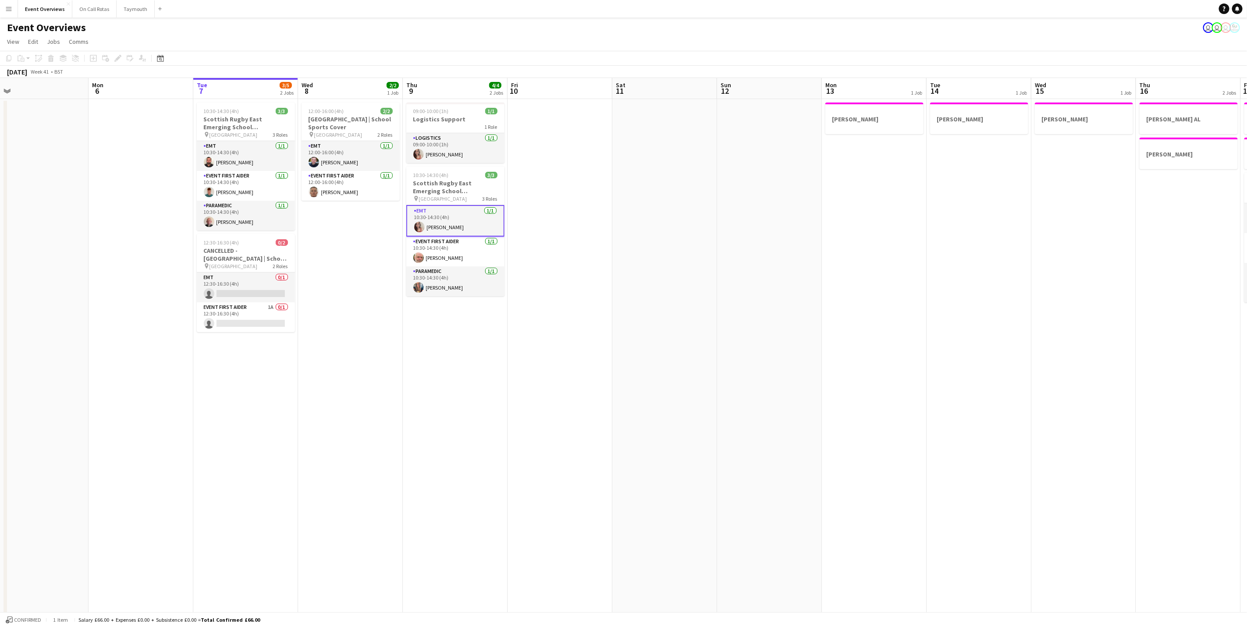
drag, startPoint x: 360, startPoint y: 394, endPoint x: 646, endPoint y: 346, distance: 289.3
click at [646, 346] on app-calendar-viewport "Sat 4 13/13 7 Jobs Sun 5 Mon 6 Tue 7 3/5 2 Jobs Wed 8 2/2 1 Job Thu 9 4/4 2 Job…" at bounding box center [623, 475] width 1247 height 795
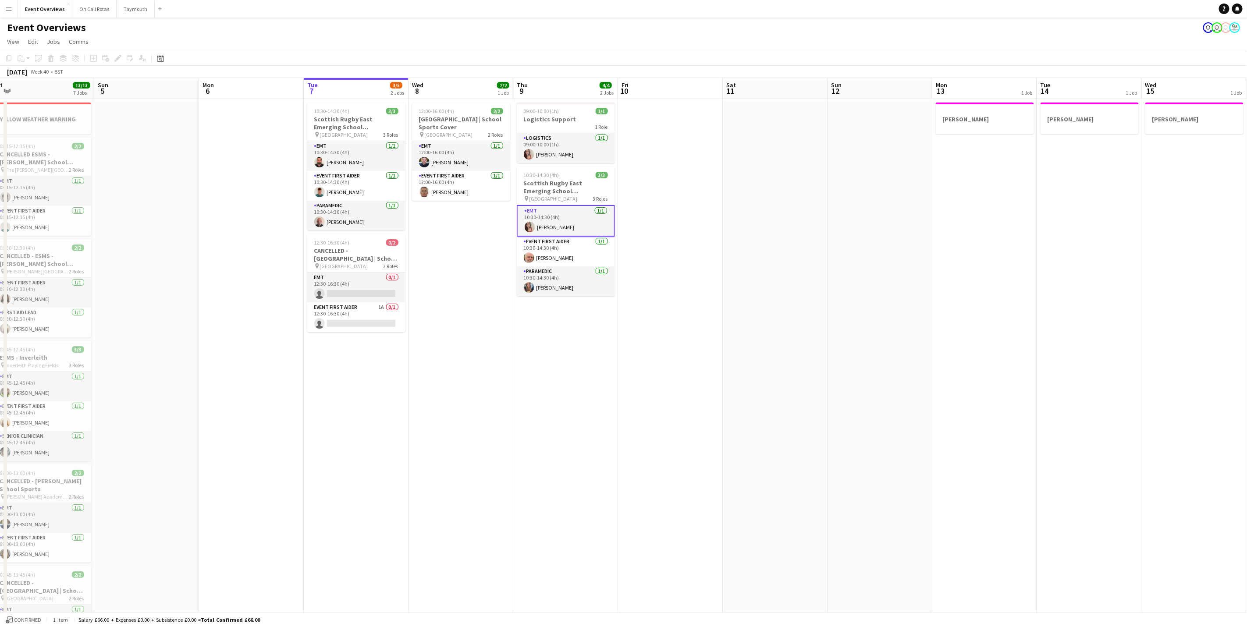
drag, startPoint x: 531, startPoint y: 229, endPoint x: 550, endPoint y: 196, distance: 38.3
click at [531, 229] on app-user-avatar at bounding box center [530, 227] width 11 height 11
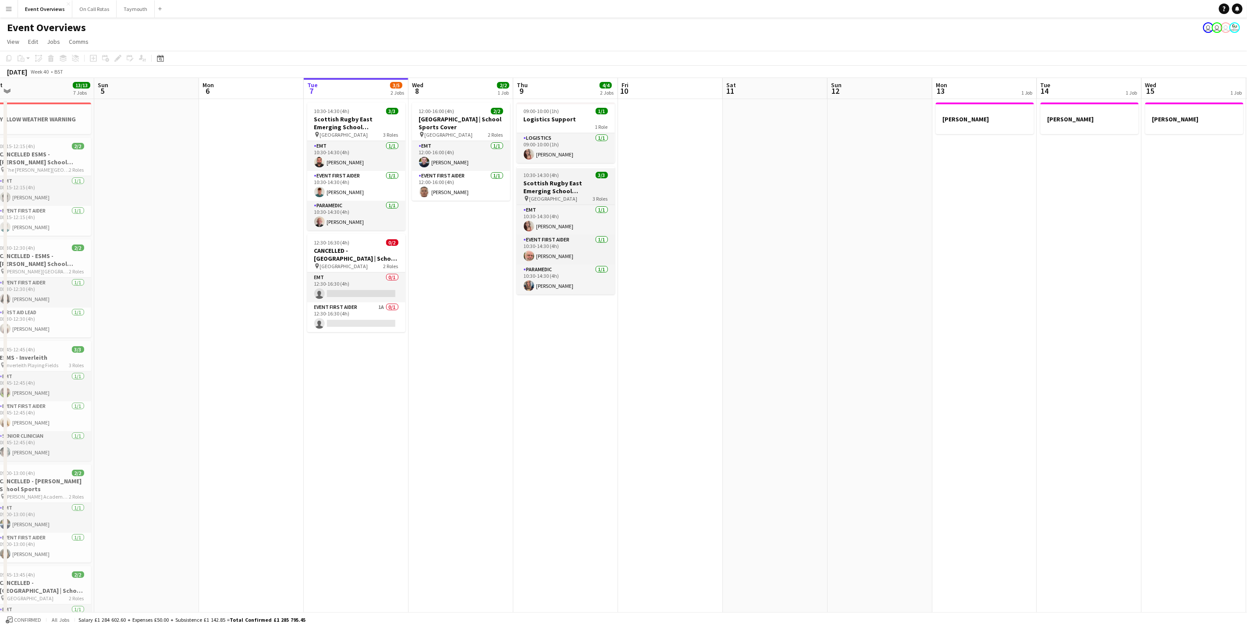
click at [556, 189] on h3 "Scottish Rugby East Emerging School Championships | [GEOGRAPHIC_DATA]" at bounding box center [566, 187] width 98 height 16
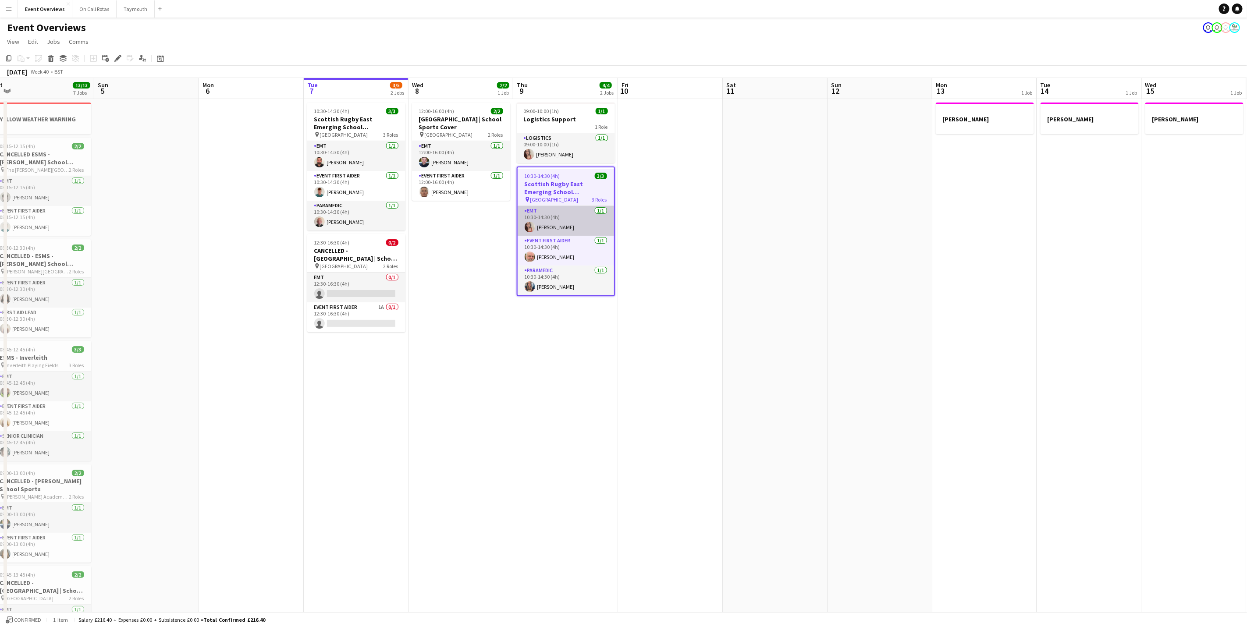
click at [546, 230] on app-card-role "EMT [DATE] 10:30-14:30 (4h) [PERSON_NAME]" at bounding box center [566, 221] width 96 height 30
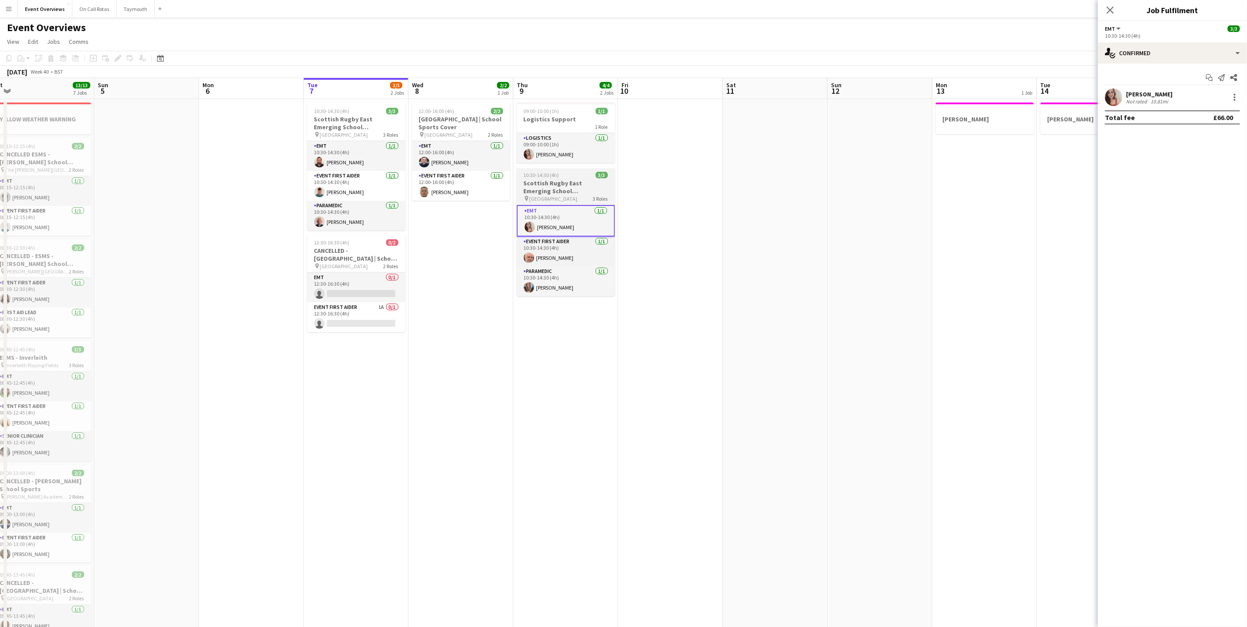
click at [560, 200] on span "[GEOGRAPHIC_DATA]" at bounding box center [554, 199] width 48 height 7
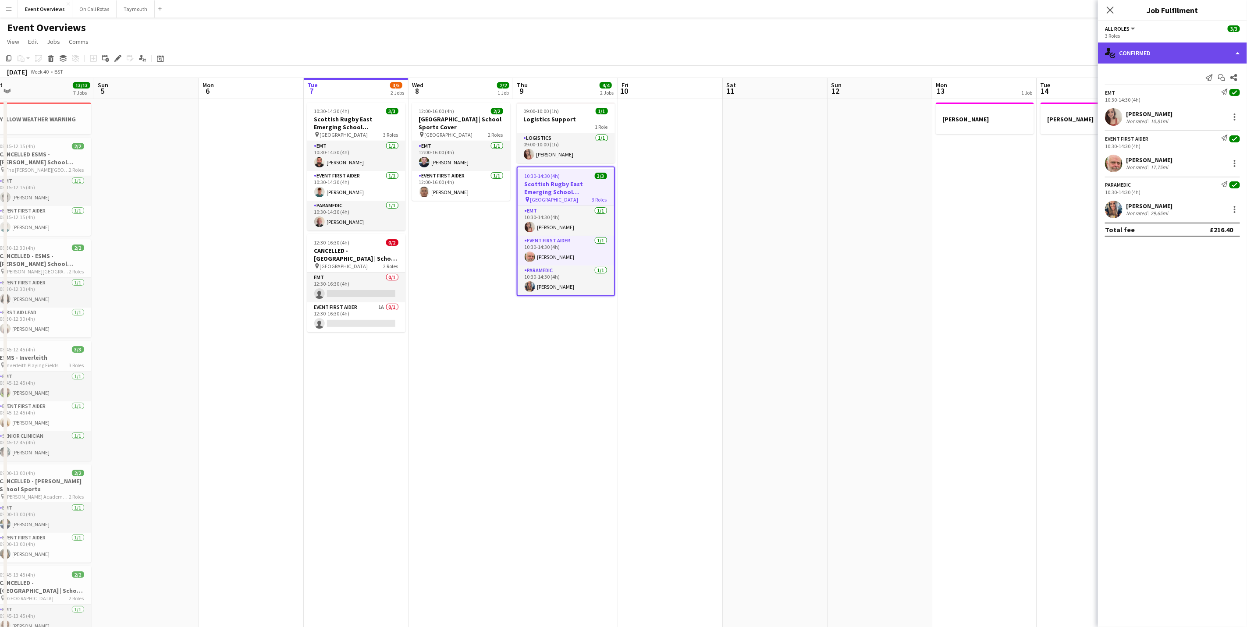
click at [1179, 49] on div "single-neutral-actions-check-2 Confirmed" at bounding box center [1172, 53] width 149 height 21
click at [1189, 89] on div "pen-write Job Details" at bounding box center [1201, 91] width 87 height 18
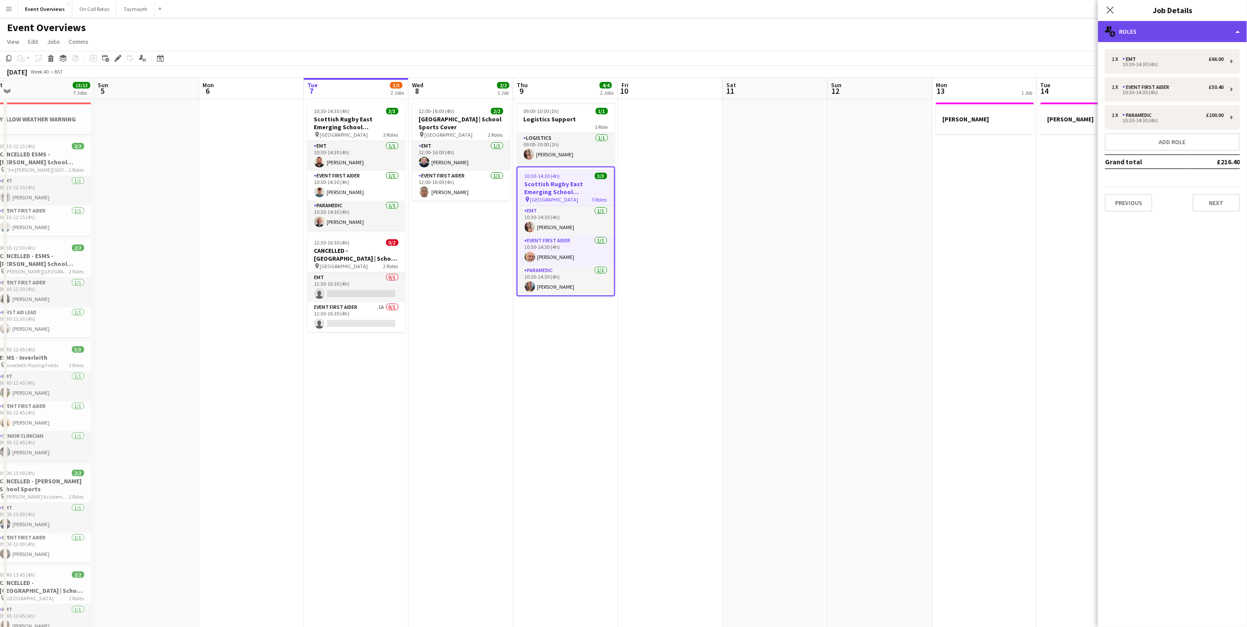
click at [1165, 39] on div "multiple-users-add Roles" at bounding box center [1172, 31] width 149 height 21
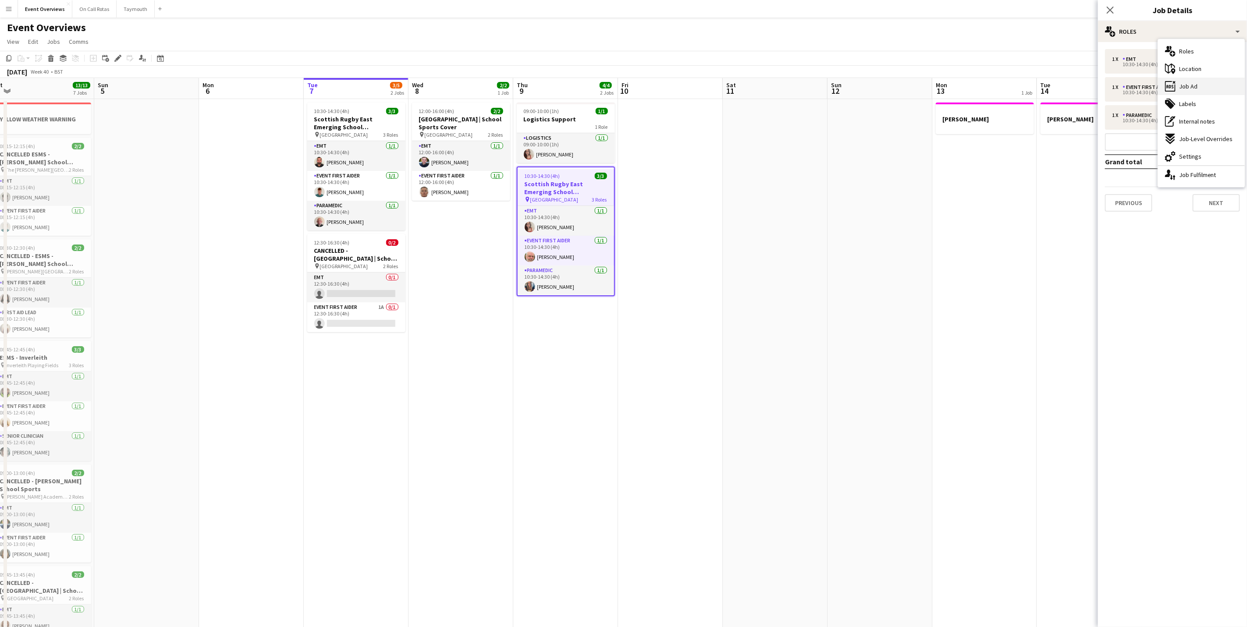
click at [1178, 80] on div "ads-window Job Ad" at bounding box center [1201, 87] width 87 height 18
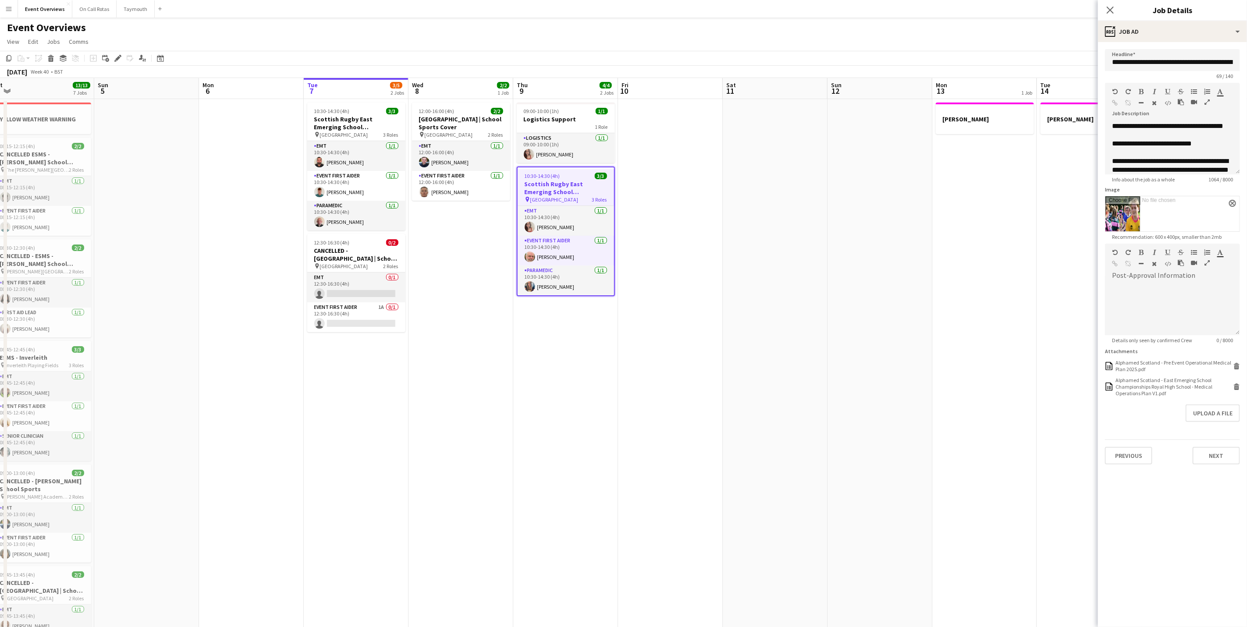
click at [929, 264] on app-date-cell at bounding box center [880, 486] width 105 height 774
